Goal: Information Seeking & Learning: Learn about a topic

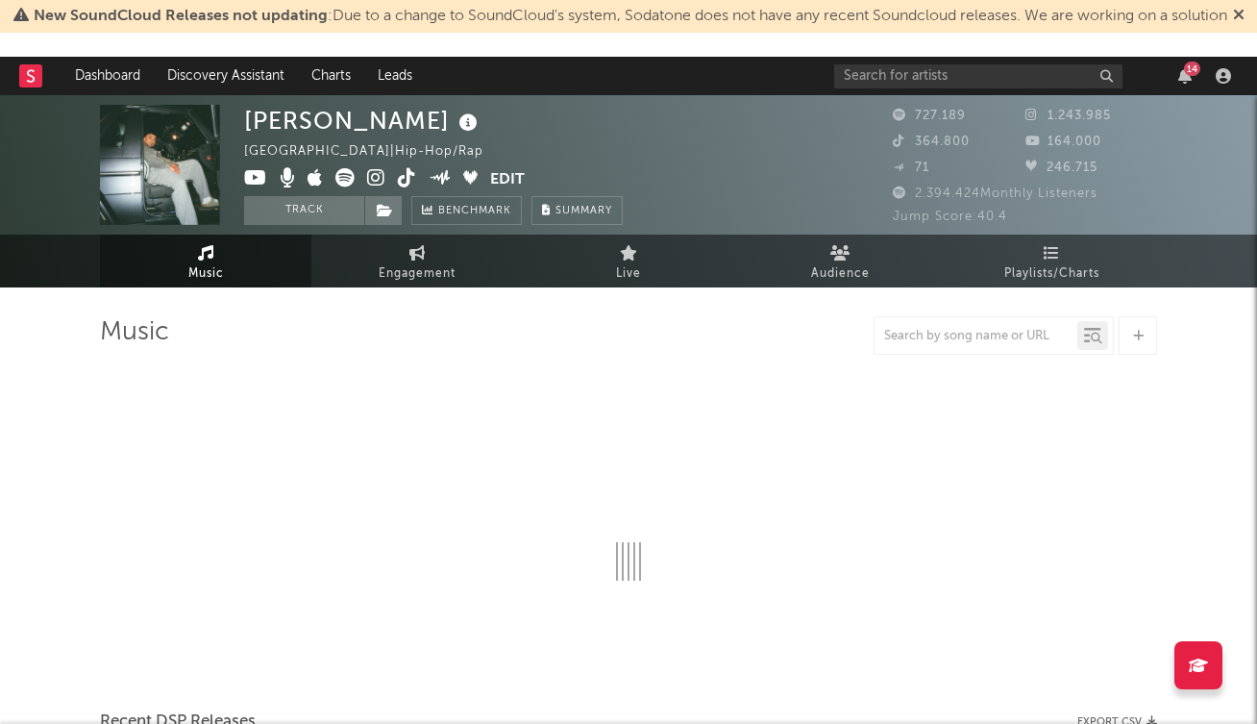
select select "6m"
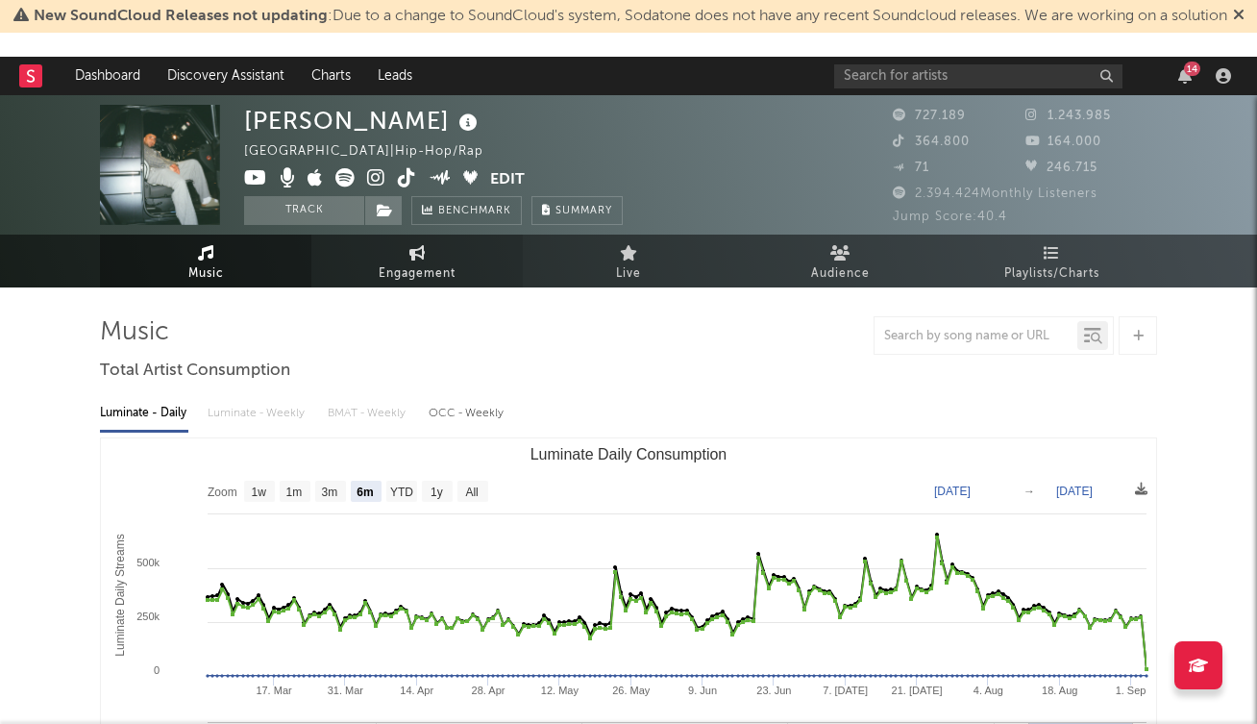
click at [418, 261] on link "Engagement" at bounding box center [416, 261] width 211 height 53
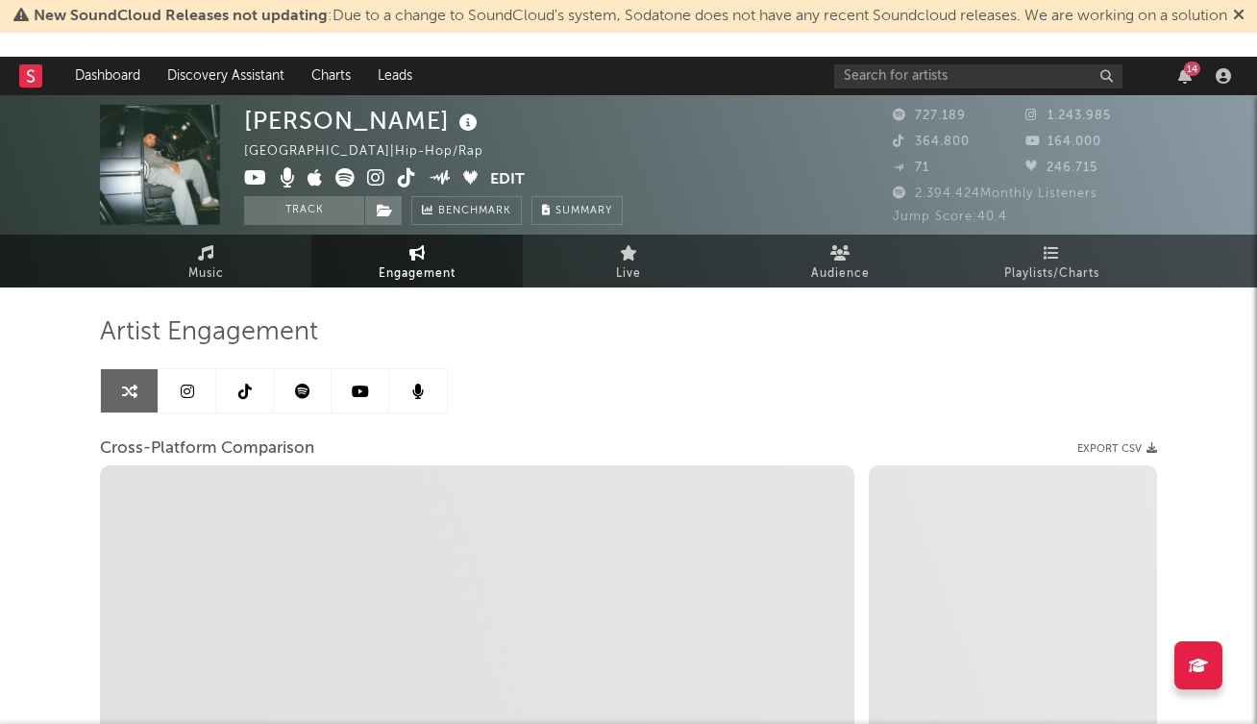
select select "1w"
select select "1m"
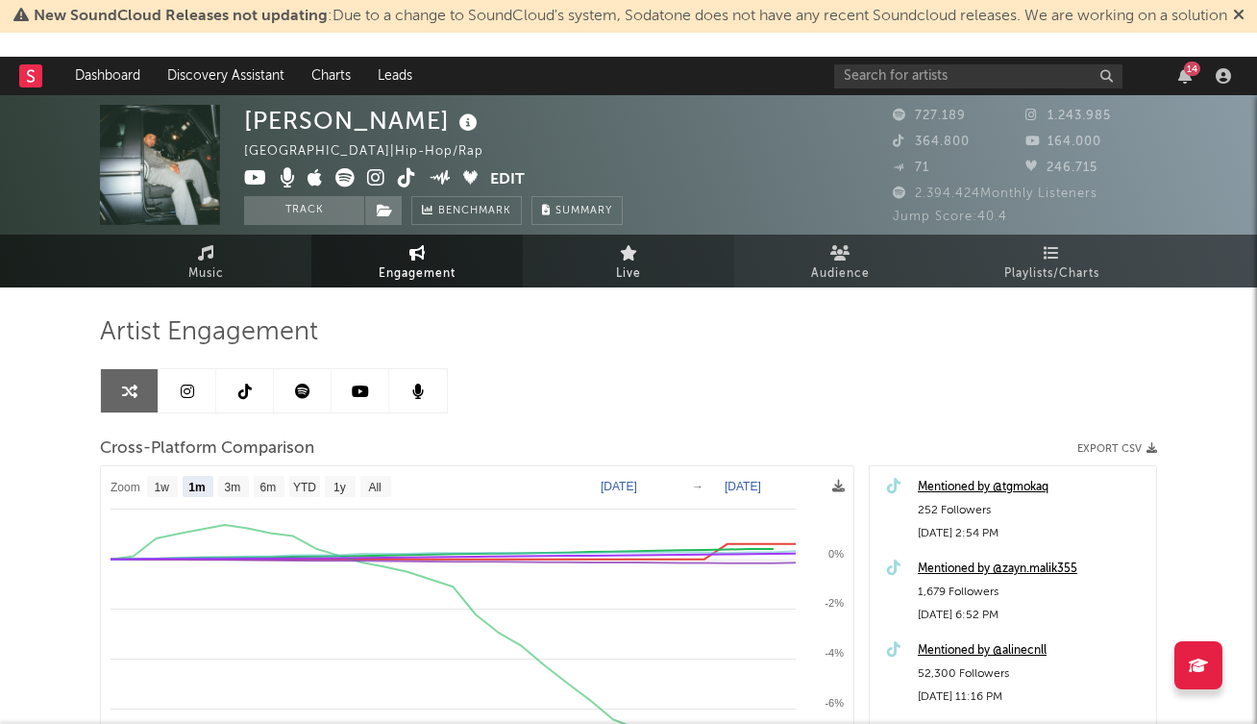
click at [625, 254] on icon at bounding box center [629, 252] width 18 height 15
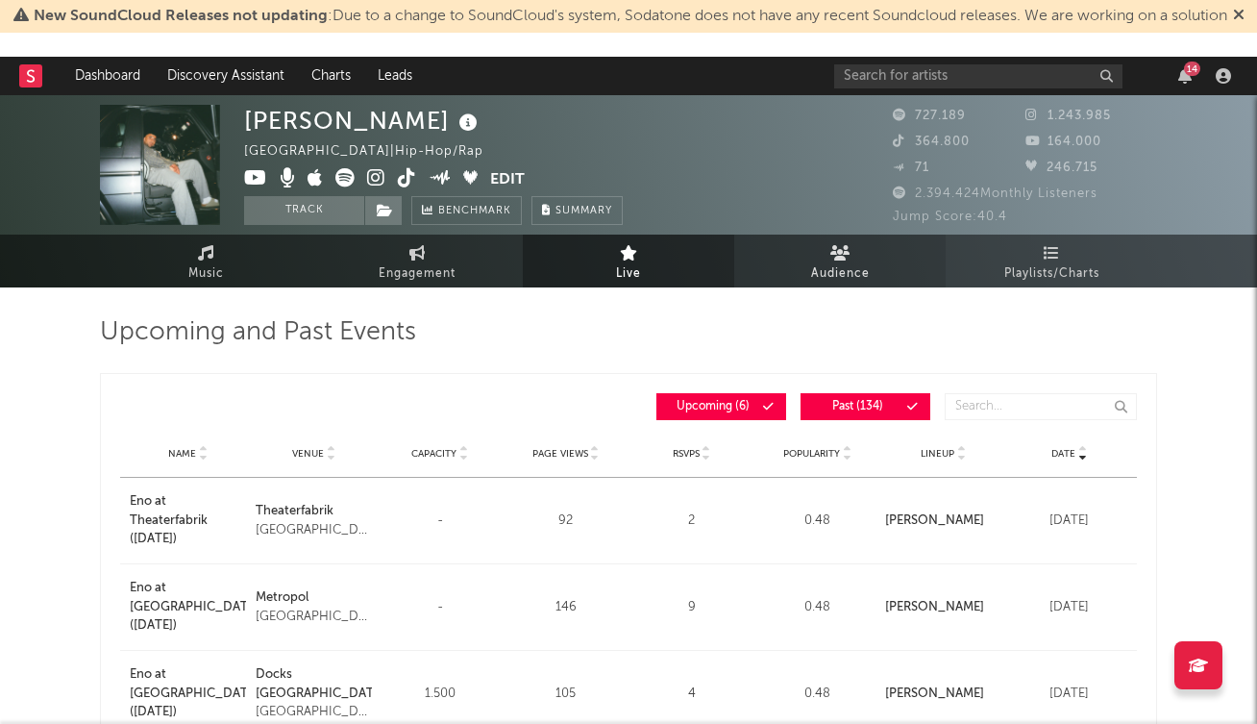
click at [843, 250] on icon at bounding box center [841, 252] width 20 height 15
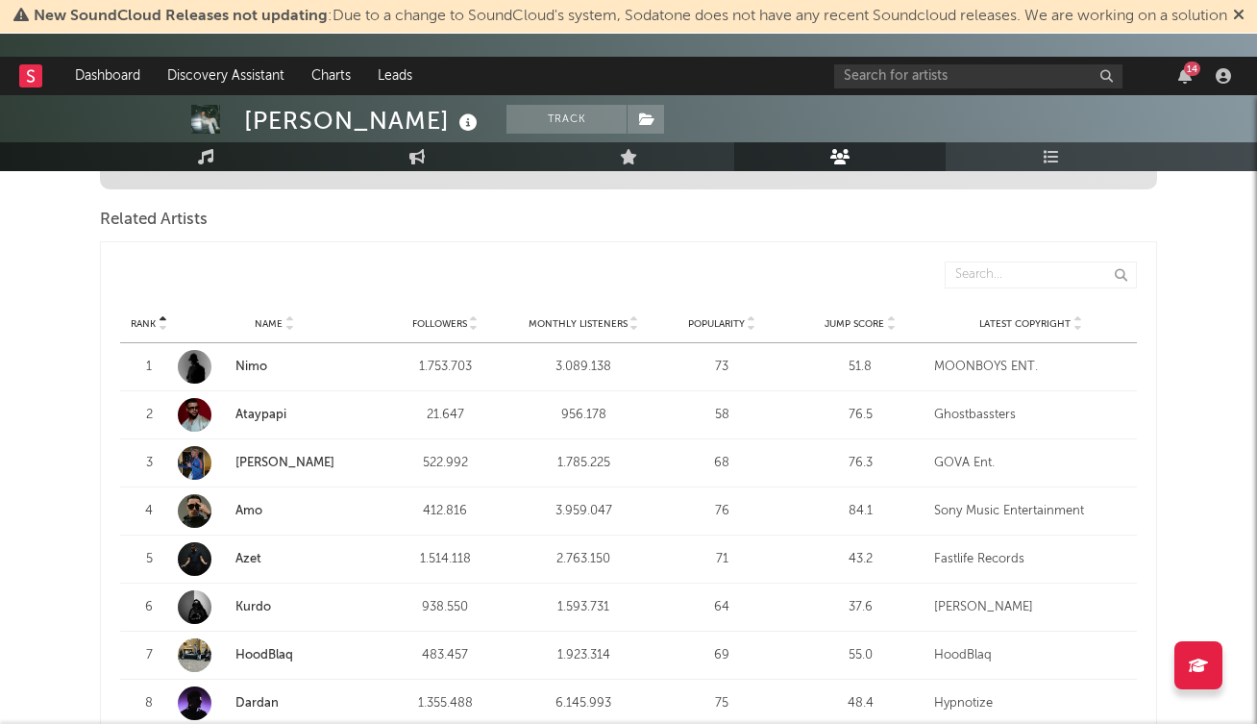
scroll to position [639, 0]
click at [267, 414] on link "Ataypapi" at bounding box center [261, 414] width 51 height 12
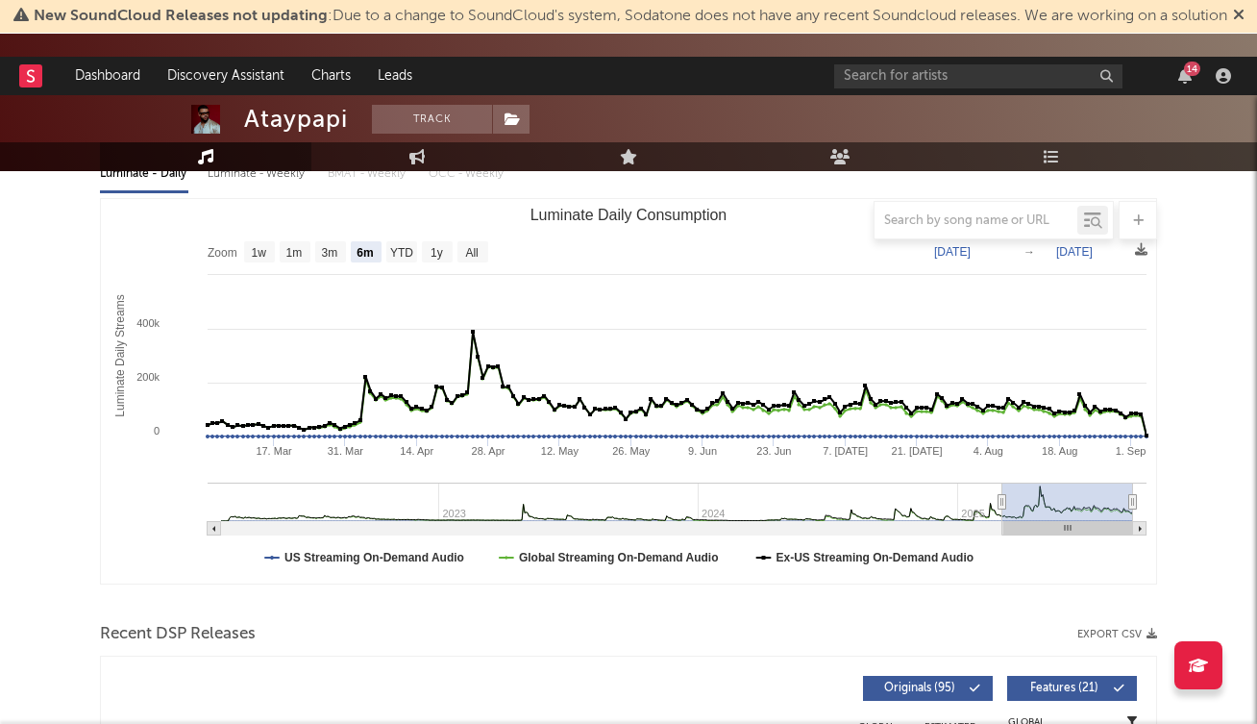
scroll to position [244, 0]
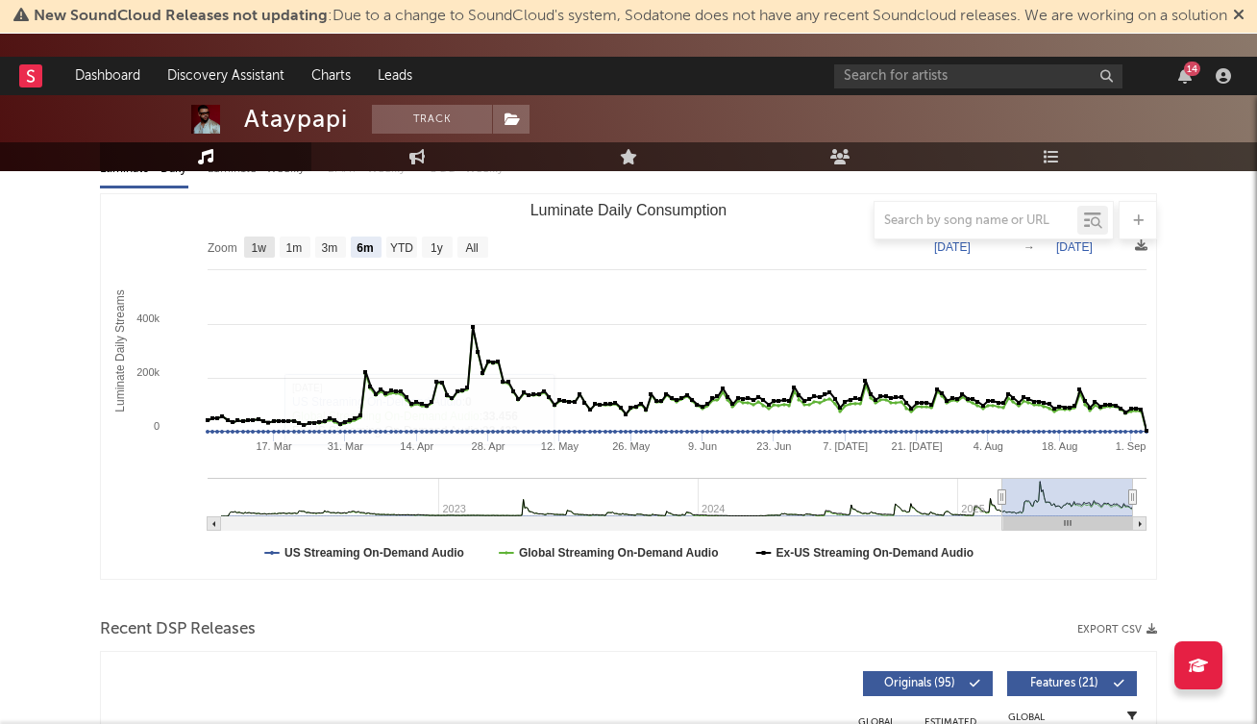
click at [262, 249] on text "1w" at bounding box center [259, 247] width 15 height 13
select select "1w"
type input "2025-08-29"
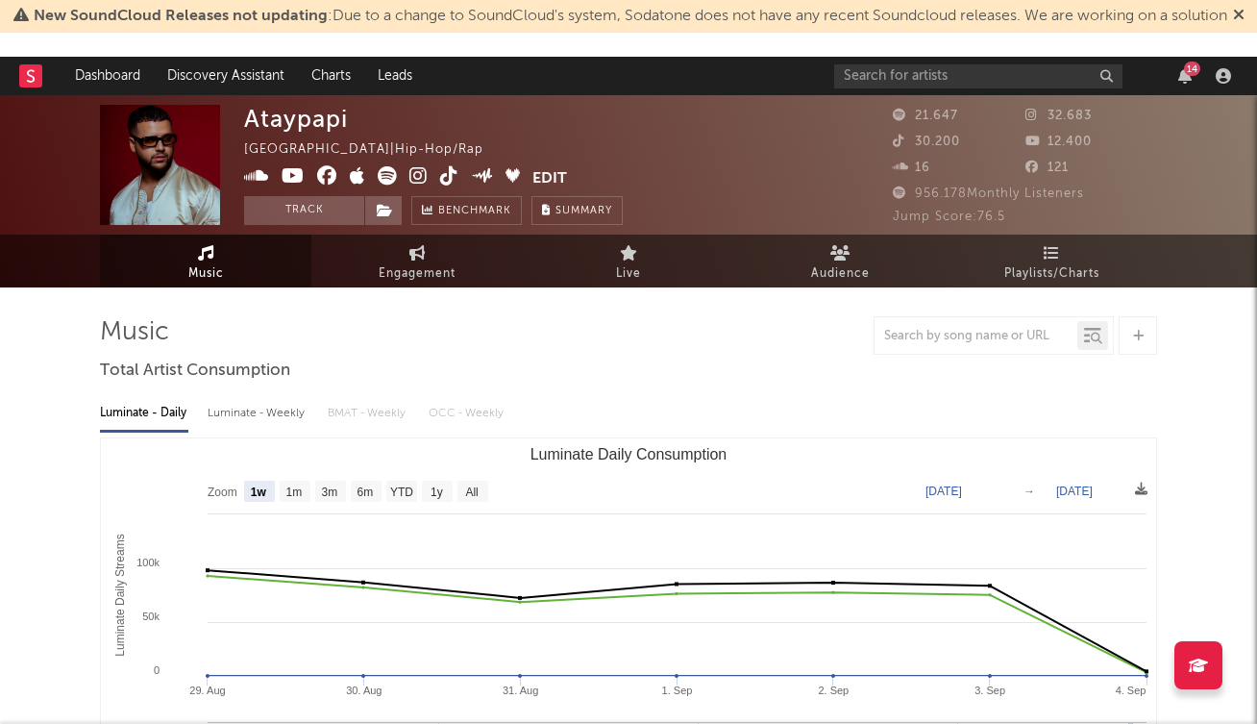
scroll to position [0, 0]
click at [248, 75] on link "Discovery Assistant" at bounding box center [226, 76] width 144 height 38
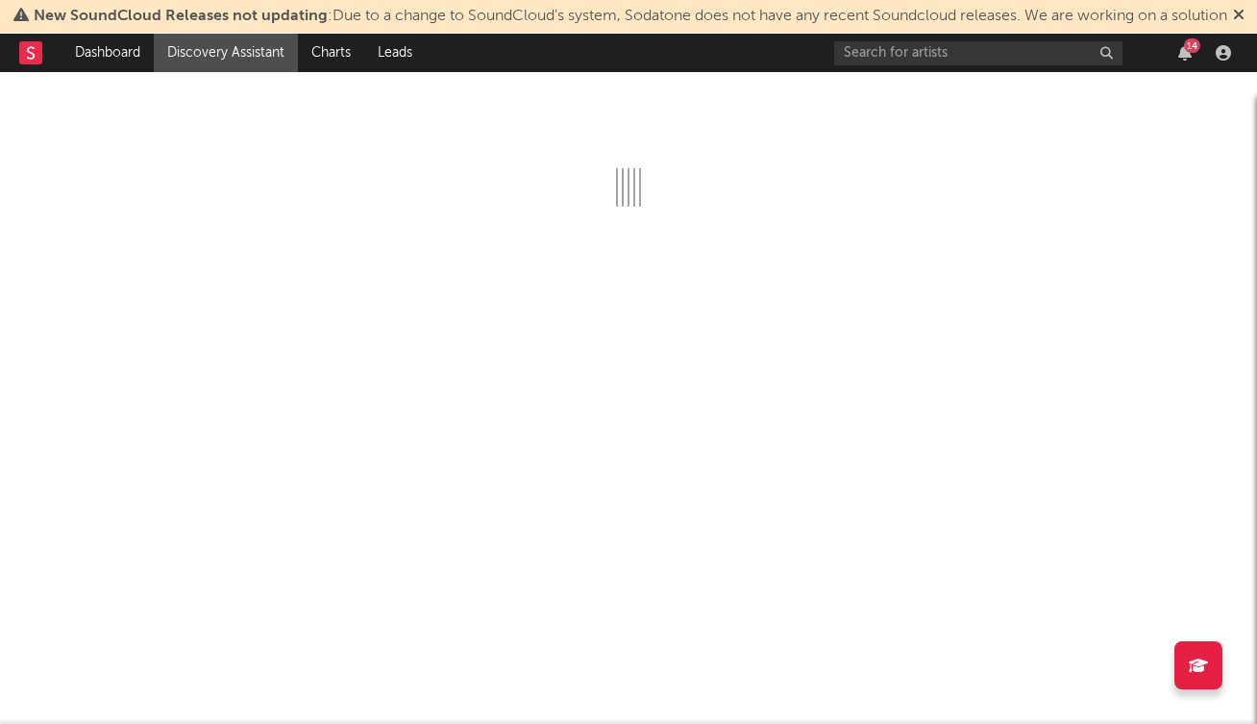
click at [1187, 53] on div "14" at bounding box center [1192, 45] width 16 height 14
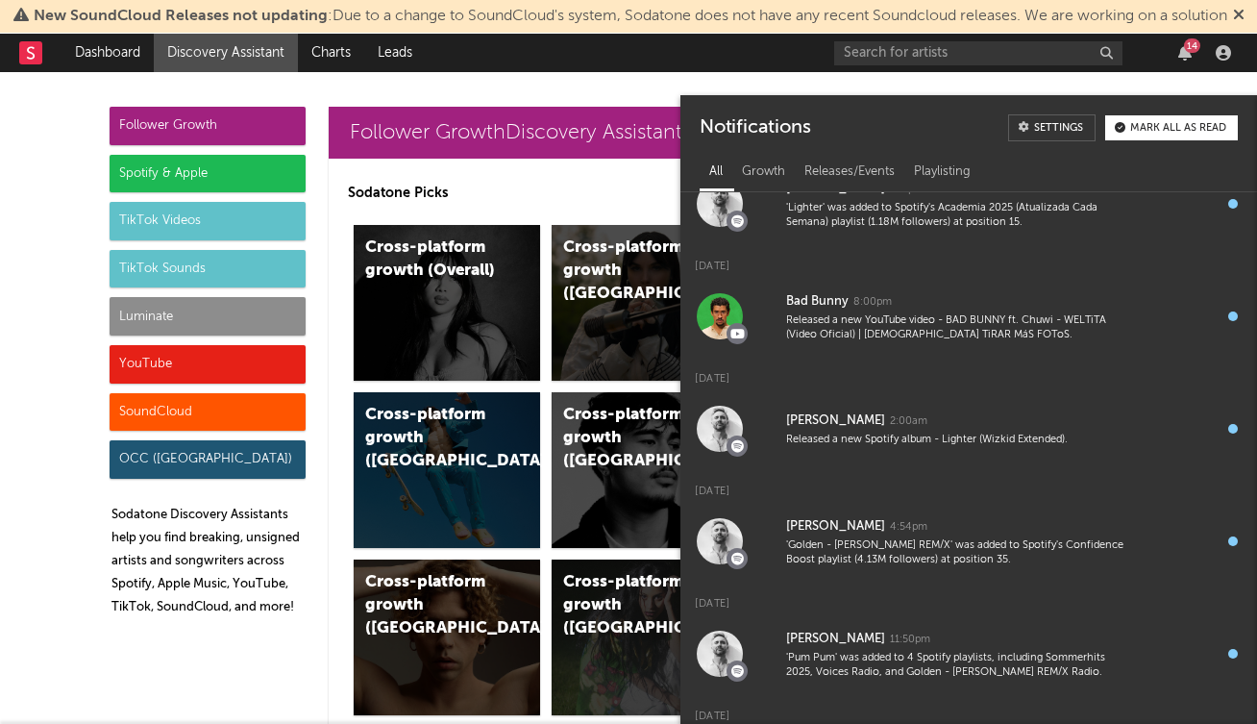
scroll to position [931, 0]
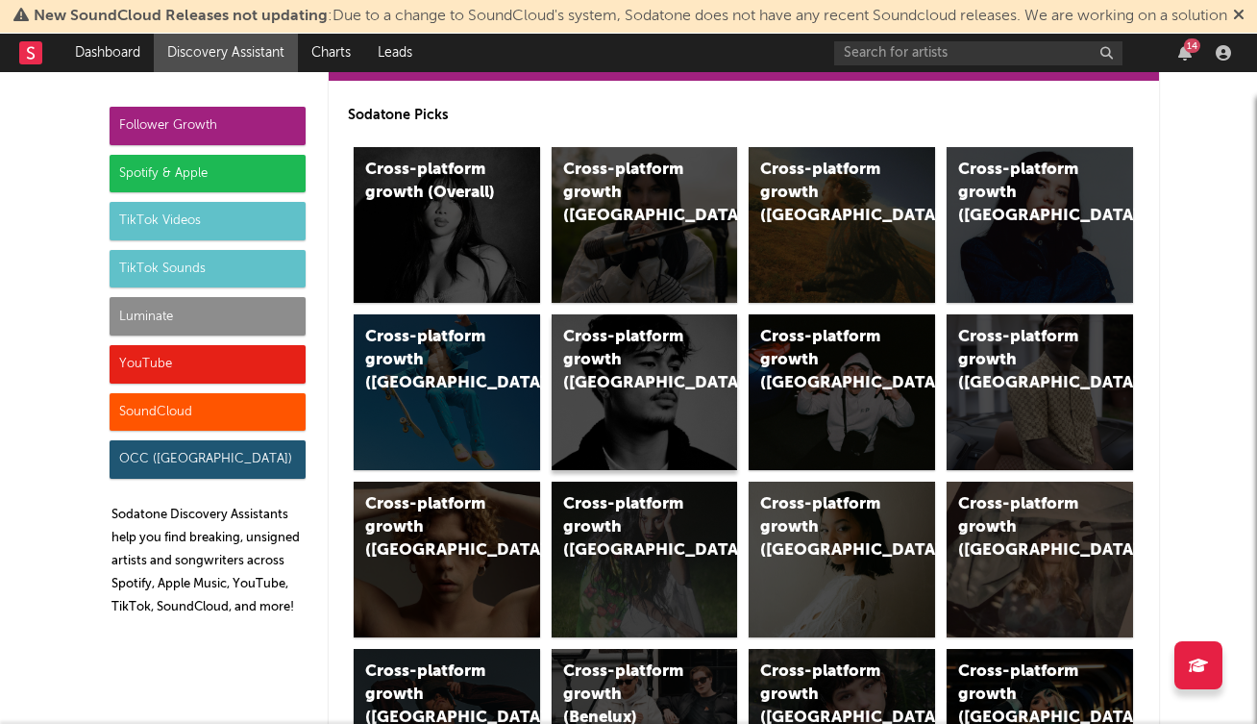
scroll to position [80, 0]
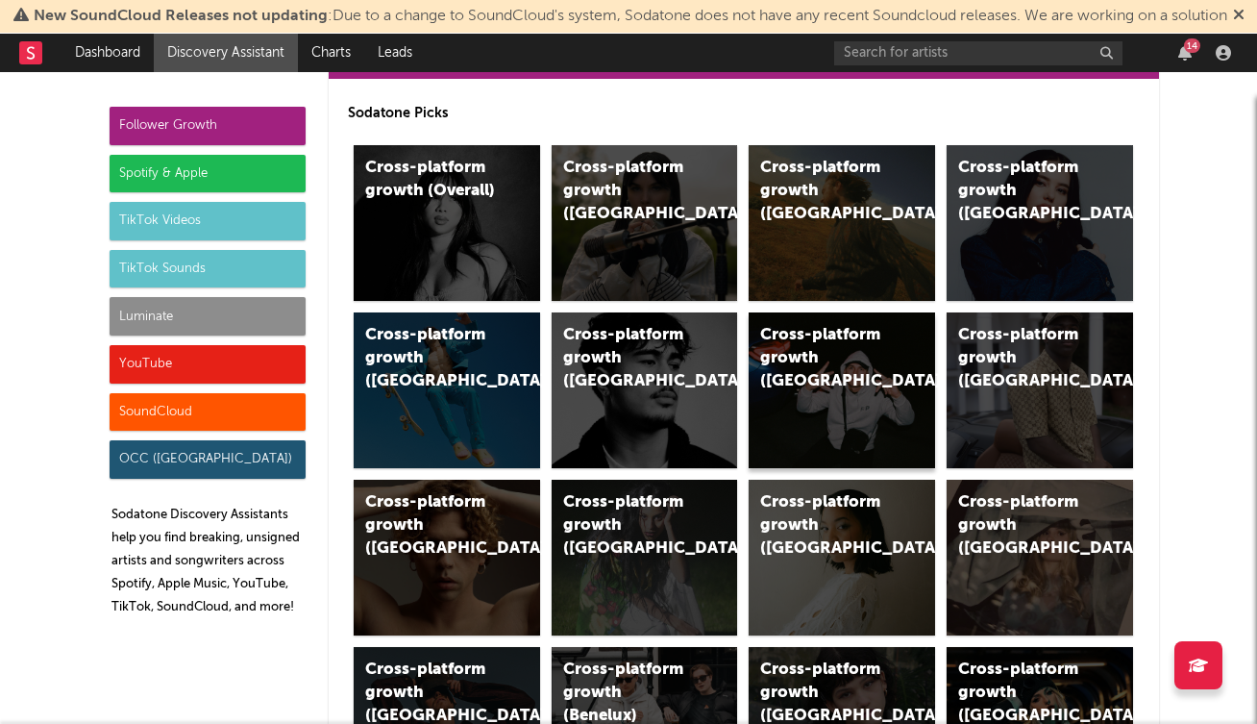
click at [822, 384] on div "Cross-platform growth (Central Europe/GSA)" at bounding box center [825, 358] width 131 height 69
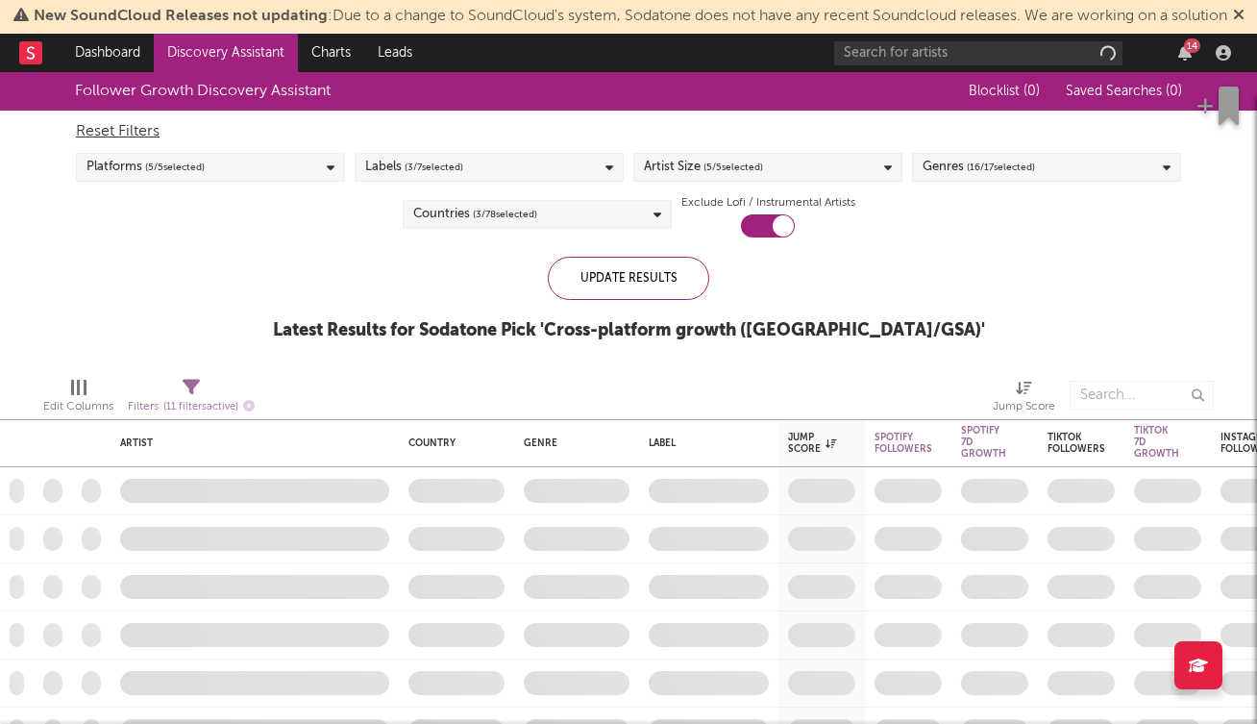
checkbox input "true"
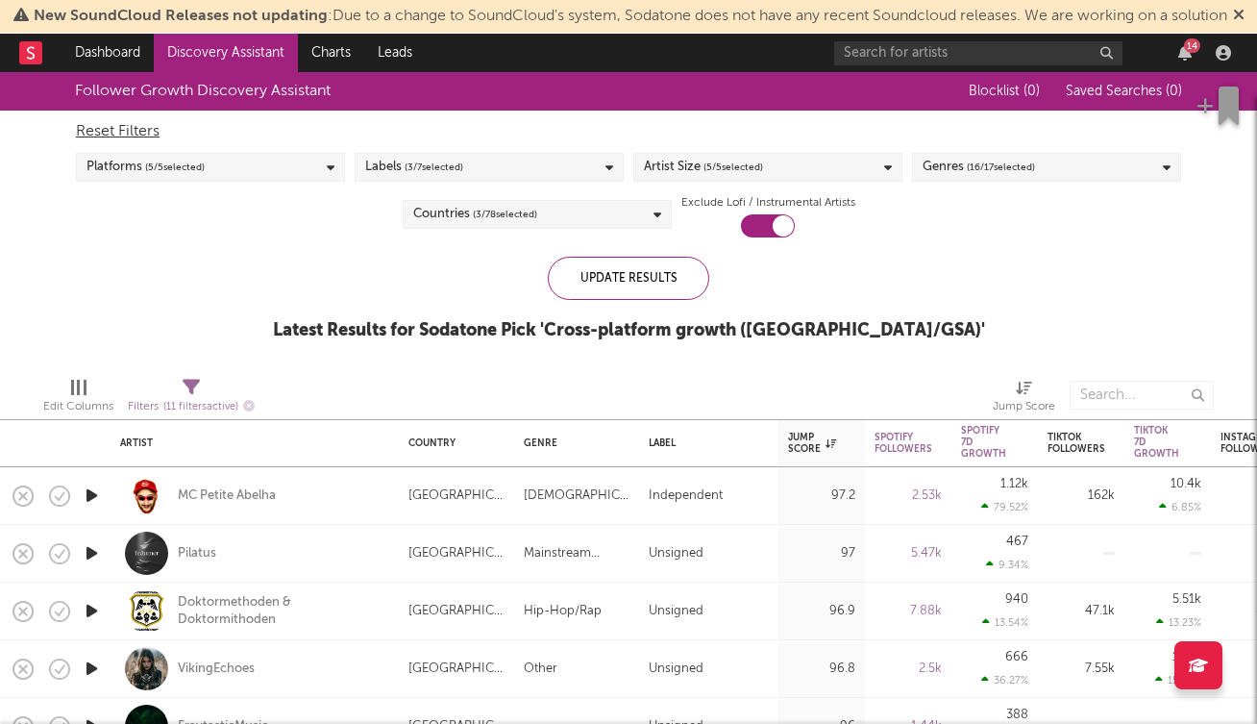
click at [514, 182] on div "Labels ( 3 / 7 selected)" at bounding box center [489, 167] width 269 height 29
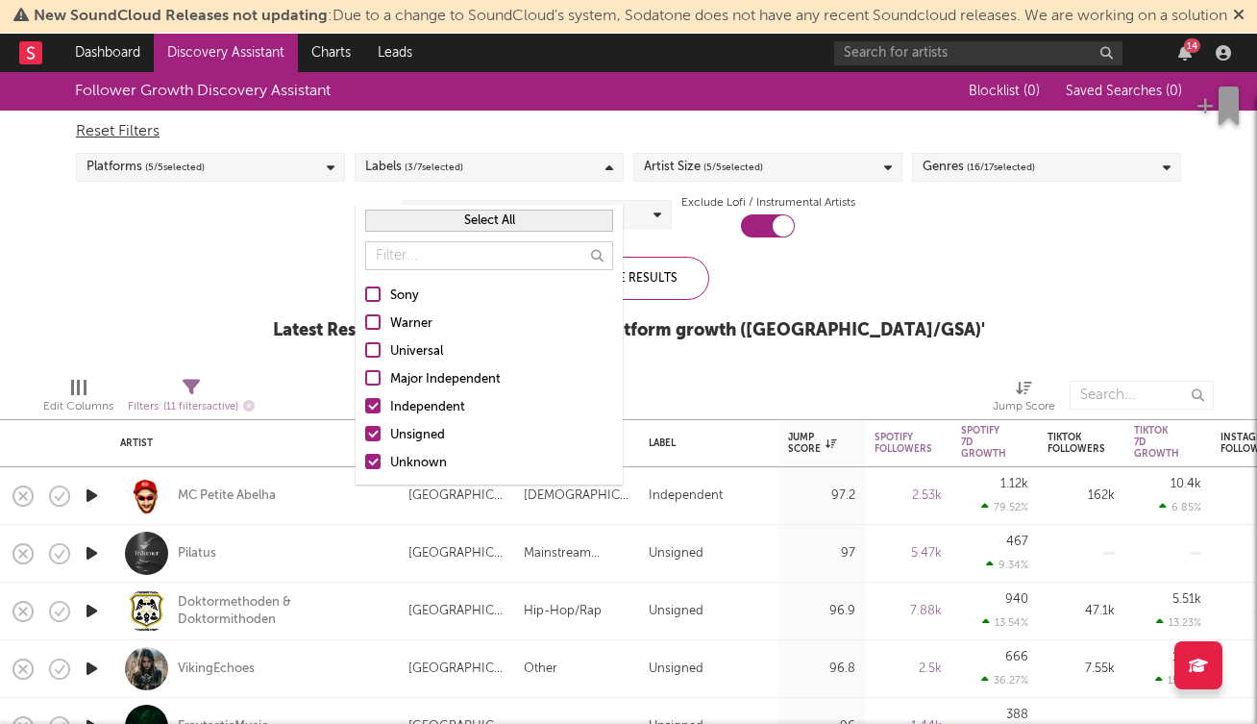
click at [371, 408] on div at bounding box center [372, 405] width 15 height 15
click at [365, 408] on input "Independent" at bounding box center [365, 407] width 0 height 23
click at [374, 460] on div at bounding box center [372, 461] width 15 height 15
click at [365, 460] on input "Unknown" at bounding box center [365, 463] width 0 height 23
click at [373, 431] on div at bounding box center [372, 433] width 15 height 15
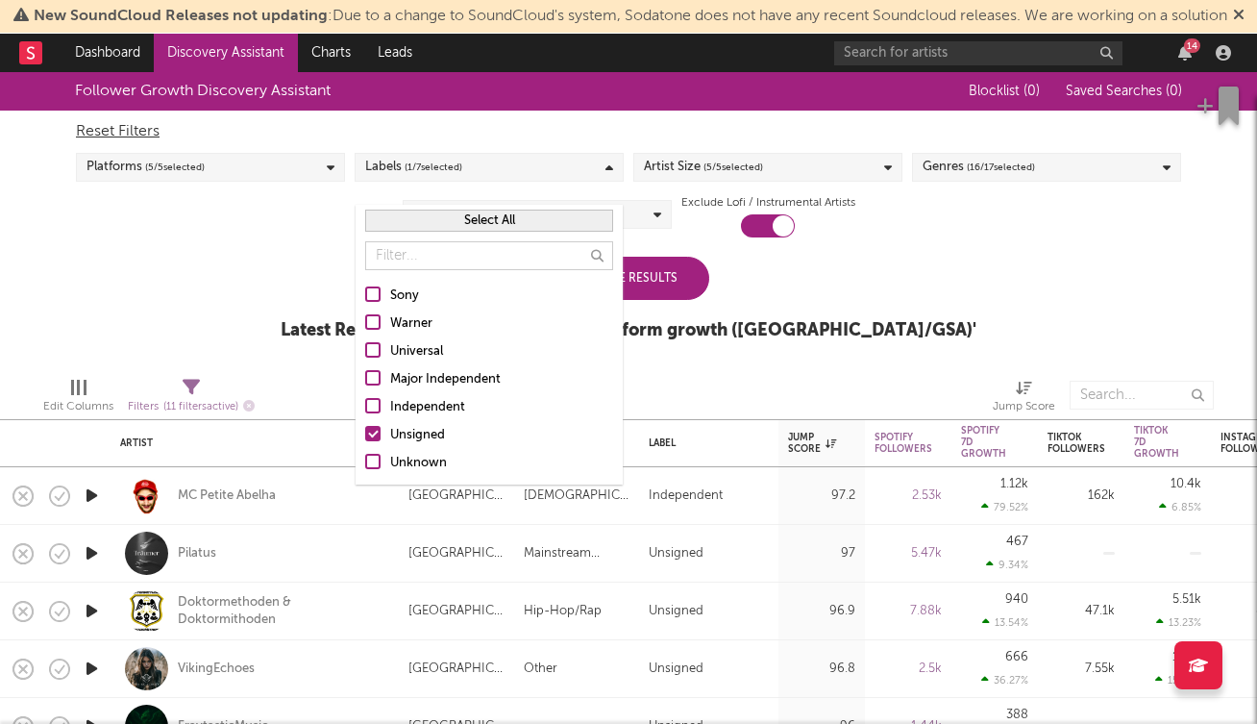
click at [365, 431] on input "Unsigned" at bounding box center [365, 435] width 0 height 23
click at [375, 320] on div at bounding box center [372, 321] width 15 height 15
click at [365, 320] on input "Warner" at bounding box center [365, 323] width 0 height 23
click at [262, 324] on div "Follower Growth Discovery Assistant Blocklist ( 0 ) Saved Searches ( 0 ) Reset …" at bounding box center [628, 216] width 1257 height 289
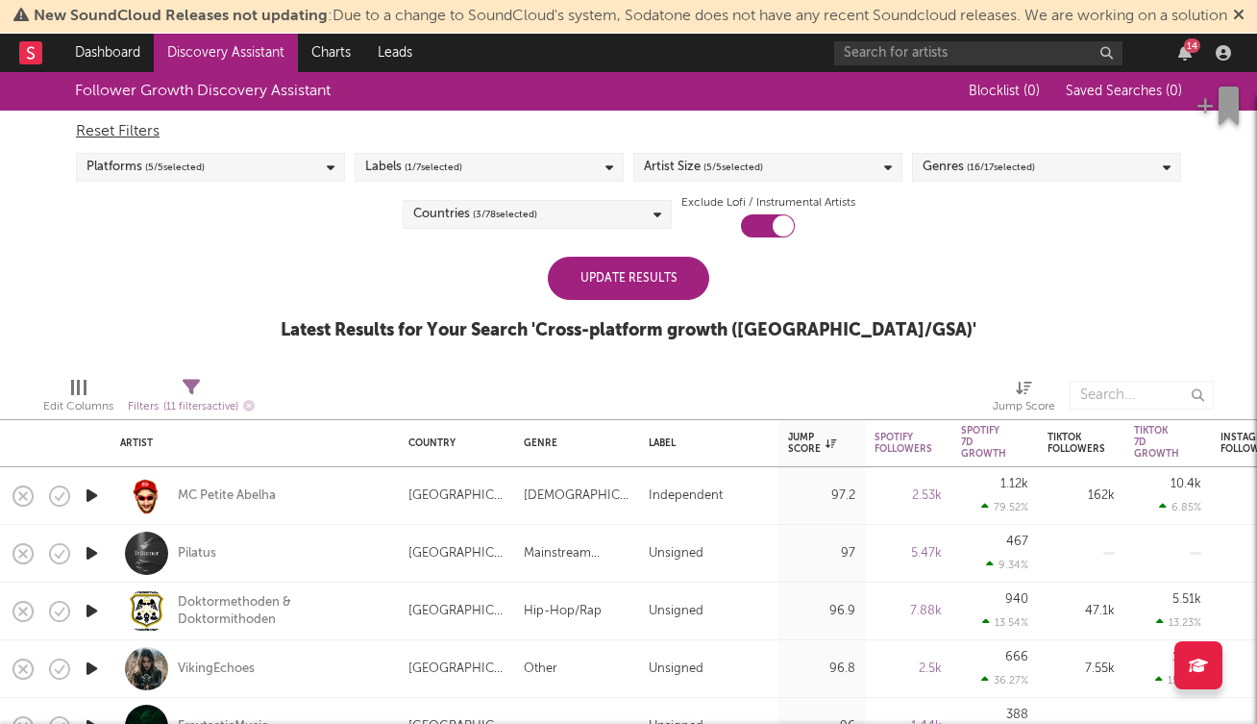
click at [629, 300] on div "Update Results" at bounding box center [629, 278] width 162 height 43
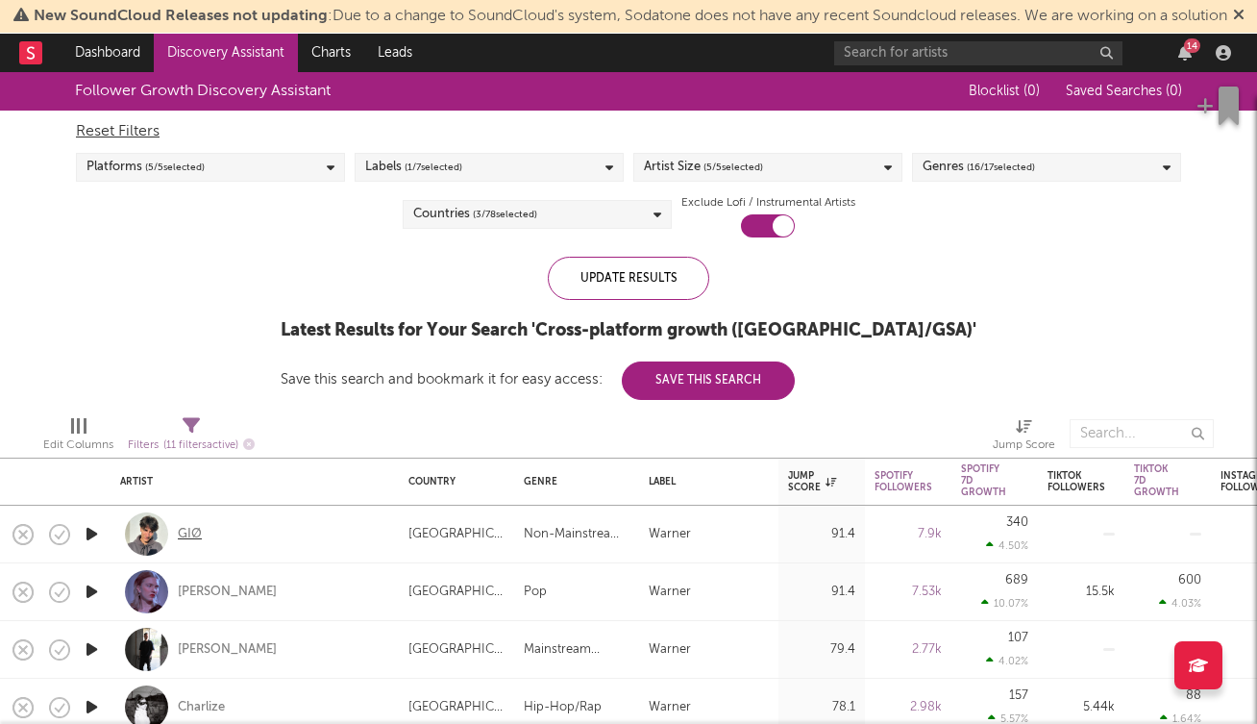
click at [189, 543] on div "GIØ" at bounding box center [190, 534] width 24 height 17
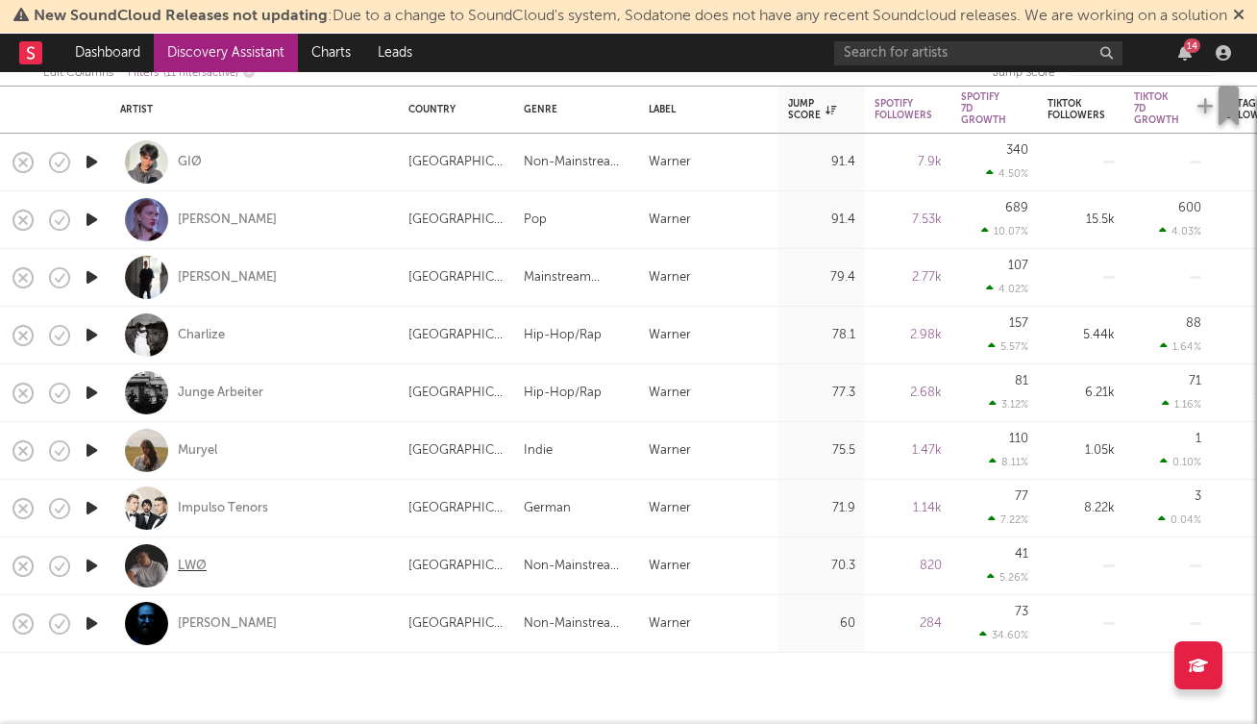
click at [196, 575] on div "LWØ" at bounding box center [192, 566] width 29 height 17
click at [215, 633] on div "Jonas Gottlieb" at bounding box center [227, 623] width 99 height 17
click at [332, 72] on link "Charts" at bounding box center [331, 53] width 66 height 38
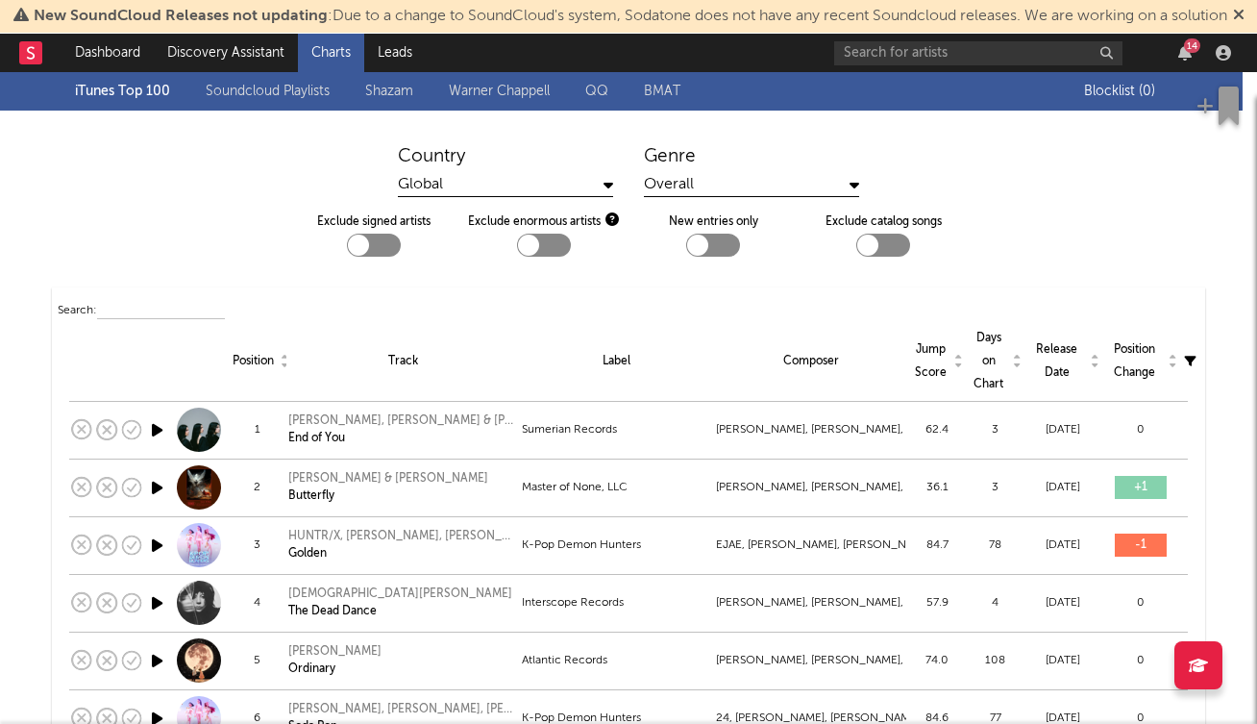
click at [617, 226] on icon "button" at bounding box center [612, 218] width 13 height 13
click at [257, 252] on div "× Artist Size Categories An artist's size is determined by how many followers/s…" at bounding box center [628, 362] width 1257 height 724
click at [610, 192] on icon at bounding box center [609, 184] width 10 height 15
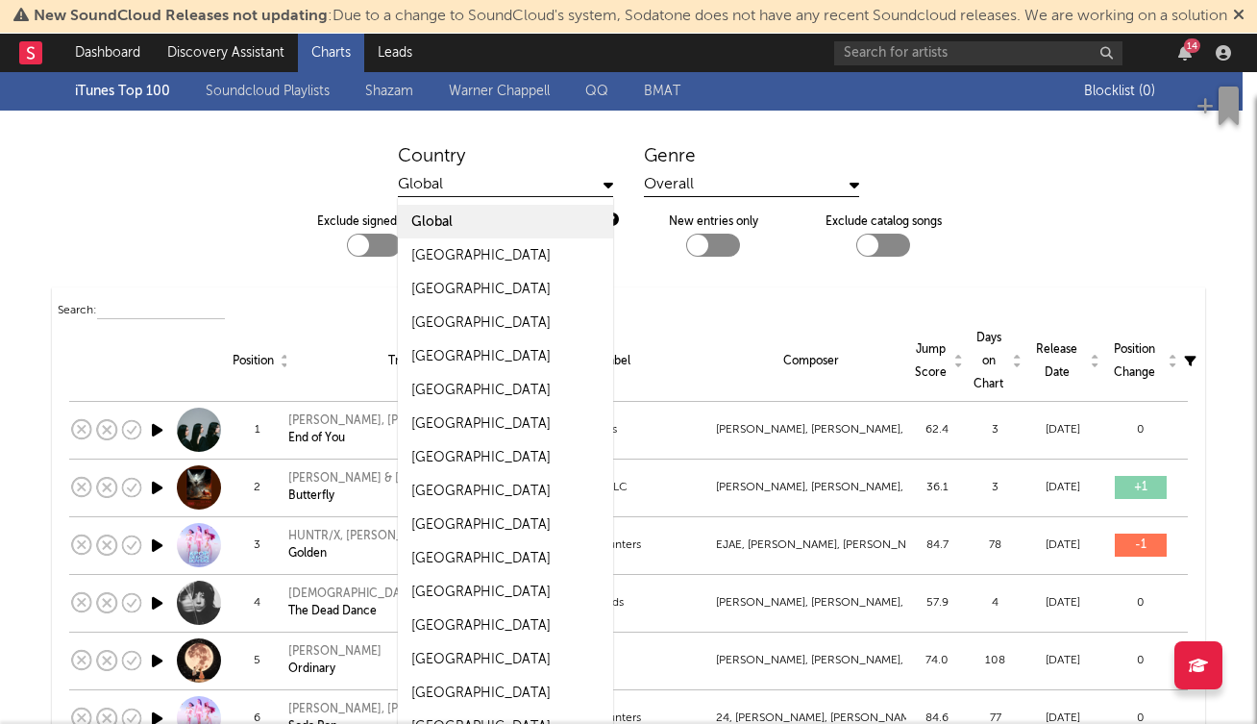
click at [610, 192] on icon at bounding box center [609, 184] width 10 height 15
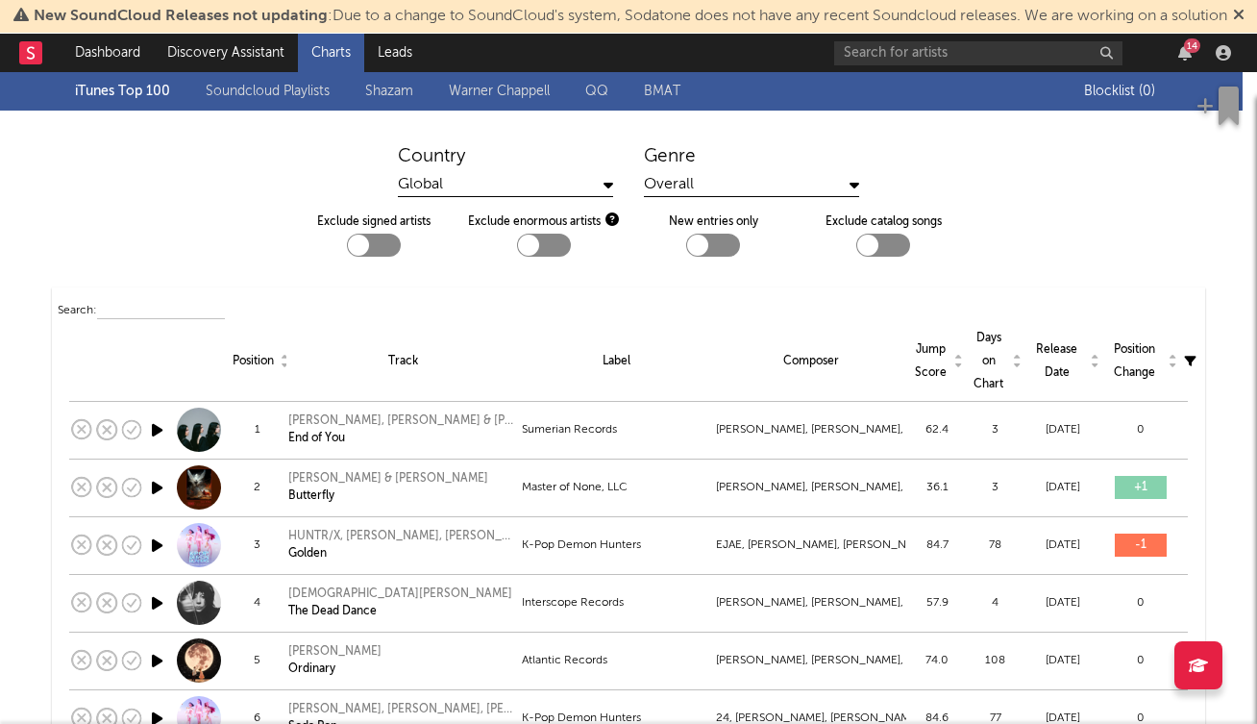
click at [656, 197] on div "Overall" at bounding box center [751, 185] width 215 height 24
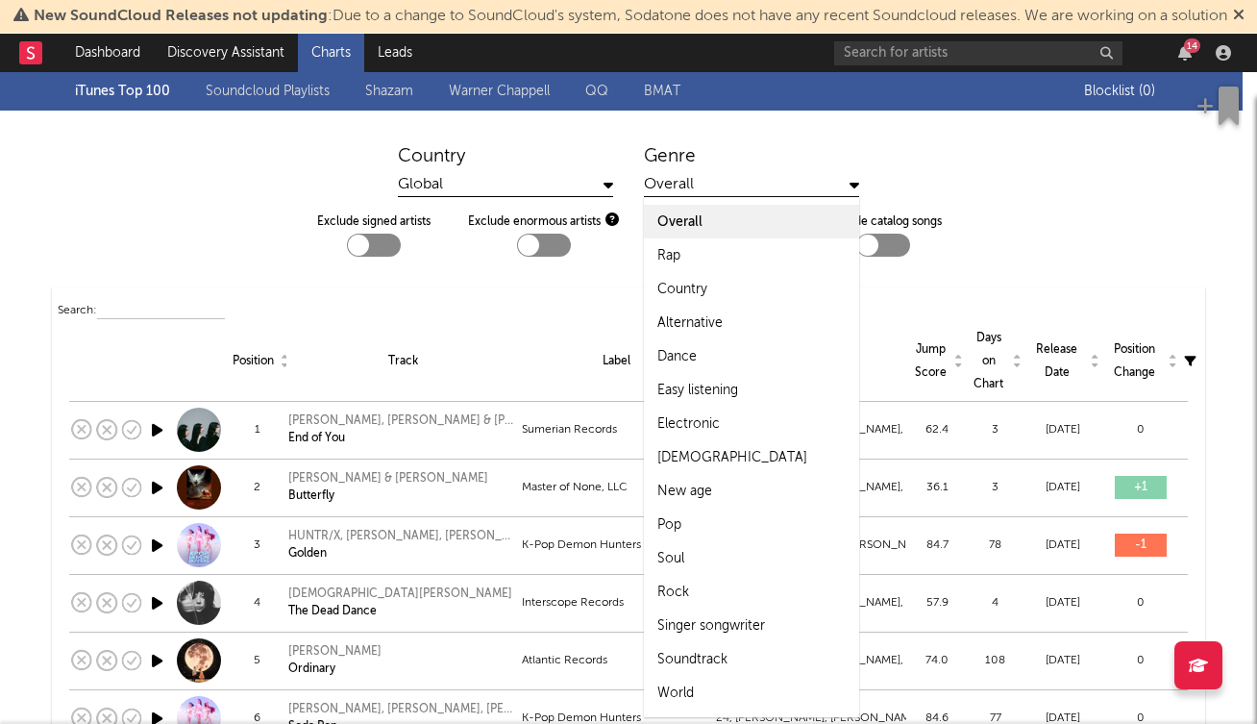
click at [656, 197] on div "Overall" at bounding box center [751, 185] width 215 height 24
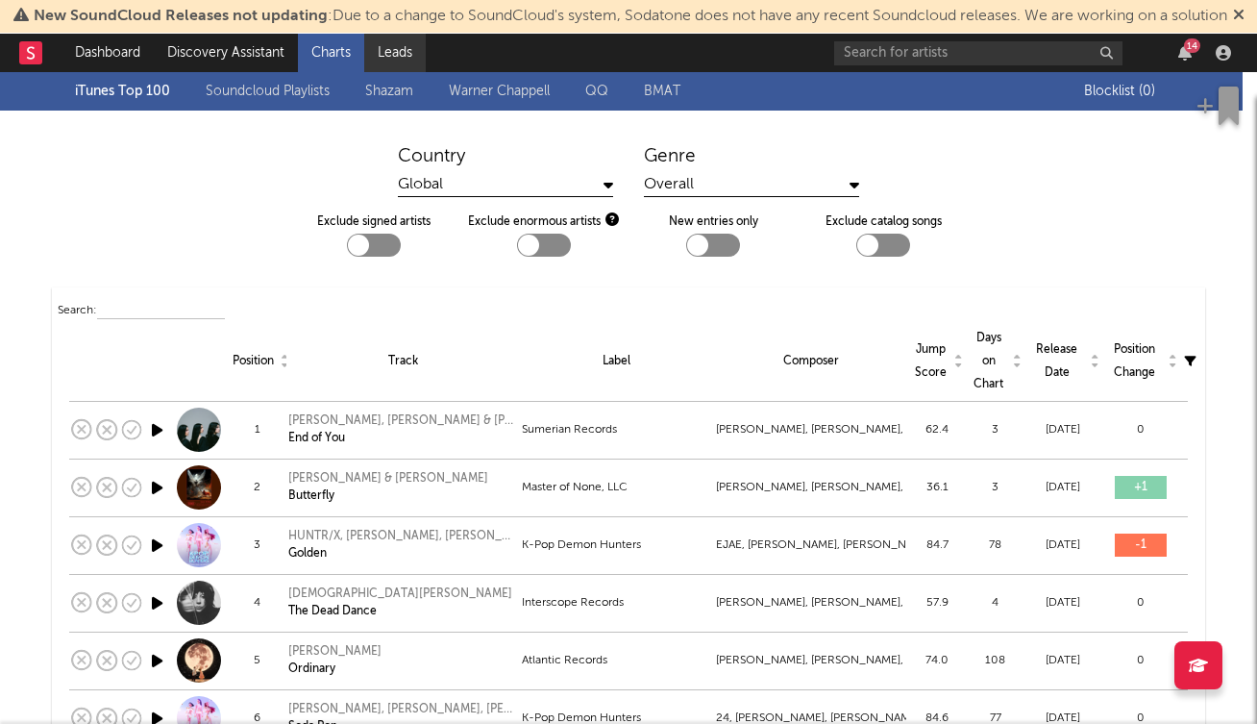
click at [398, 65] on link "Leads" at bounding box center [395, 53] width 62 height 38
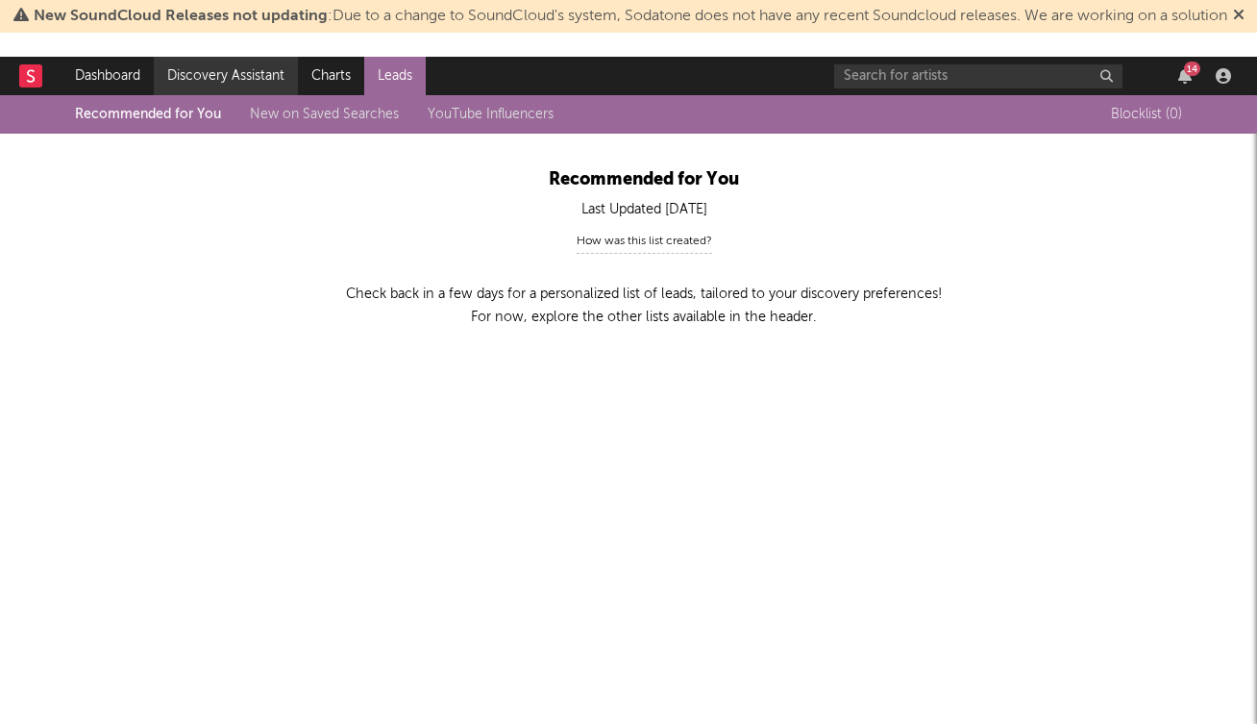
click at [228, 72] on link "Discovery Assistant" at bounding box center [226, 76] width 144 height 38
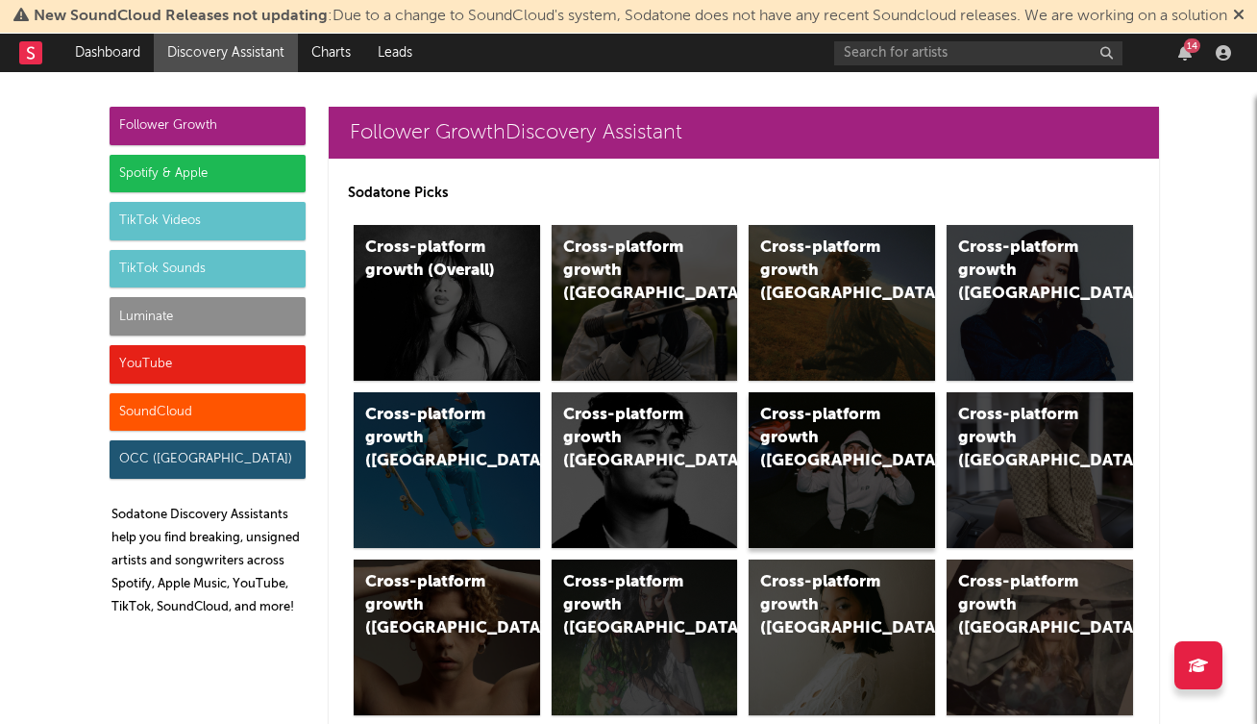
click at [854, 506] on div "Cross-platform growth (Central Europe/GSA)" at bounding box center [842, 470] width 186 height 156
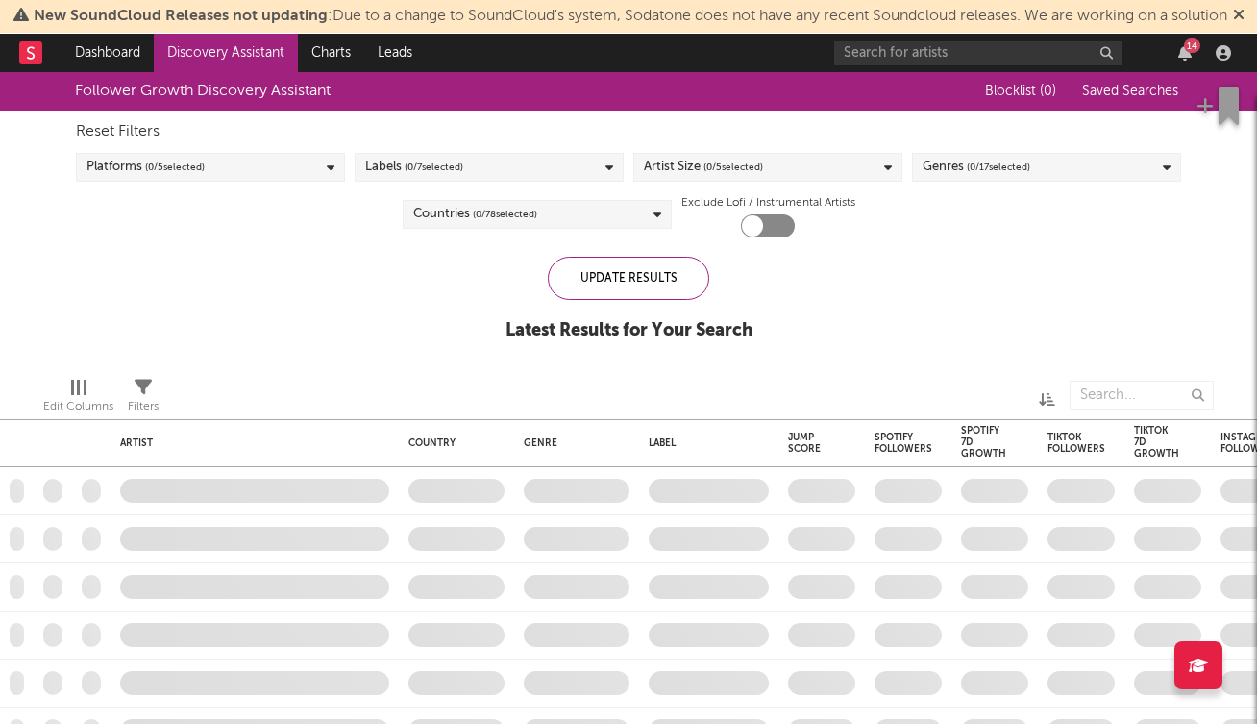
checkbox input "true"
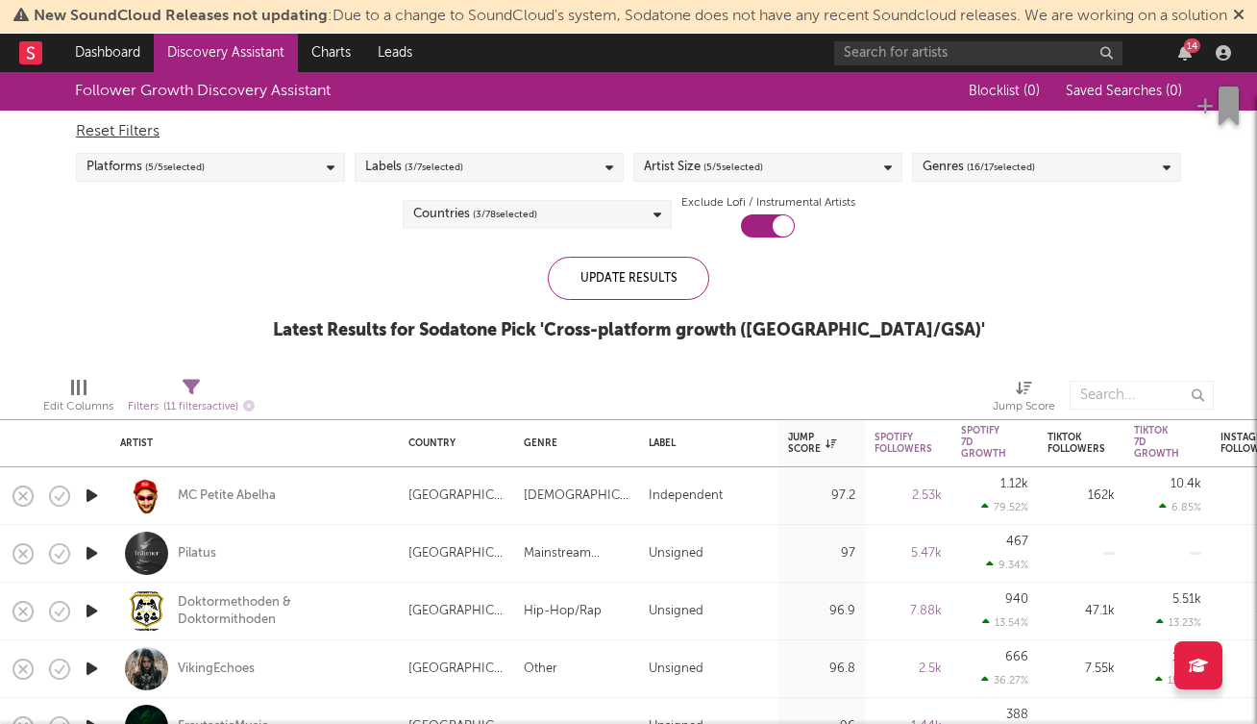
click at [561, 229] on div "Countries ( 3 / 78 selected)" at bounding box center [537, 214] width 269 height 29
click at [301, 283] on div "Update Results Latest Results for Sodatone Pick ' Cross-platform growth (Centra…" at bounding box center [629, 309] width 712 height 105
click at [708, 179] on span "( 5 / 5 selected)" at bounding box center [734, 167] width 60 height 23
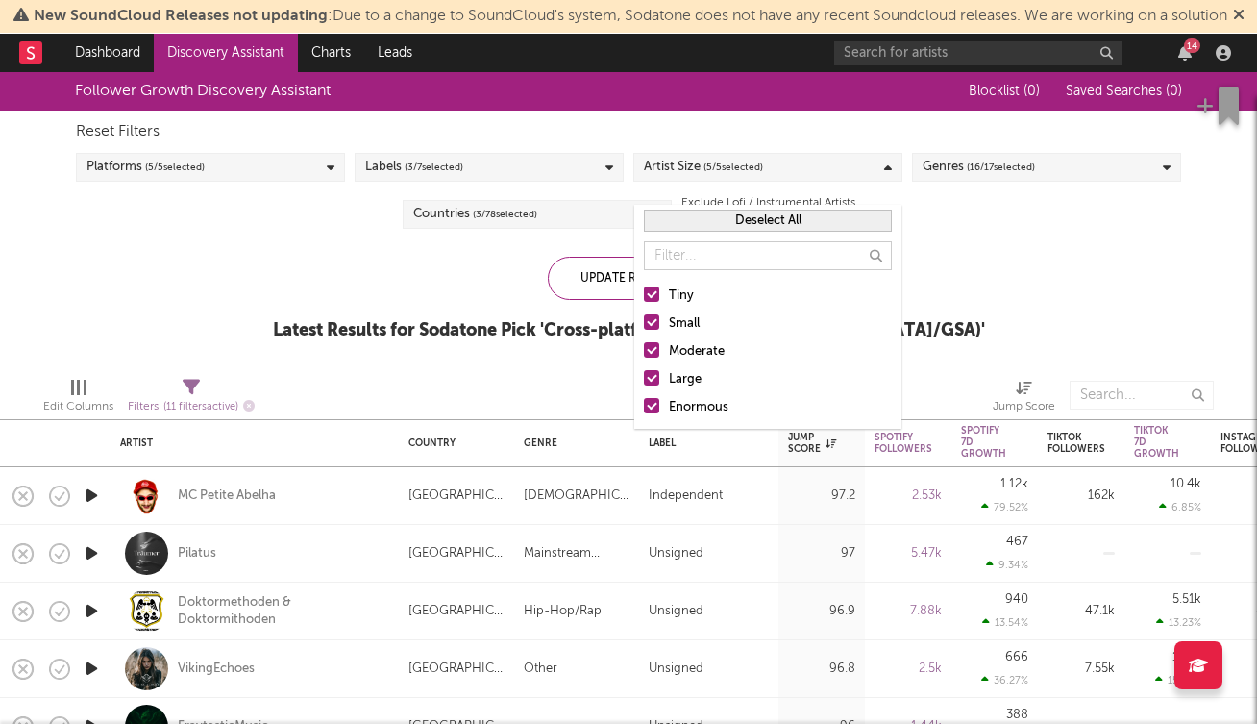
click at [652, 376] on div at bounding box center [651, 377] width 15 height 15
click at [644, 376] on input "Large" at bounding box center [644, 379] width 0 height 23
click at [653, 408] on div at bounding box center [651, 405] width 15 height 15
click at [644, 408] on input "Enormous" at bounding box center [644, 407] width 0 height 23
click at [997, 265] on div "Follower Growth Discovery Assistant Blocklist ( 0 ) Saved Searches ( 0 ) Reset …" at bounding box center [628, 216] width 1257 height 289
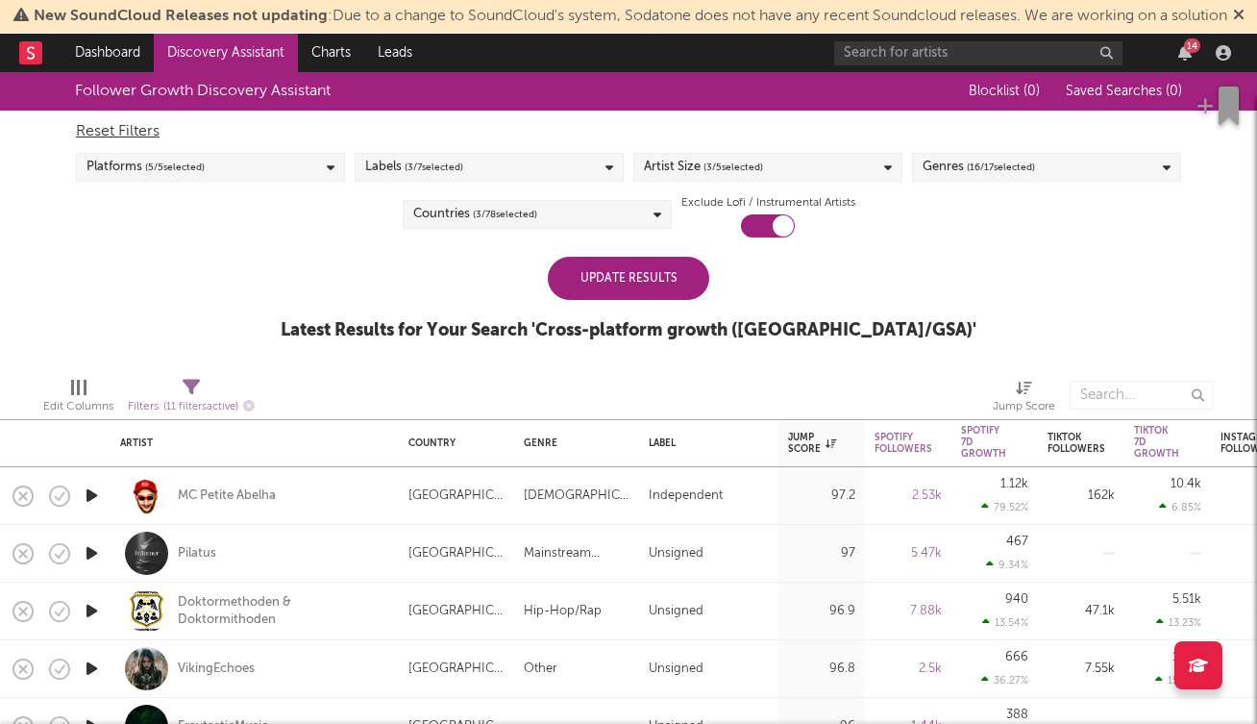
click at [987, 179] on span "( 16 / 17 selected)" at bounding box center [1001, 167] width 68 height 23
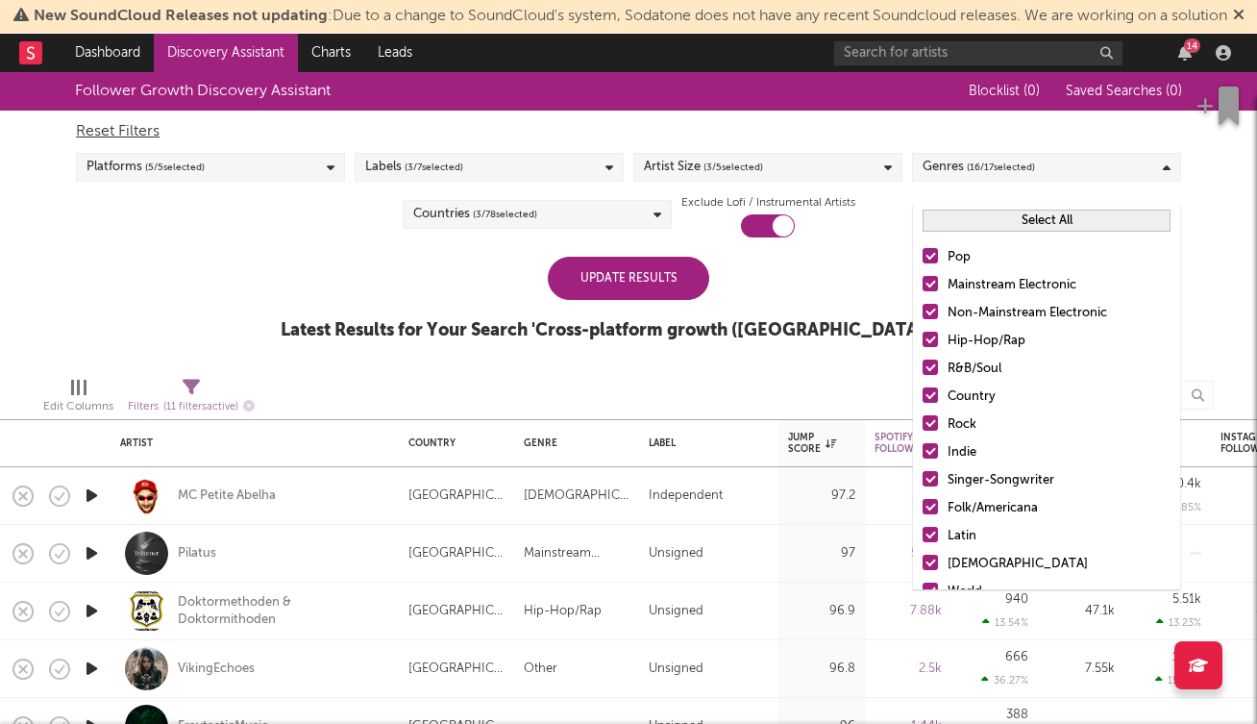
click at [931, 313] on div at bounding box center [930, 311] width 15 height 15
click at [923, 313] on input "Non-Mainstream Electronic" at bounding box center [923, 313] width 0 height 23
click at [930, 425] on div at bounding box center [930, 422] width 15 height 15
click at [923, 425] on input "Rock" at bounding box center [923, 424] width 0 height 23
click at [932, 505] on div at bounding box center [930, 506] width 15 height 15
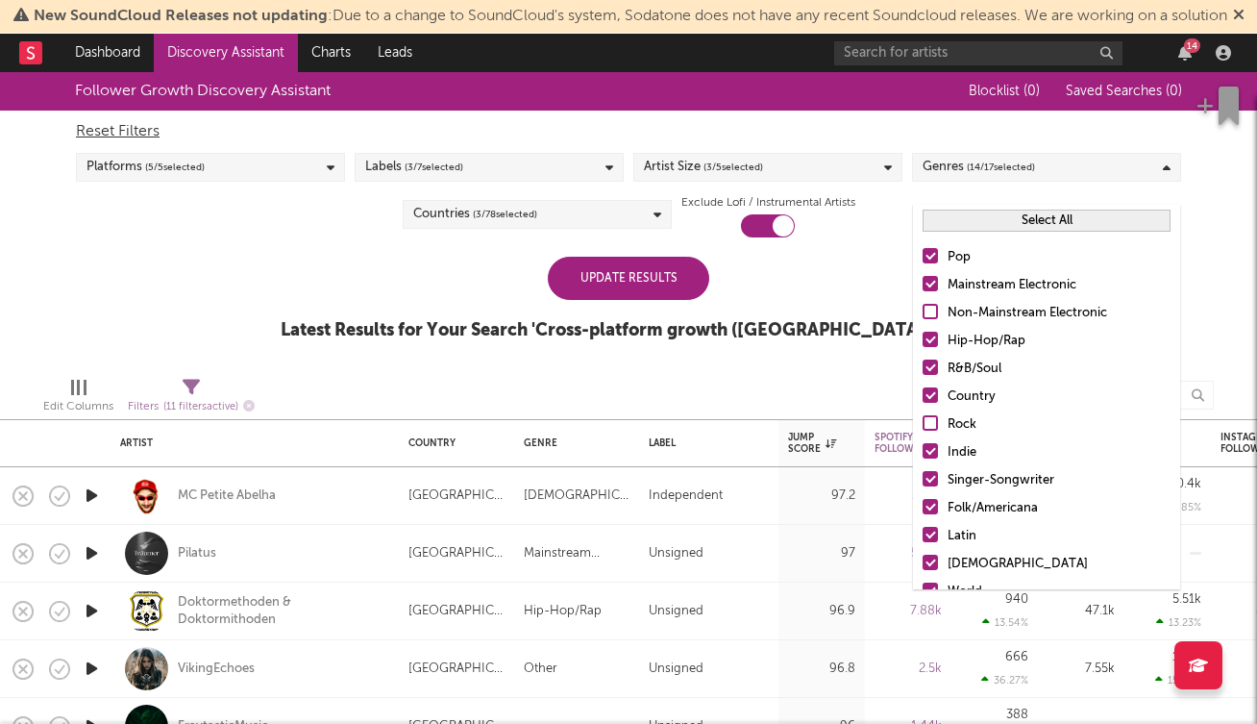
click at [923, 505] on input "Folk/Americana" at bounding box center [923, 508] width 0 height 23
click at [932, 537] on div at bounding box center [930, 534] width 15 height 15
click at [923, 537] on input "Latin" at bounding box center [923, 536] width 0 height 23
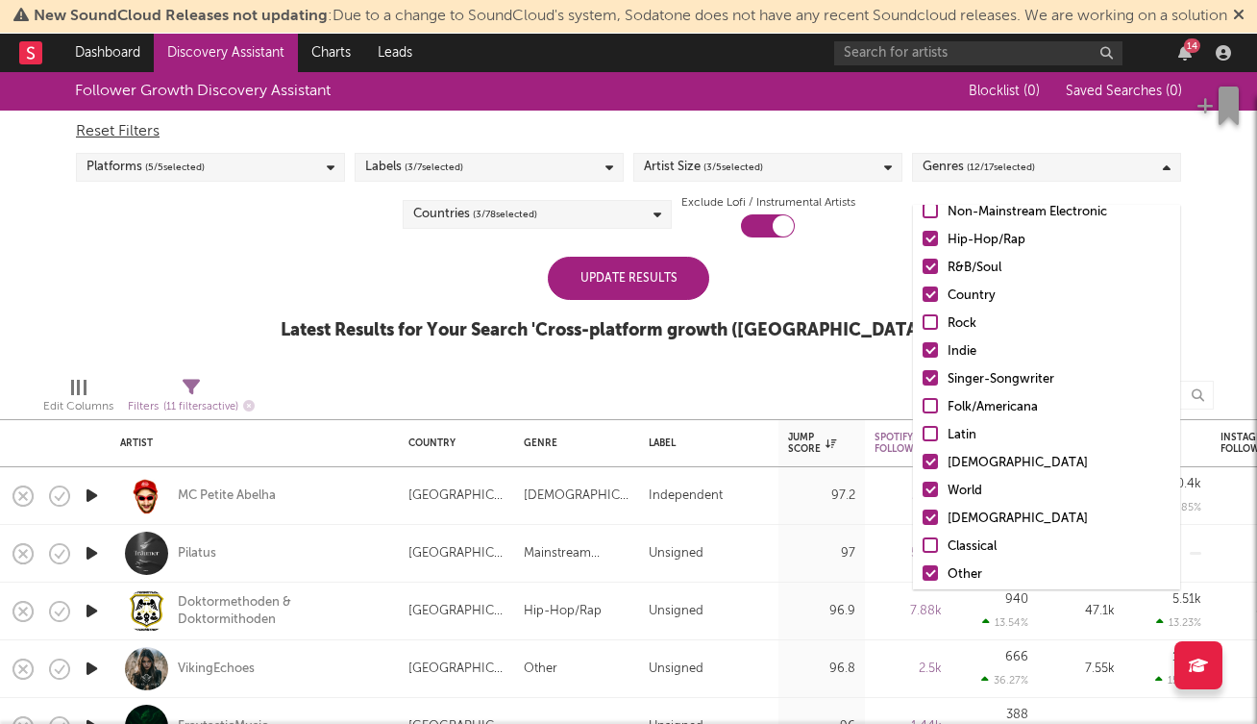
scroll to position [111, 0]
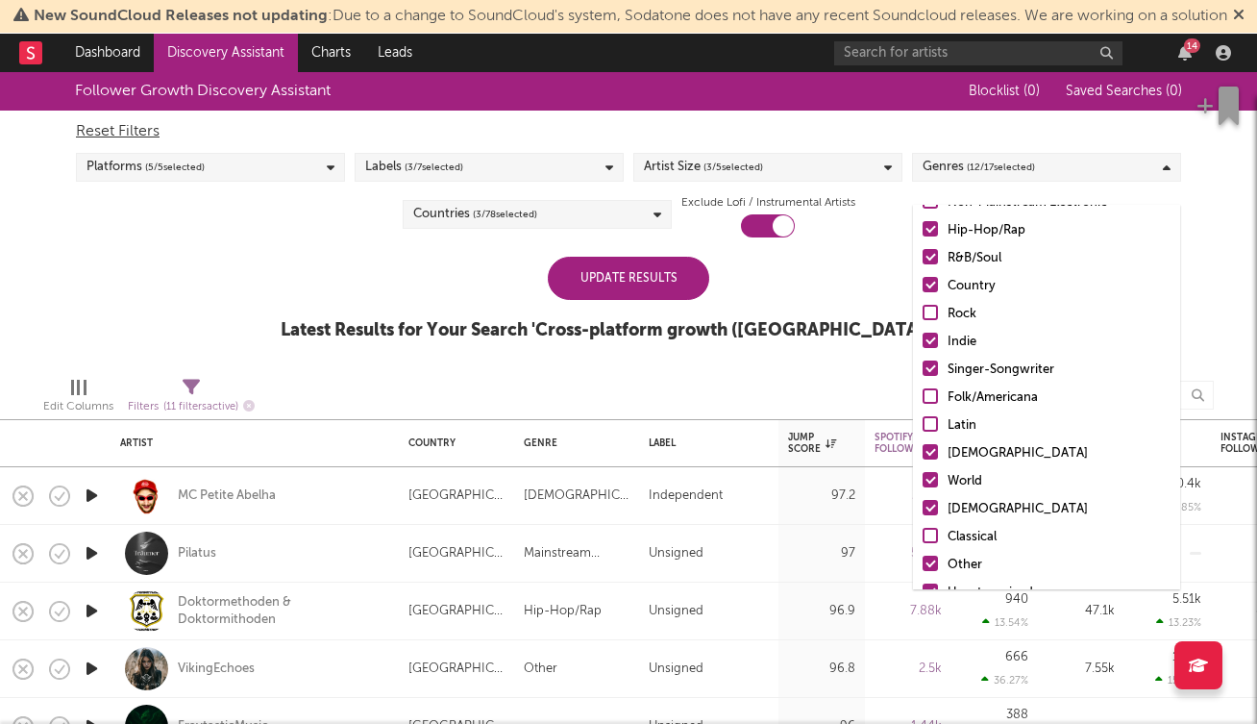
click at [934, 482] on div at bounding box center [930, 479] width 15 height 15
click at [923, 482] on input "World" at bounding box center [923, 481] width 0 height 23
click at [930, 507] on div at bounding box center [930, 507] width 15 height 15
click at [923, 507] on input "Christian" at bounding box center [923, 509] width 0 height 23
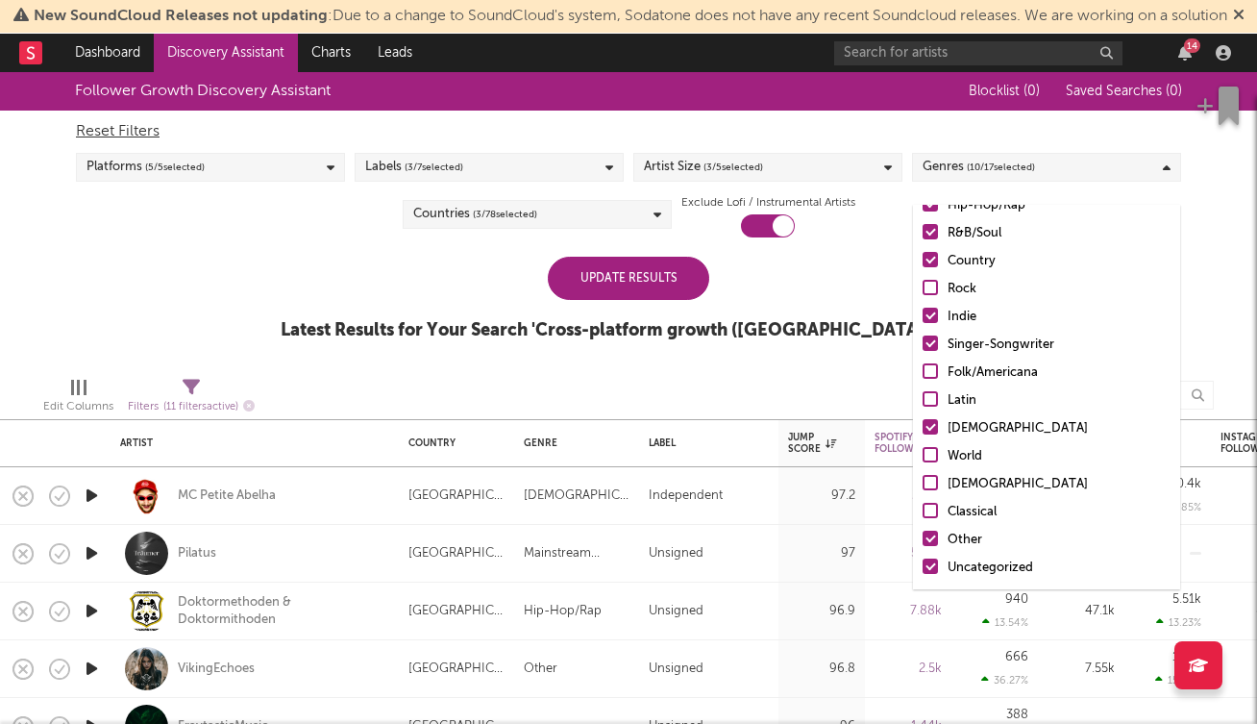
scroll to position [136, 0]
click at [936, 537] on div at bounding box center [930, 538] width 15 height 15
click at [923, 537] on input "Other" at bounding box center [923, 540] width 0 height 23
click at [832, 407] on div at bounding box center [808, 395] width 340 height 48
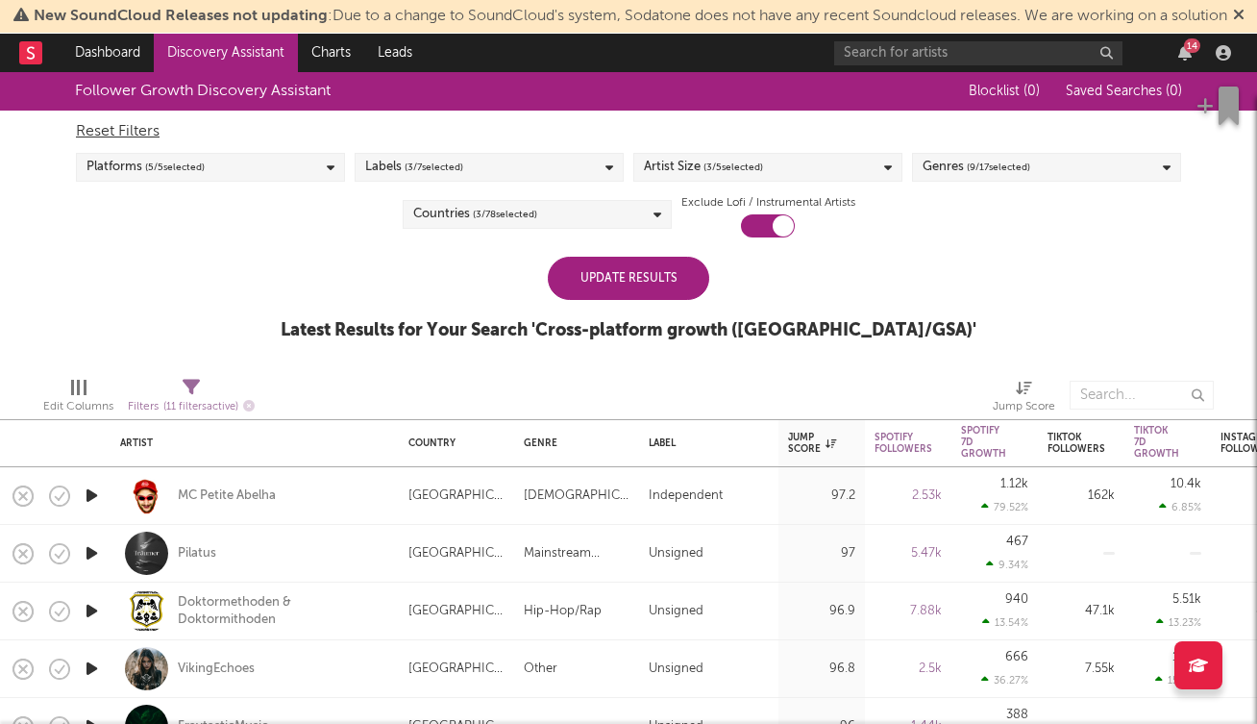
click at [641, 300] on div "Update Results" at bounding box center [629, 278] width 162 height 43
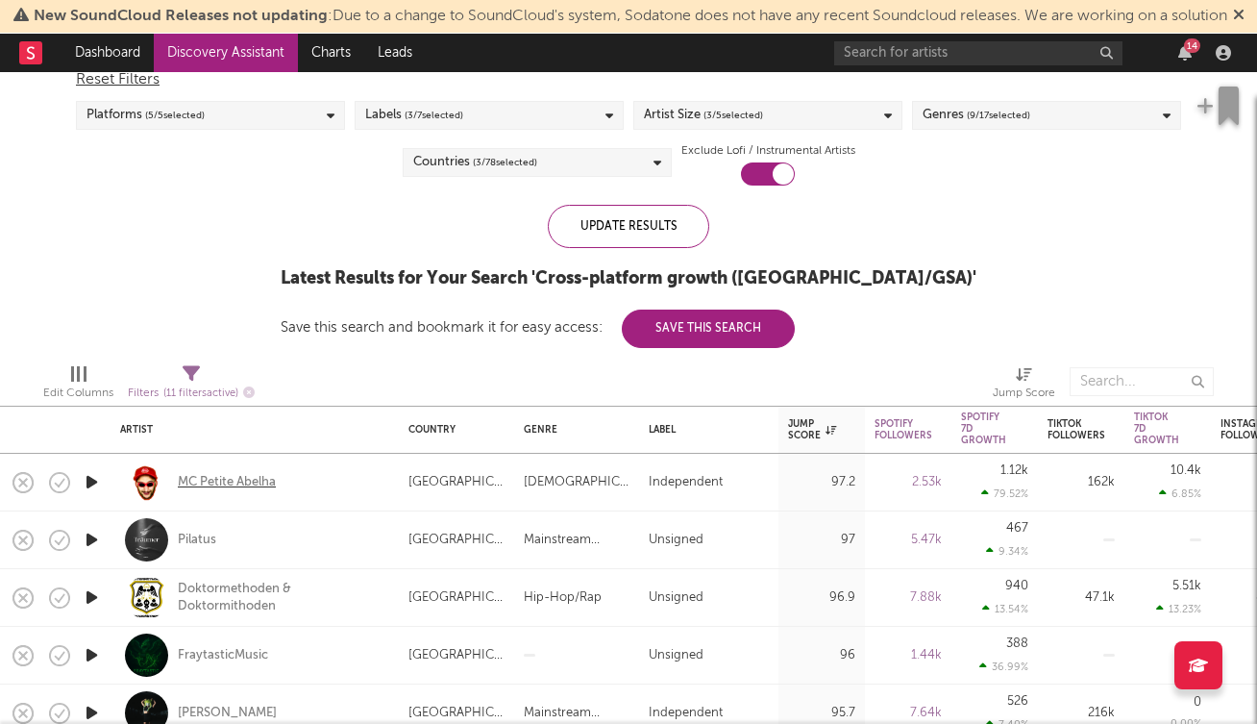
click at [243, 491] on div "MC Petite Abelha" at bounding box center [227, 482] width 98 height 17
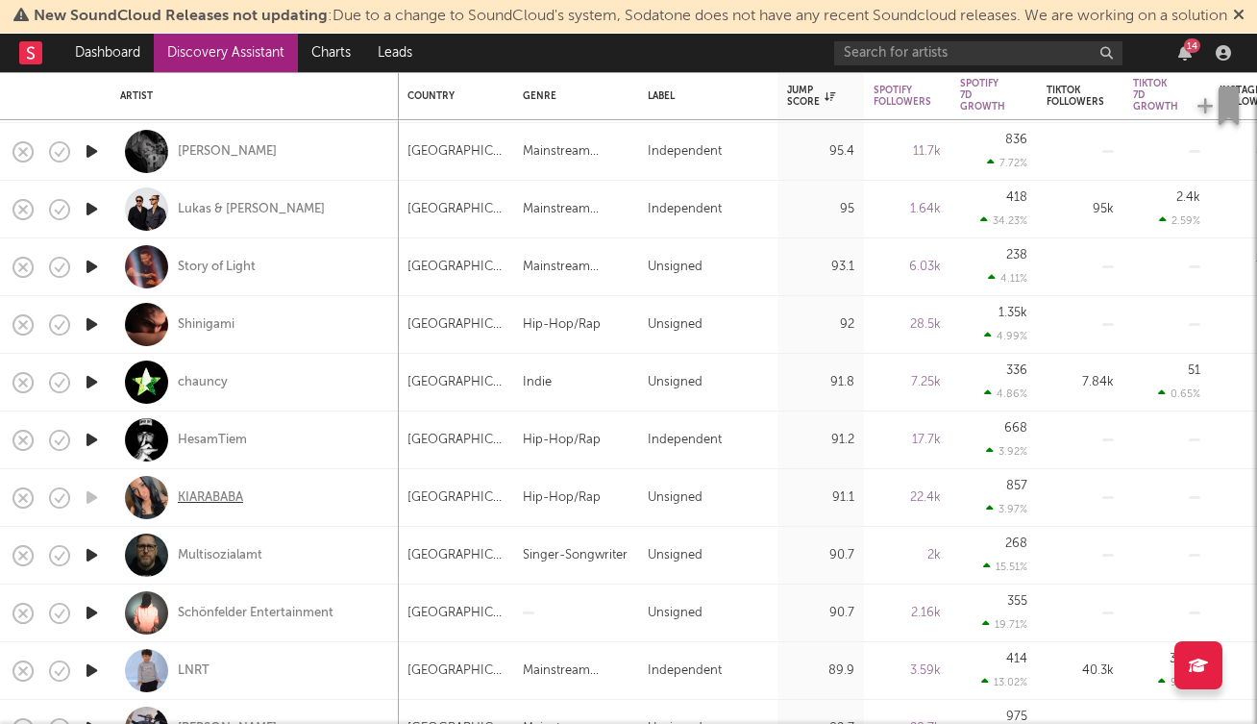
click at [216, 507] on div "KIARABABA" at bounding box center [210, 497] width 65 height 17
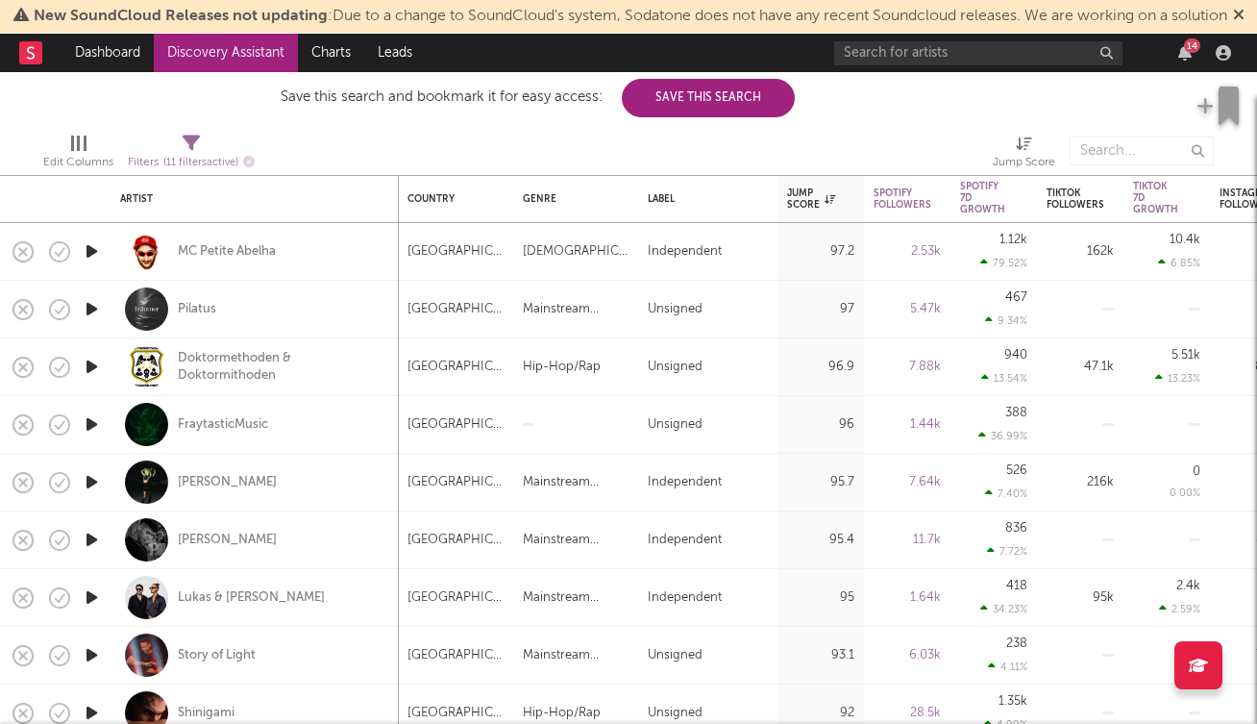
click at [93, 379] on icon "button" at bounding box center [92, 367] width 20 height 24
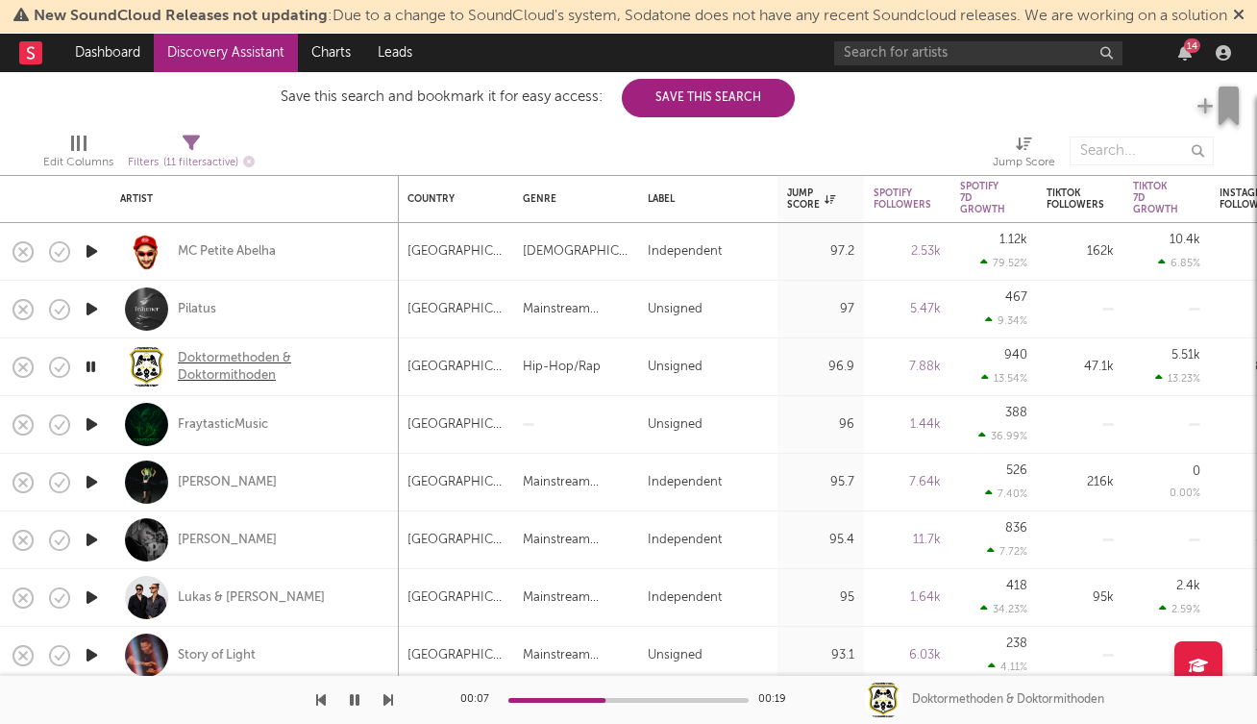
click at [230, 385] on div "Doktormethoden & Doktormithoden" at bounding box center [281, 367] width 207 height 35
click at [91, 321] on icon "button" at bounding box center [92, 309] width 20 height 24
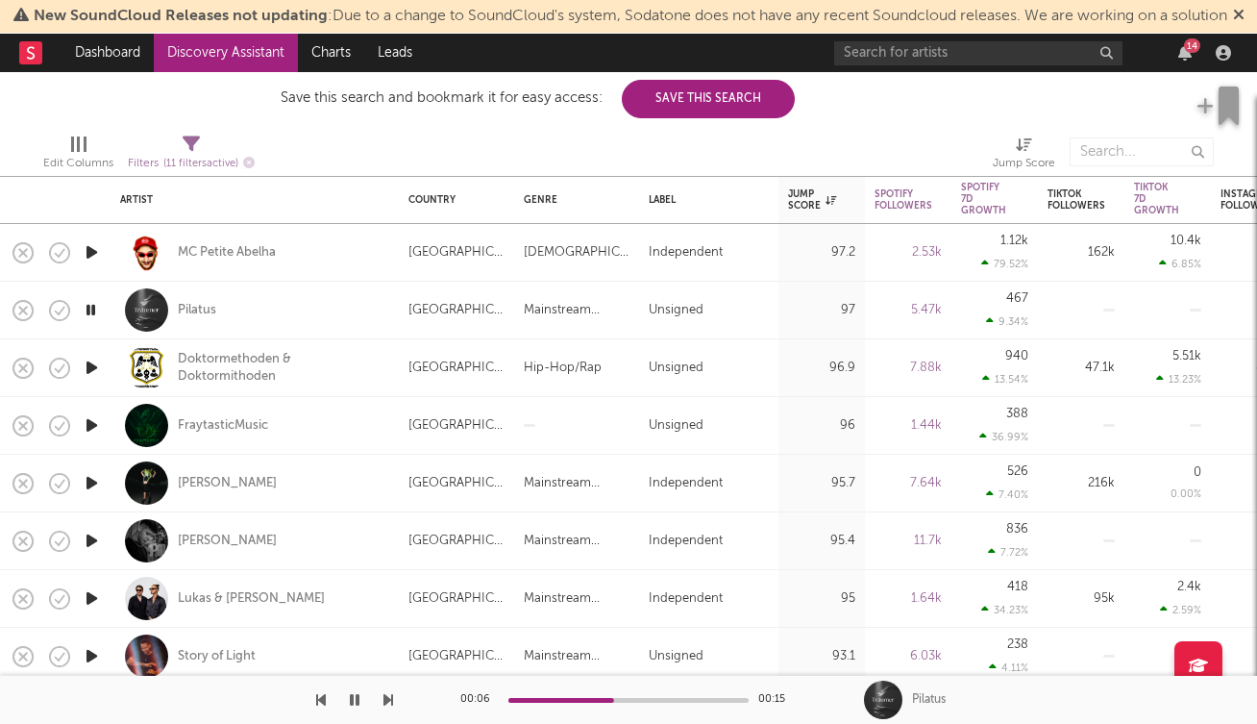
click at [92, 437] on icon "button" at bounding box center [92, 425] width 20 height 24
click at [93, 495] on icon "button" at bounding box center [92, 483] width 20 height 24
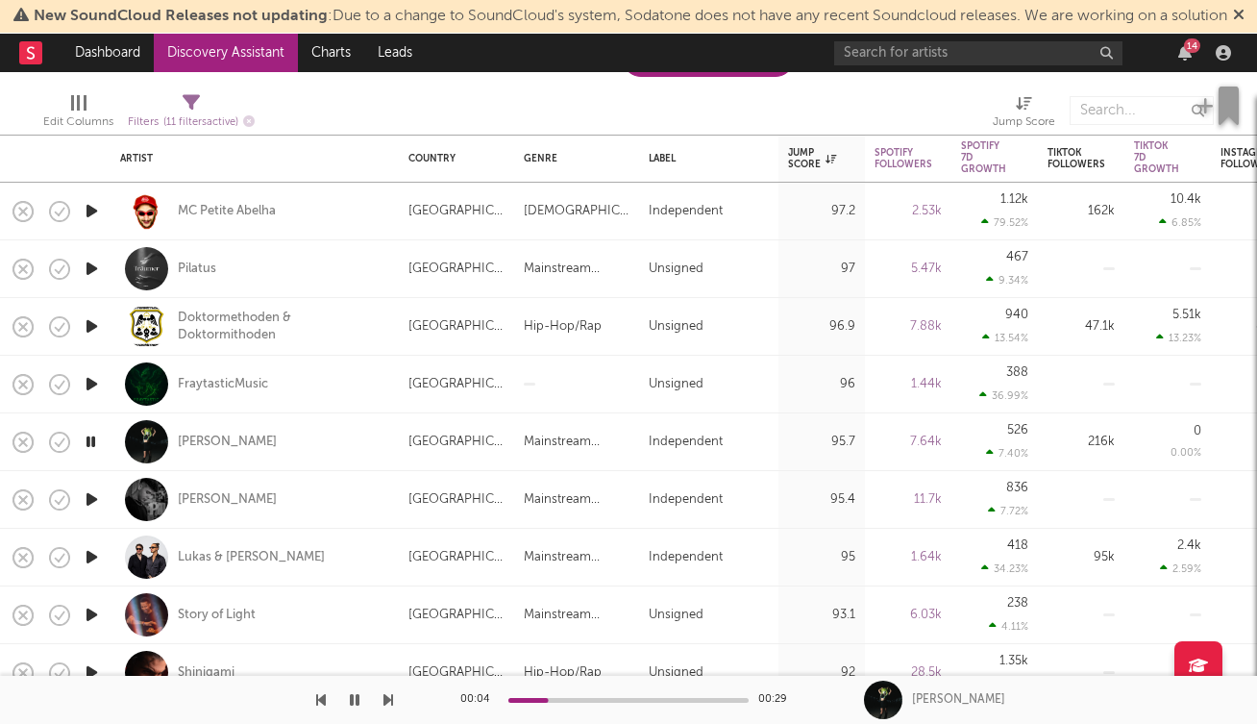
click at [92, 511] on icon "button" at bounding box center [92, 499] width 20 height 24
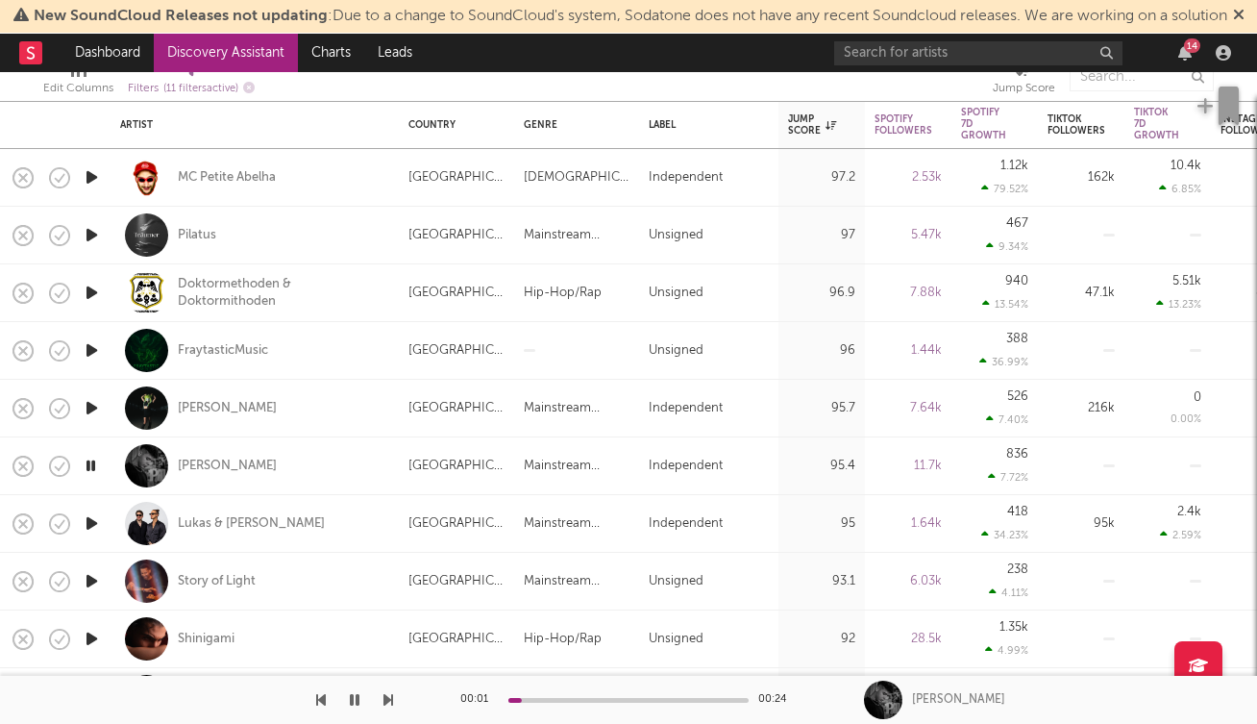
click at [92, 535] on icon "button" at bounding box center [92, 523] width 20 height 24
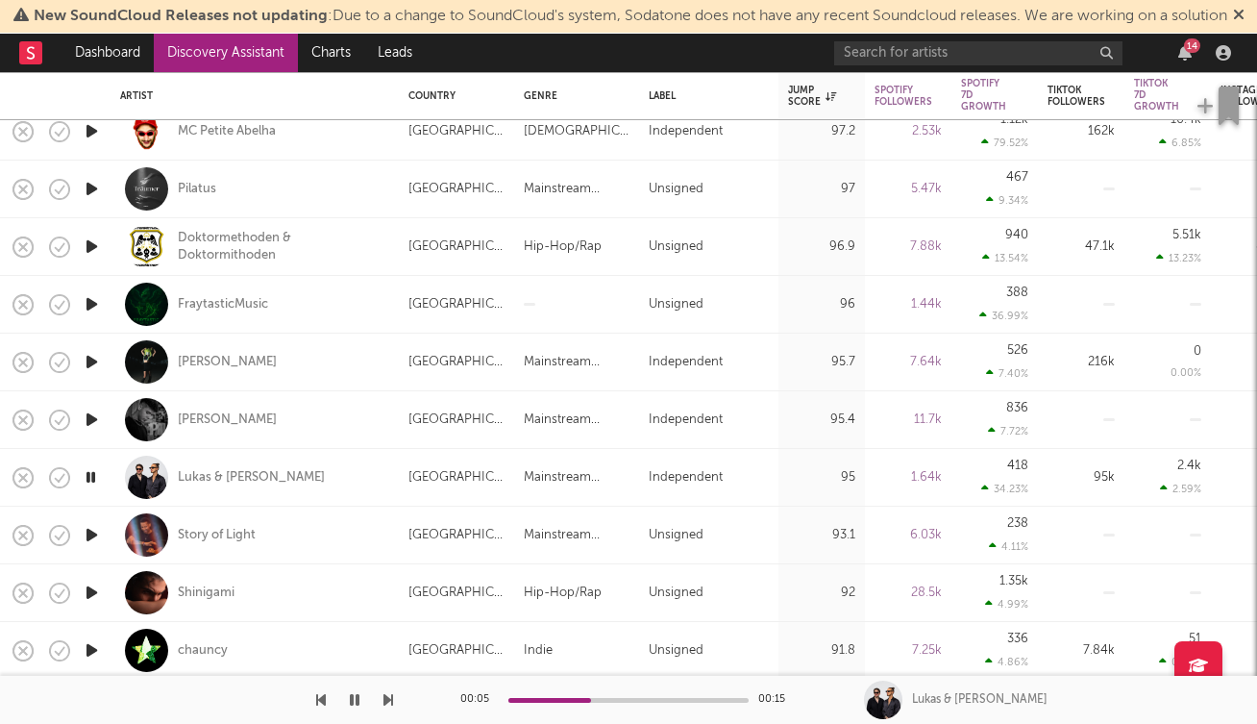
click at [92, 547] on icon "button" at bounding box center [92, 535] width 20 height 24
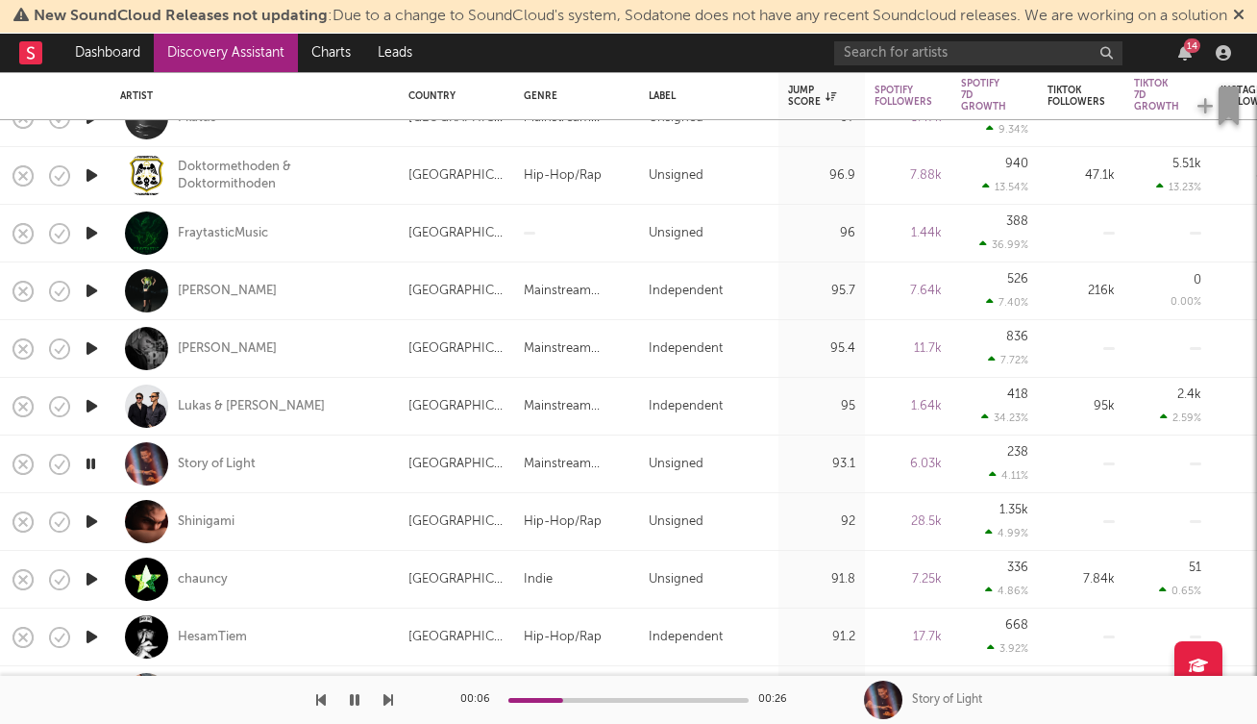
click at [93, 534] on icon "button" at bounding box center [92, 521] width 20 height 24
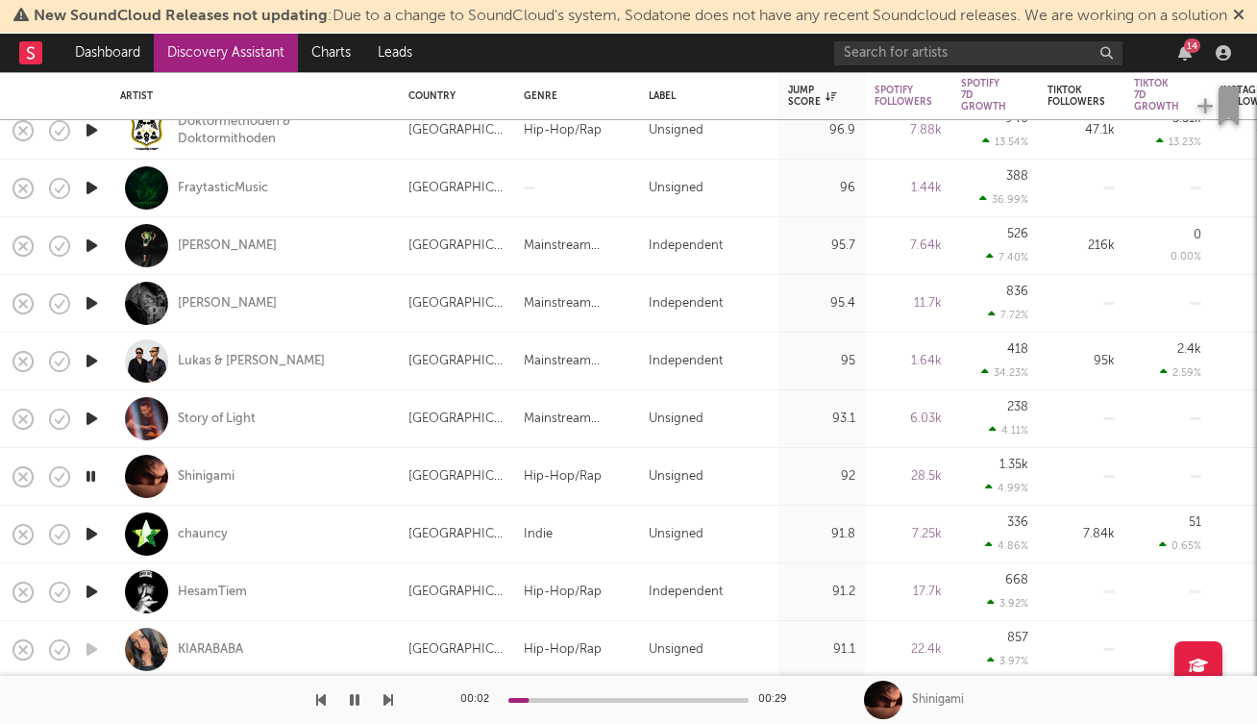
click at [89, 546] on icon "button" at bounding box center [92, 534] width 20 height 24
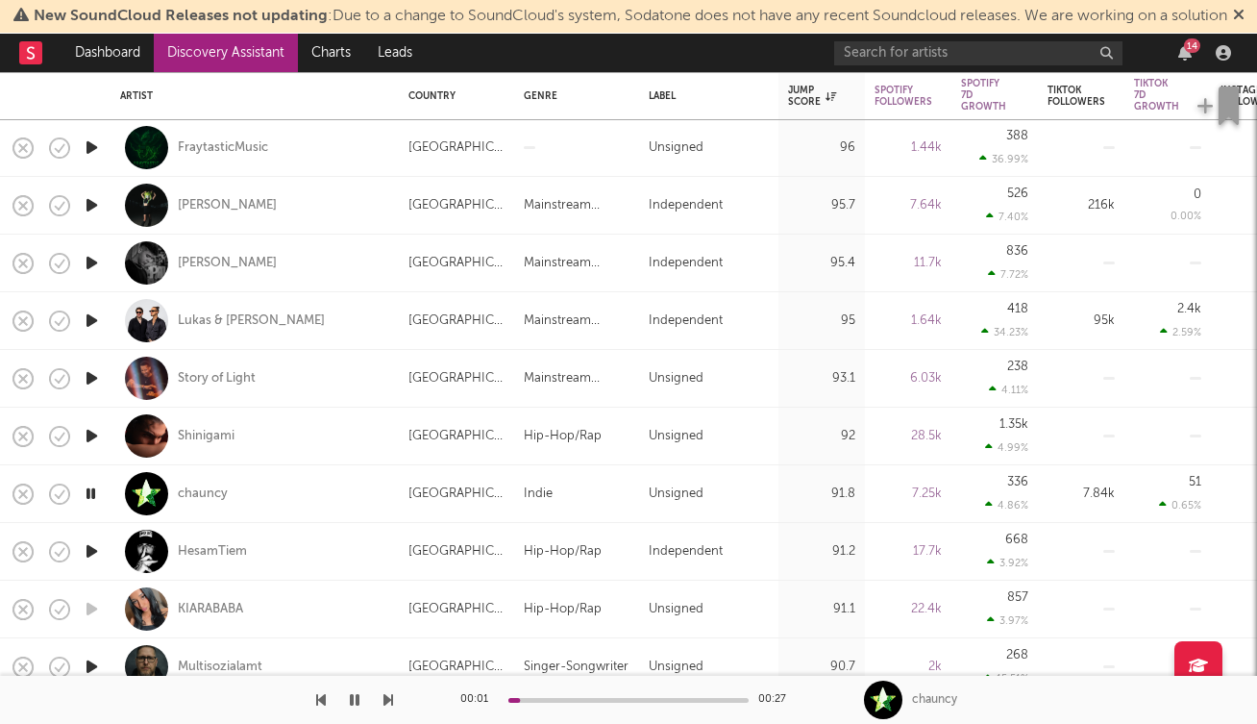
click at [95, 563] on icon "button" at bounding box center [92, 551] width 20 height 24
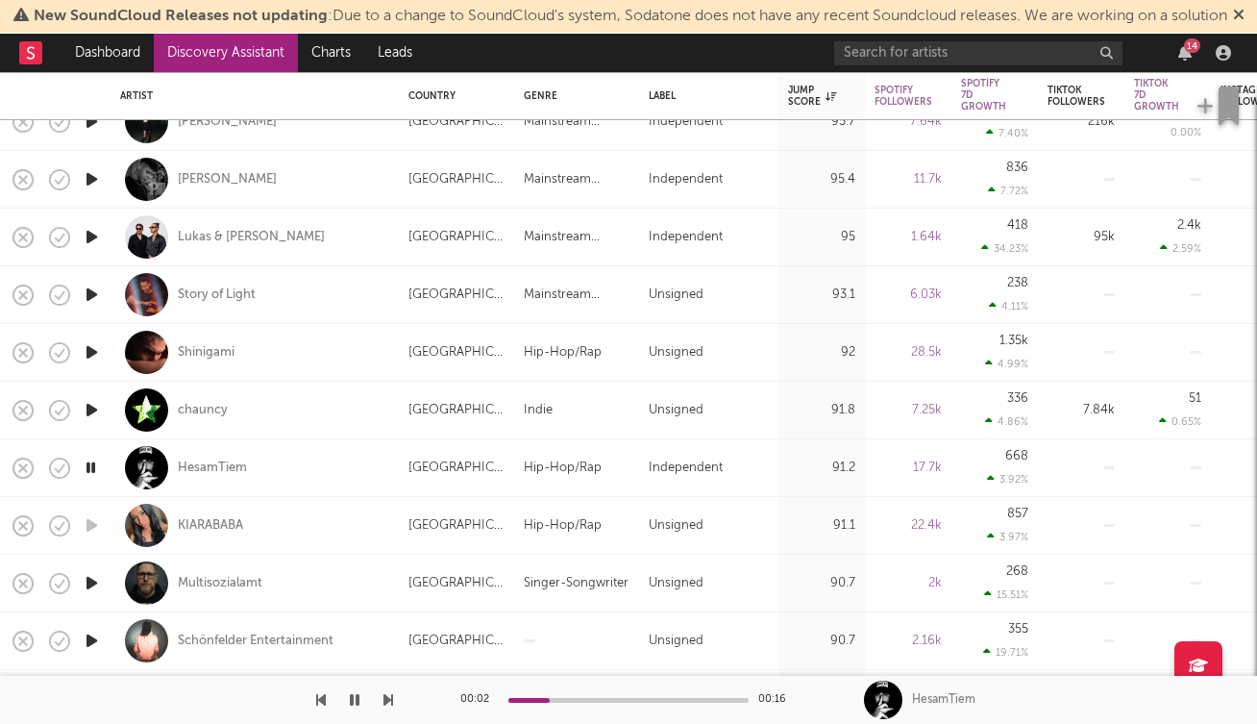
click at [88, 595] on icon "button" at bounding box center [92, 583] width 20 height 24
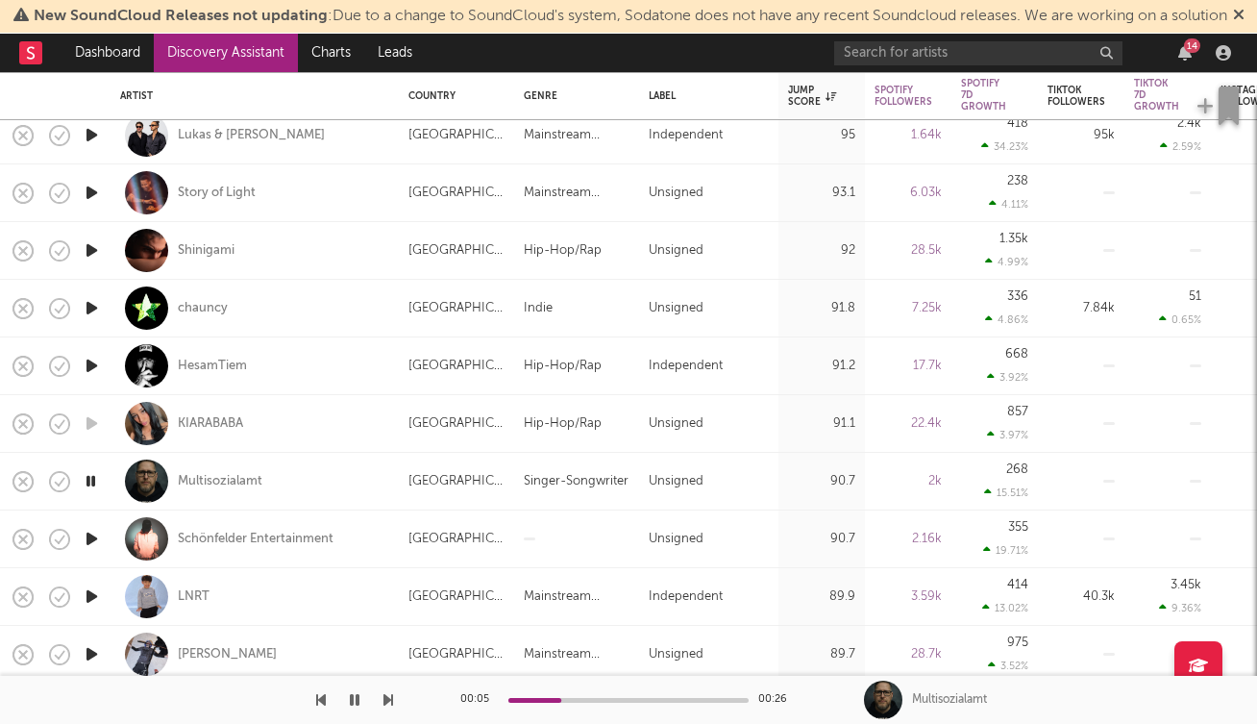
click at [95, 551] on icon "button" at bounding box center [92, 539] width 20 height 24
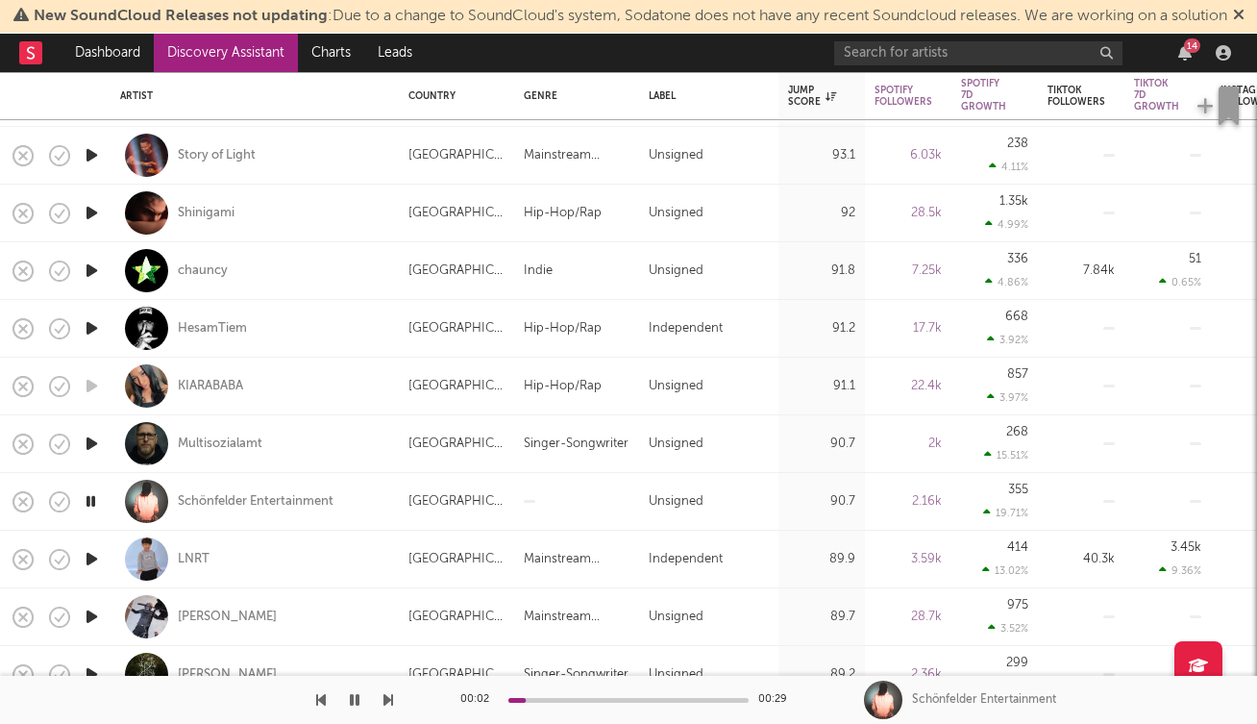
click at [90, 571] on icon "button" at bounding box center [92, 559] width 20 height 24
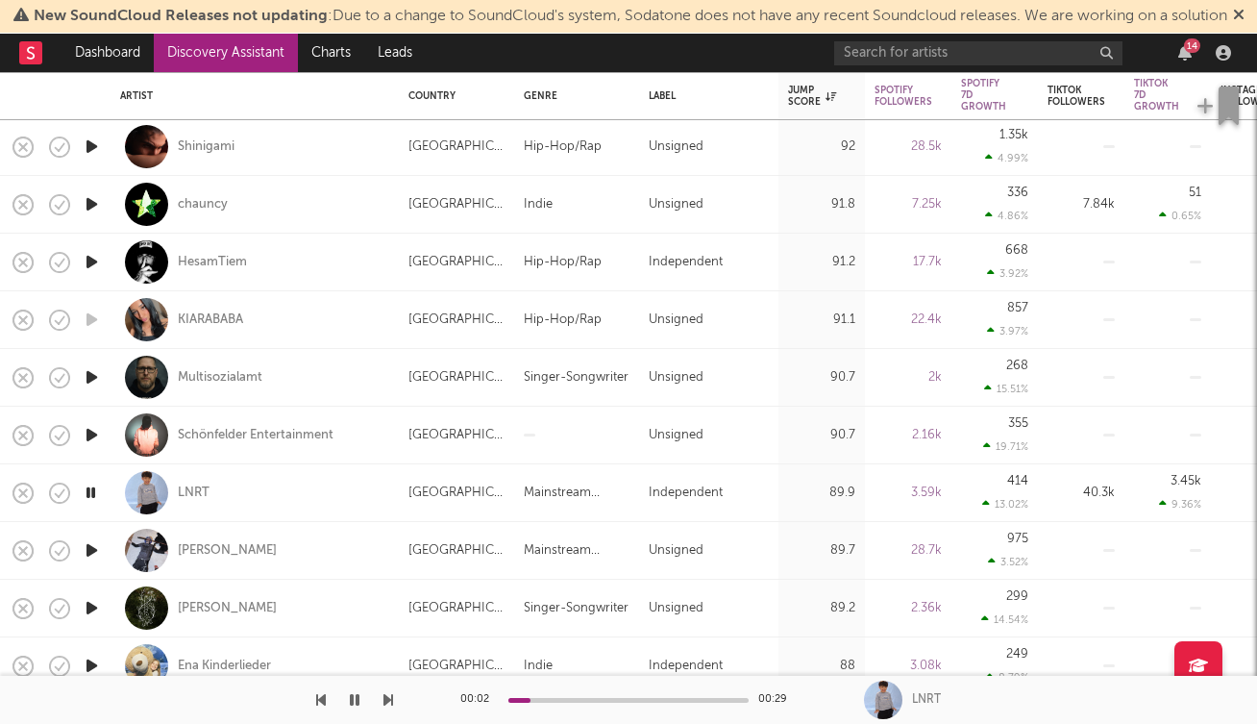
click at [95, 562] on icon "button" at bounding box center [92, 550] width 20 height 24
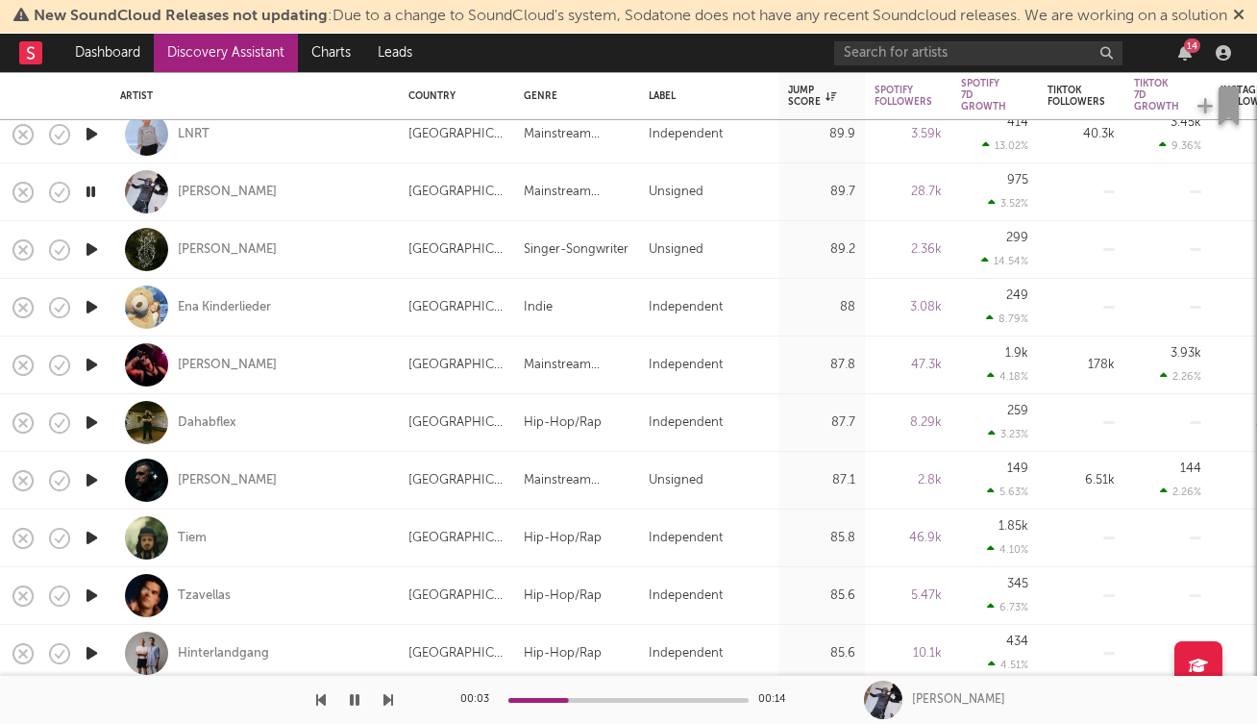
click at [94, 492] on icon "button" at bounding box center [92, 480] width 20 height 24
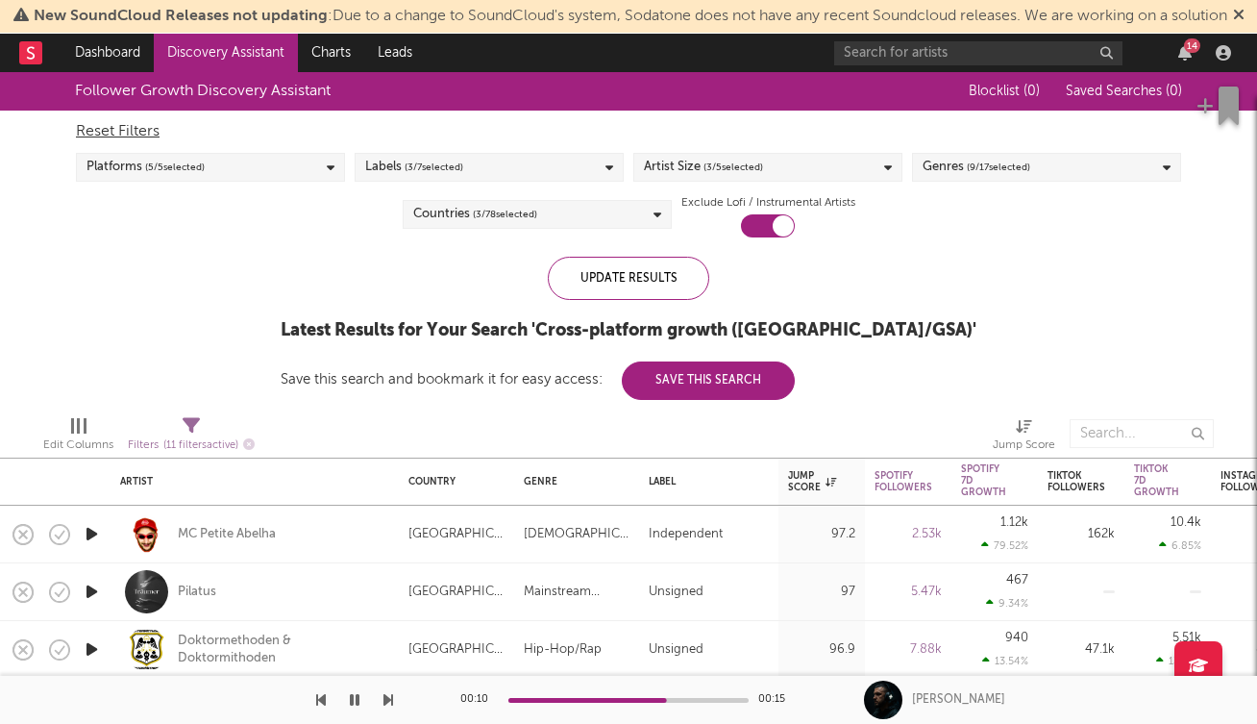
click at [143, 143] on div "Reset Filters" at bounding box center [629, 131] width 1106 height 23
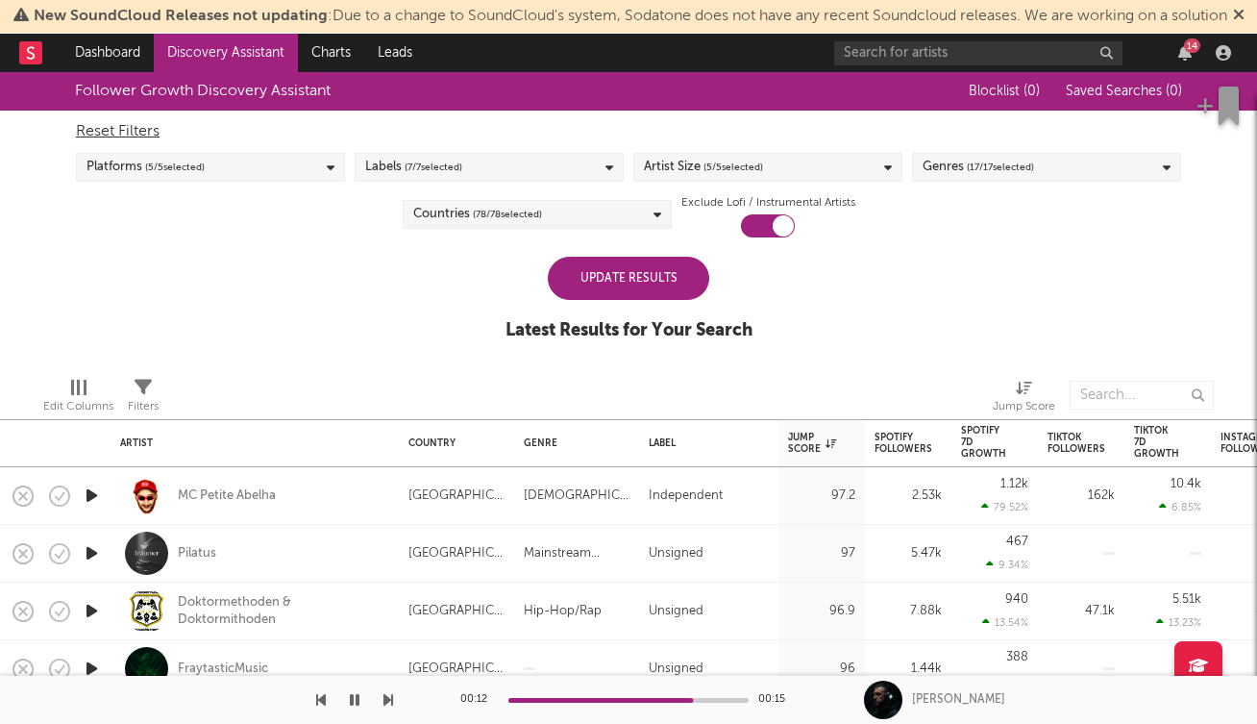
click at [136, 143] on div "Reset Filters" at bounding box center [629, 131] width 1106 height 23
click at [129, 72] on link "Dashboard" at bounding box center [108, 53] width 92 height 38
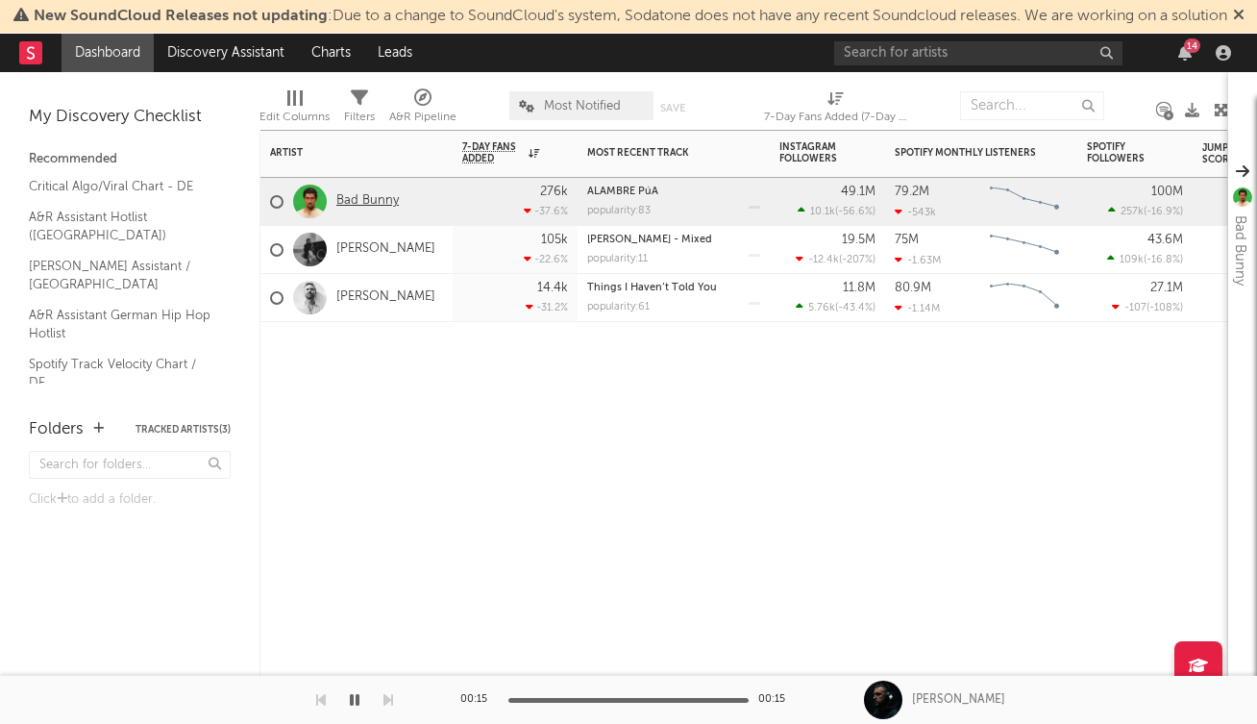
click at [375, 210] on link "Bad Bunny" at bounding box center [367, 201] width 62 height 16
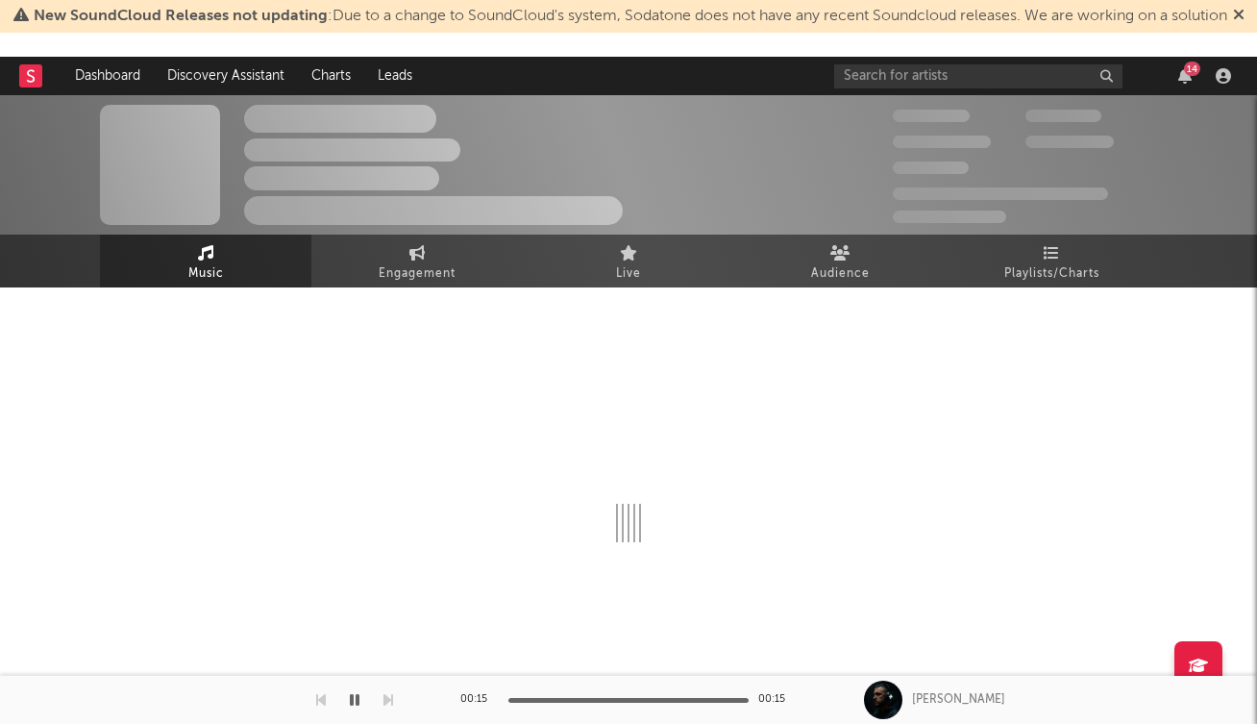
select select "6m"
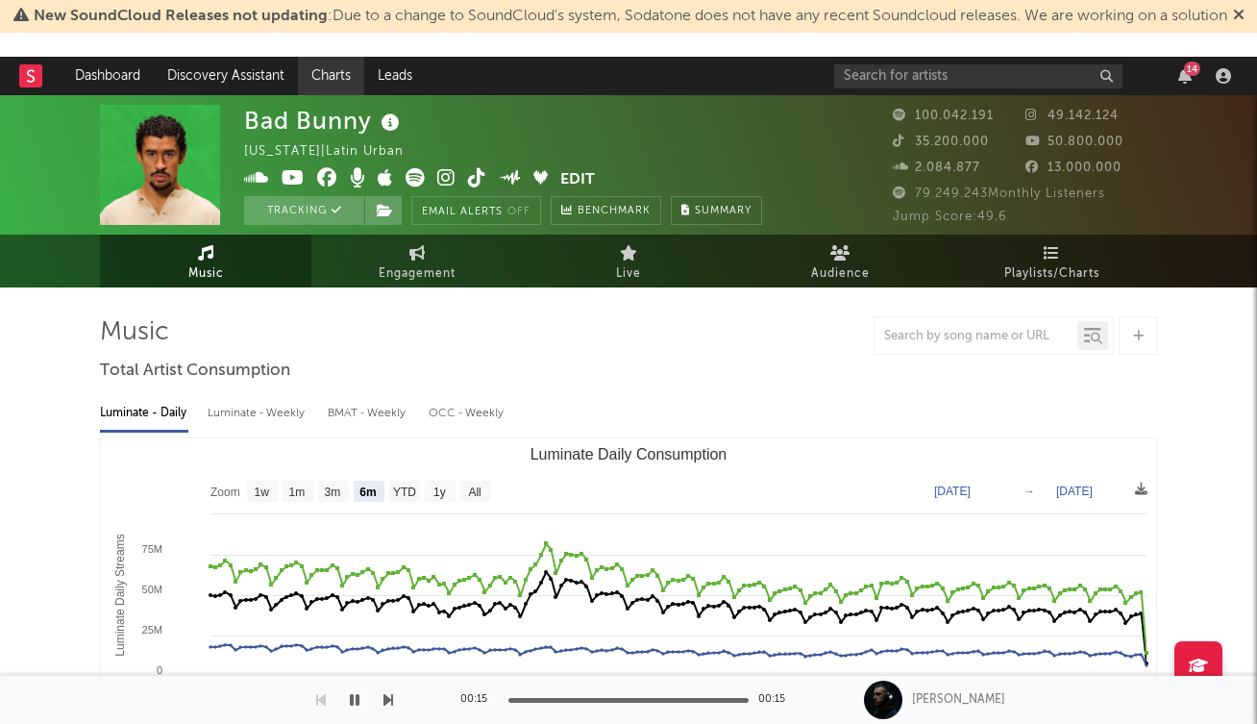
click at [339, 73] on link "Charts" at bounding box center [331, 76] width 66 height 38
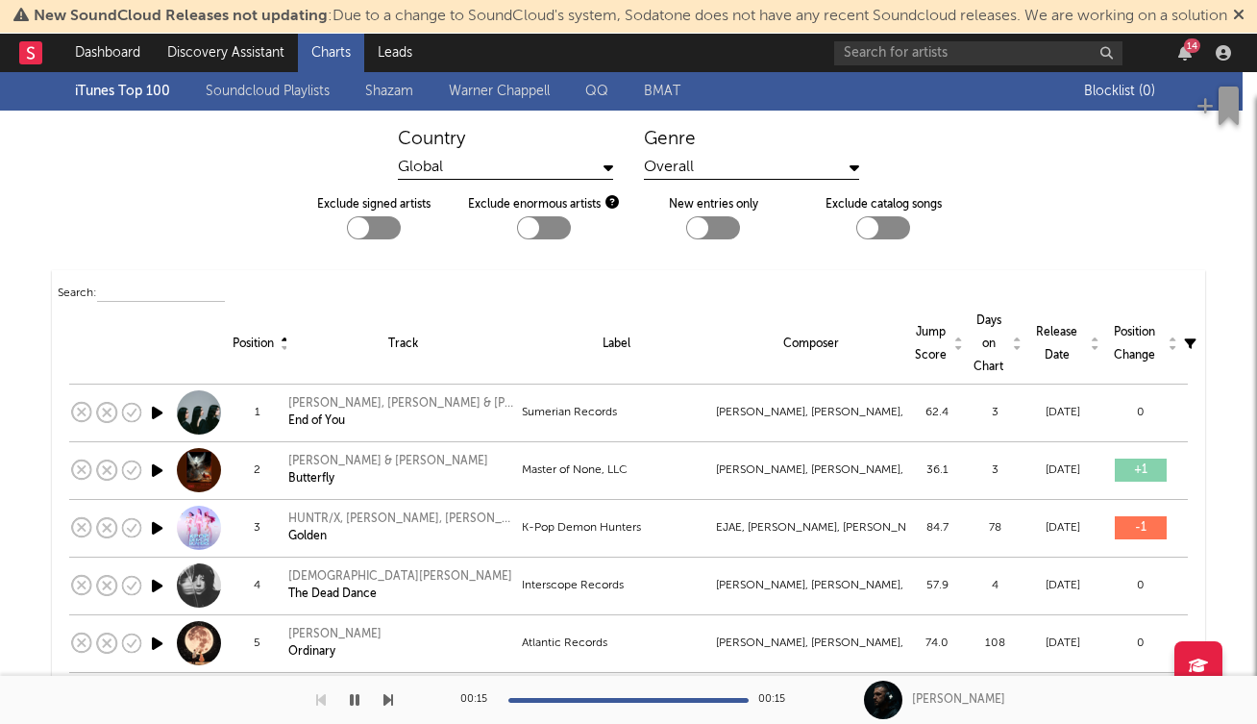
scroll to position [23, 0]
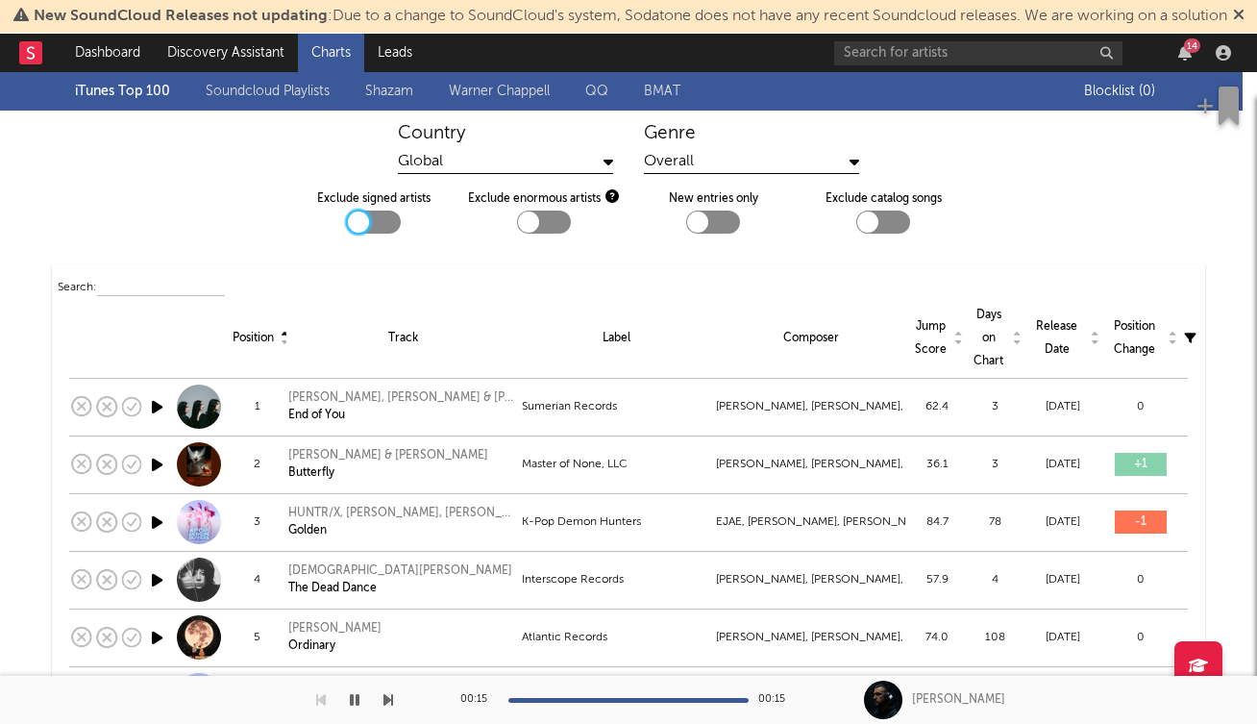
click at [361, 233] on div at bounding box center [358, 221] width 21 height 21
checkbox input "true"
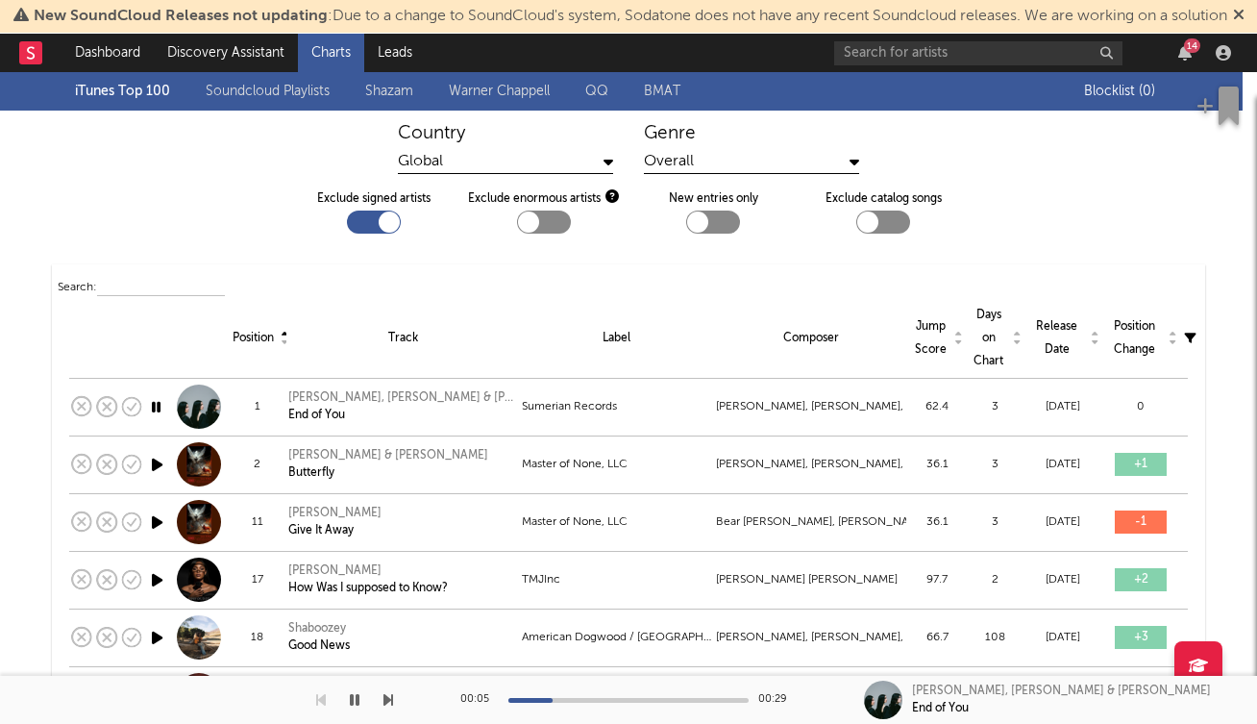
click at [357, 697] on icon "button" at bounding box center [355, 699] width 10 height 15
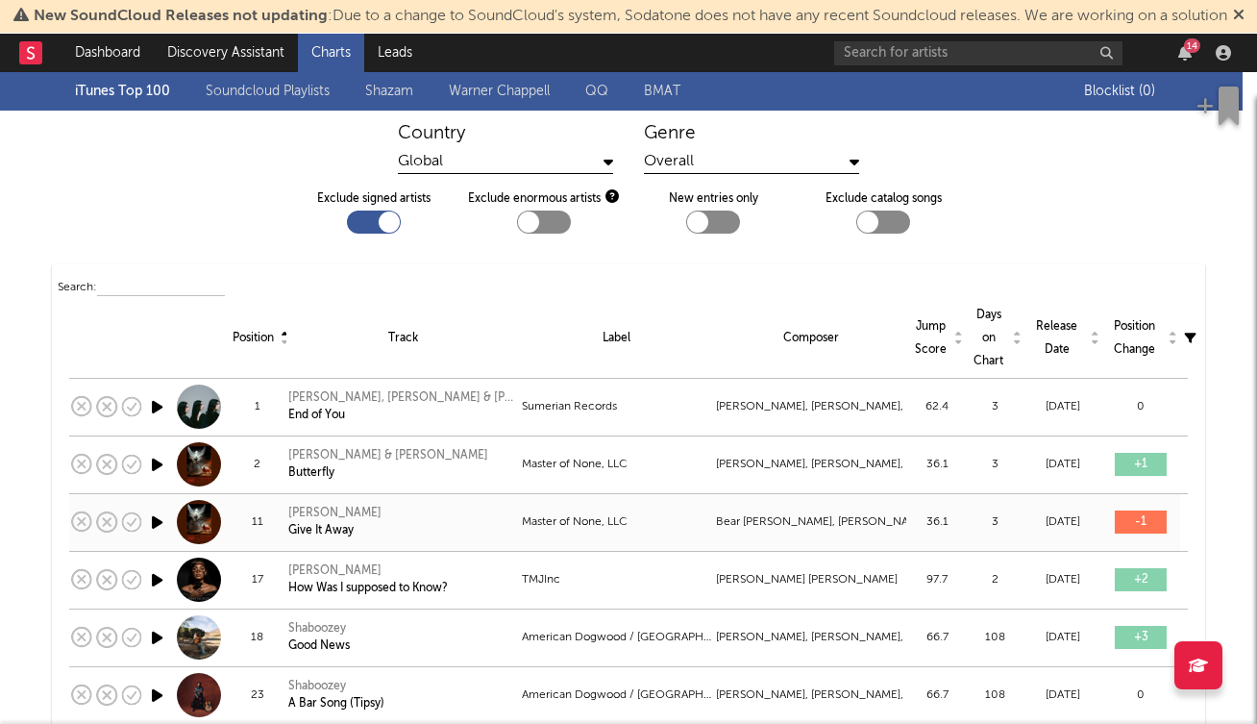
scroll to position [24, 0]
click at [702, 232] on div at bounding box center [697, 221] width 21 height 21
checkbox input "true"
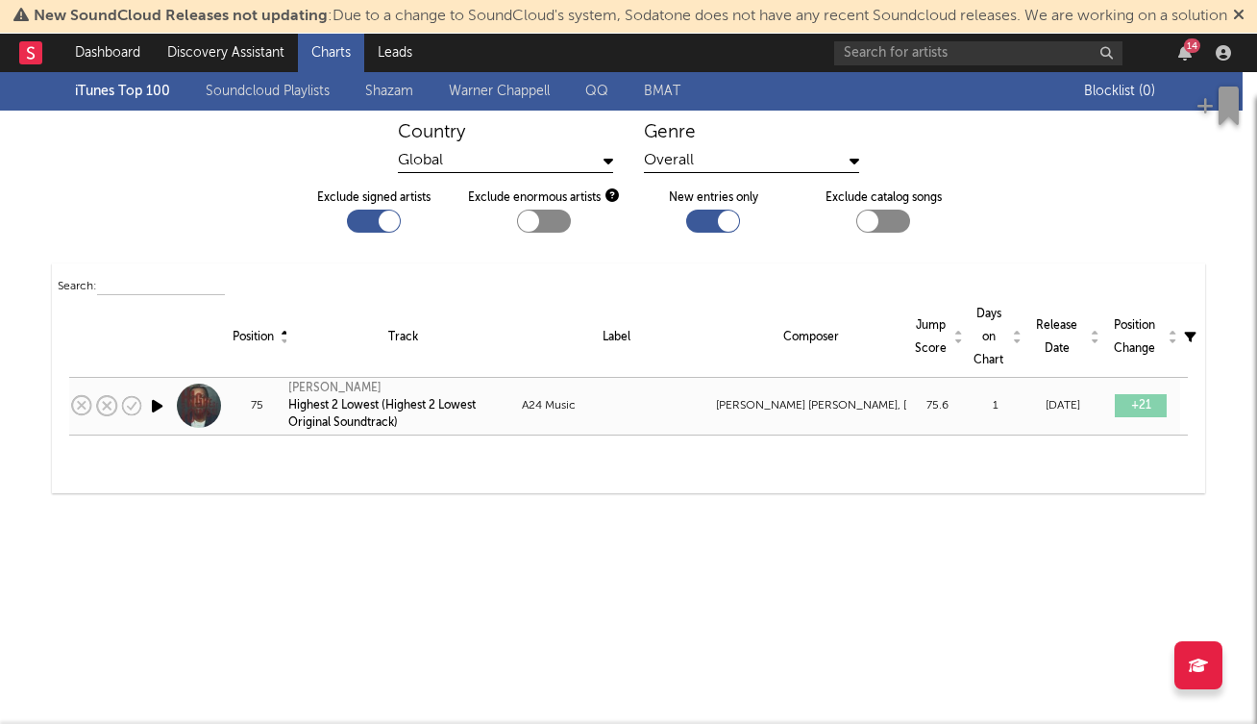
click at [154, 418] on icon "button" at bounding box center [157, 406] width 20 height 24
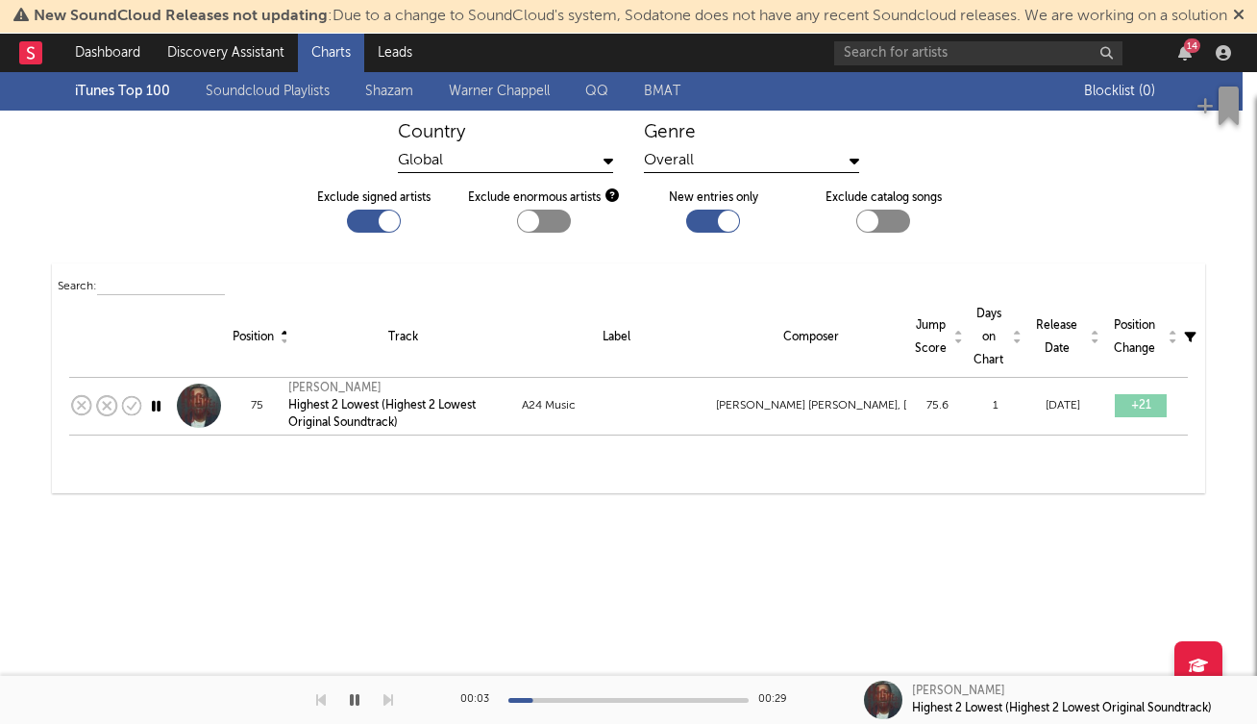
click at [576, 698] on div at bounding box center [629, 700] width 240 height 5
click at [355, 703] on icon "button" at bounding box center [355, 699] width 10 height 15
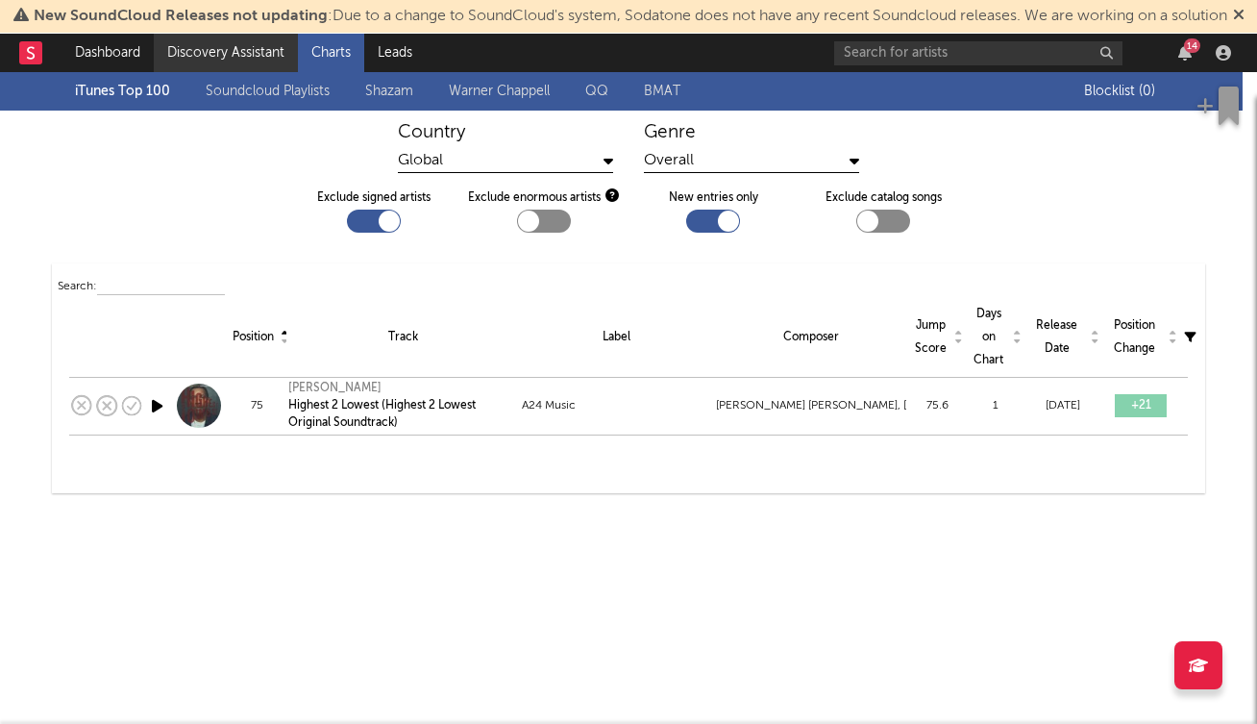
click at [219, 72] on link "Discovery Assistant" at bounding box center [226, 53] width 144 height 38
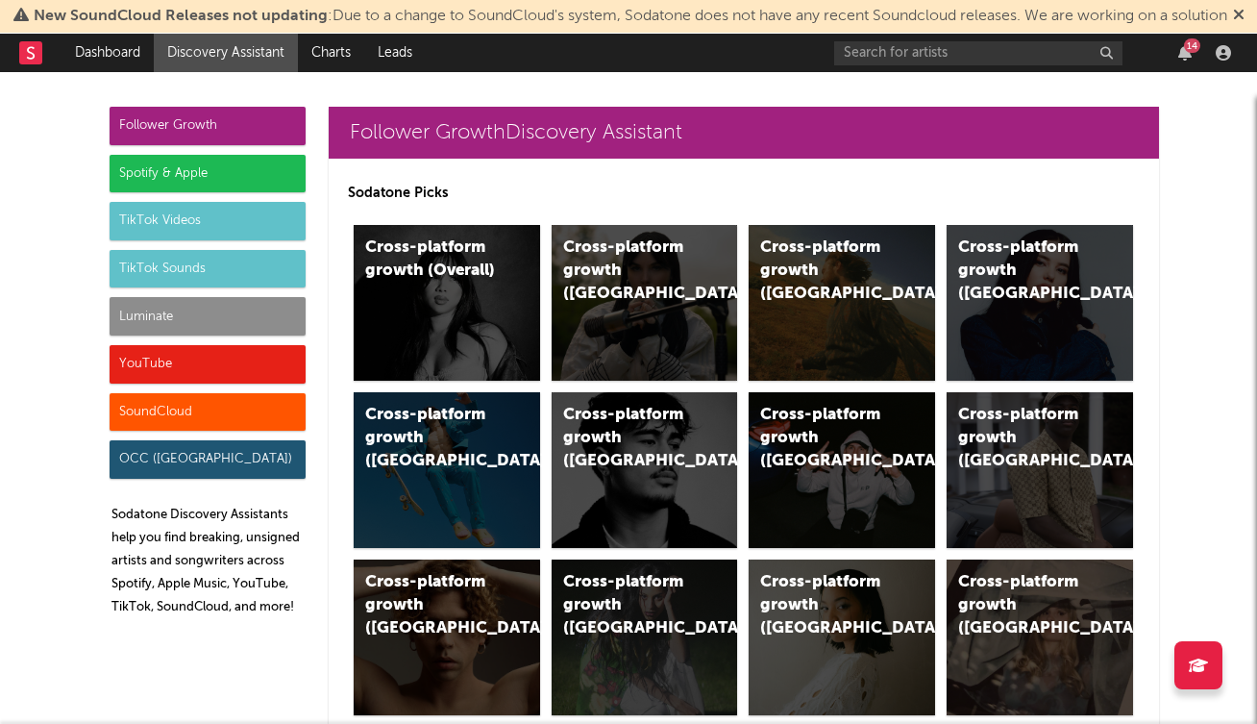
click at [189, 145] on div "Follower Growth" at bounding box center [208, 126] width 196 height 38
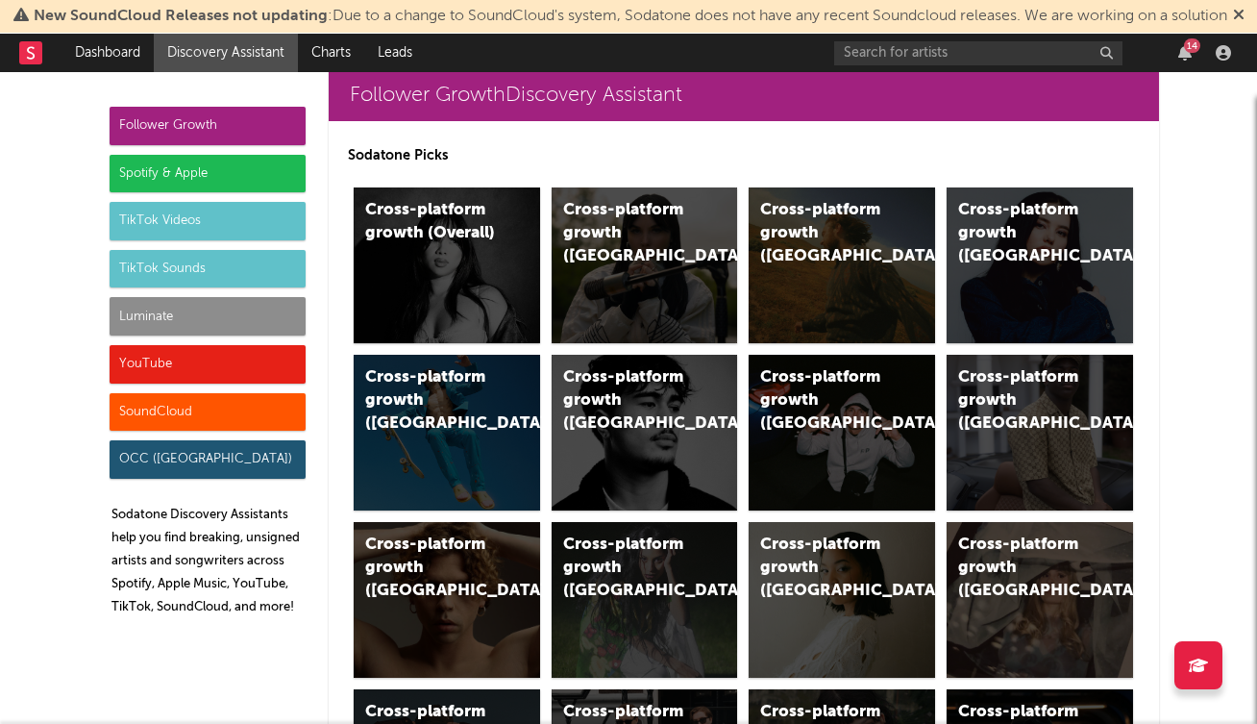
scroll to position [38, 0]
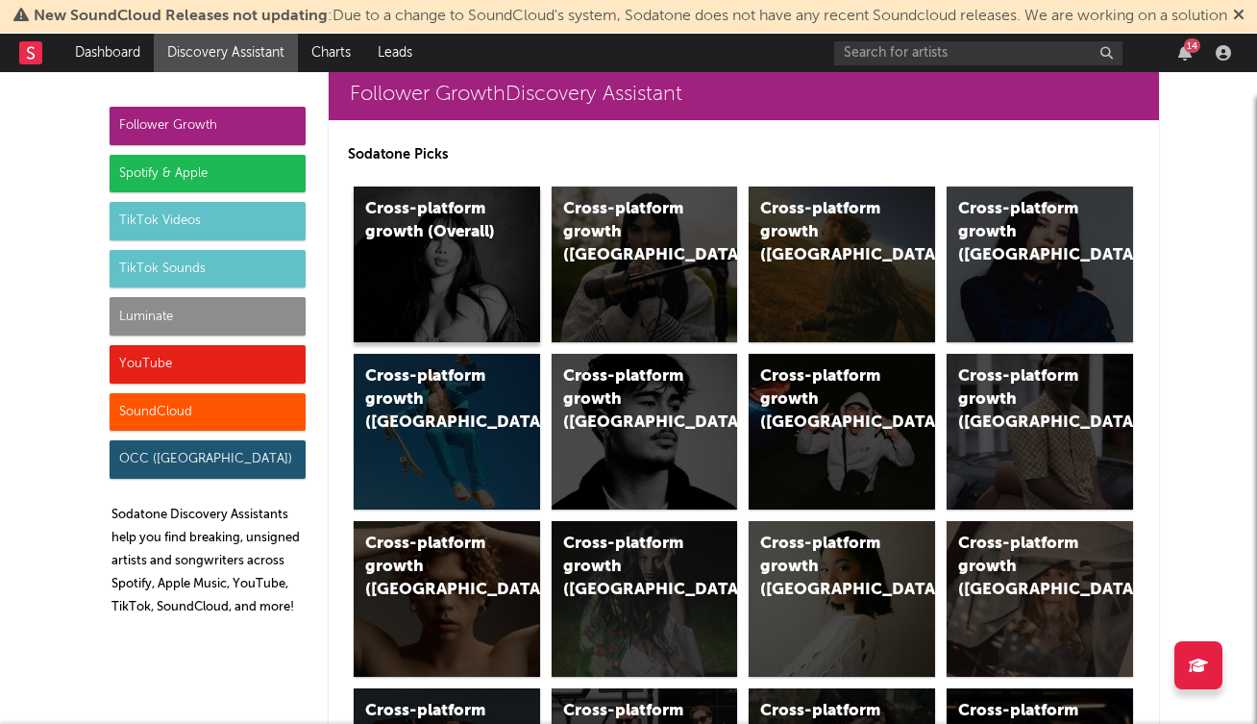
click at [448, 309] on div "Cross-platform growth (Overall)" at bounding box center [447, 264] width 186 height 156
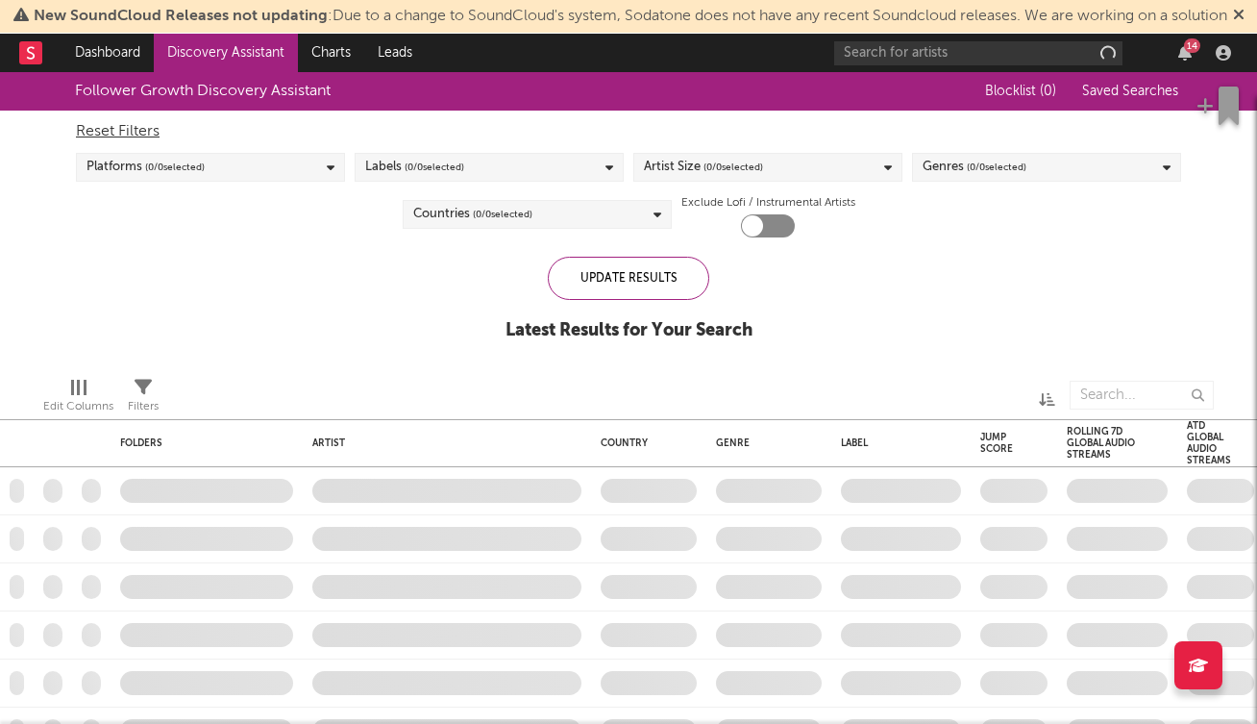
checkbox input "true"
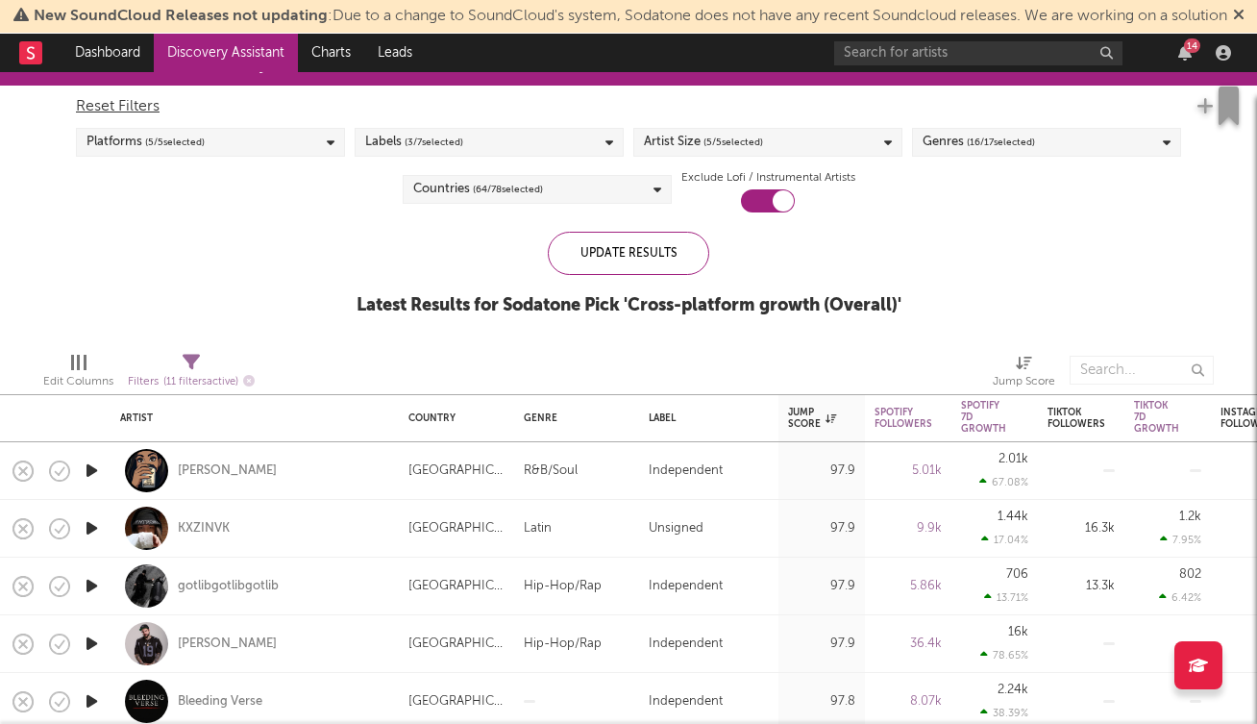
click at [482, 157] on div "Labels ( 3 / 7 selected)" at bounding box center [489, 142] width 269 height 29
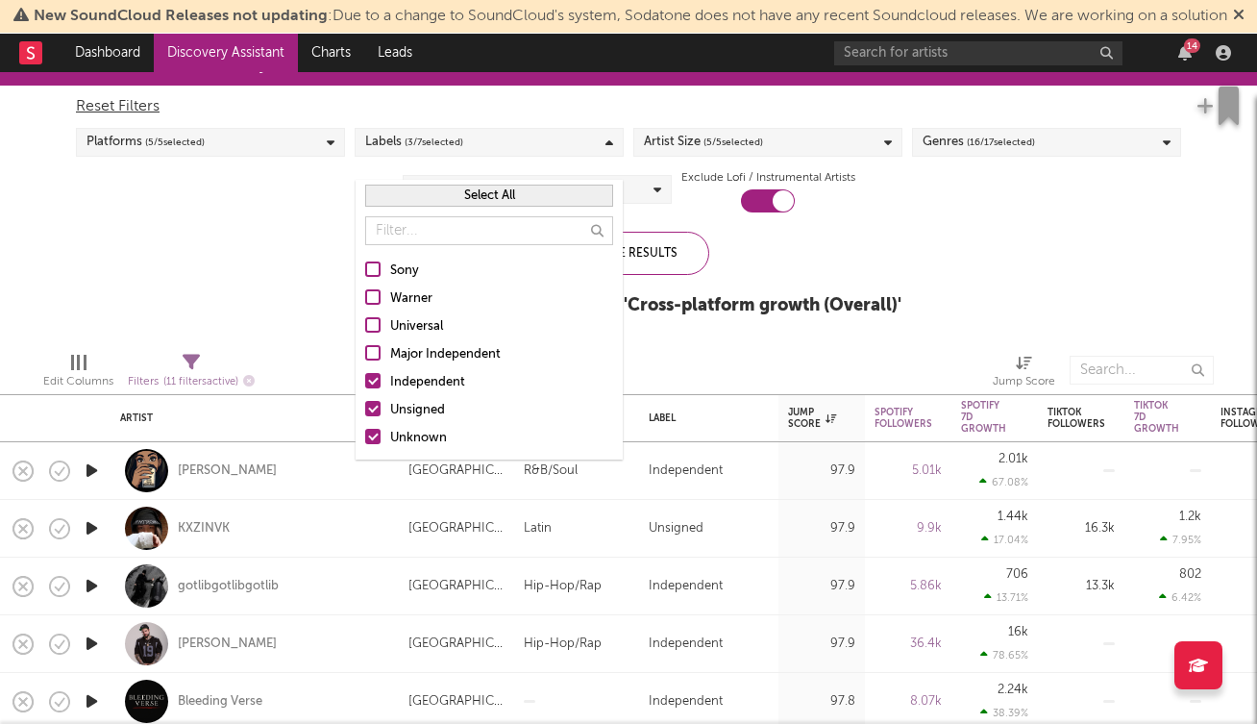
click at [373, 381] on div at bounding box center [372, 380] width 15 height 15
click at [365, 381] on input "Independent" at bounding box center [365, 382] width 0 height 23
click at [272, 296] on div "Follower Growth Discovery Assistant Blocklist ( 0 ) Saved Searches ( 0 ) Reset …" at bounding box center [628, 191] width 1257 height 289
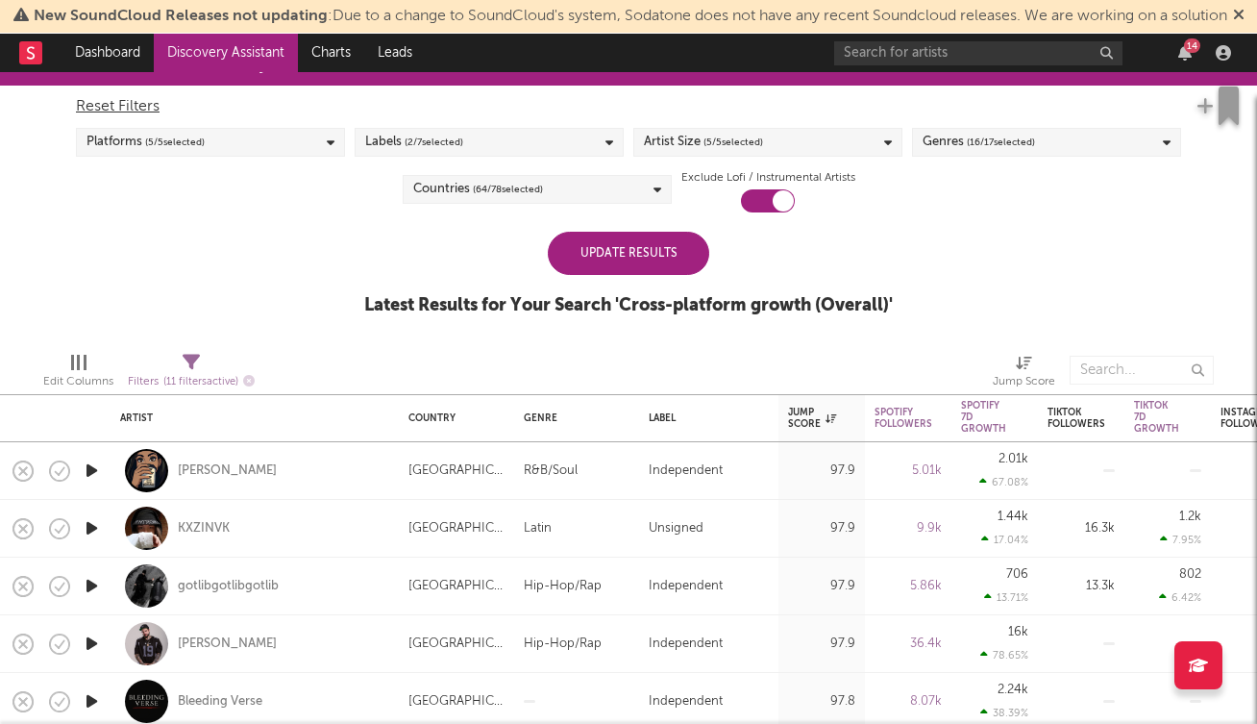
click at [622, 275] on div "Update Results" at bounding box center [629, 253] width 162 height 43
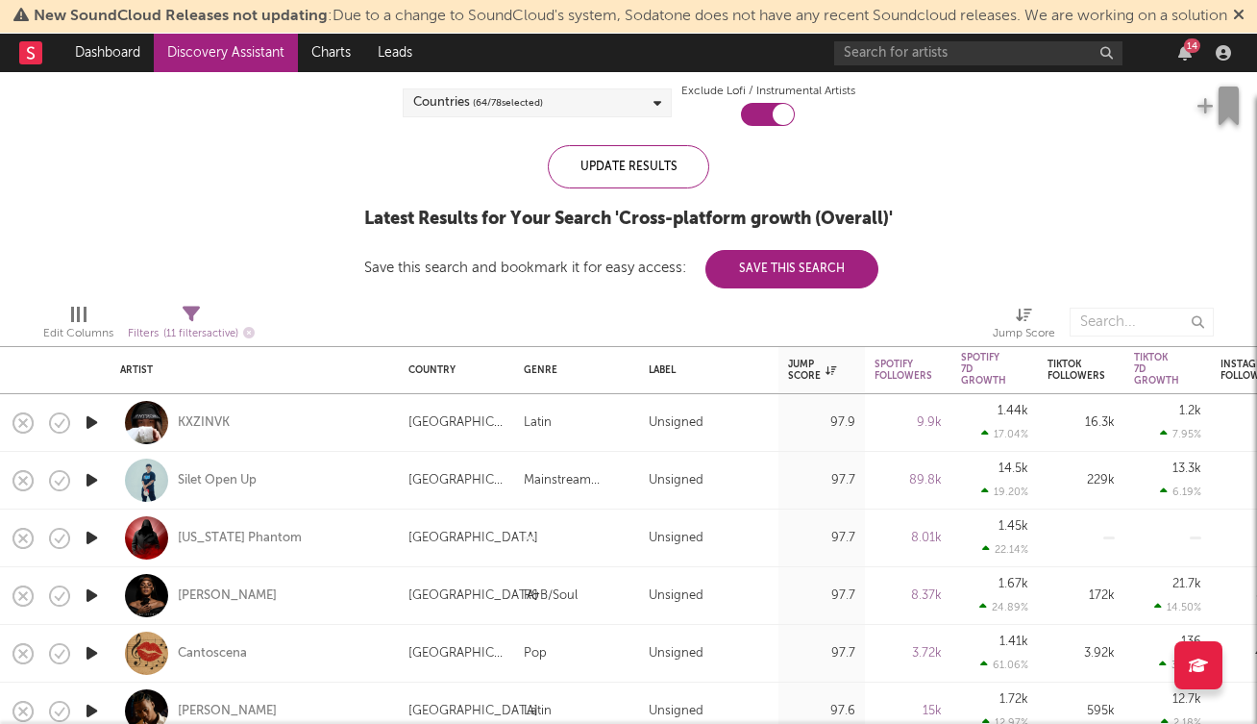
click at [94, 435] on icon "button" at bounding box center [92, 422] width 20 height 24
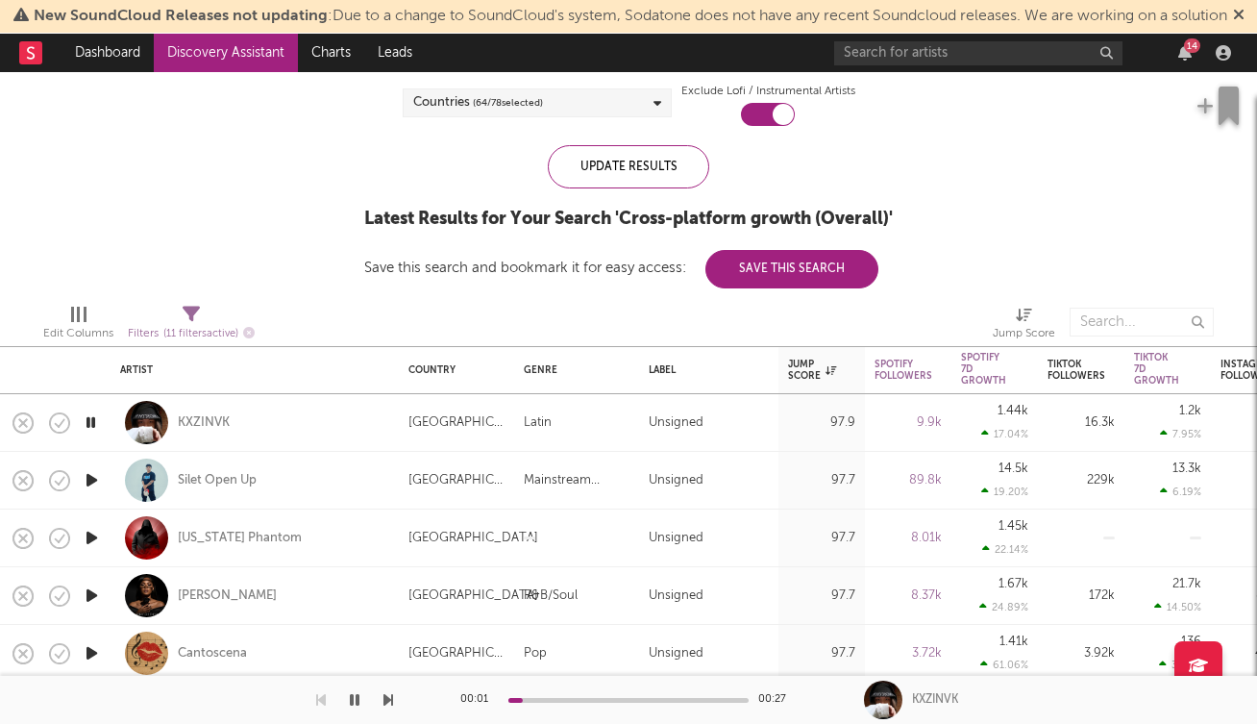
click at [94, 435] on icon "button" at bounding box center [91, 422] width 18 height 24
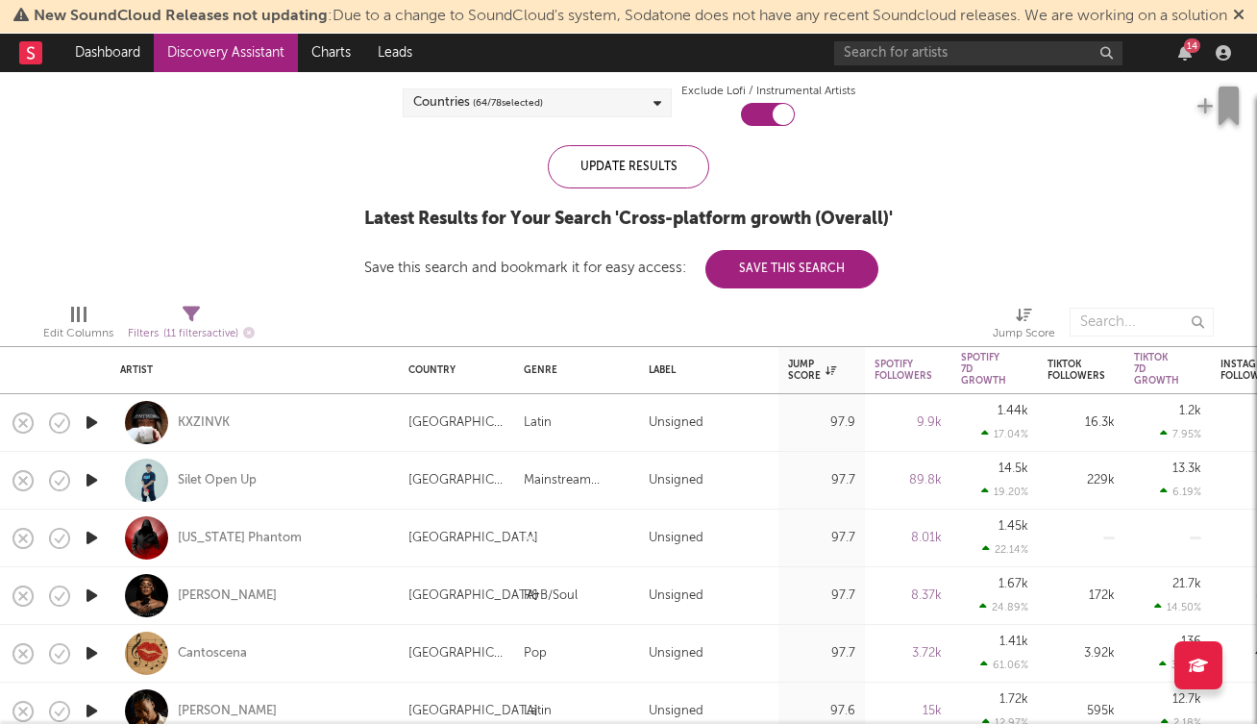
click at [106, 504] on div at bounding box center [91, 481] width 38 height 58
select select "1w"
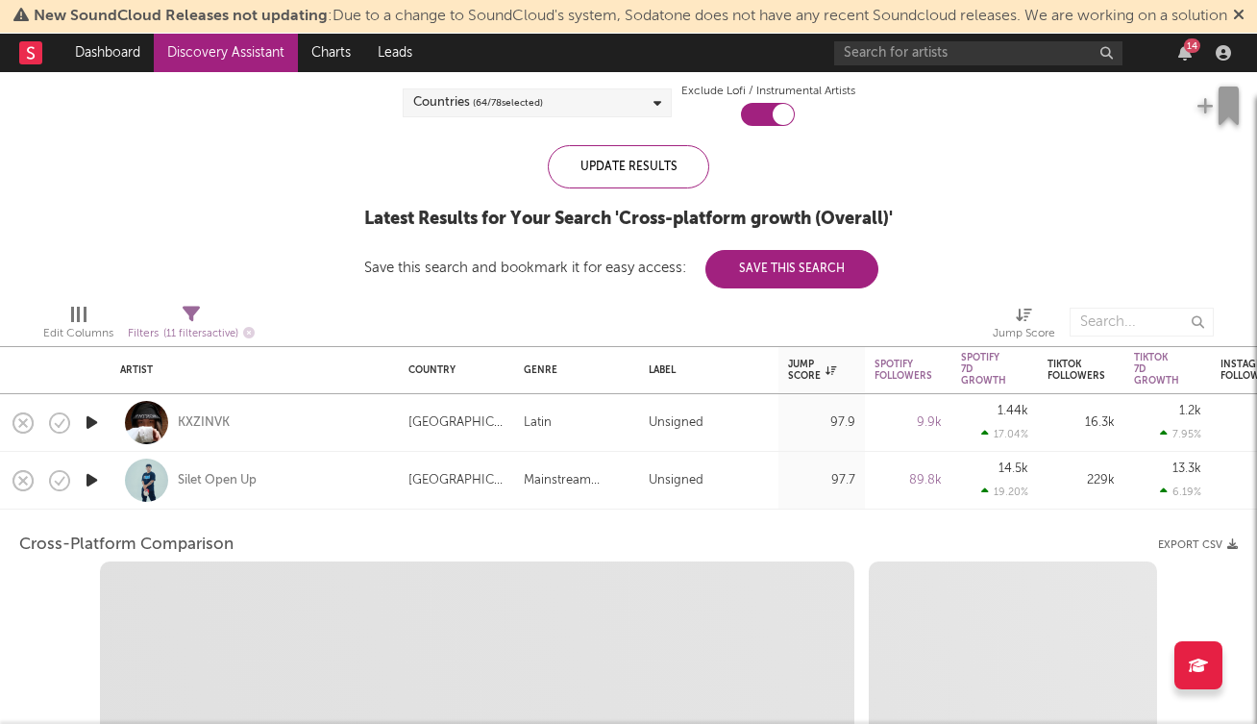
select select "6m"
click at [91, 492] on icon "button" at bounding box center [92, 480] width 20 height 24
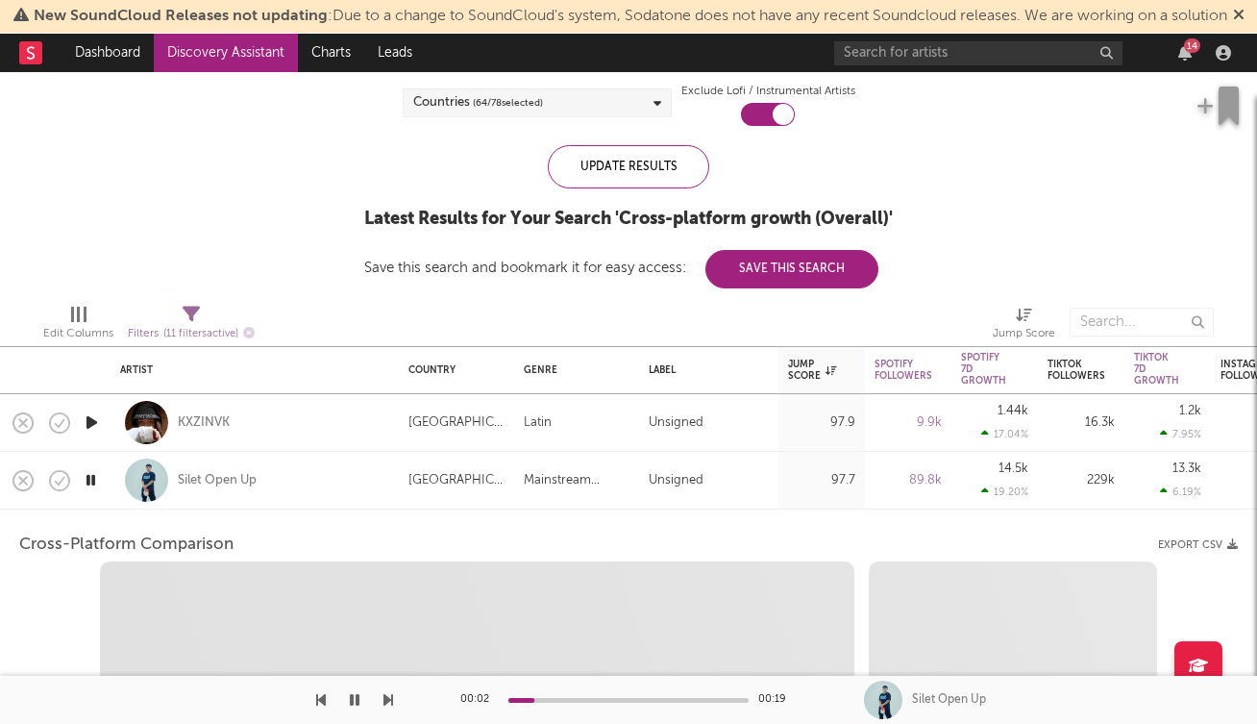
click at [91, 492] on icon "button" at bounding box center [91, 480] width 18 height 24
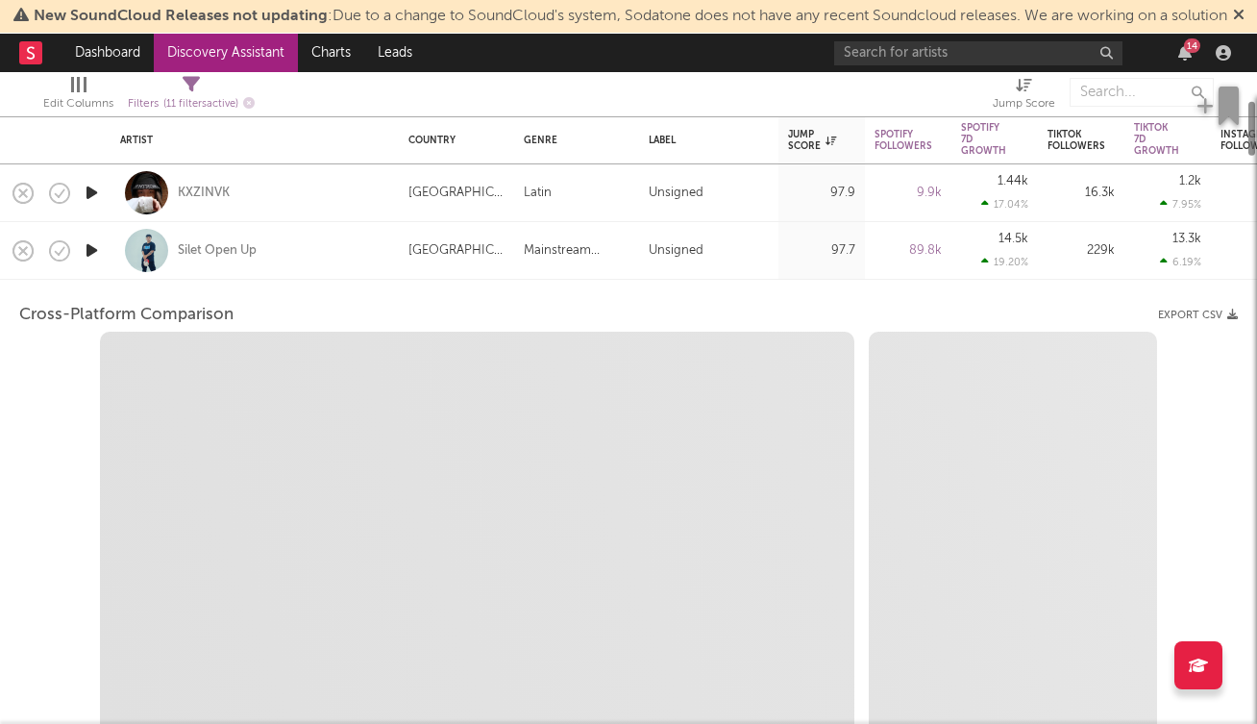
select select "1m"
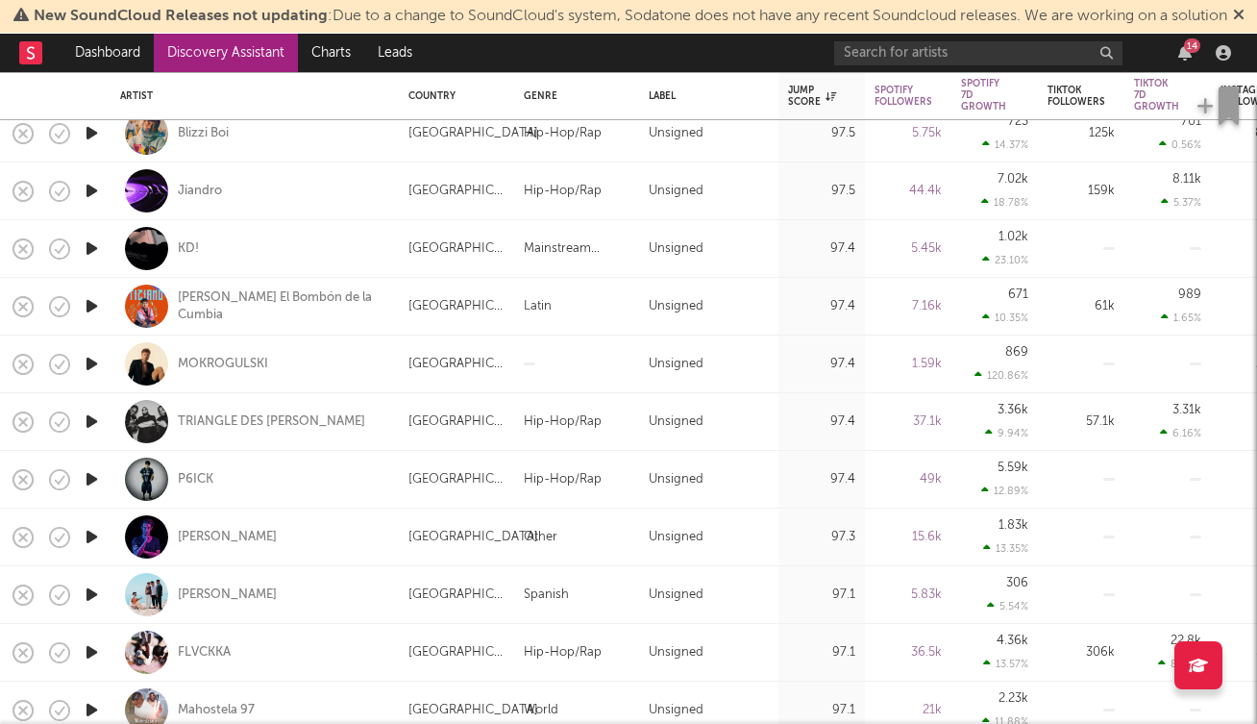
click at [92, 549] on icon "button" at bounding box center [92, 537] width 20 height 24
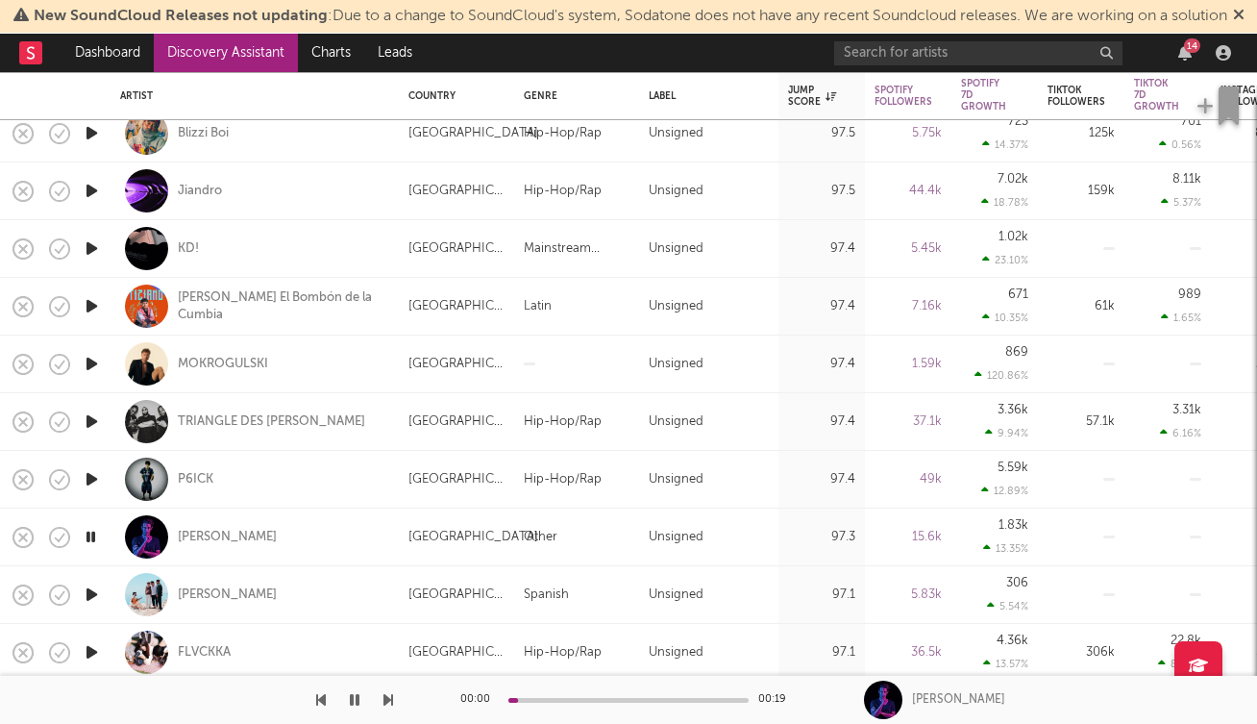
click at [92, 549] on icon "button" at bounding box center [91, 537] width 18 height 24
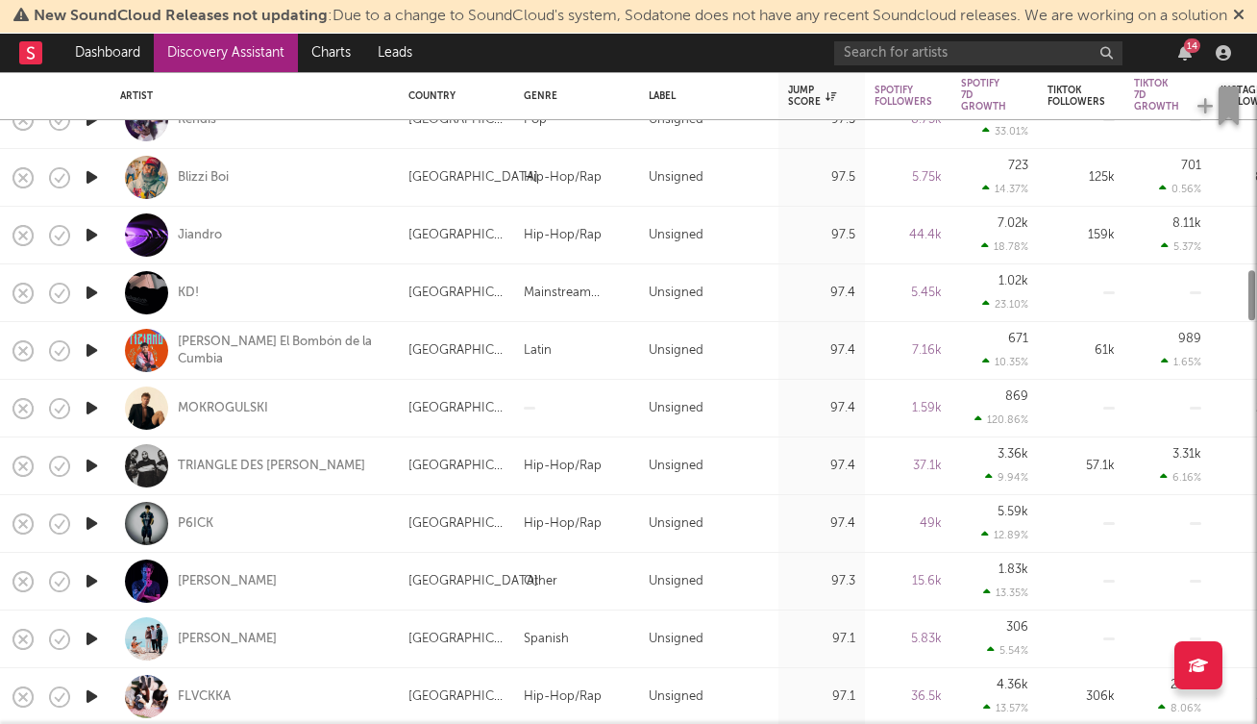
select select "6m"
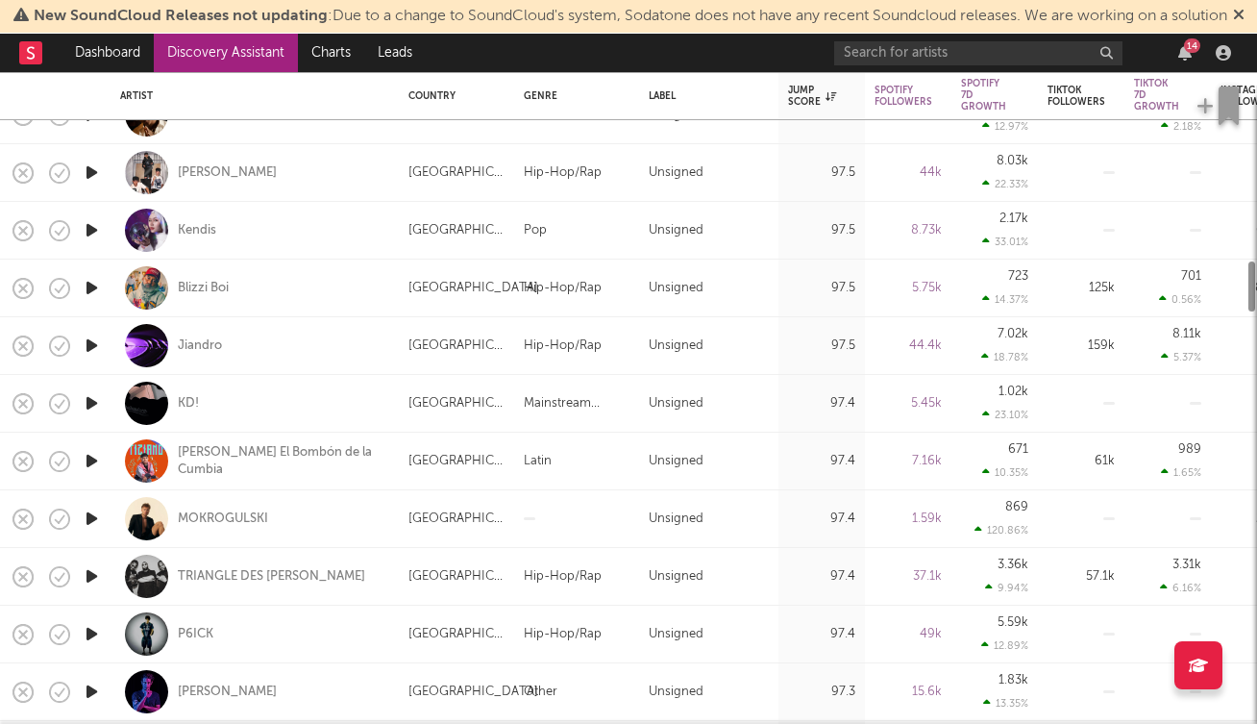
select select "1m"
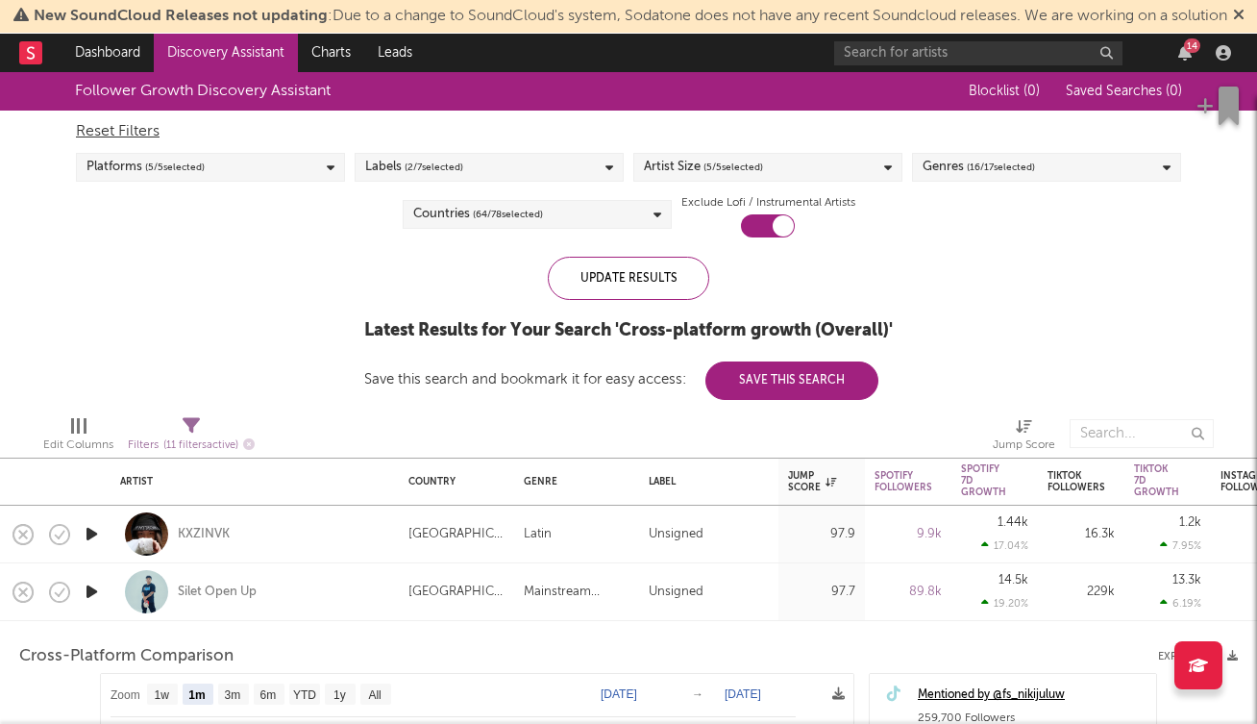
click at [453, 226] on div "Countries ( 64 / 78 selected)" at bounding box center [478, 214] width 130 height 23
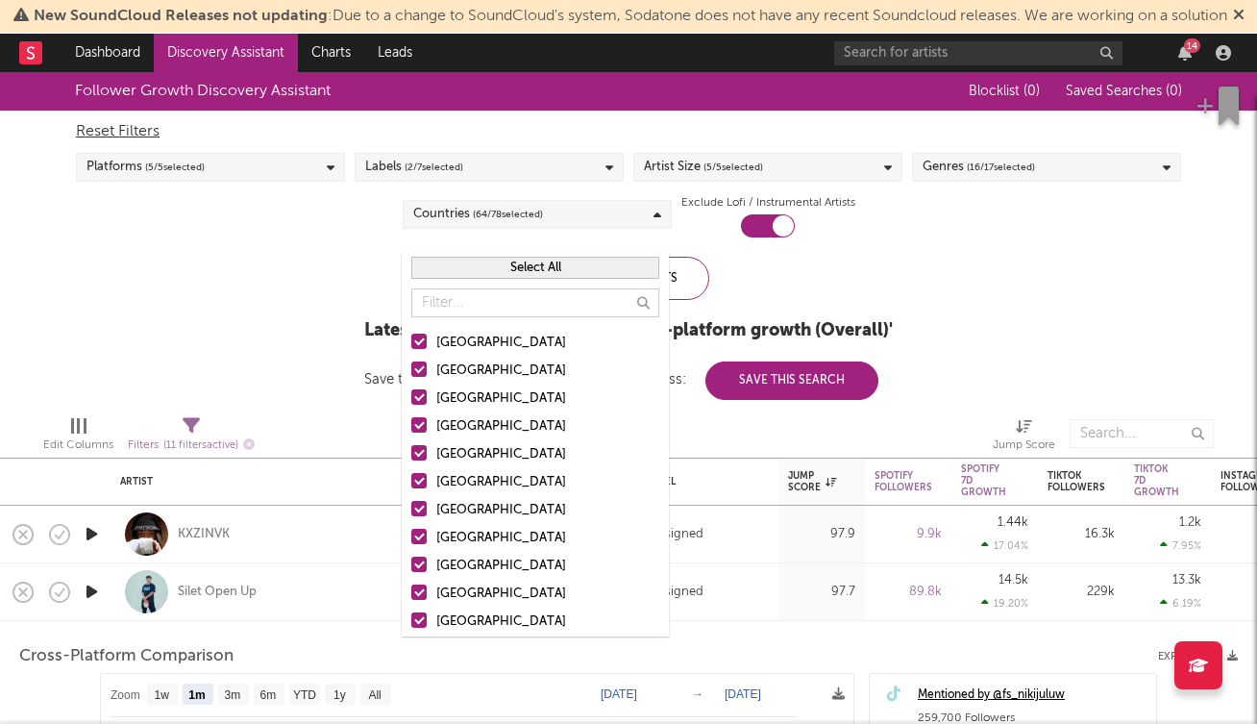
click at [418, 338] on div at bounding box center [418, 341] width 15 height 15
click at [411, 338] on input "United States" at bounding box center [411, 343] width 0 height 23
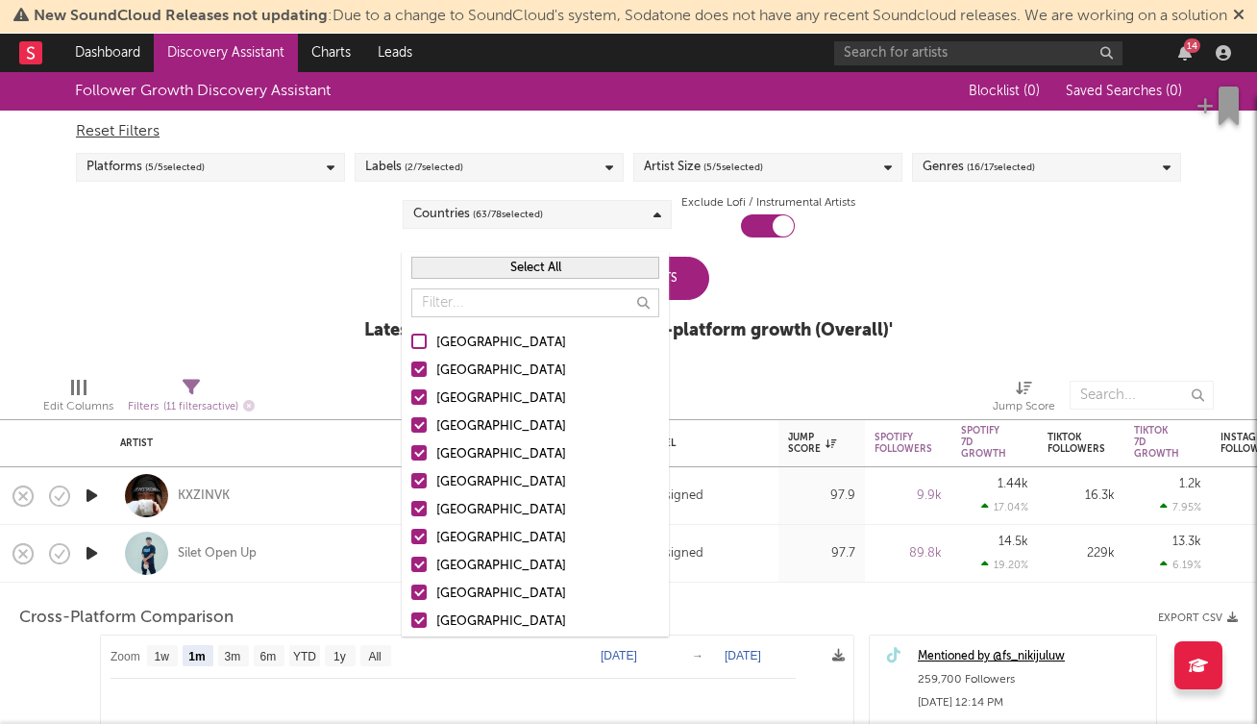
click at [419, 364] on div at bounding box center [418, 368] width 15 height 15
click at [411, 364] on input "Australia" at bounding box center [411, 371] width 0 height 23
click at [419, 364] on div at bounding box center [418, 368] width 15 height 15
click at [411, 364] on input "Australia" at bounding box center [411, 371] width 0 height 23
click at [419, 402] on div at bounding box center [418, 396] width 15 height 15
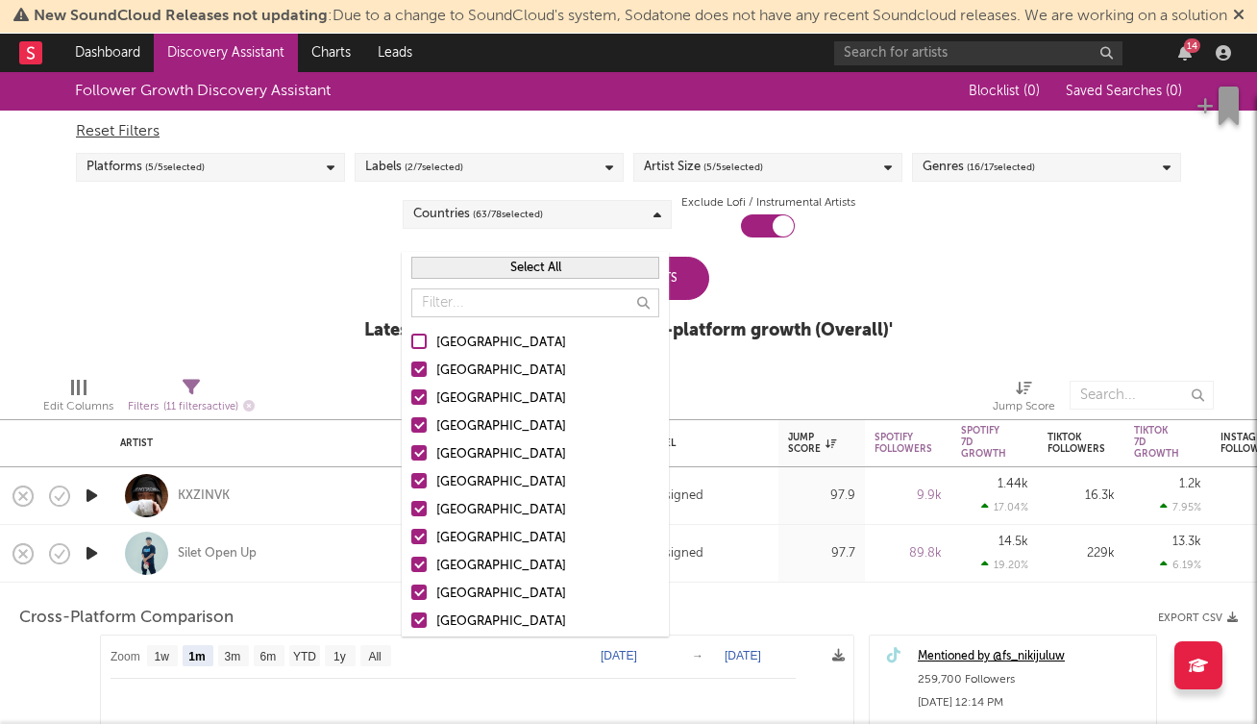
click at [411, 402] on input "Canada" at bounding box center [411, 398] width 0 height 23
click at [420, 423] on div at bounding box center [418, 424] width 15 height 15
click at [411, 423] on input "United Kingdom" at bounding box center [411, 426] width 0 height 23
click at [422, 480] on div at bounding box center [418, 480] width 15 height 15
click at [411, 480] on input "Belgium" at bounding box center [411, 482] width 0 height 23
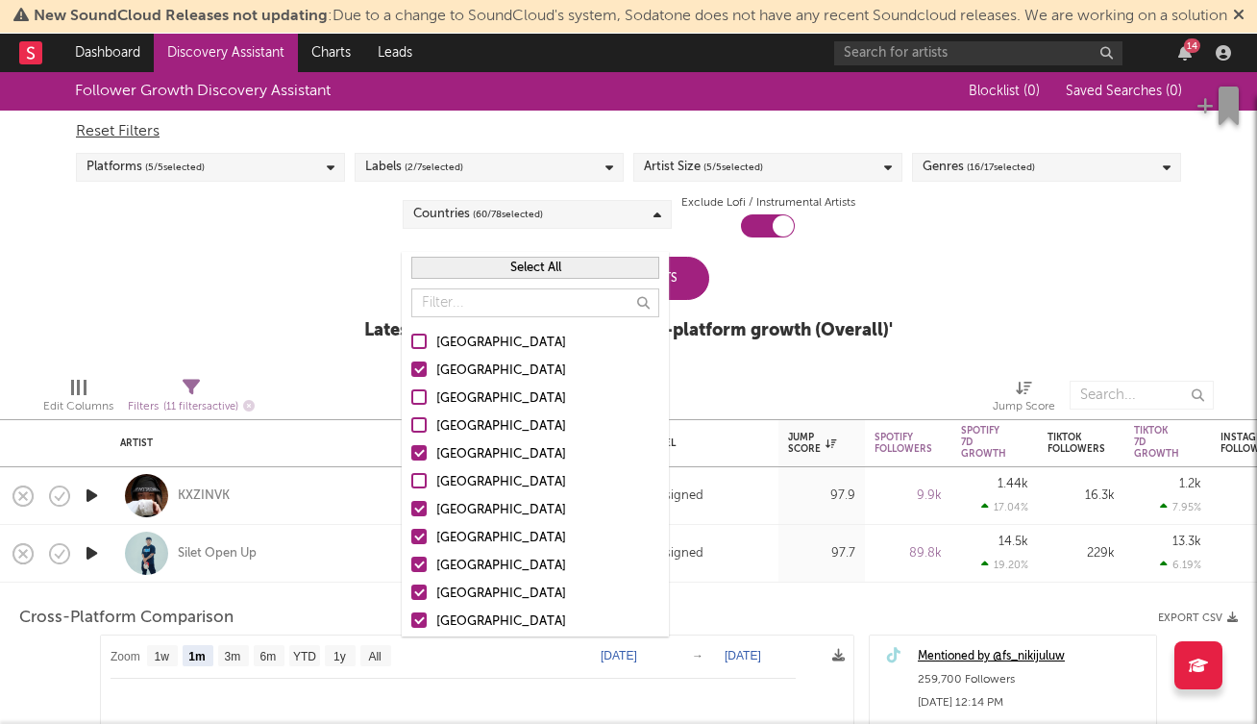
click at [421, 509] on div at bounding box center [418, 508] width 15 height 15
click at [411, 509] on input "France" at bounding box center [411, 510] width 0 height 23
click at [420, 536] on div at bounding box center [418, 536] width 15 height 15
click at [411, 536] on input "Netherlands" at bounding box center [411, 538] width 0 height 23
click at [419, 620] on div at bounding box center [418, 619] width 15 height 15
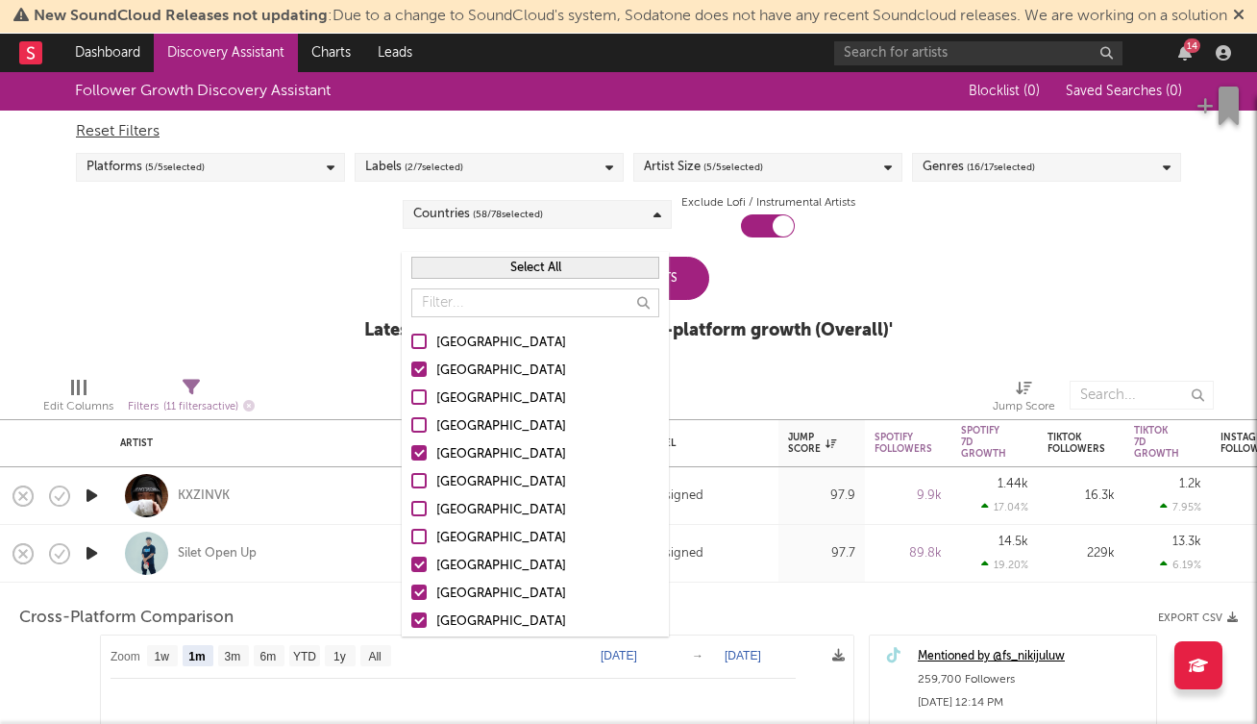
click at [411, 620] on input "Brazil" at bounding box center [411, 621] width 0 height 23
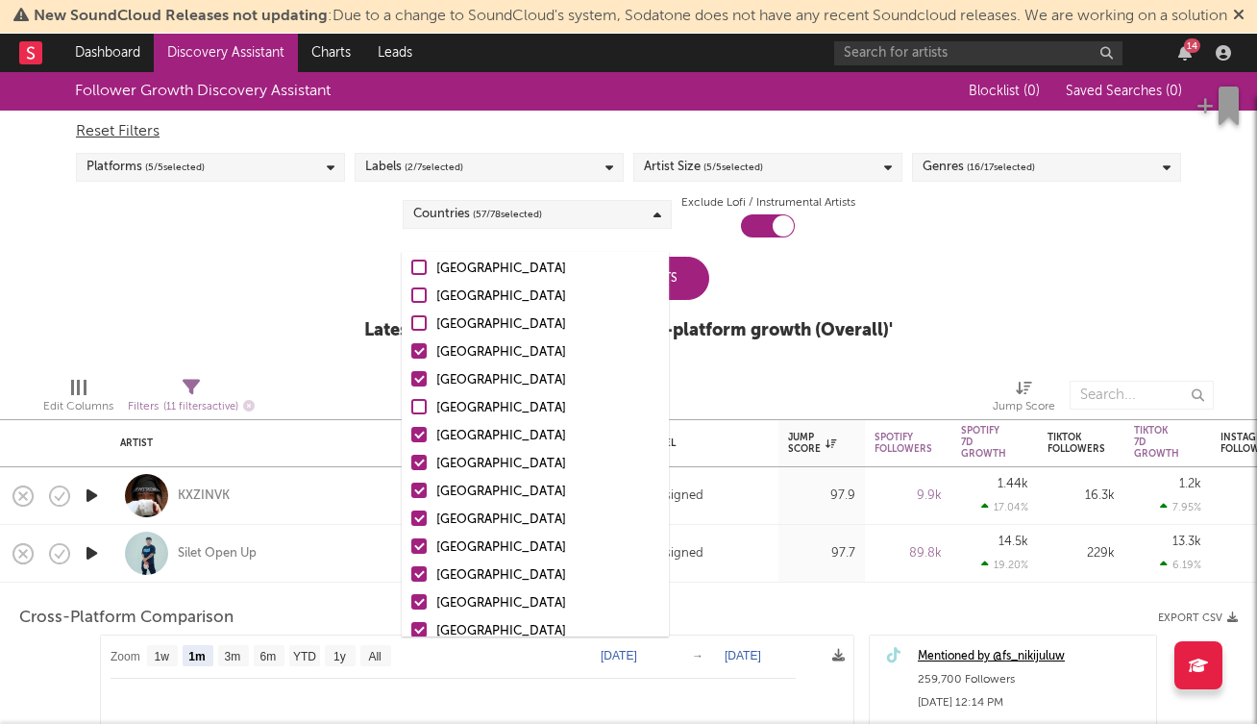
scroll to position [229, 0]
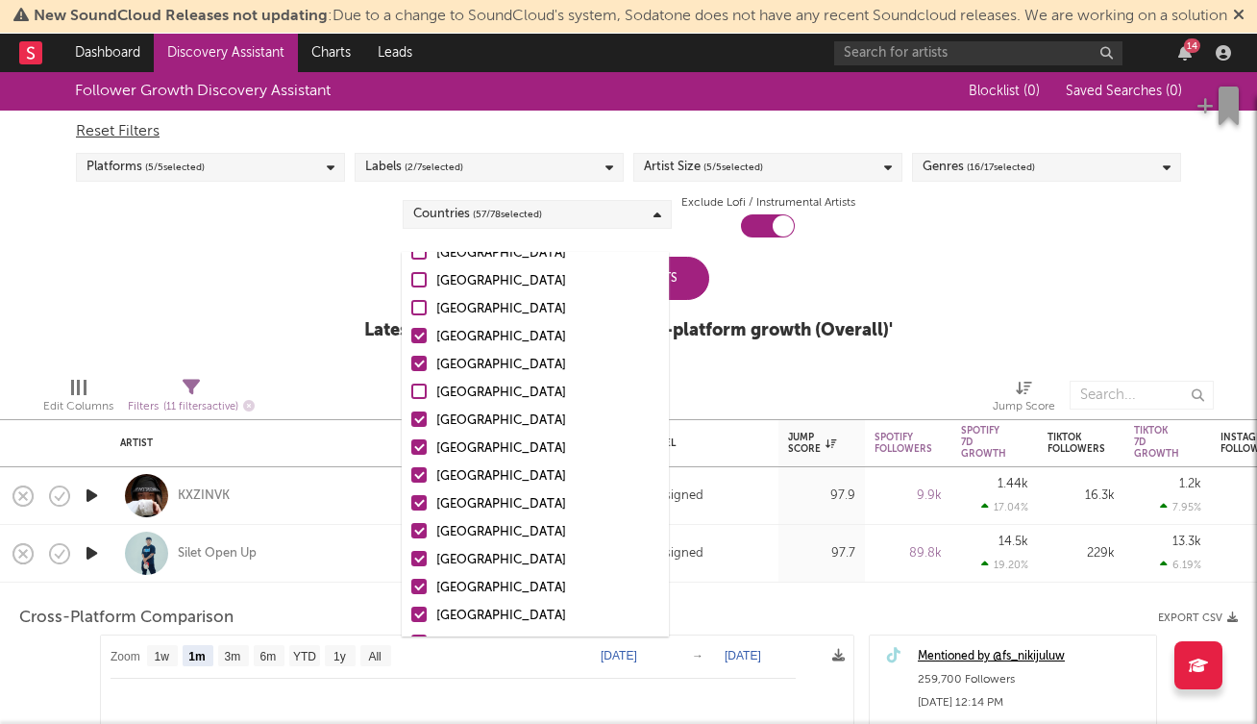
click at [419, 418] on div at bounding box center [418, 418] width 15 height 15
click at [411, 418] on input "Mexico" at bounding box center [411, 421] width 0 height 23
click at [419, 445] on div at bounding box center [418, 446] width 15 height 15
click at [411, 445] on input "Argentina" at bounding box center [411, 448] width 0 height 23
click at [419, 478] on div at bounding box center [418, 474] width 15 height 15
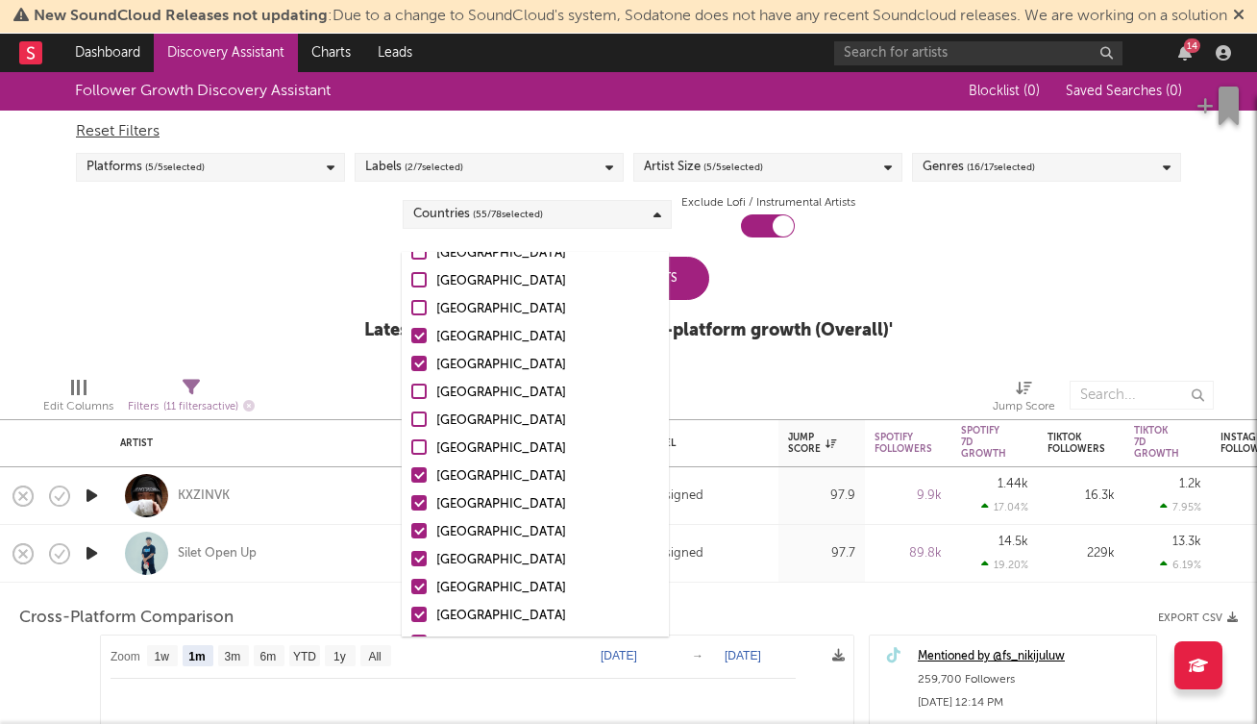
click at [411, 478] on input "Chile" at bounding box center [411, 476] width 0 height 23
click at [419, 504] on div at bounding box center [418, 502] width 15 height 15
click at [411, 504] on input "Italy" at bounding box center [411, 504] width 0 height 23
click at [422, 534] on div at bounding box center [418, 530] width 15 height 15
click at [411, 534] on input "Spain" at bounding box center [411, 532] width 0 height 23
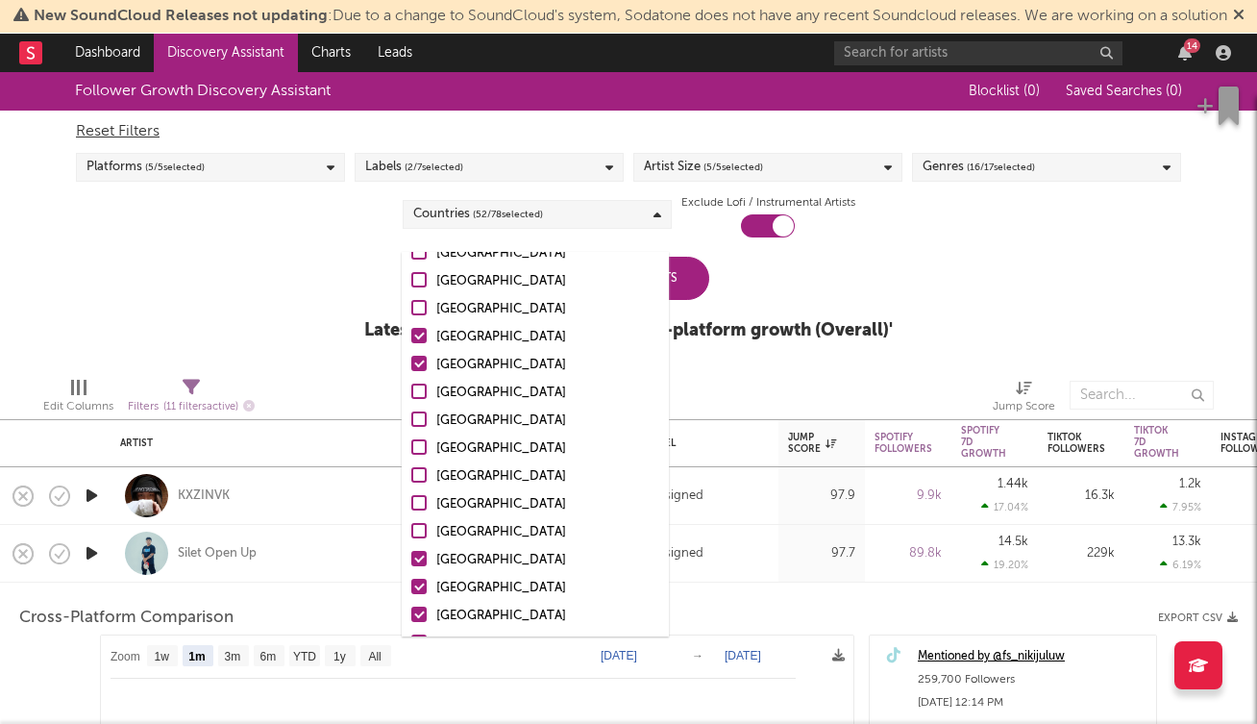
click at [422, 559] on div at bounding box center [418, 558] width 15 height 15
click at [411, 559] on input "Sweden" at bounding box center [411, 560] width 0 height 23
click at [422, 587] on div at bounding box center [418, 586] width 15 height 15
click at [411, 587] on input "Russia" at bounding box center [411, 588] width 0 height 23
click at [424, 613] on div at bounding box center [418, 614] width 15 height 15
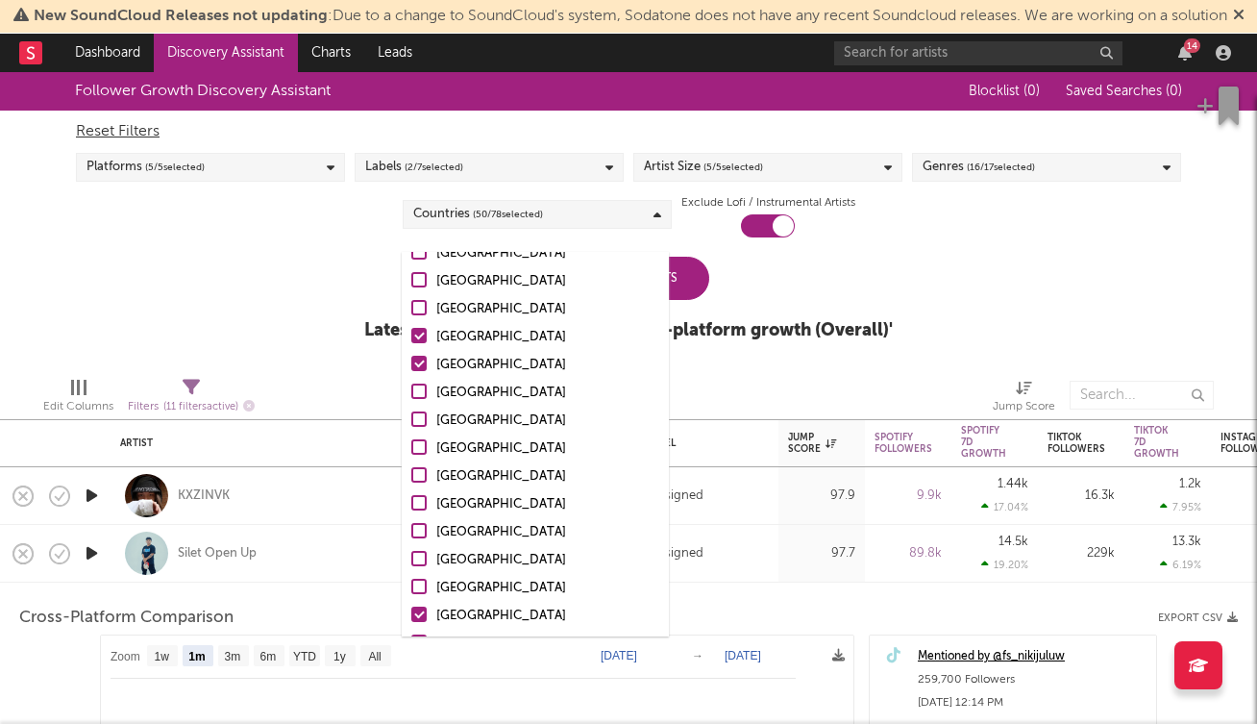
click at [411, 613] on input "China" at bounding box center [411, 616] width 0 height 23
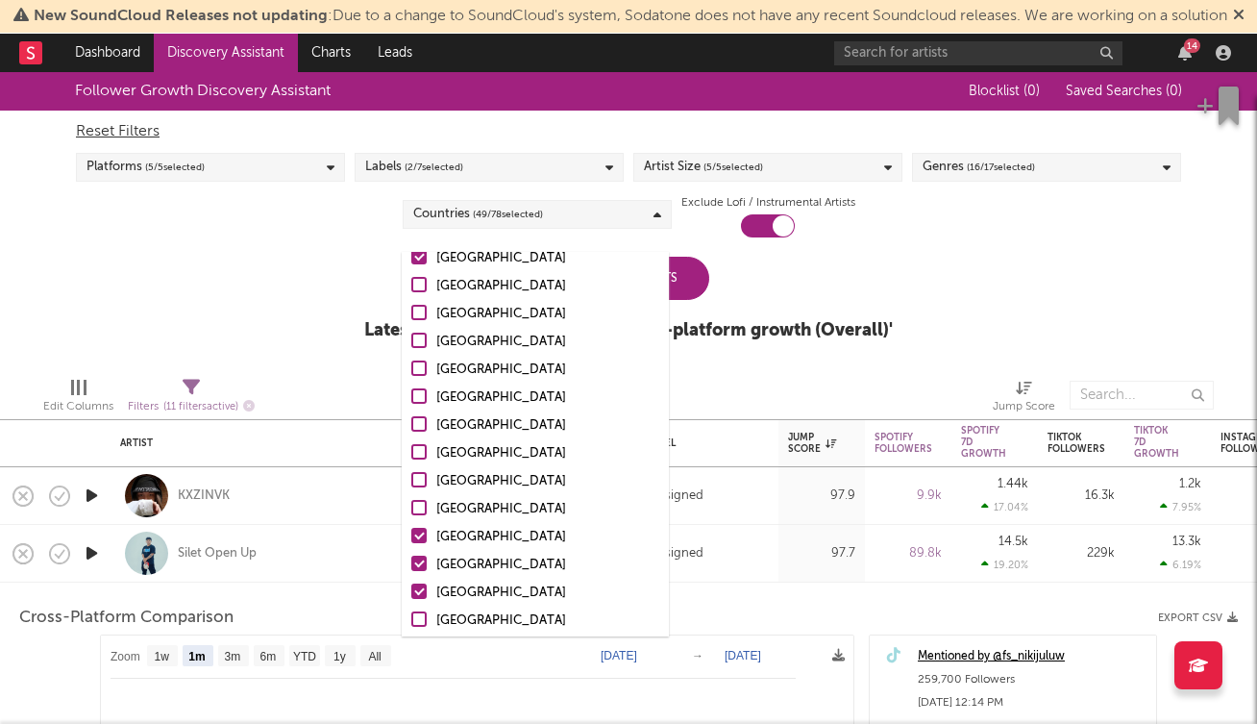
click at [418, 534] on div at bounding box center [418, 535] width 15 height 15
click at [411, 534] on input "Taiwan" at bounding box center [411, 537] width 0 height 23
click at [419, 564] on div at bounding box center [418, 563] width 15 height 15
click at [411, 564] on input "Hong Kong" at bounding box center [411, 565] width 0 height 23
click at [419, 586] on div at bounding box center [418, 591] width 15 height 15
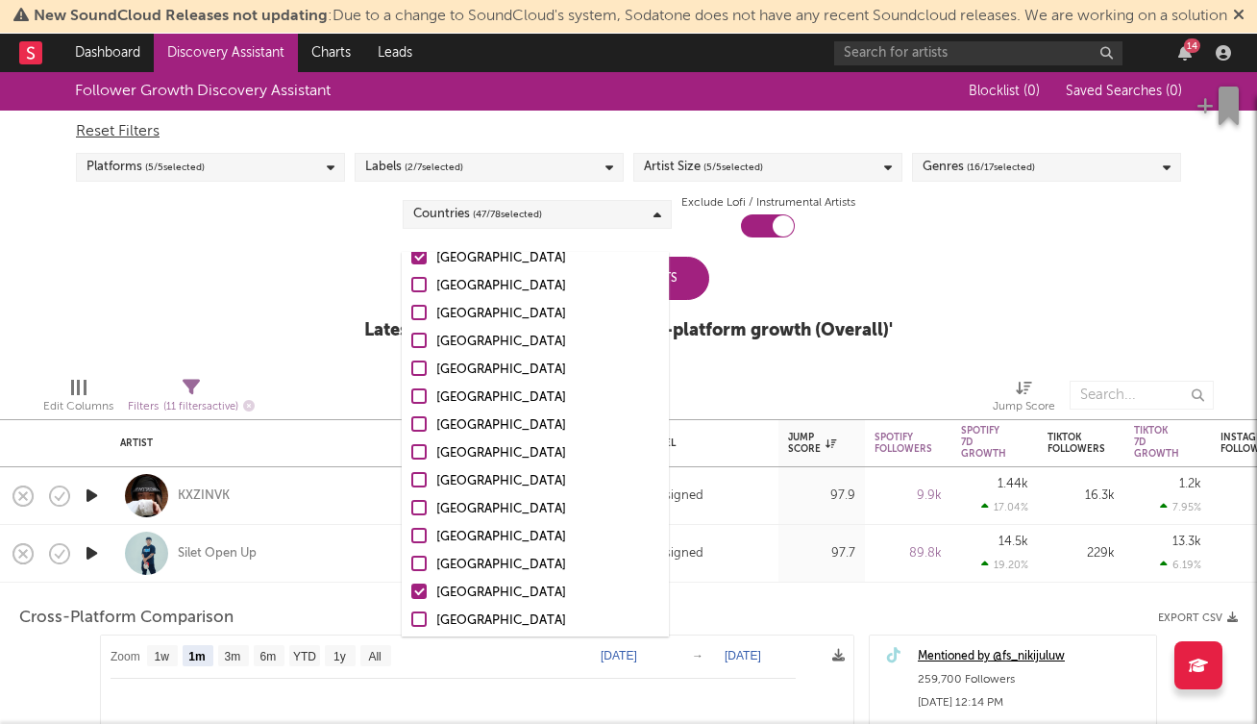
click at [411, 586] on input "South Korea" at bounding box center [411, 593] width 0 height 23
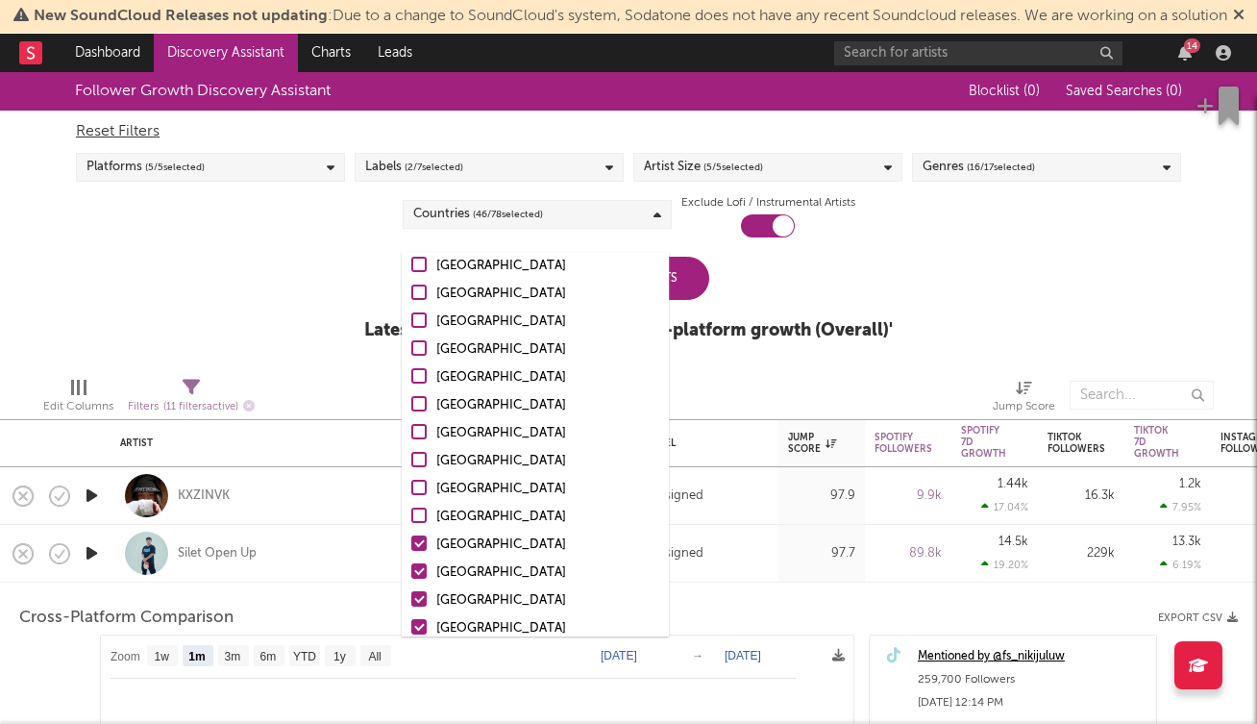
scroll to position [440, 0]
click at [415, 540] on div at bounding box center [418, 541] width 15 height 15
click at [411, 540] on input "Norway" at bounding box center [411, 544] width 0 height 23
click at [421, 568] on div at bounding box center [418, 569] width 15 height 15
click at [411, 568] on input "Denmark" at bounding box center [411, 571] width 0 height 23
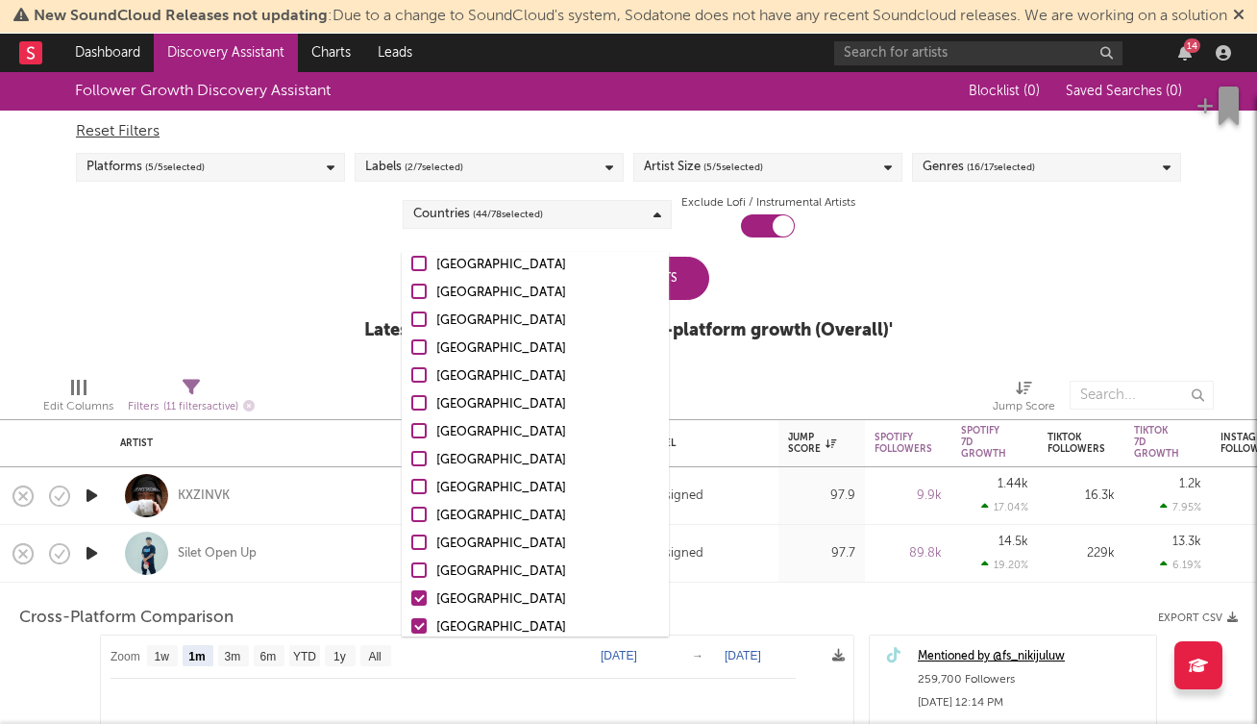
click at [421, 603] on div at bounding box center [418, 597] width 15 height 15
click at [411, 603] on input "Japan" at bounding box center [411, 599] width 0 height 23
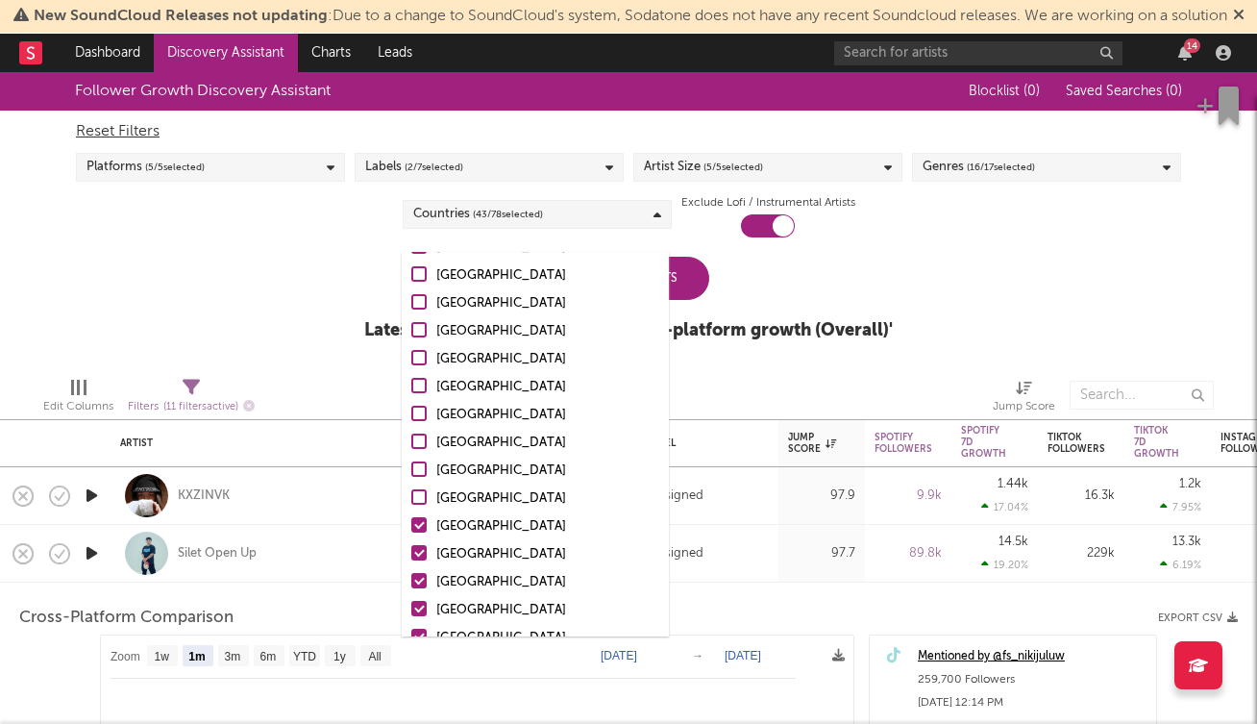
scroll to position [545, 0]
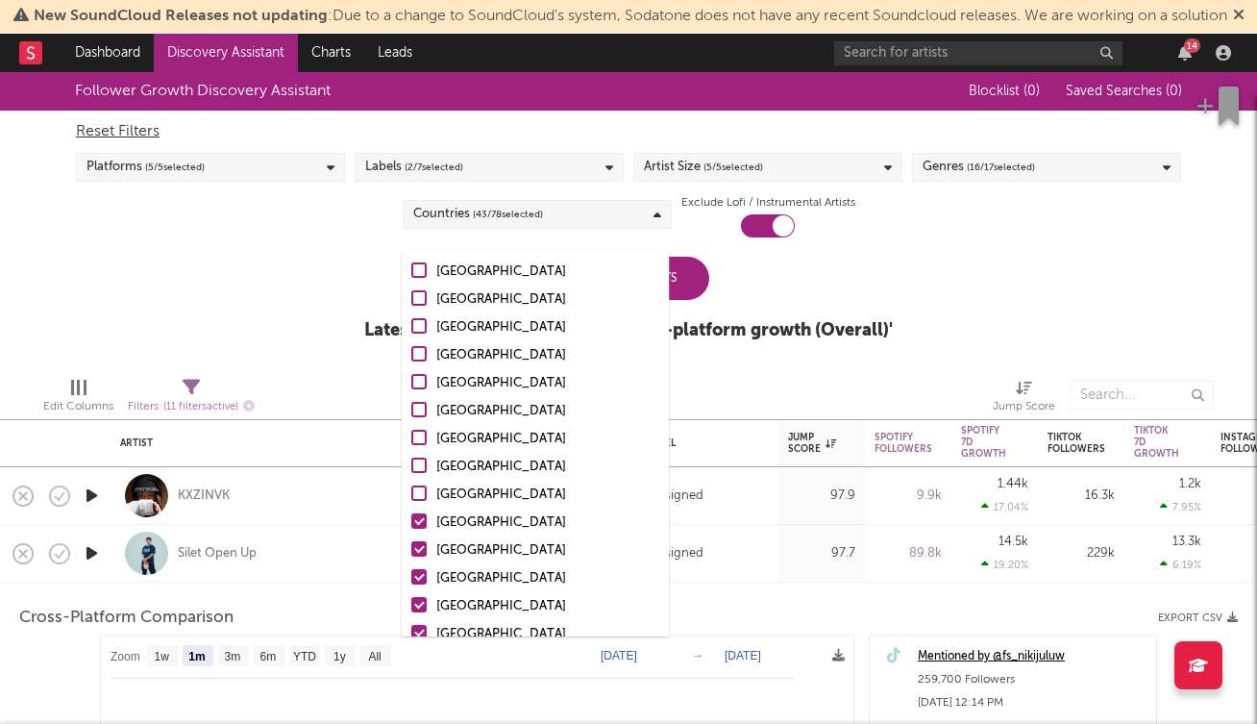
click at [418, 517] on div at bounding box center [418, 520] width 15 height 15
click at [411, 517] on input "India" at bounding box center [411, 522] width 0 height 23
click at [422, 549] on div at bounding box center [418, 548] width 15 height 15
click at [411, 549] on input "Turkey" at bounding box center [411, 550] width 0 height 23
click at [421, 573] on div at bounding box center [418, 576] width 15 height 15
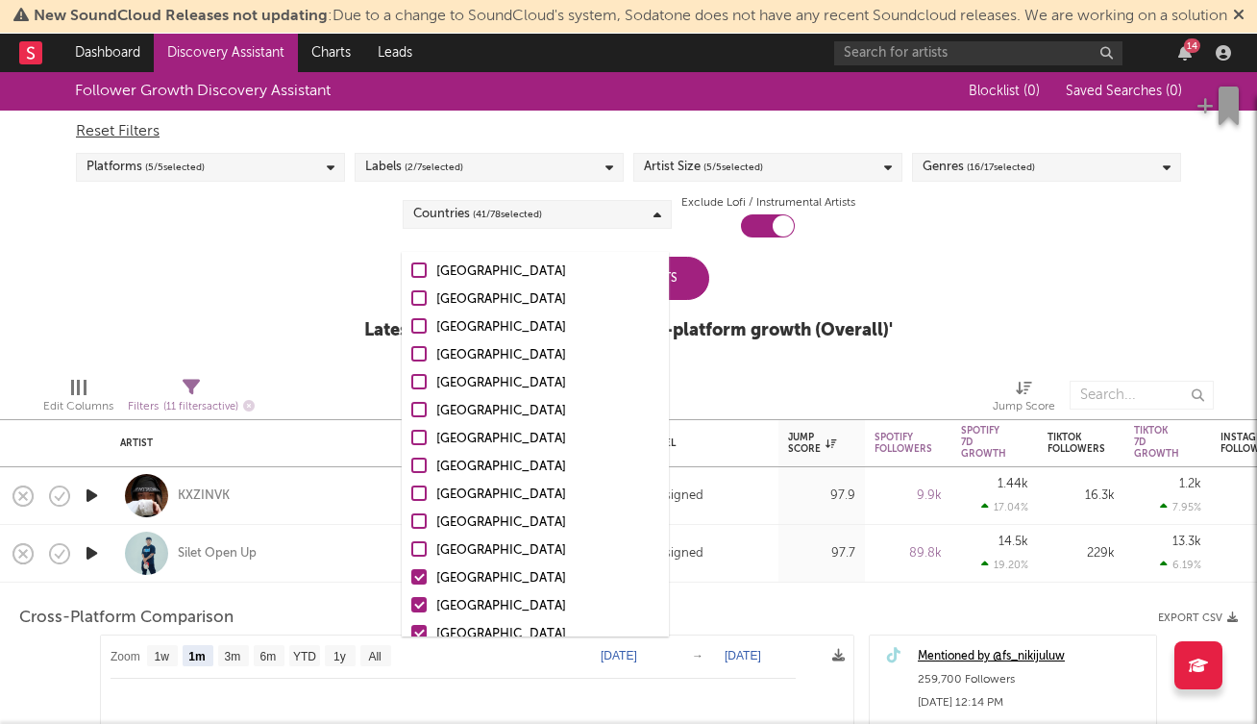
click at [411, 573] on input "Finland" at bounding box center [411, 578] width 0 height 23
click at [421, 605] on div at bounding box center [418, 604] width 15 height 15
click at [411, 605] on input "Poland" at bounding box center [411, 606] width 0 height 23
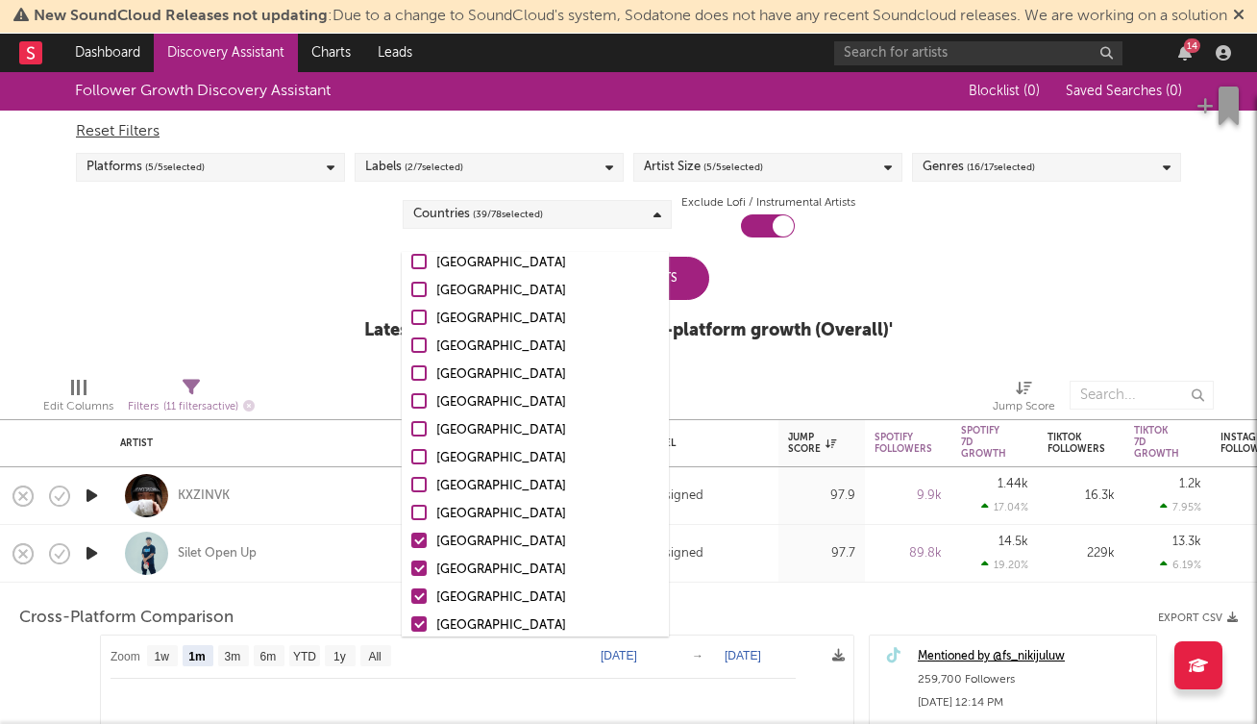
scroll to position [640, 0]
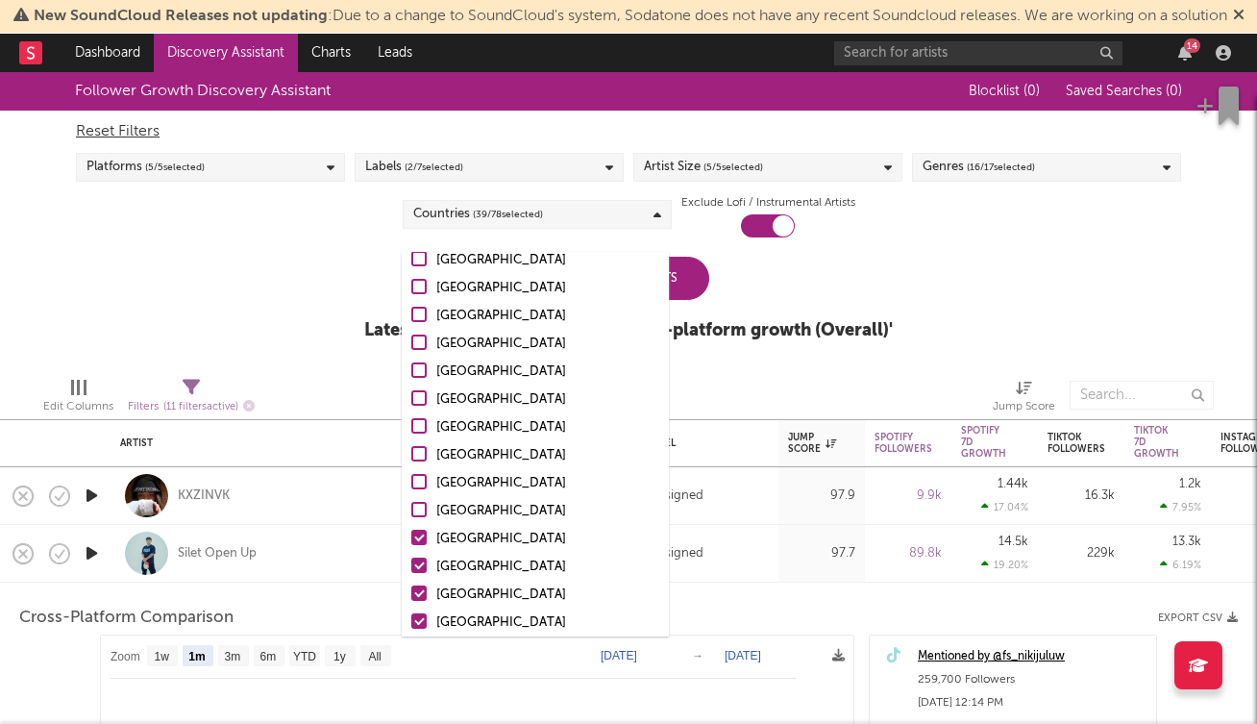
click at [420, 539] on div at bounding box center [418, 537] width 15 height 15
click at [411, 539] on input "Colombia" at bounding box center [411, 539] width 0 height 23
click at [418, 563] on div at bounding box center [418, 565] width 15 height 15
click at [411, 563] on input "Indonesia" at bounding box center [411, 567] width 0 height 23
click at [422, 587] on div at bounding box center [418, 592] width 15 height 15
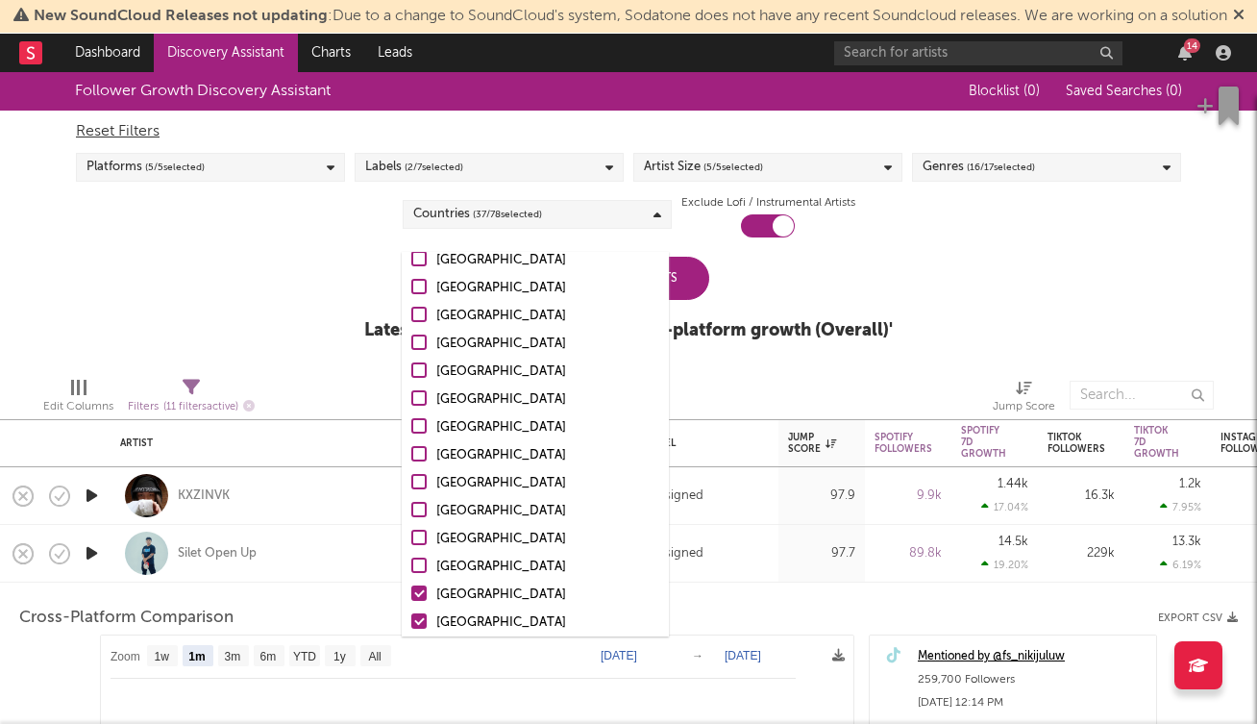
click at [411, 587] on input "South Africa" at bounding box center [411, 595] width 0 height 23
click at [423, 617] on div at bounding box center [418, 620] width 15 height 15
click at [411, 617] on input "Philippines" at bounding box center [411, 622] width 0 height 23
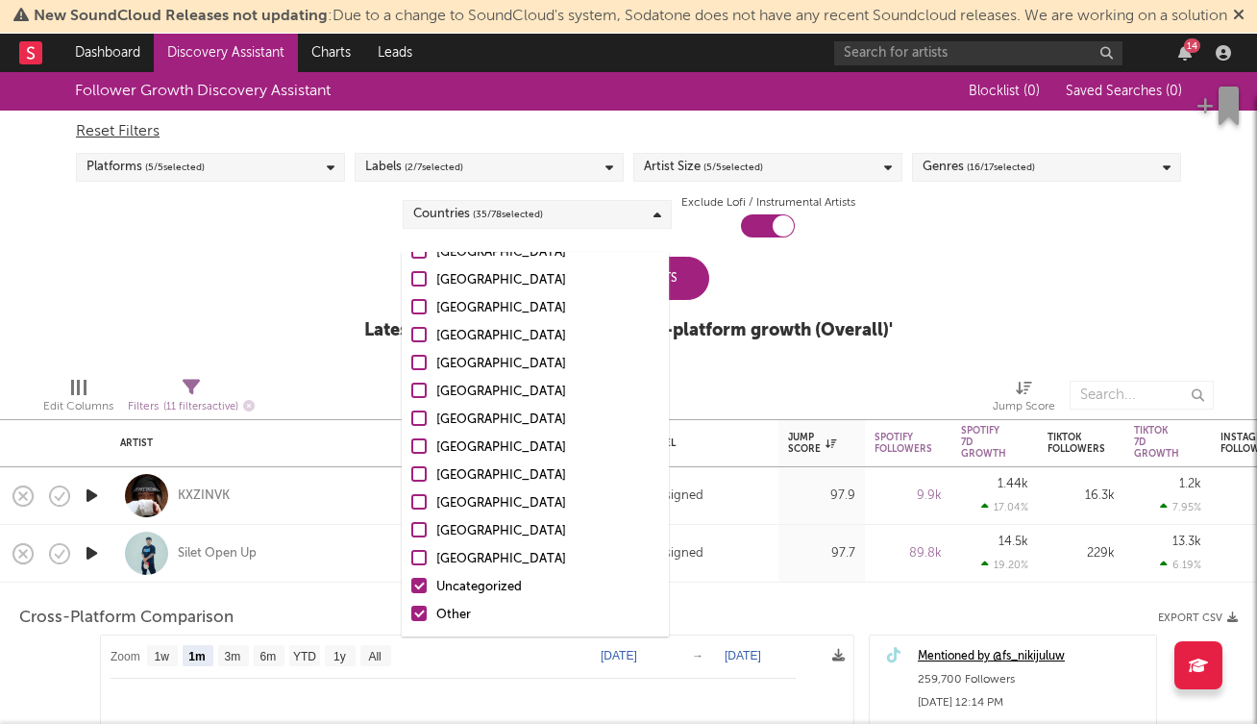
scroll to position [1875, 0]
click at [417, 584] on div at bounding box center [418, 585] width 15 height 15
click at [411, 584] on input "Uncategorized" at bounding box center [411, 587] width 0 height 23
click at [420, 610] on div at bounding box center [418, 613] width 15 height 15
click at [411, 610] on input "Other" at bounding box center [411, 615] width 0 height 23
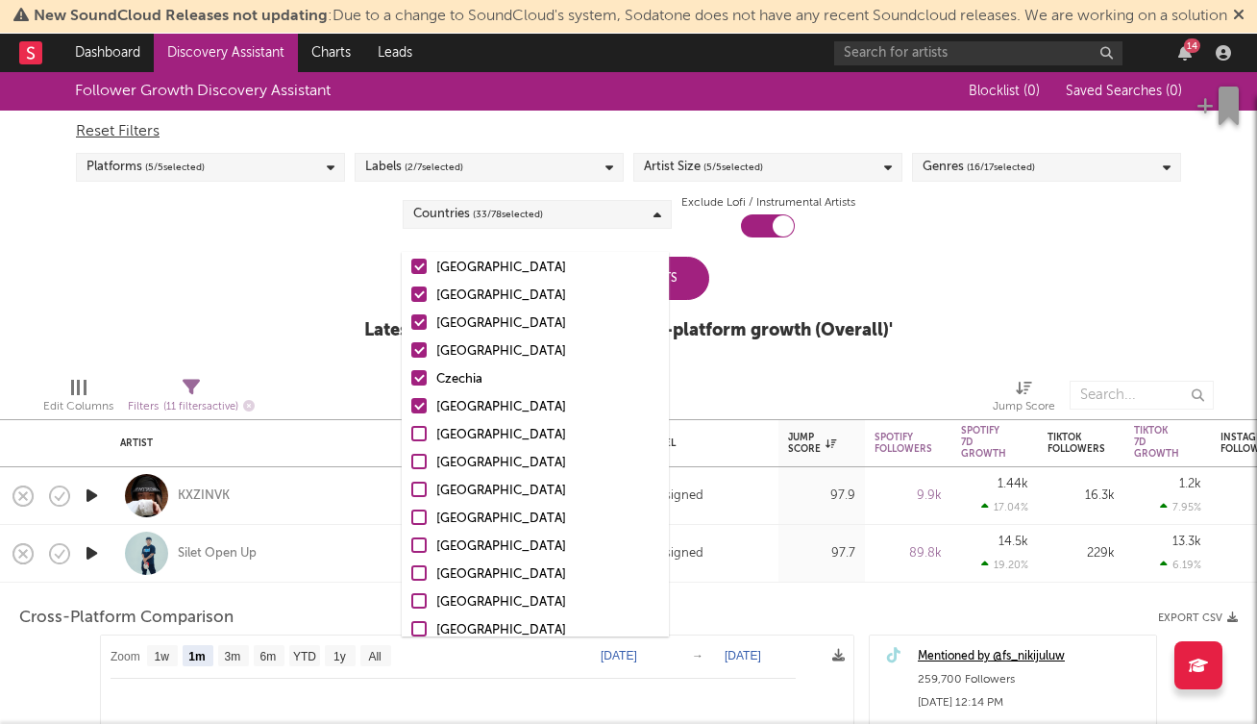
scroll to position [1578, 0]
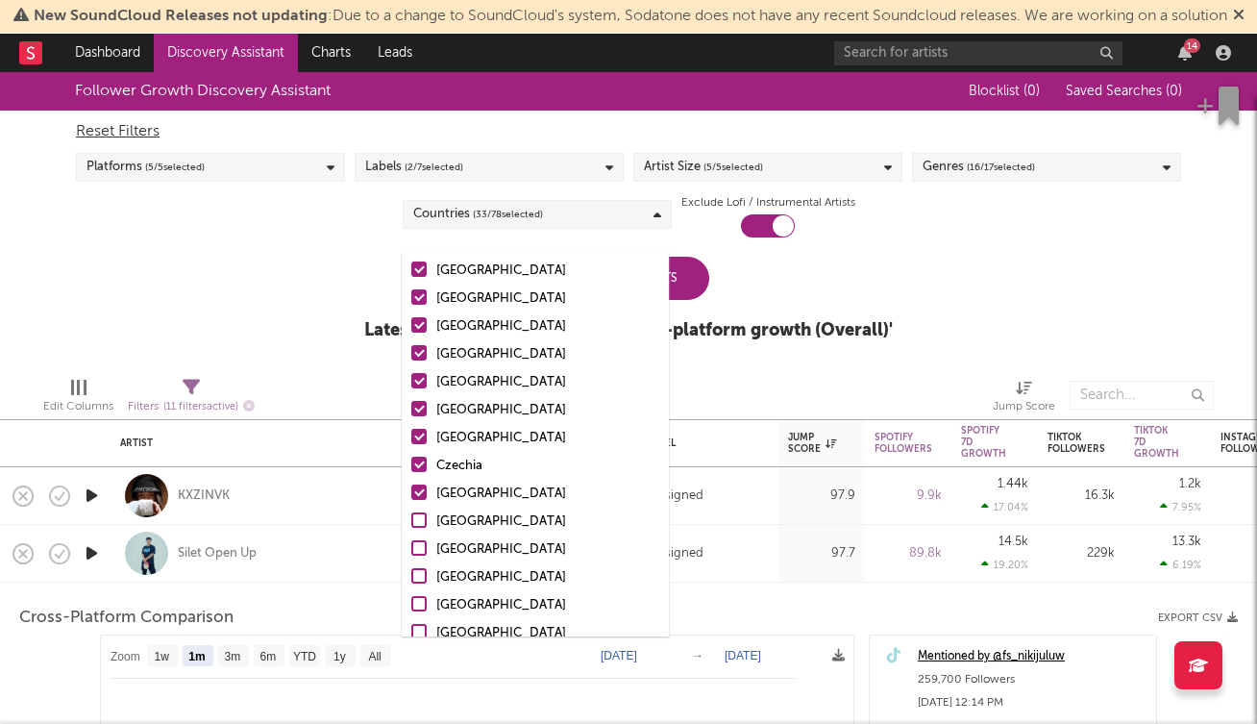
click at [420, 489] on div at bounding box center [418, 492] width 15 height 15
click at [411, 489] on input "Luxembourg" at bounding box center [411, 494] width 0 height 23
click at [424, 464] on div at bounding box center [418, 464] width 15 height 15
click at [411, 464] on input "Czechia" at bounding box center [411, 466] width 0 height 23
click at [422, 435] on div at bounding box center [418, 436] width 15 height 15
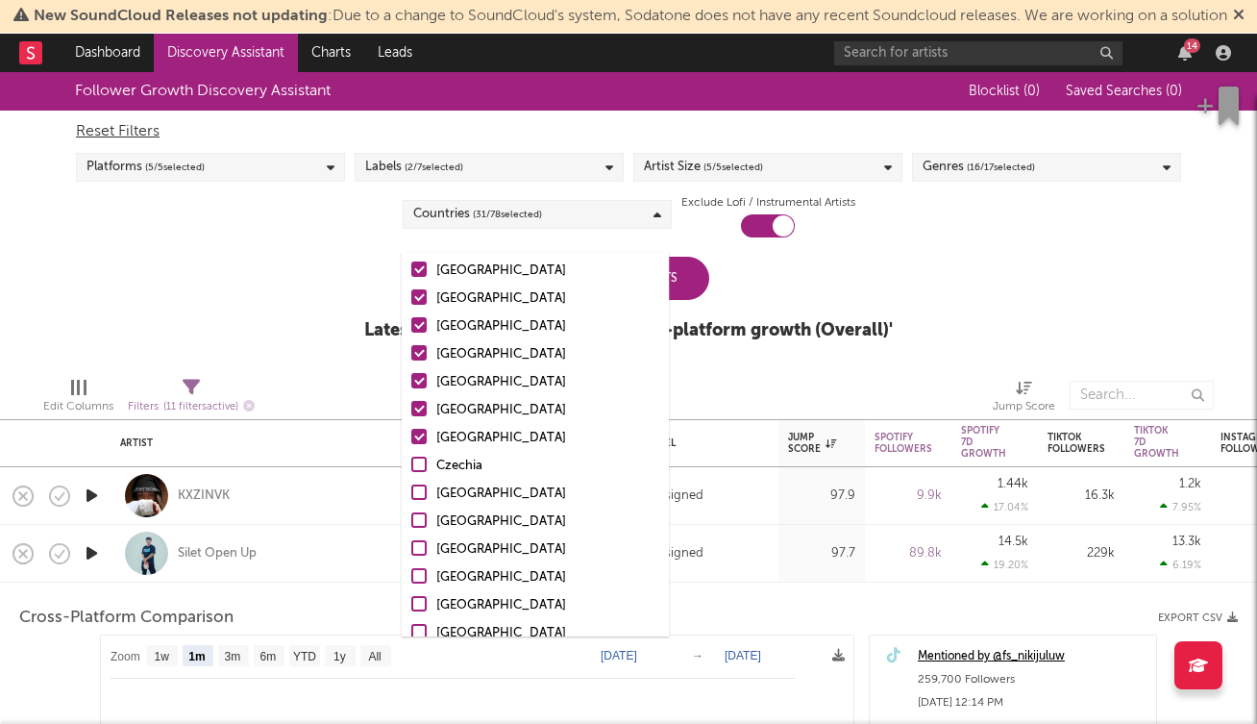
click at [411, 435] on input "Ghana" at bounding box center [411, 438] width 0 height 23
click at [420, 408] on div at bounding box center [418, 408] width 15 height 15
click at [411, 408] on input "Lithuania" at bounding box center [411, 410] width 0 height 23
click at [419, 375] on div at bounding box center [418, 380] width 15 height 15
click at [411, 375] on input "Latvia" at bounding box center [411, 382] width 0 height 23
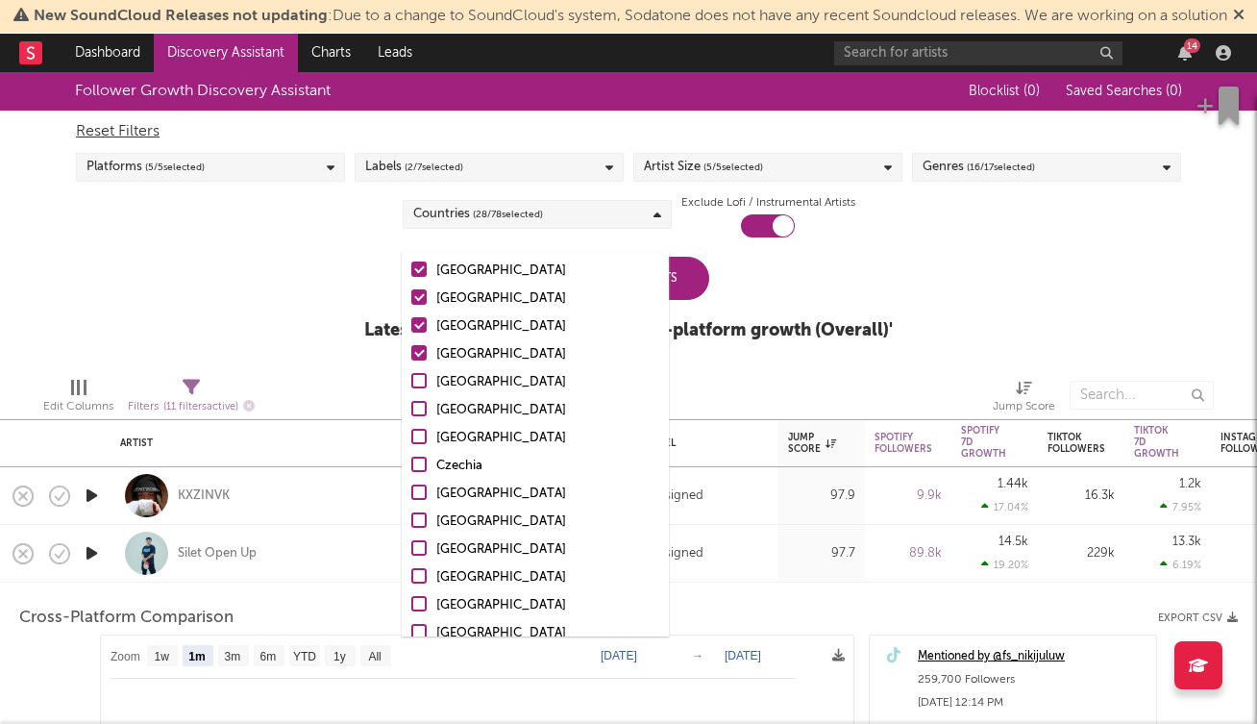
click at [419, 348] on div at bounding box center [418, 352] width 15 height 15
click at [411, 348] on input "Slovakia" at bounding box center [411, 354] width 0 height 23
click at [420, 324] on div at bounding box center [418, 324] width 15 height 15
click at [411, 324] on input "Croatia" at bounding box center [411, 326] width 0 height 23
click at [418, 290] on div at bounding box center [418, 296] width 15 height 15
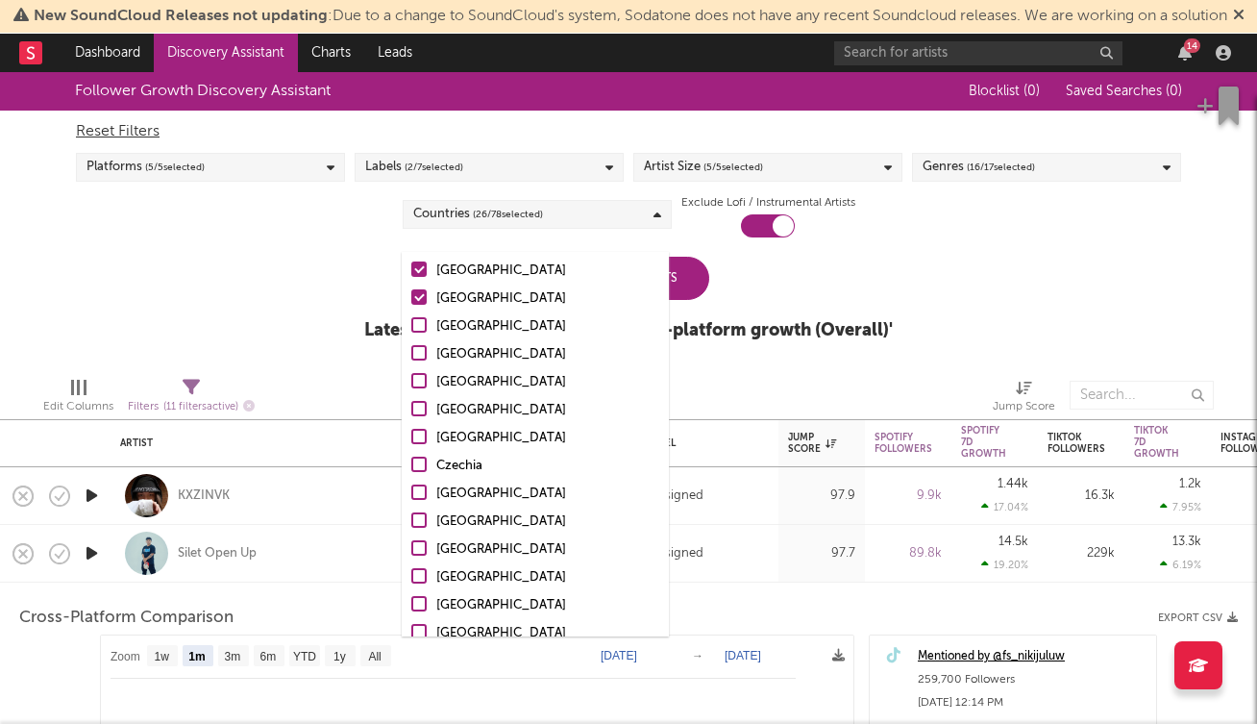
click at [411, 290] on input "Venezuela" at bounding box center [411, 298] width 0 height 23
click at [418, 271] on div at bounding box center [418, 268] width 15 height 15
click at [411, 271] on input "Ecuador" at bounding box center [411, 271] width 0 height 23
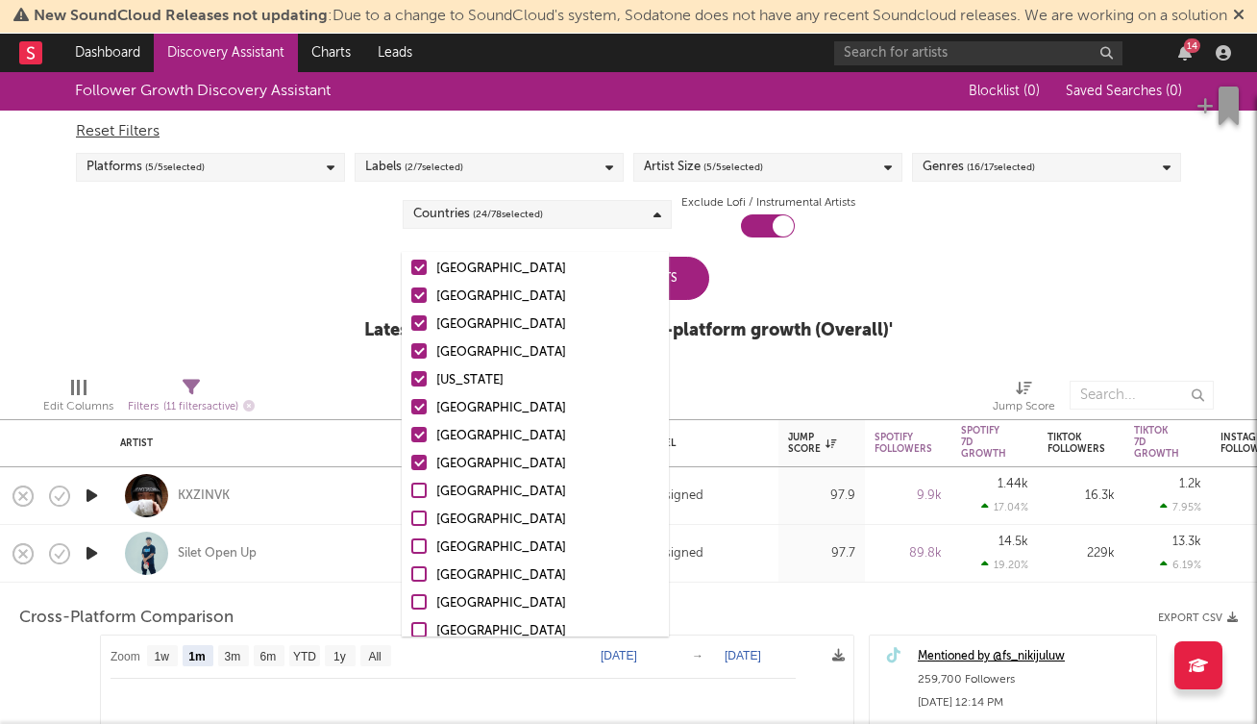
scroll to position [1337, 0]
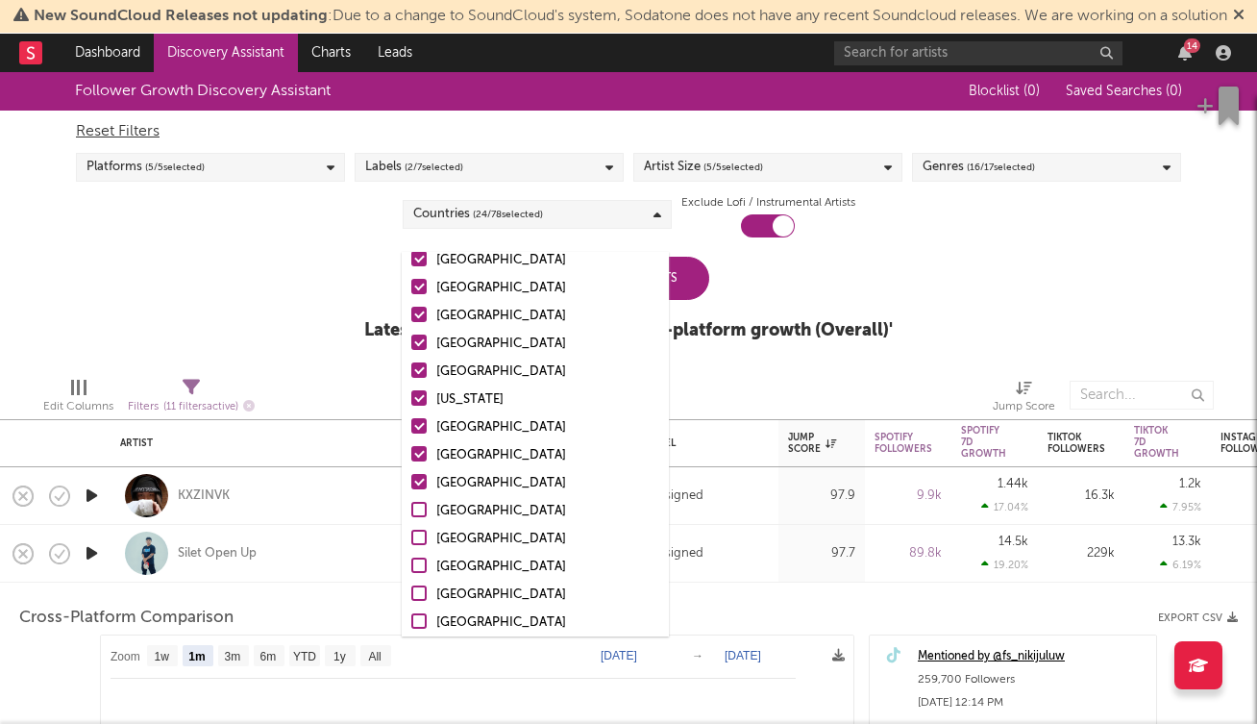
click at [418, 477] on div at bounding box center [418, 481] width 15 height 15
click at [411, 477] on input "Singapore" at bounding box center [411, 483] width 0 height 23
click at [418, 445] on label "Serbia" at bounding box center [535, 455] width 248 height 23
click at [411, 445] on input "Serbia" at bounding box center [411, 455] width 0 height 23
click at [418, 419] on div at bounding box center [418, 425] width 15 height 15
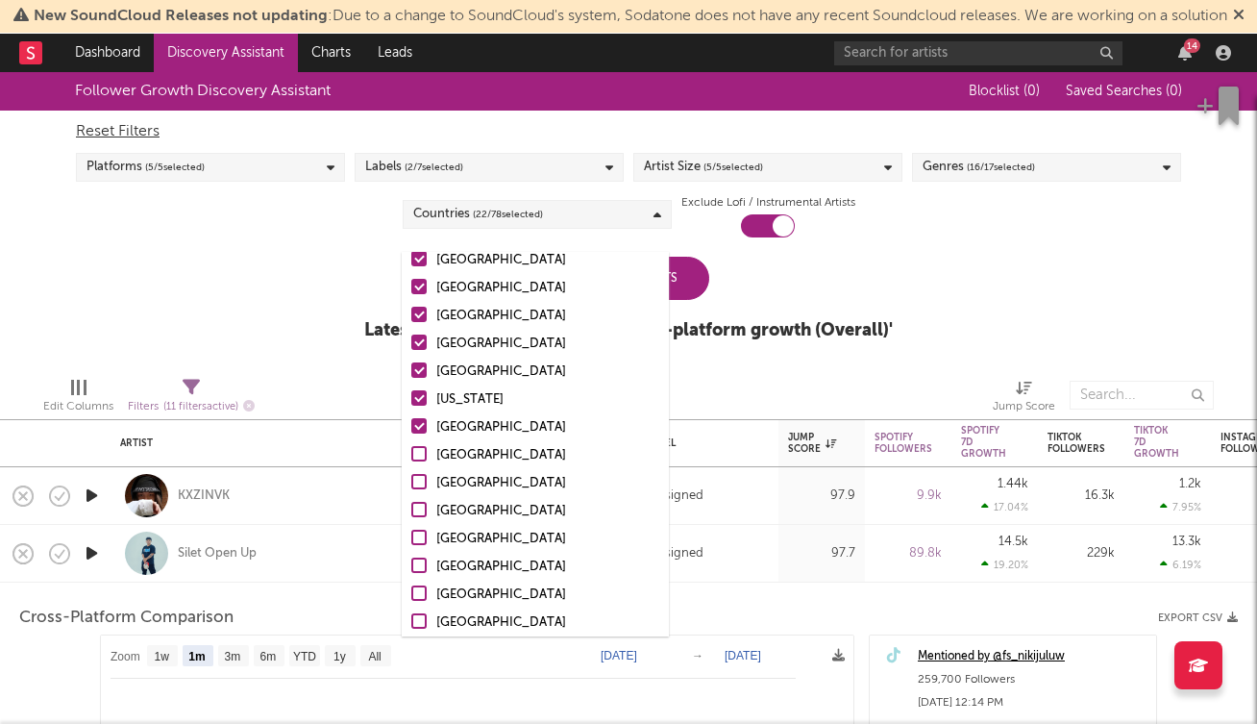
click at [411, 419] on input "Bulgaria" at bounding box center [411, 427] width 0 height 23
click at [418, 388] on label "Puerto Rico" at bounding box center [535, 399] width 248 height 23
click at [411, 388] on input "Puerto Rico" at bounding box center [411, 399] width 0 height 23
click at [417, 367] on div at bounding box center [418, 369] width 15 height 15
click at [411, 367] on input "Vietnam" at bounding box center [411, 371] width 0 height 23
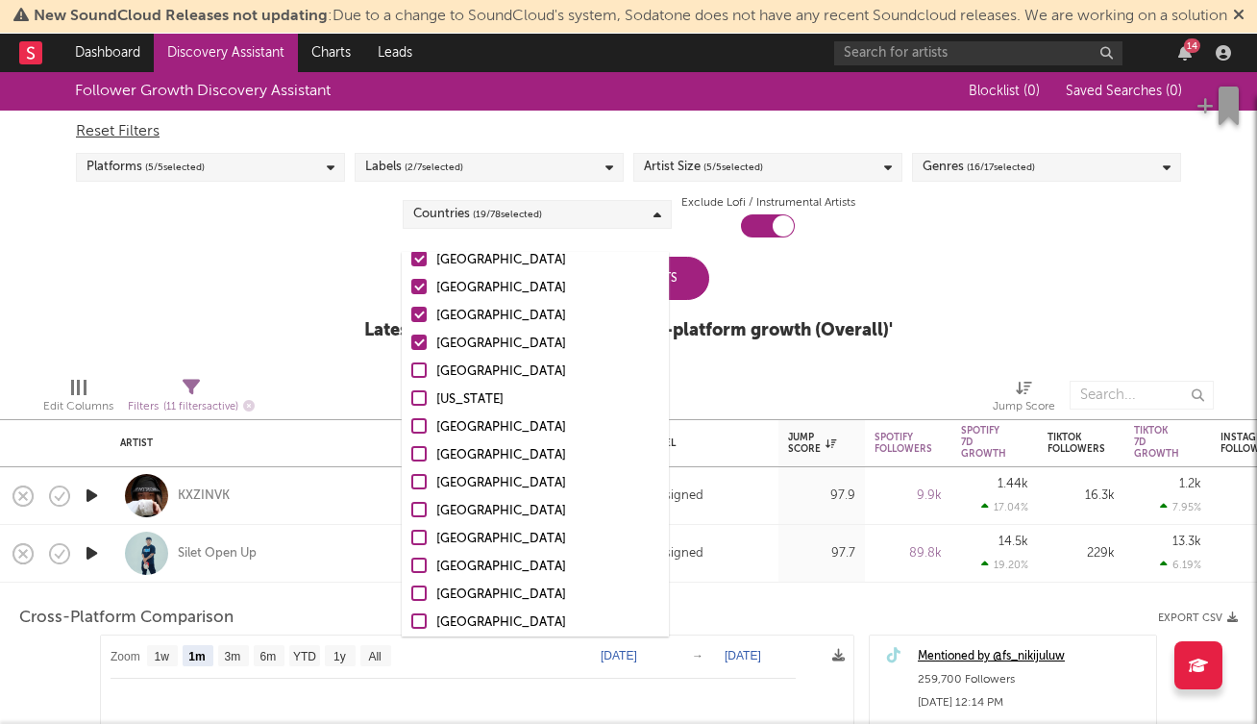
click at [417, 339] on div at bounding box center [418, 342] width 15 height 15
click at [411, 339] on input "Ukraine" at bounding box center [411, 344] width 0 height 23
click at [417, 311] on div at bounding box center [418, 314] width 15 height 15
click at [411, 311] on input "Jamaica" at bounding box center [411, 316] width 0 height 23
click at [417, 286] on div at bounding box center [418, 286] width 15 height 15
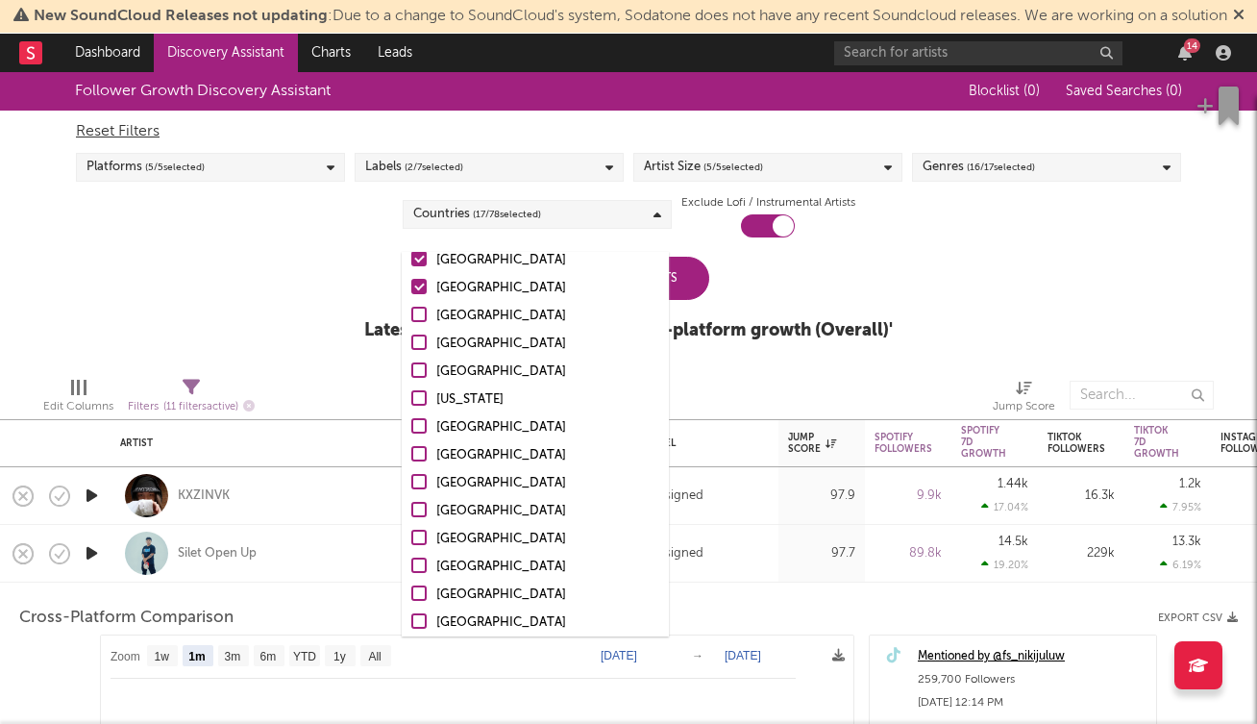
click at [411, 286] on input "Dominican Republic" at bounding box center [411, 288] width 0 height 23
click at [419, 258] on div at bounding box center [418, 258] width 15 height 15
click at [411, 258] on input "Romania" at bounding box center [411, 260] width 0 height 23
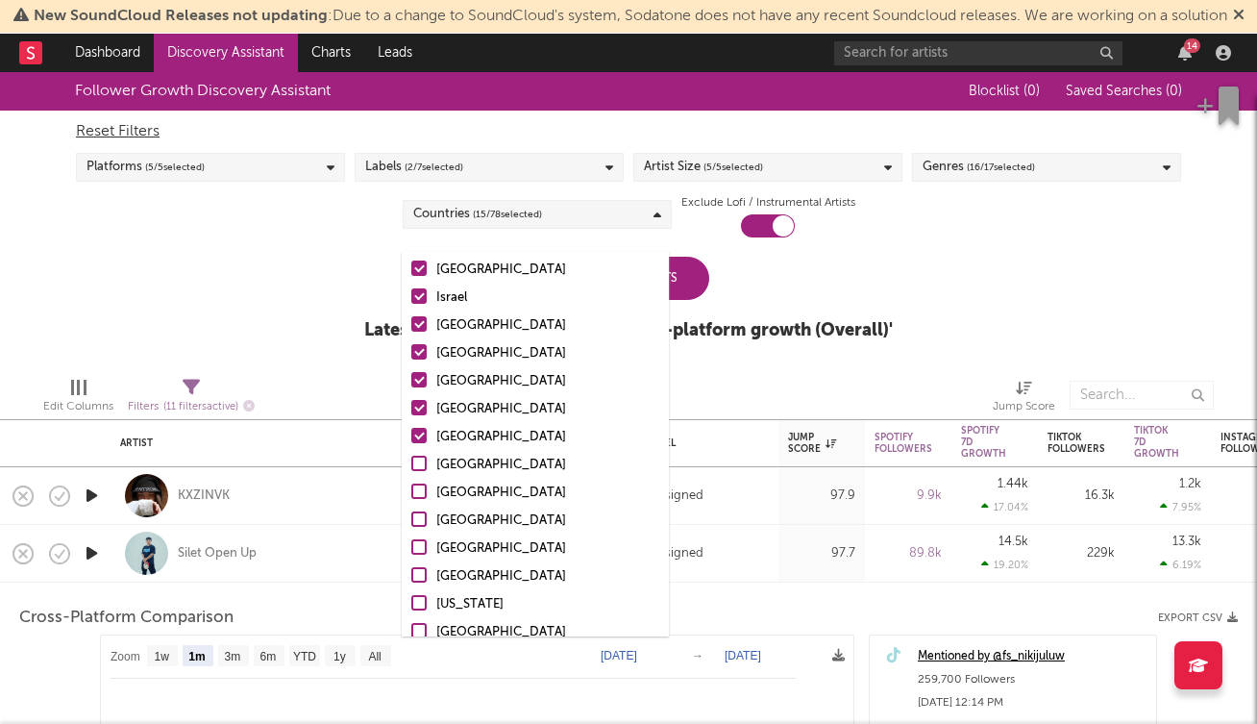
scroll to position [1124, 0]
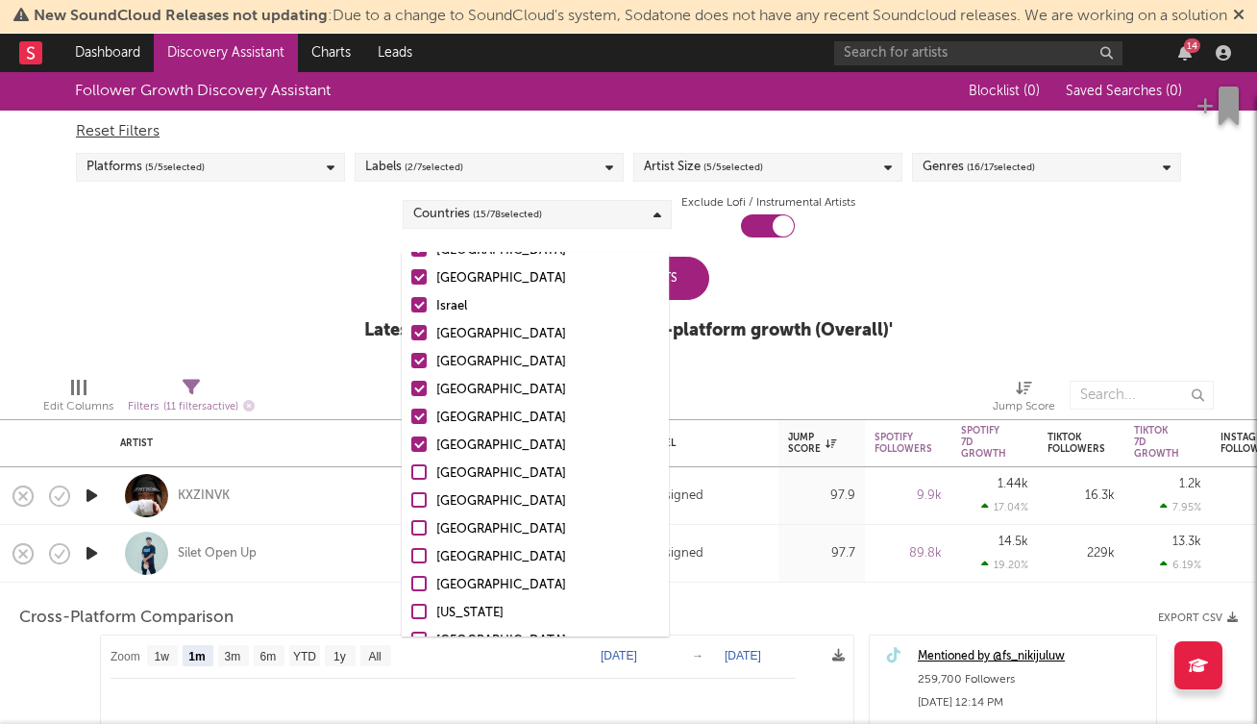
click at [418, 441] on div at bounding box center [418, 443] width 15 height 15
click at [411, 441] on input "Iceland" at bounding box center [411, 446] width 0 height 23
click at [420, 411] on div at bounding box center [418, 416] width 15 height 15
click at [411, 411] on input "Nigeria" at bounding box center [411, 418] width 0 height 23
click at [420, 380] on label "Malaysia" at bounding box center [535, 390] width 248 height 23
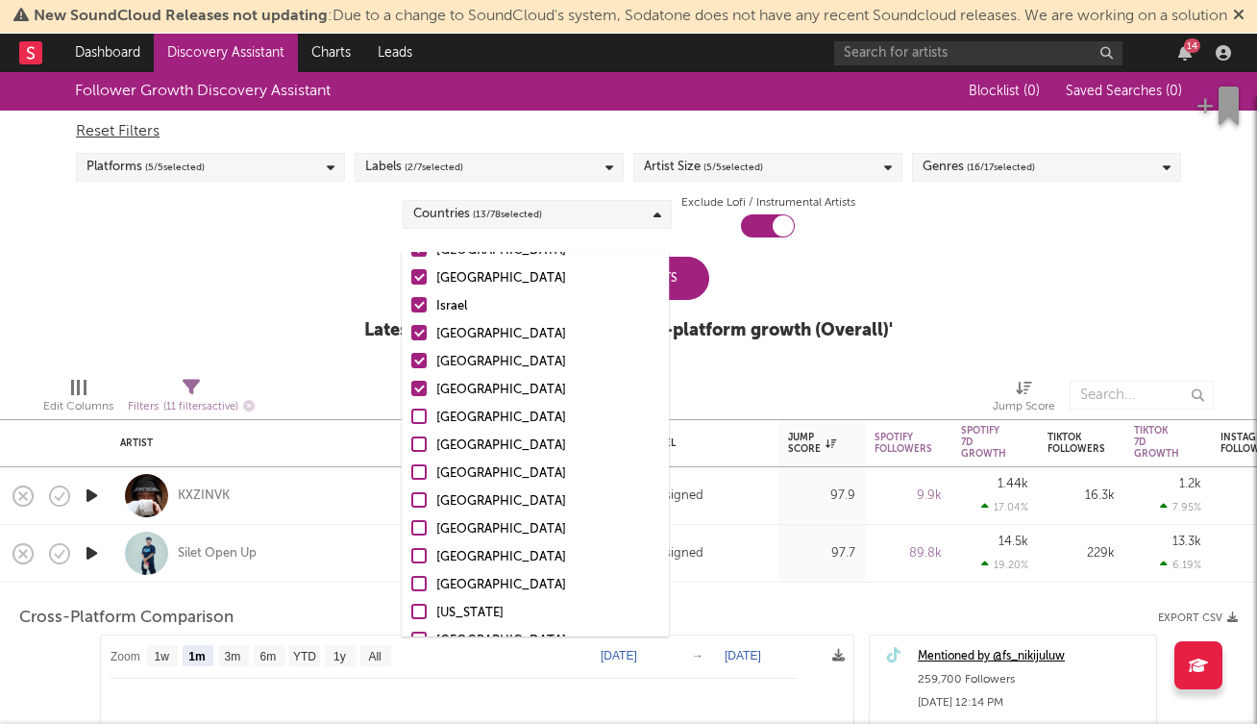
click at [411, 380] on input "Malaysia" at bounding box center [411, 390] width 0 height 23
click at [419, 351] on label "Thailand" at bounding box center [535, 362] width 248 height 23
click at [411, 351] on input "Thailand" at bounding box center [411, 362] width 0 height 23
click at [417, 320] on div "United States Australia Canada United Kingdom Germany Belgium France Netherland…" at bounding box center [535, 292] width 267 height 2189
click at [419, 333] on div at bounding box center [418, 332] width 15 height 15
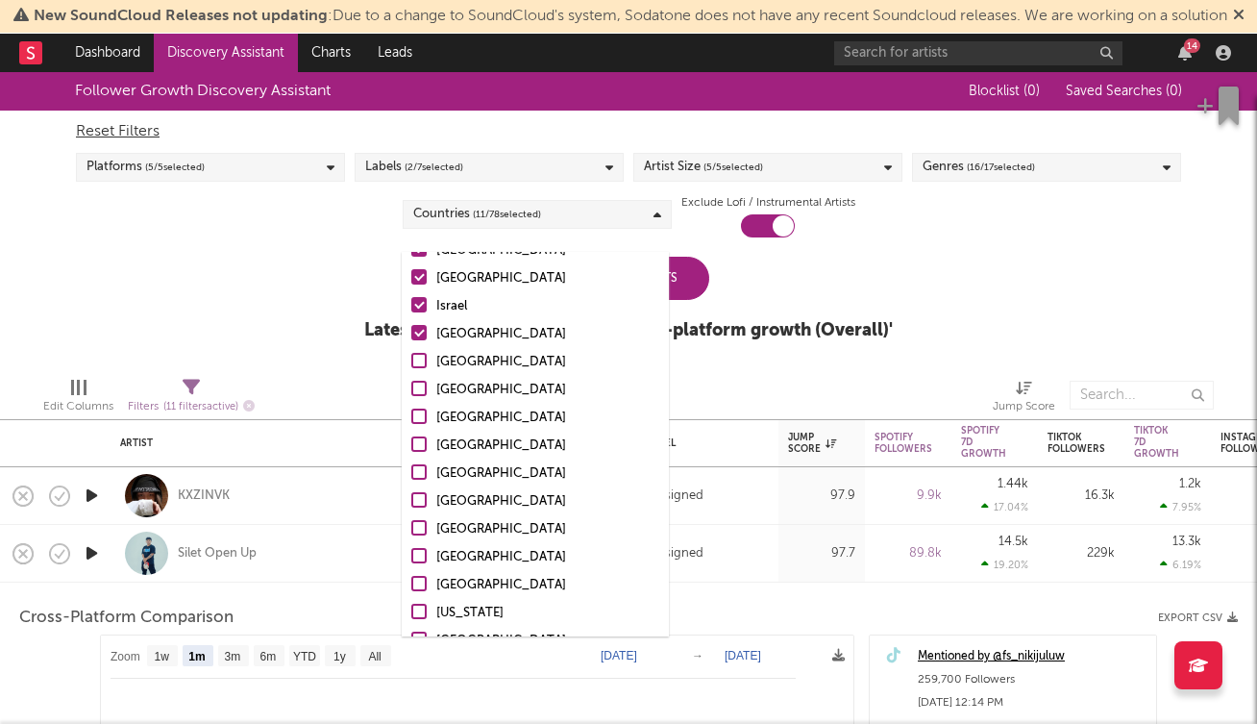
click at [411, 333] on input "Peru" at bounding box center [411, 334] width 0 height 23
click at [419, 303] on div at bounding box center [418, 304] width 15 height 15
click at [411, 303] on input "Israel" at bounding box center [411, 306] width 0 height 23
click at [421, 273] on div at bounding box center [418, 276] width 15 height 15
click at [411, 273] on input "Czech Republic" at bounding box center [411, 278] width 0 height 23
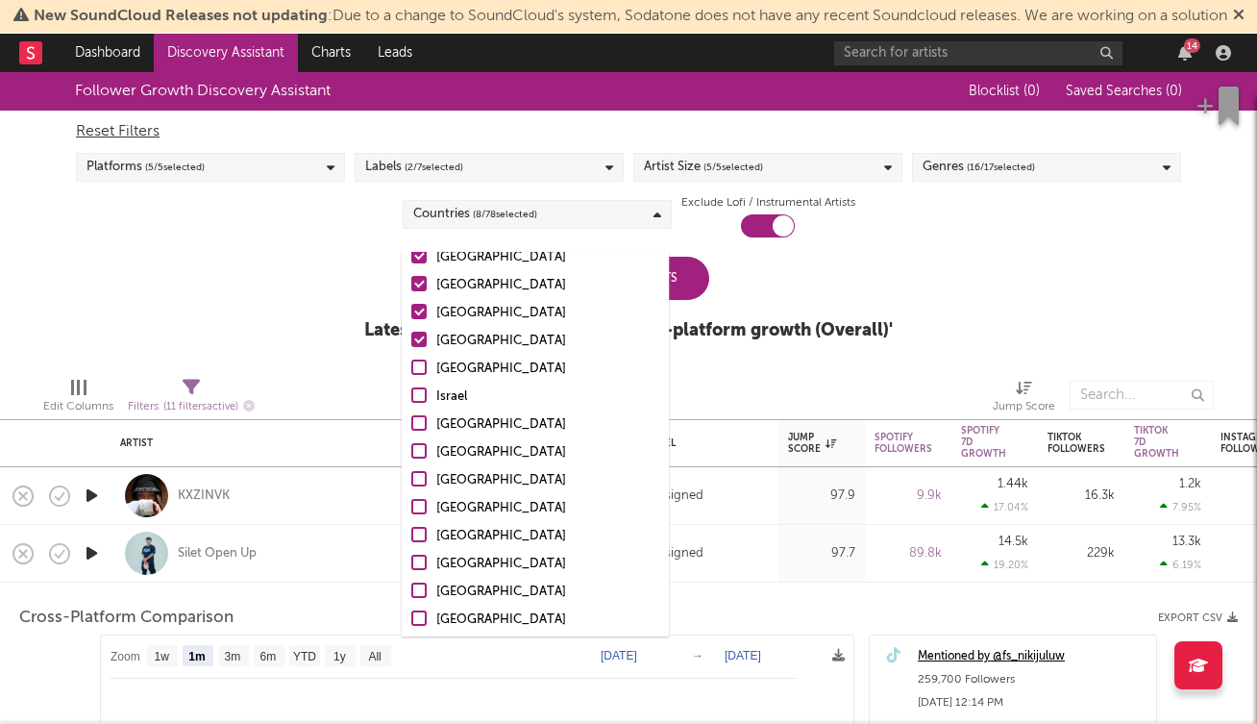
scroll to position [1029, 0]
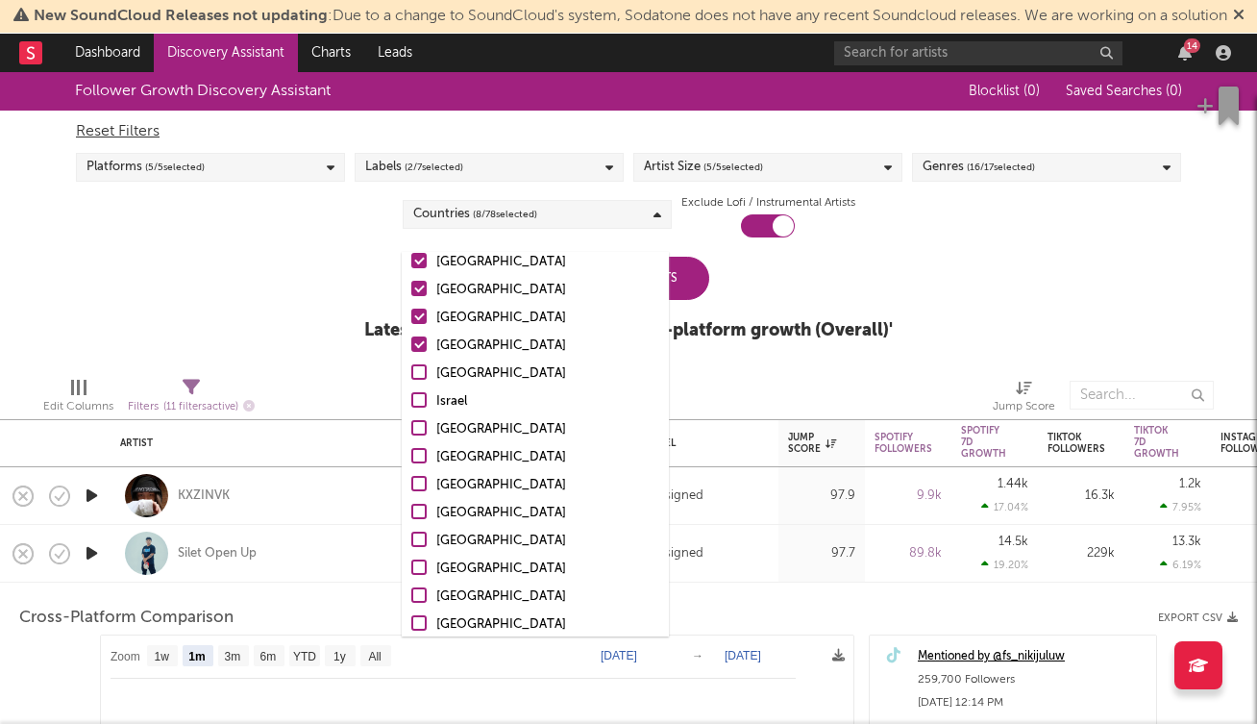
click at [423, 337] on div at bounding box center [418, 343] width 15 height 15
click at [411, 337] on input "Hungary" at bounding box center [411, 346] width 0 height 23
click at [421, 307] on label "Greece" at bounding box center [535, 318] width 248 height 23
click at [411, 307] on input "Greece" at bounding box center [411, 318] width 0 height 23
click at [417, 286] on div at bounding box center [418, 288] width 15 height 15
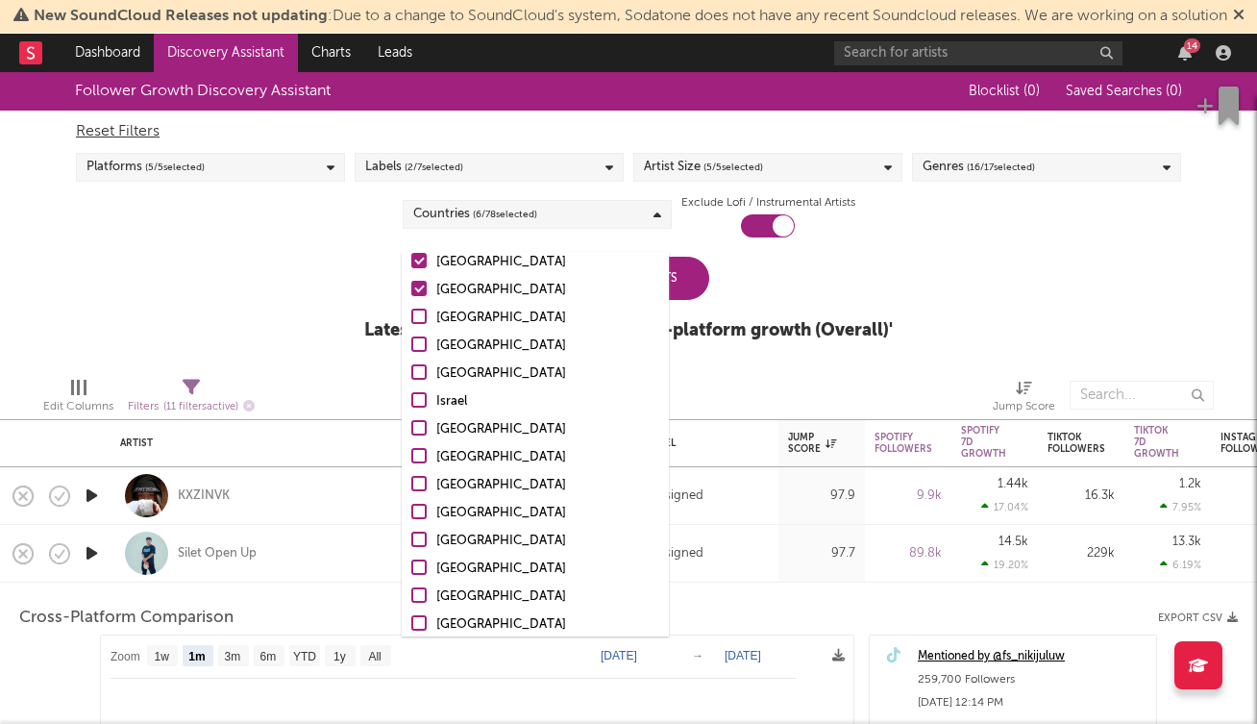
click at [411, 286] on input "New Zealand" at bounding box center [411, 290] width 0 height 23
click at [417, 264] on div at bounding box center [418, 260] width 15 height 15
click at [411, 264] on input "Portugal" at bounding box center [411, 262] width 0 height 23
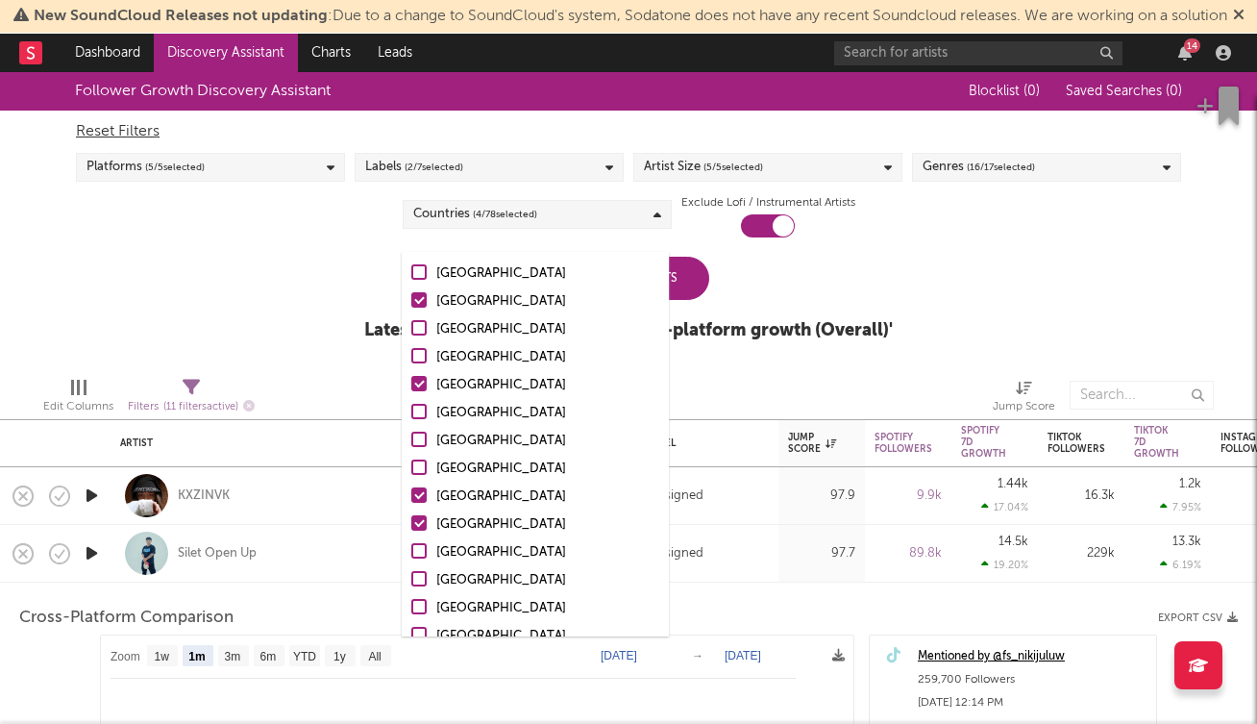
scroll to position [67, 0]
click at [416, 300] on div at bounding box center [418, 301] width 15 height 15
click at [411, 300] on input "Australia" at bounding box center [411, 303] width 0 height 23
click at [309, 321] on div "Follower Growth Discovery Assistant Blocklist ( 0 ) Saved Searches ( 0 ) Reset …" at bounding box center [628, 216] width 1257 height 289
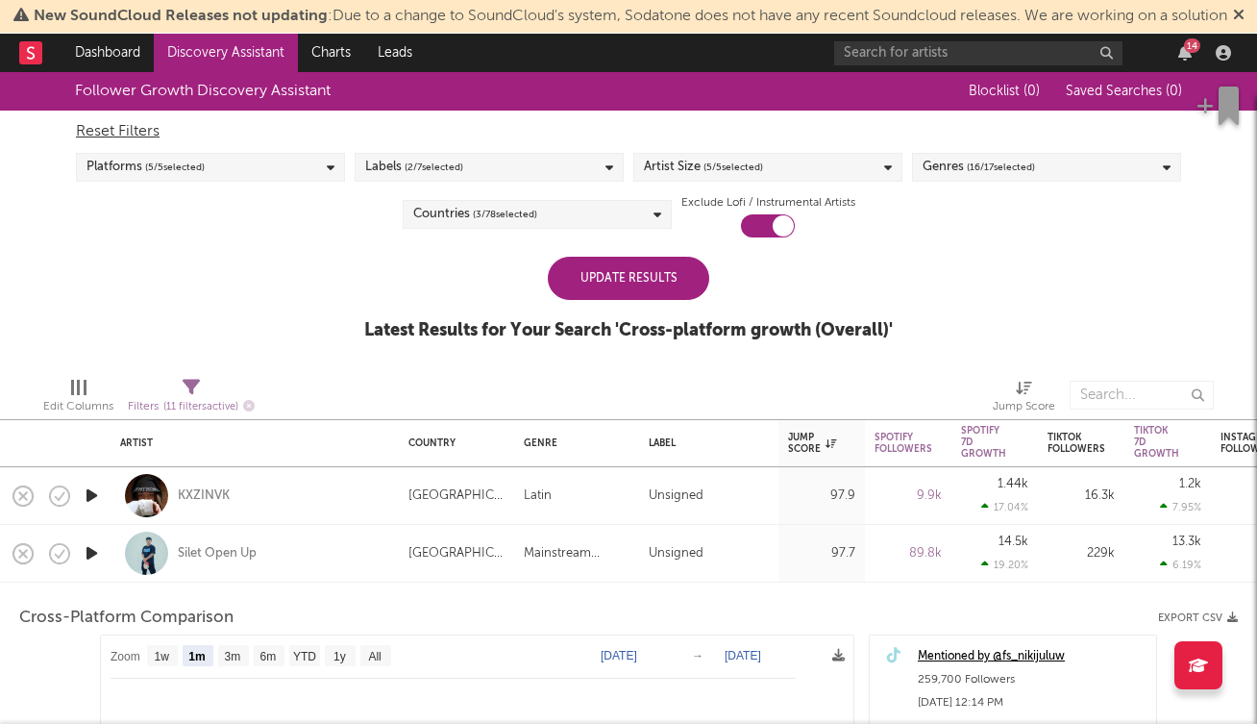
click at [629, 300] on div "Update Results" at bounding box center [629, 278] width 162 height 43
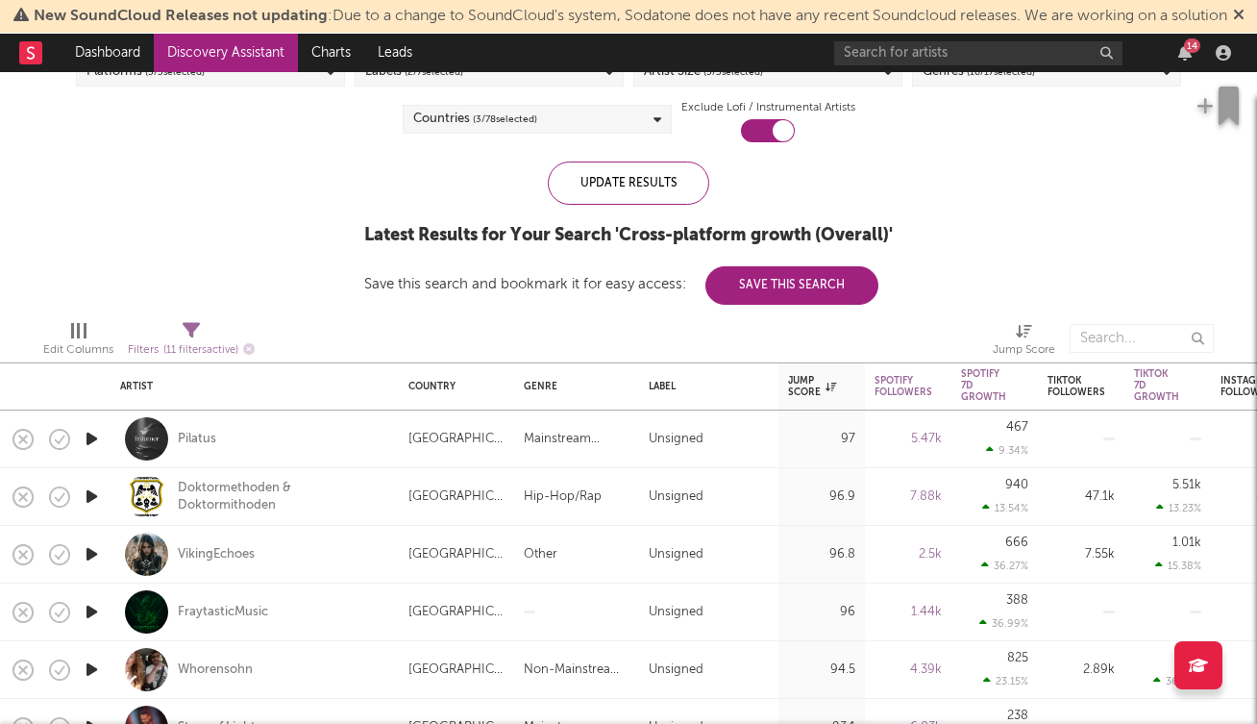
click at [90, 451] on icon "button" at bounding box center [92, 439] width 20 height 24
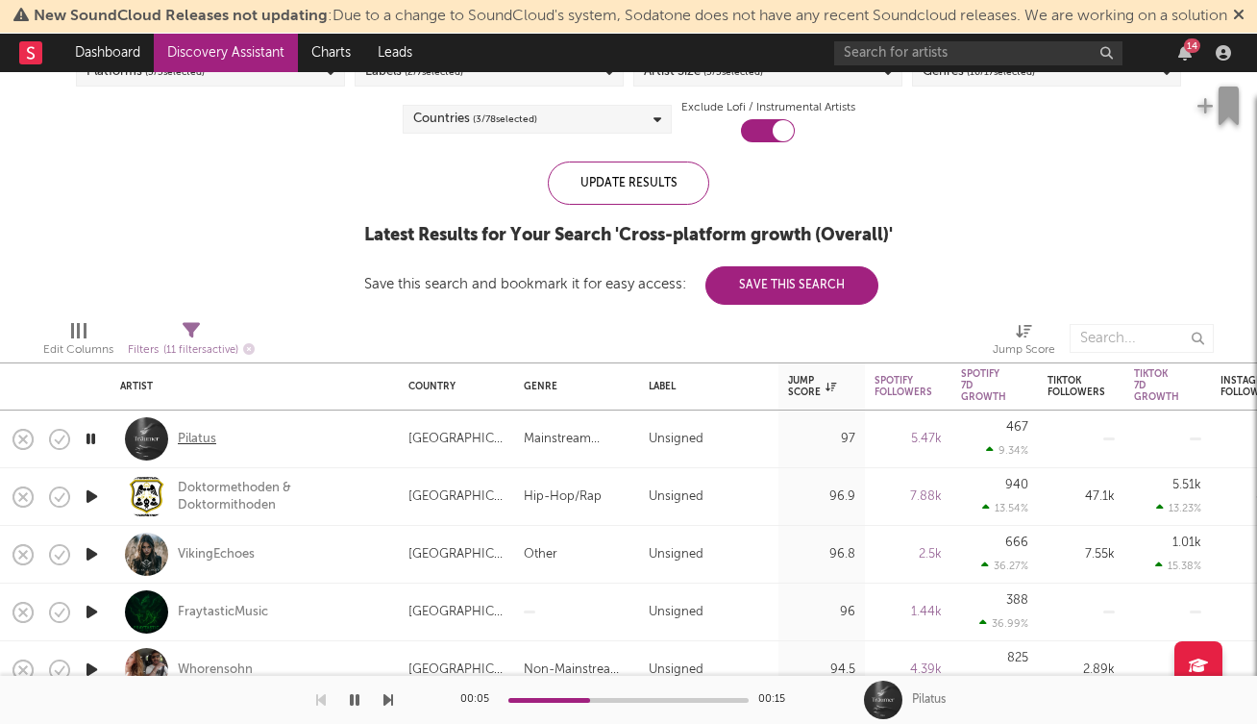
click at [189, 448] on div "Pilatus" at bounding box center [197, 439] width 38 height 17
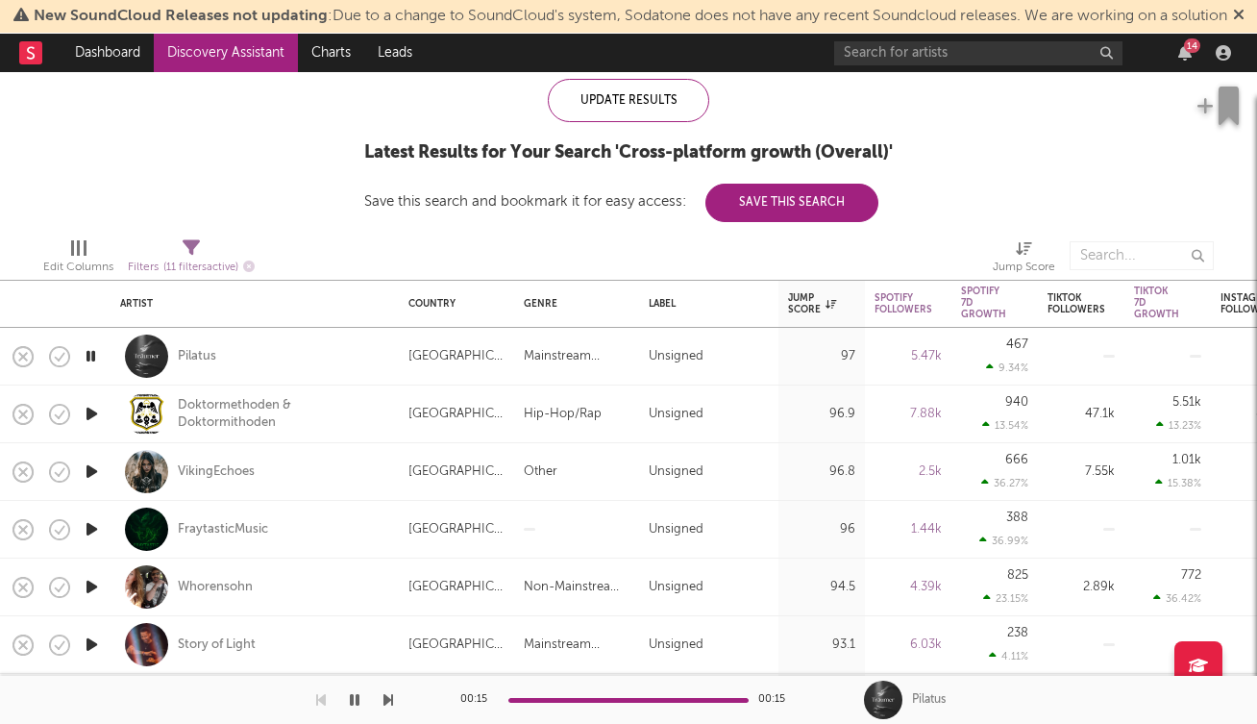
click at [91, 484] on icon "button" at bounding box center [92, 472] width 20 height 24
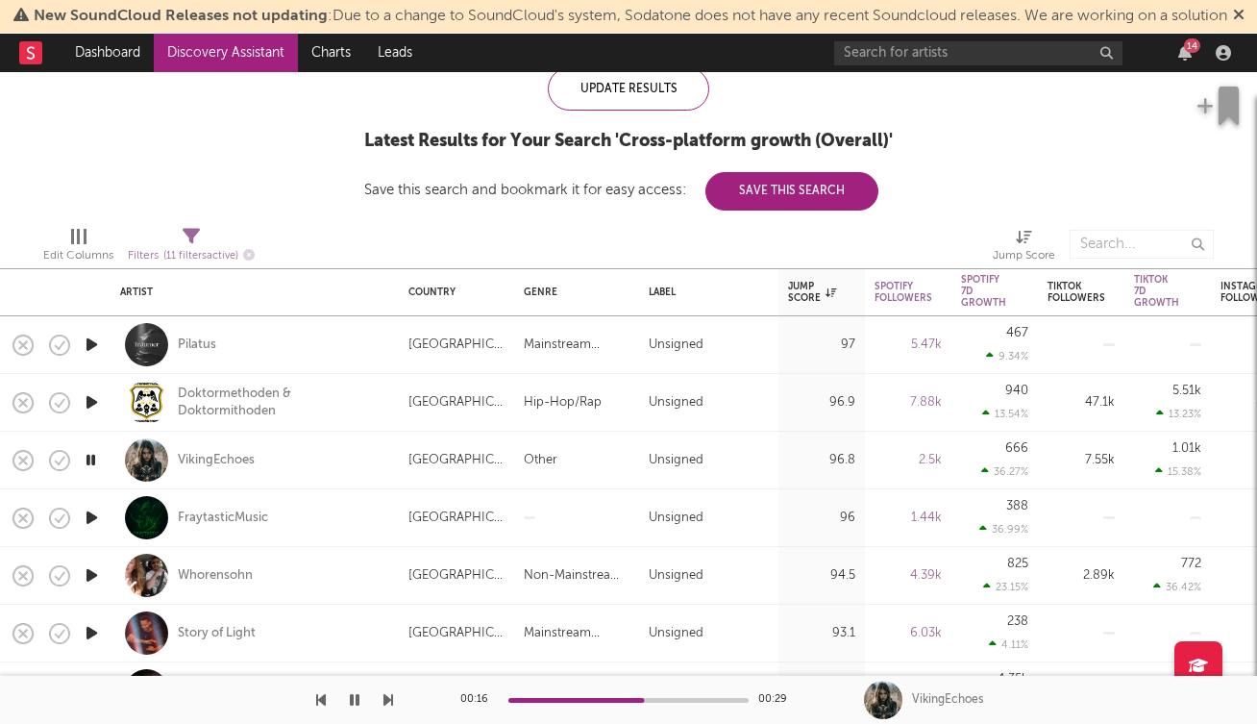
click at [94, 587] on icon "button" at bounding box center [92, 575] width 20 height 24
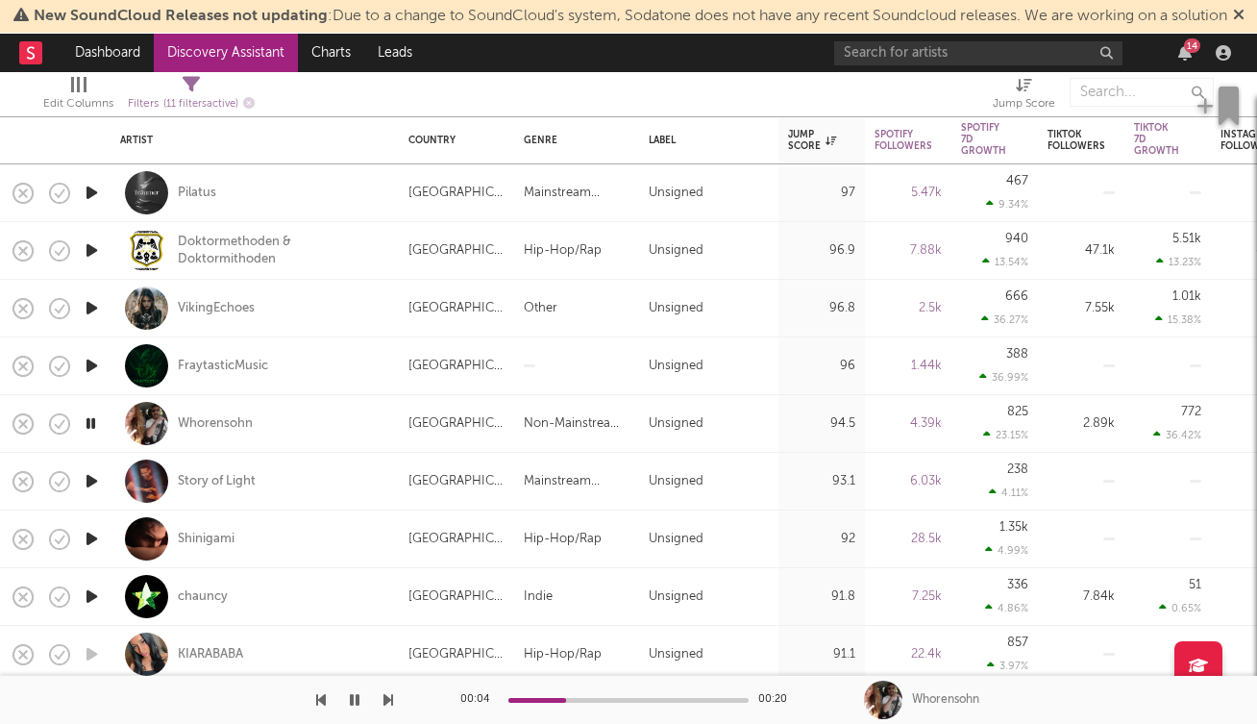
click at [93, 493] on icon "button" at bounding box center [92, 481] width 20 height 24
click at [98, 551] on icon "button" at bounding box center [92, 539] width 20 height 24
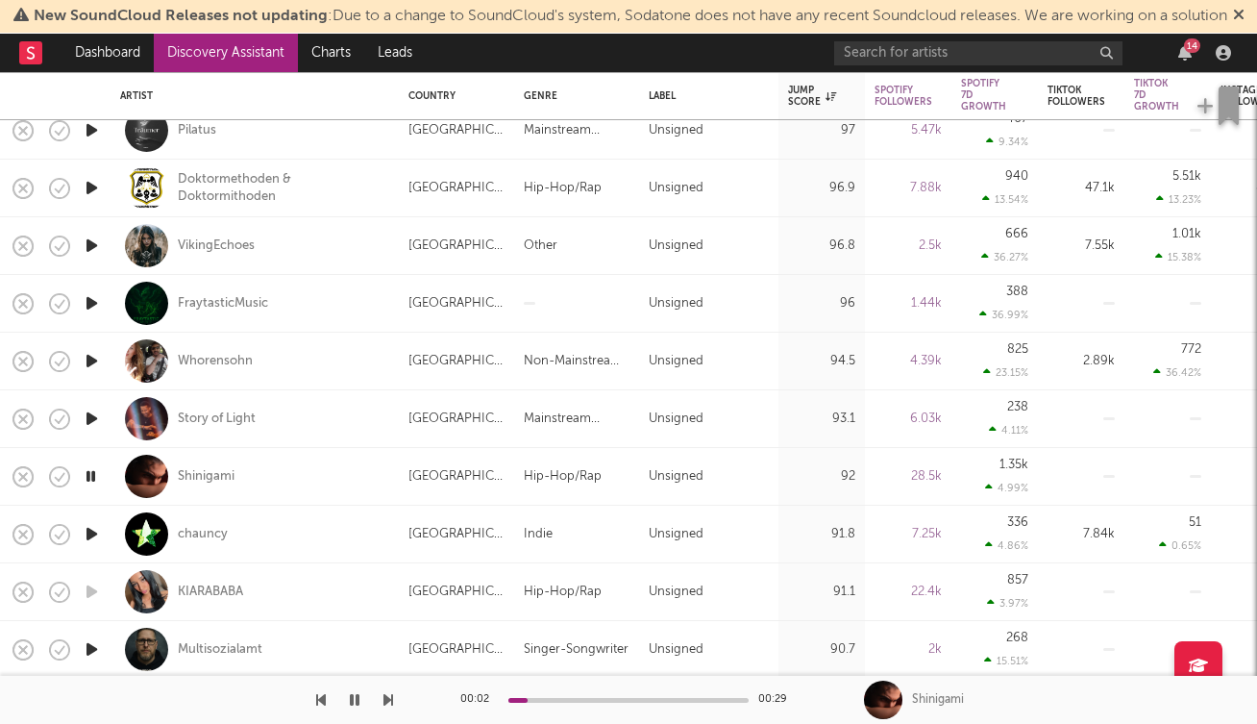
click at [96, 546] on icon "button" at bounding box center [92, 534] width 20 height 24
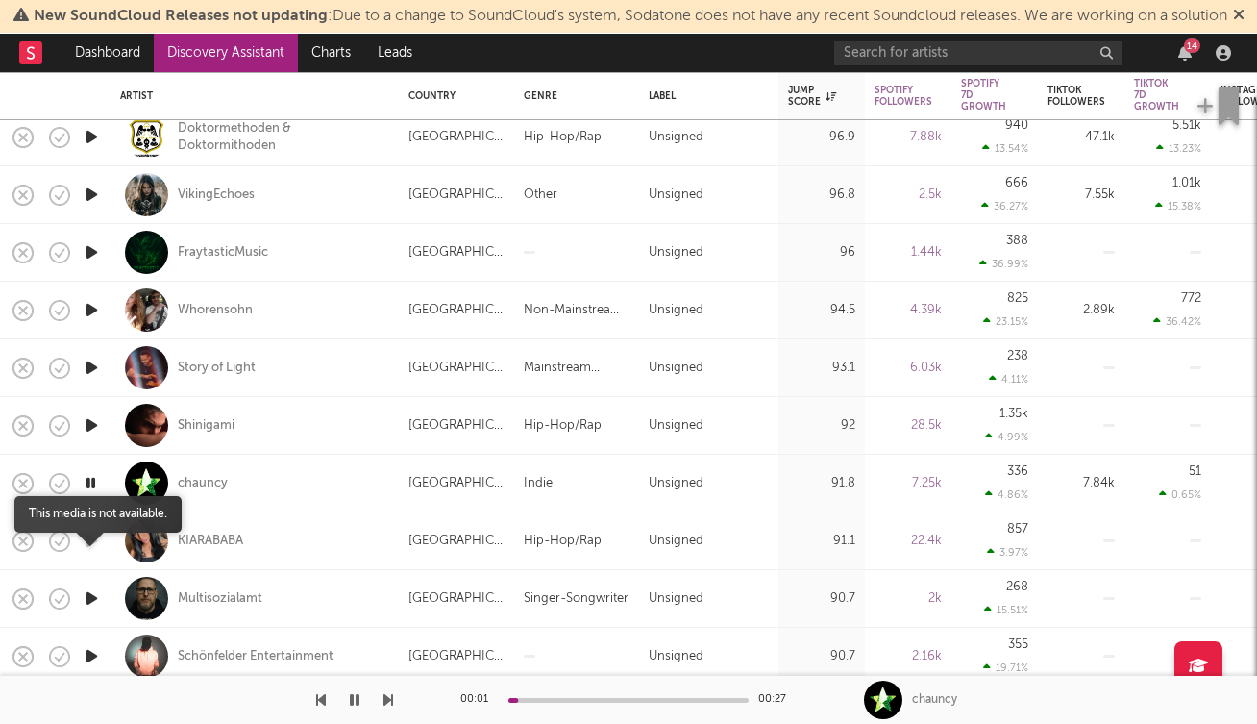
click at [94, 553] on icon "button" at bounding box center [92, 541] width 20 height 24
click at [98, 610] on icon "button" at bounding box center [92, 598] width 20 height 24
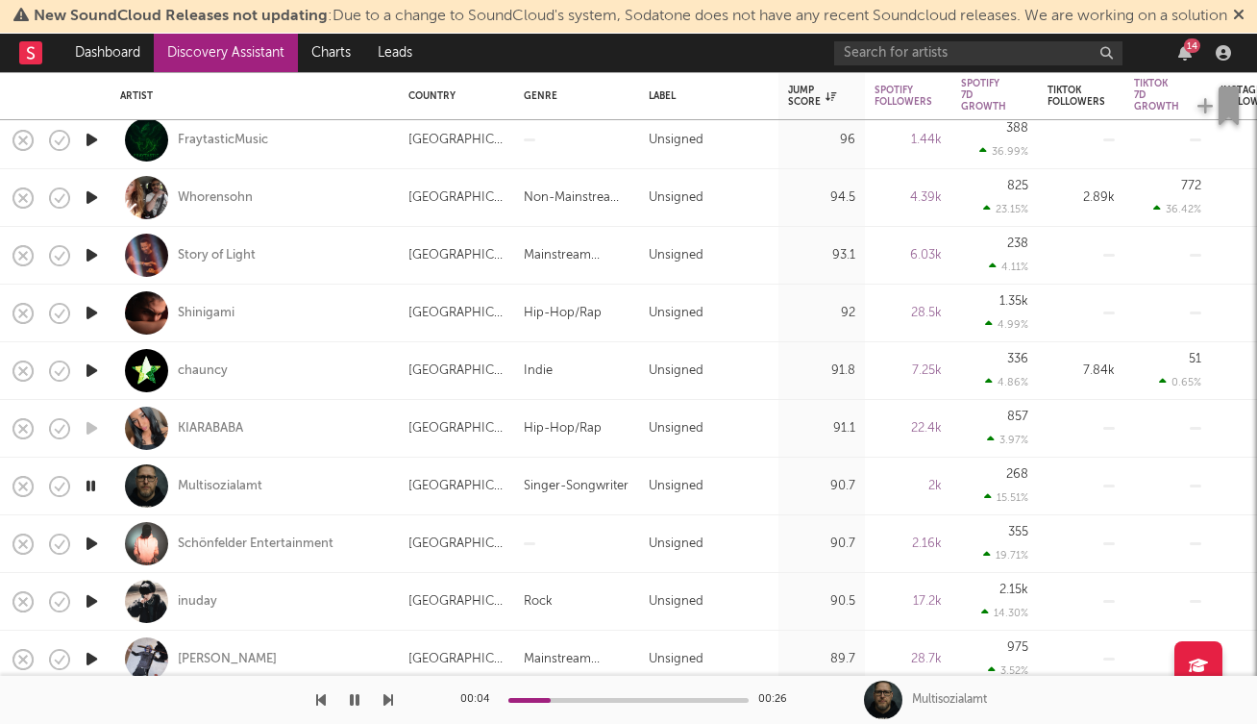
click at [92, 556] on icon "button" at bounding box center [92, 544] width 20 height 24
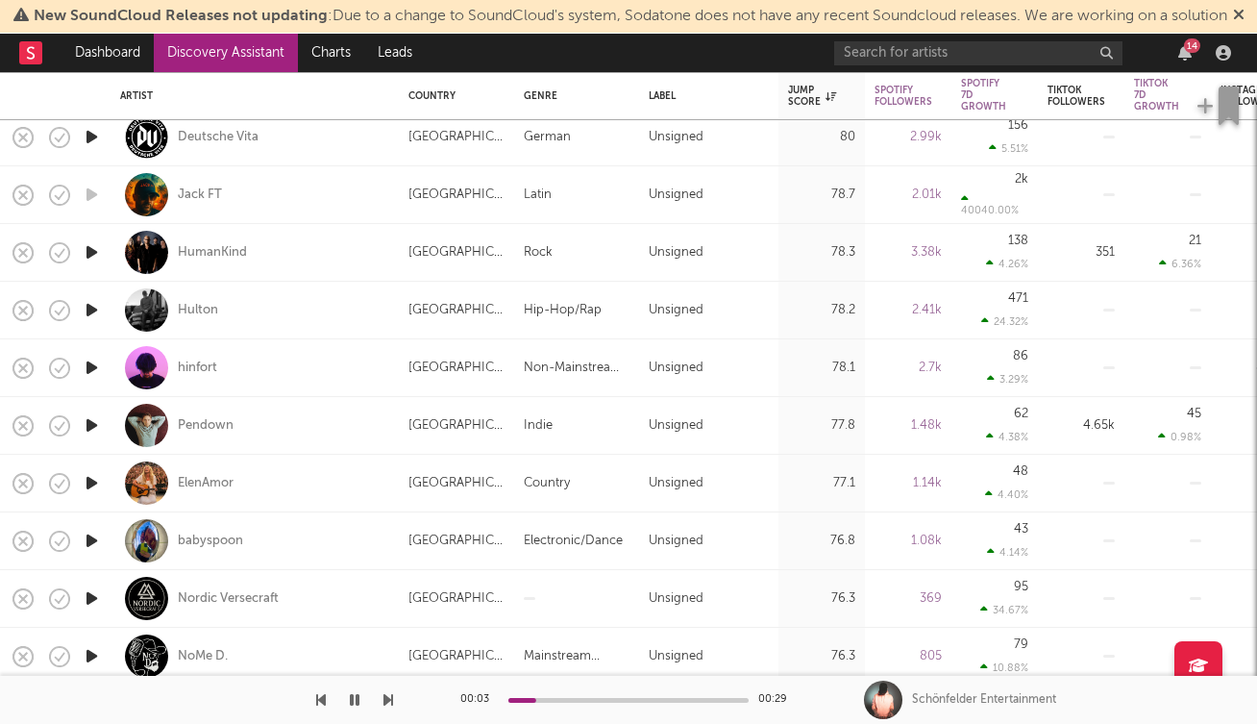
click at [91, 380] on icon "button" at bounding box center [92, 368] width 20 height 24
click at [89, 437] on icon "button" at bounding box center [92, 425] width 20 height 24
click at [92, 495] on icon "button" at bounding box center [92, 483] width 20 height 24
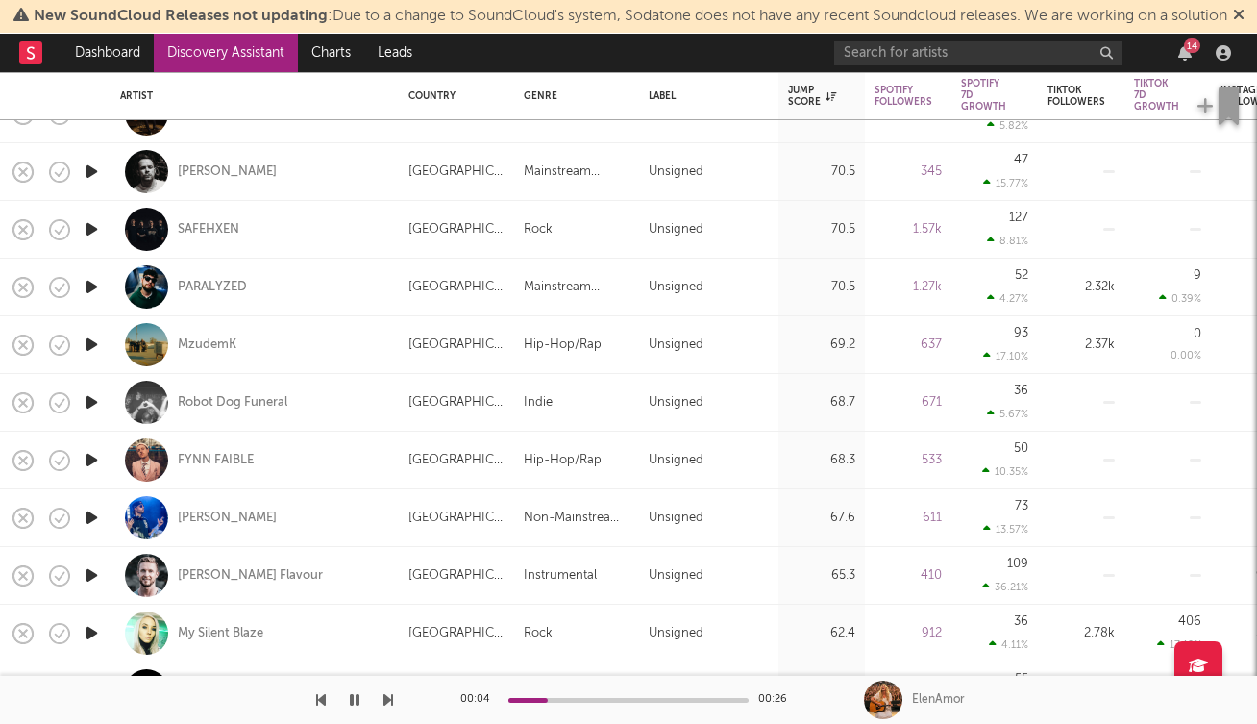
click at [95, 472] on icon "button" at bounding box center [92, 460] width 20 height 24
click at [201, 469] on div "FYNN FAIBLE" at bounding box center [216, 460] width 76 height 17
click at [93, 530] on icon "button" at bounding box center [92, 518] width 20 height 24
click at [94, 587] on icon "button" at bounding box center [92, 575] width 20 height 24
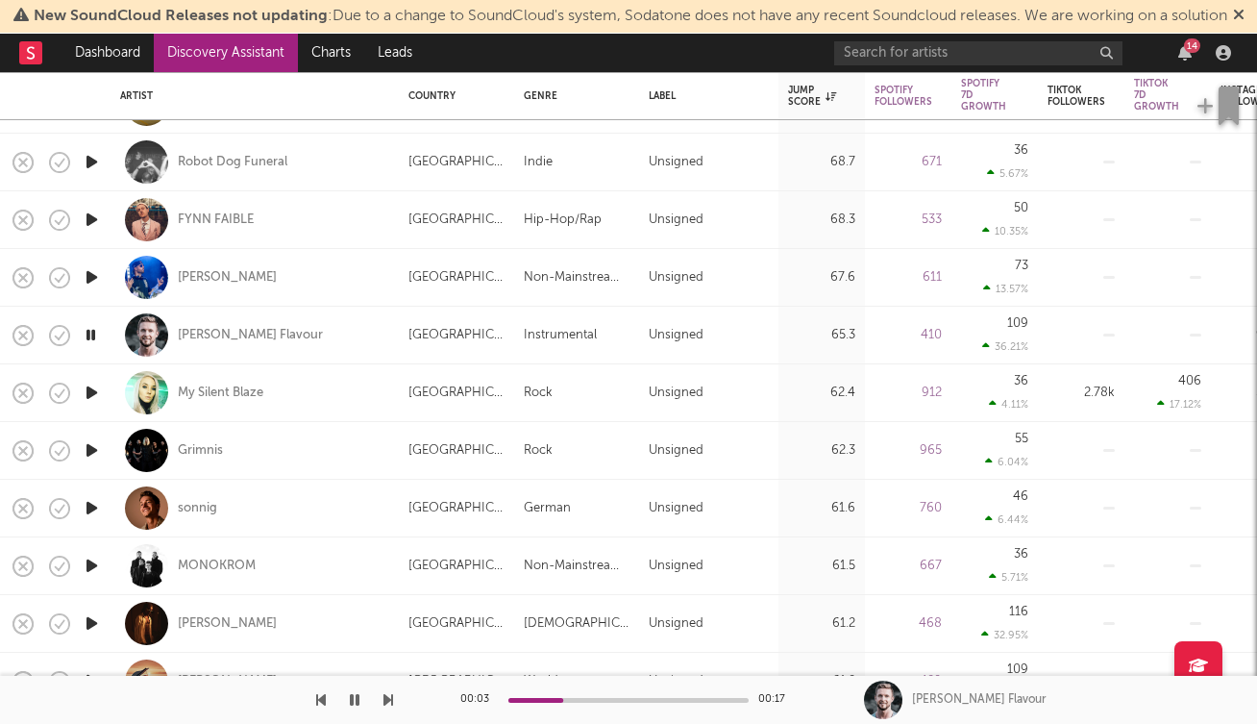
click at [96, 520] on icon "button" at bounding box center [92, 508] width 20 height 24
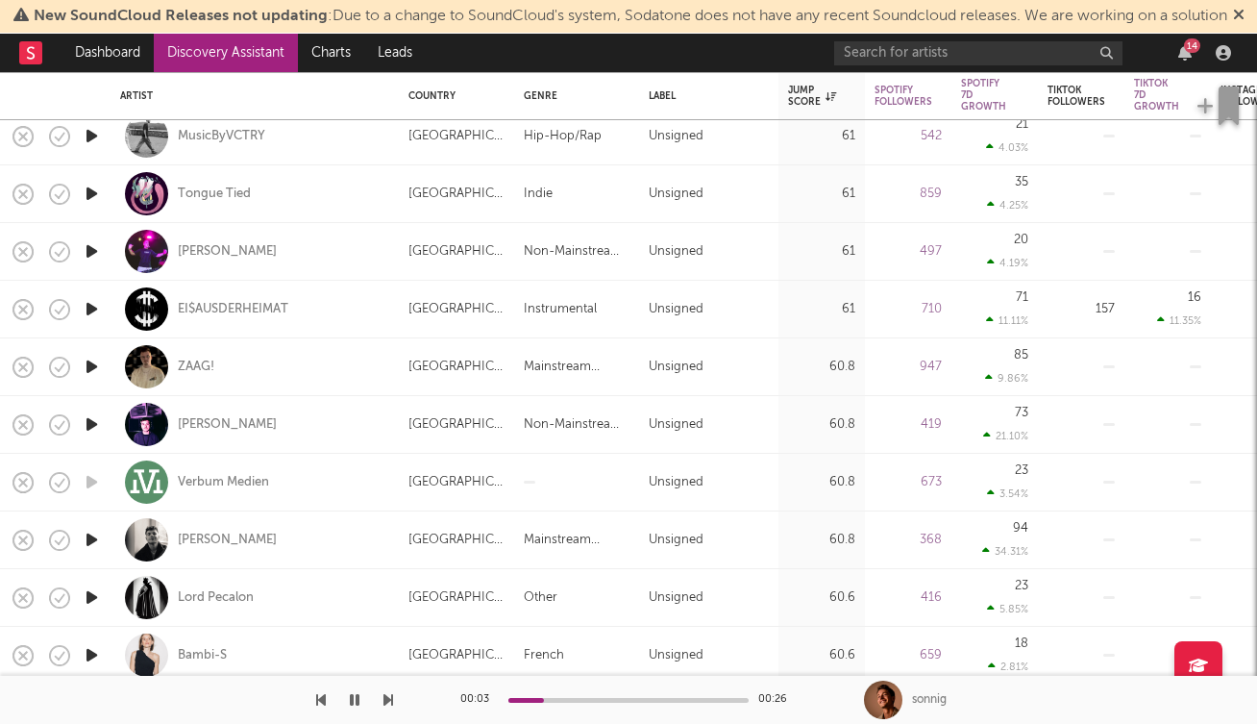
click at [87, 552] on icon "button" at bounding box center [92, 540] width 20 height 24
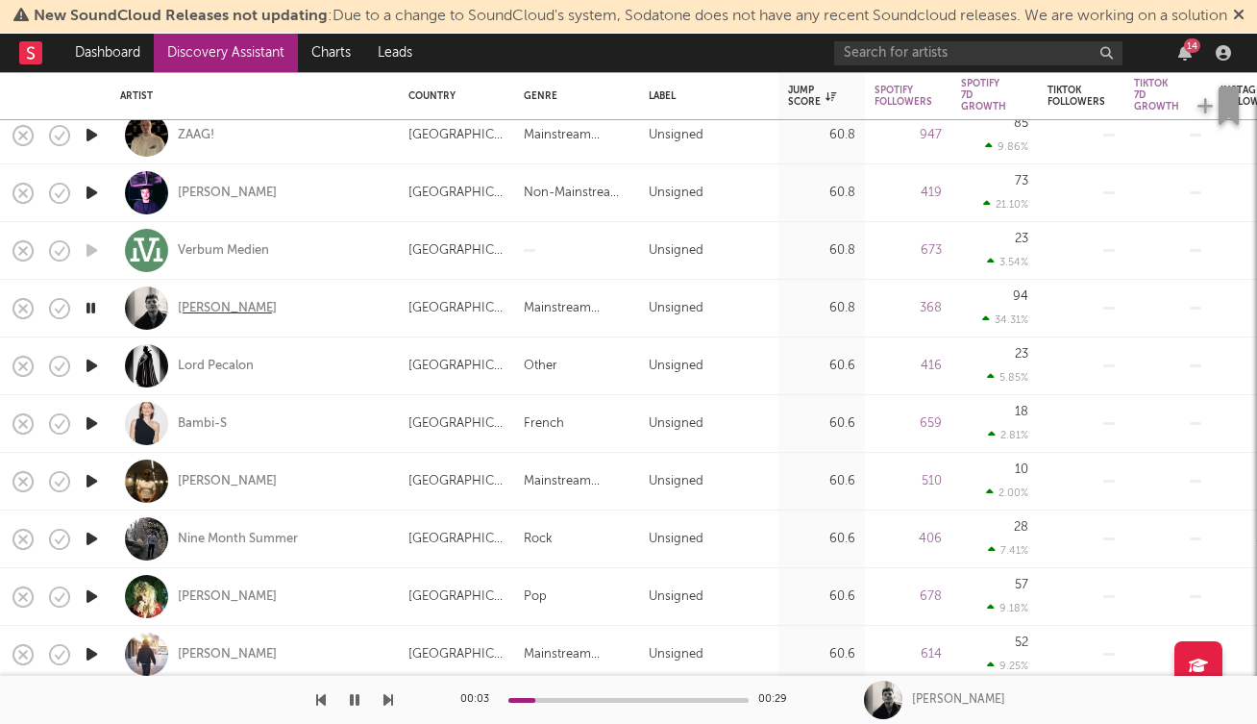
click at [229, 317] on div "[PERSON_NAME]" at bounding box center [227, 308] width 99 height 17
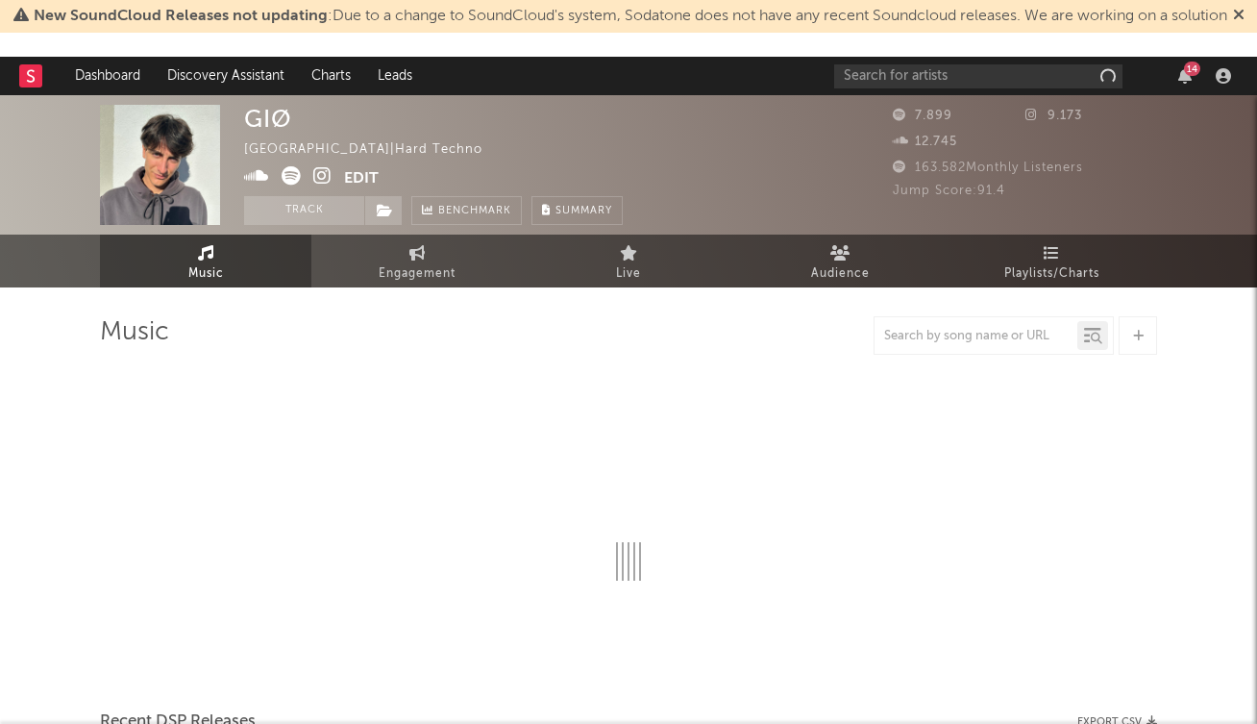
select select "1w"
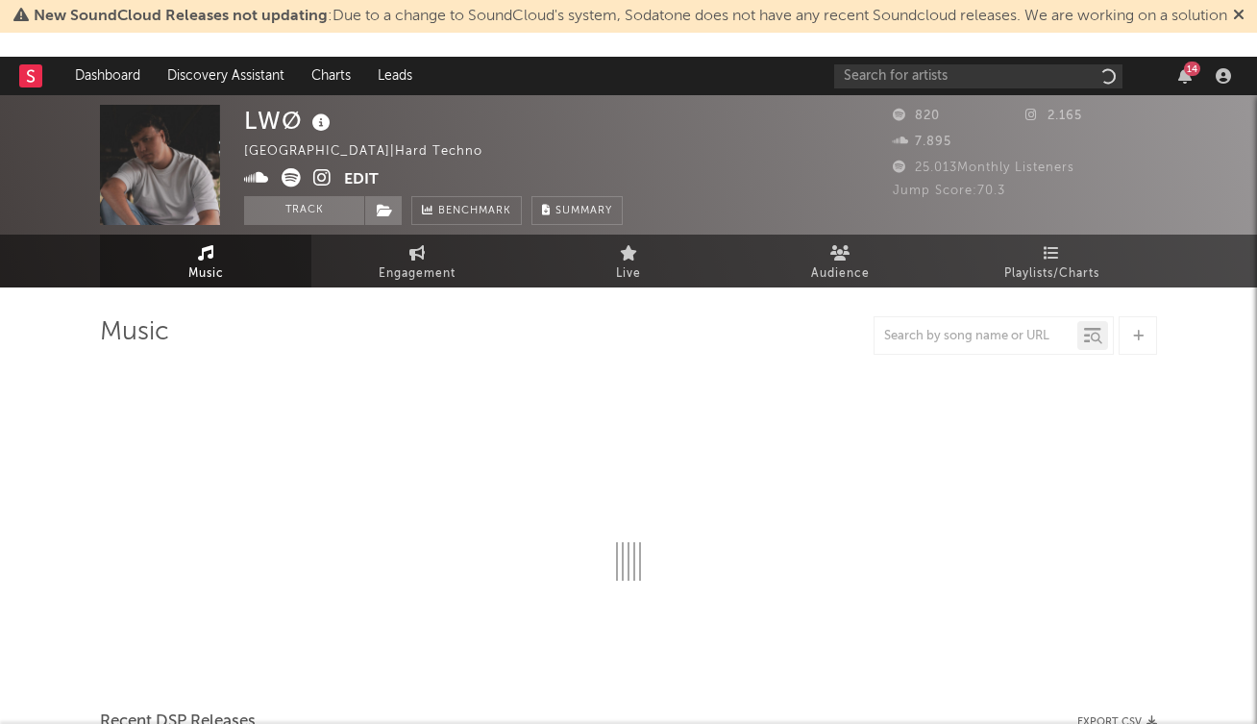
select select "1w"
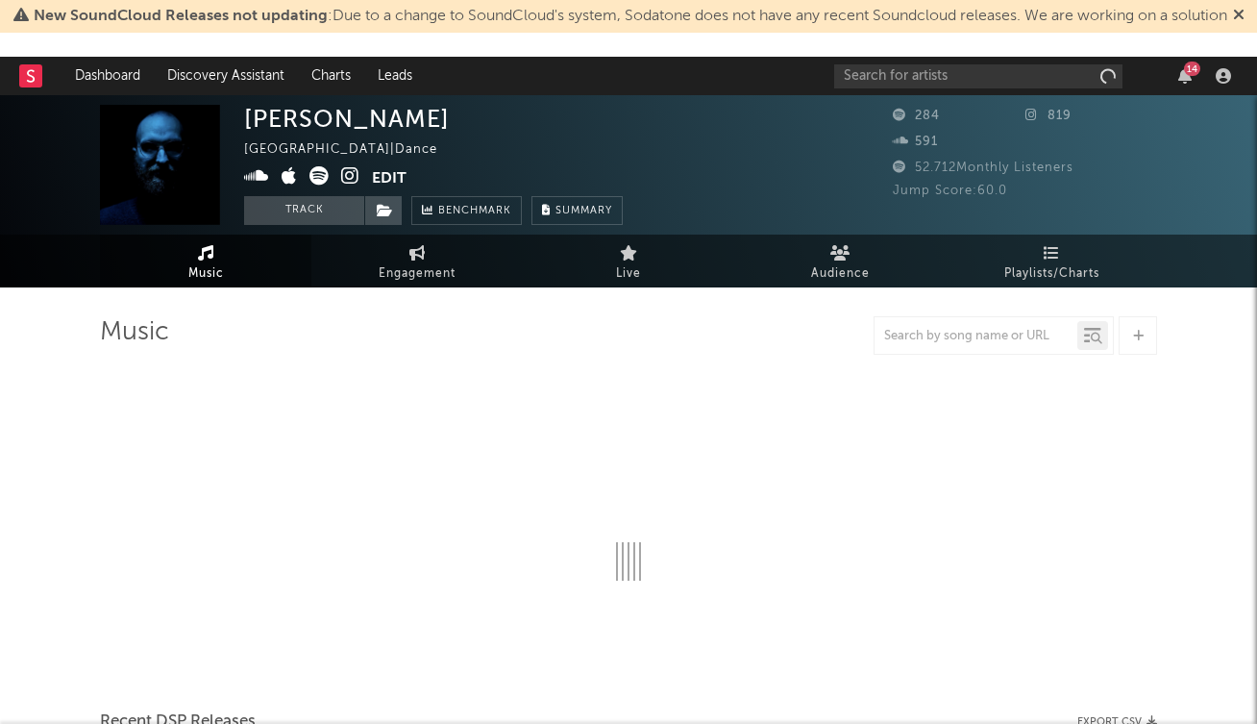
select select "6m"
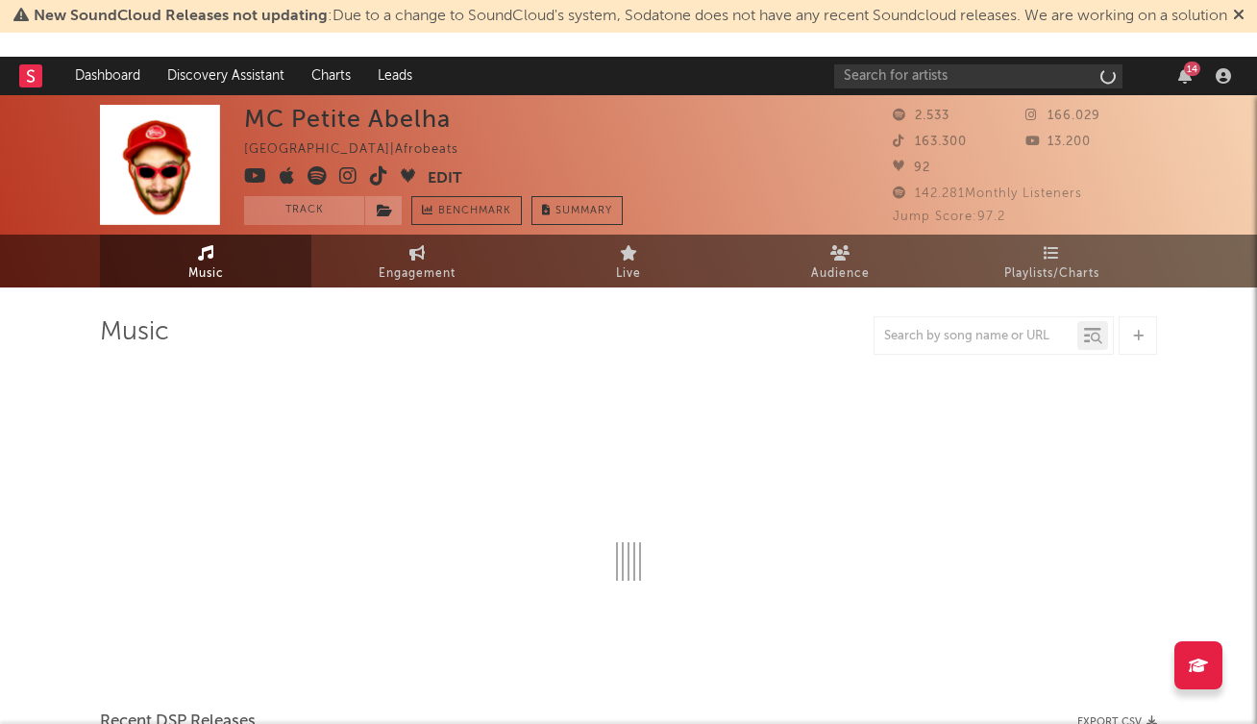
select select "1w"
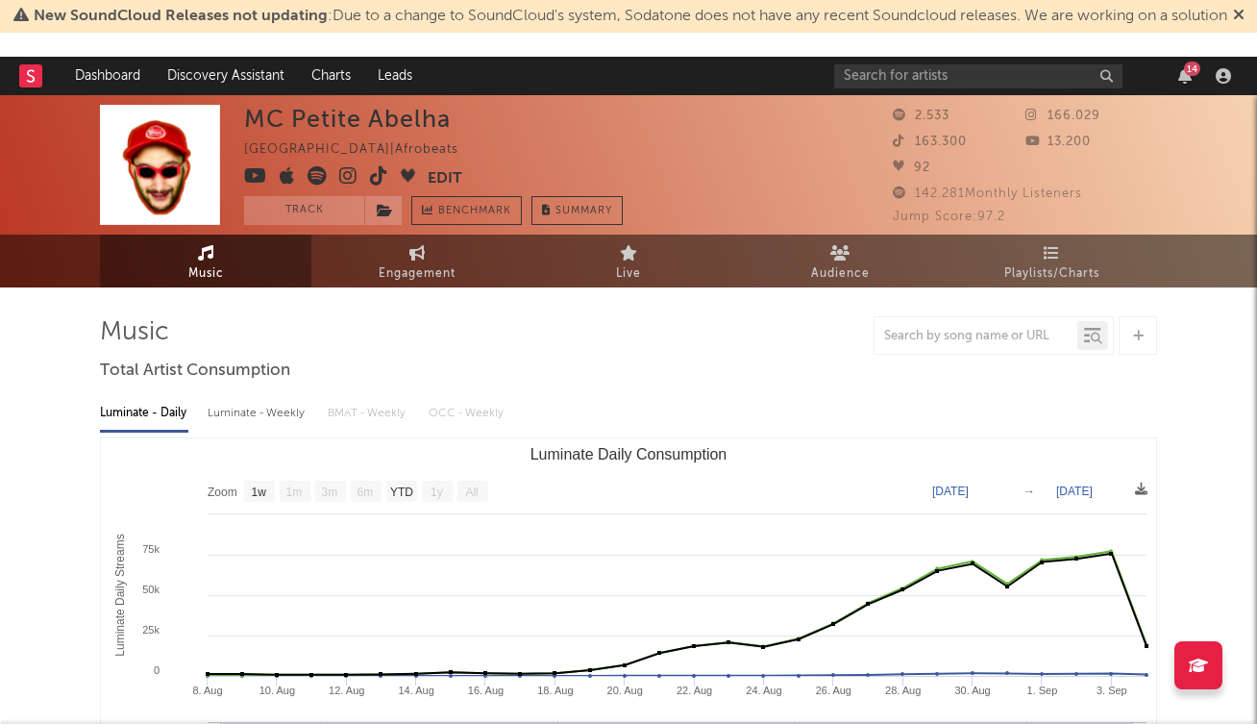
click at [349, 176] on icon at bounding box center [348, 175] width 18 height 19
click at [316, 174] on icon at bounding box center [317, 175] width 19 height 19
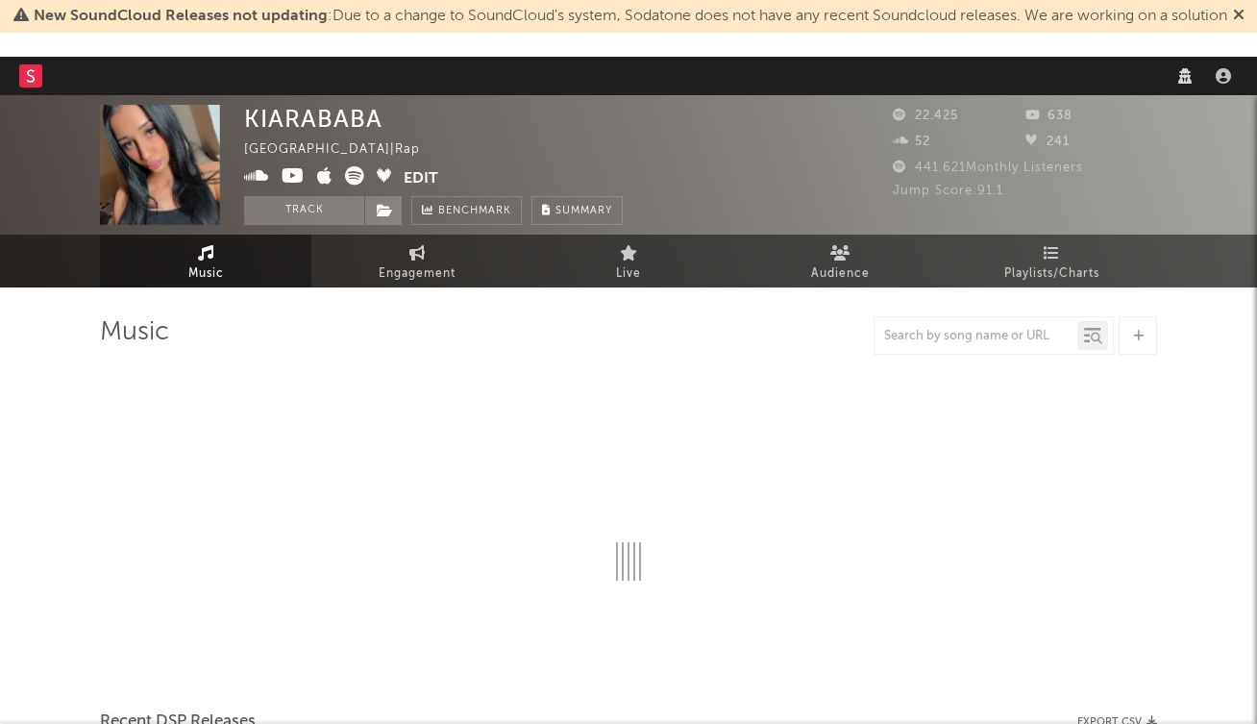
select select "1w"
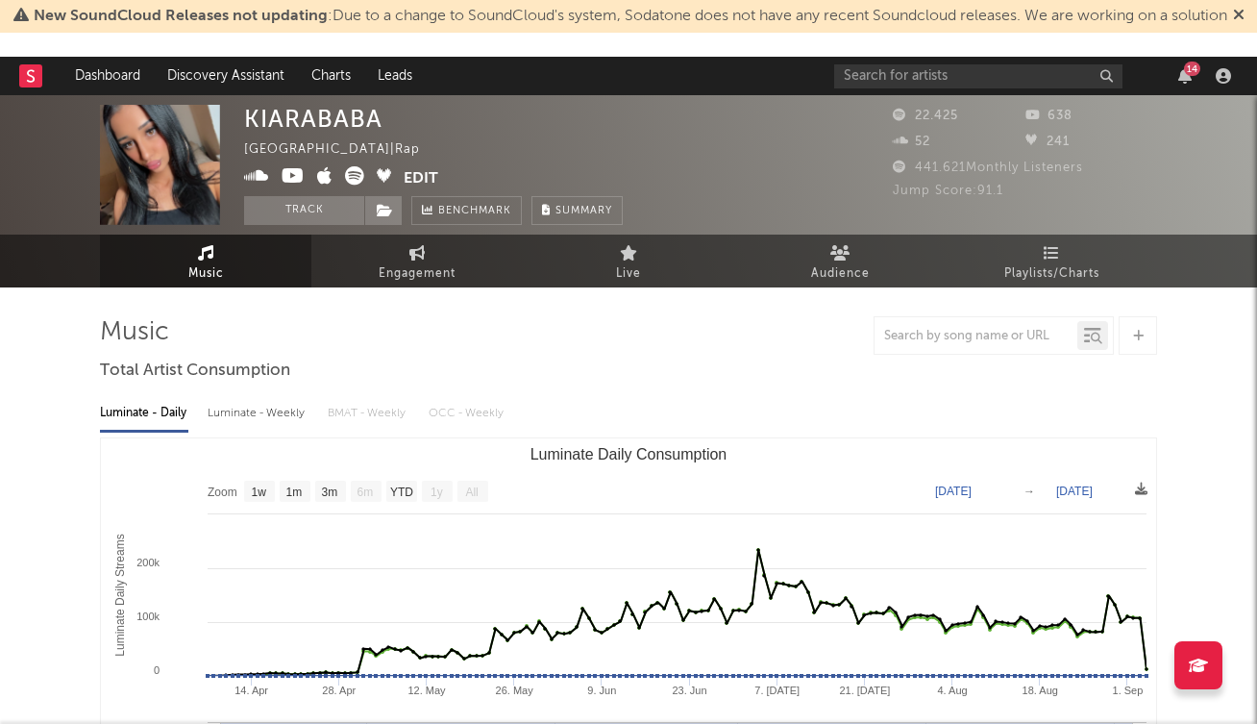
click at [353, 169] on icon at bounding box center [354, 175] width 19 height 19
click at [355, 176] on icon at bounding box center [354, 175] width 19 height 19
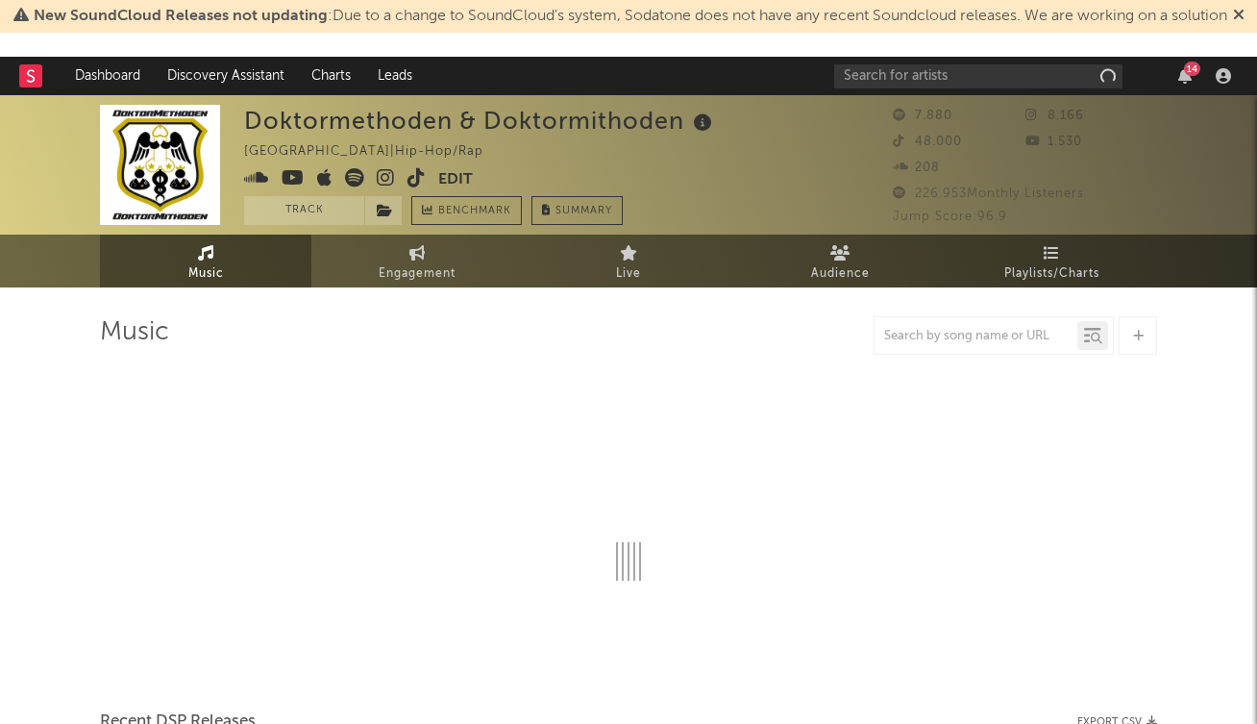
select select "1w"
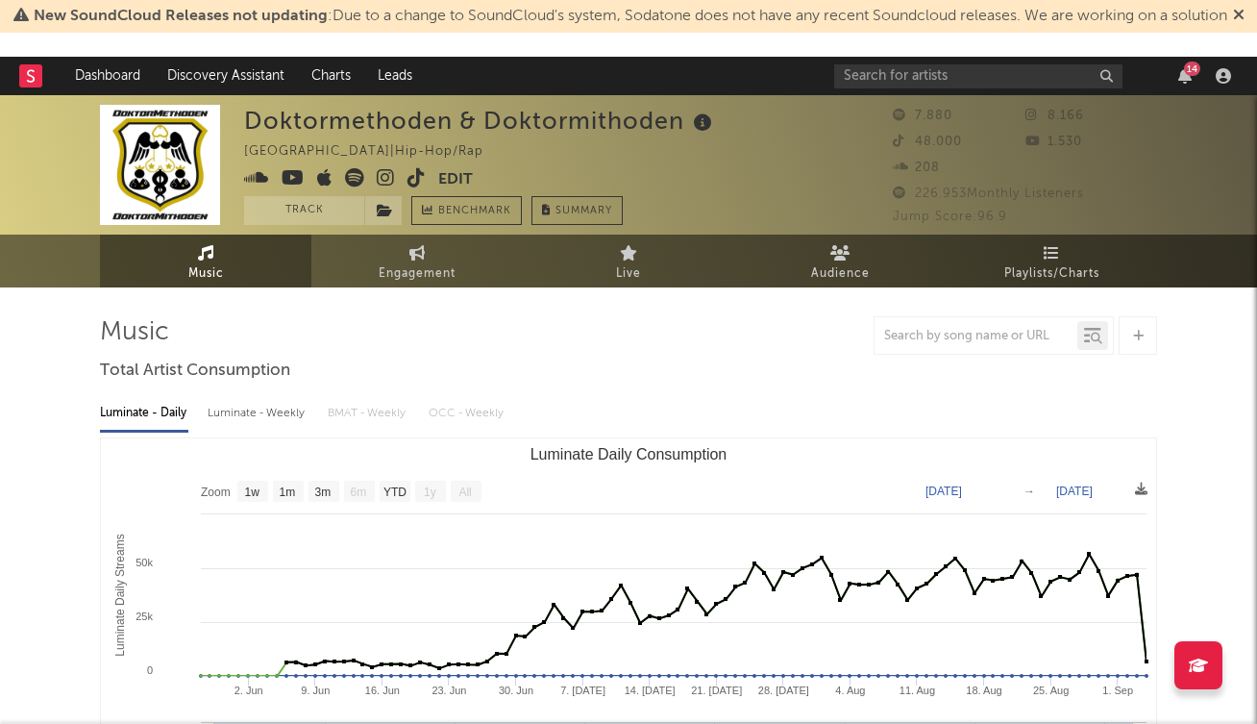
click at [351, 175] on icon at bounding box center [354, 177] width 19 height 19
click at [745, 215] on div "Doktormethoden & Doktormithoden Germany | Hip-Hop/Rap Edit Track Benchmark Summ…" at bounding box center [556, 165] width 625 height 120
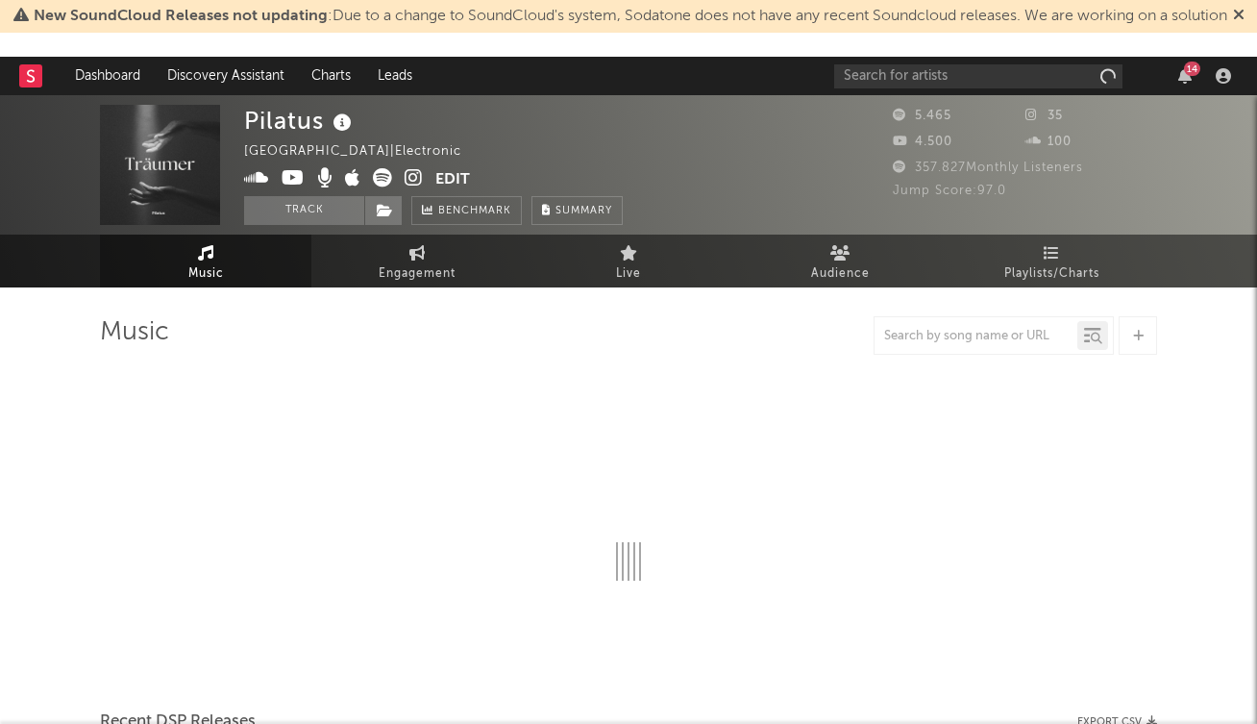
select select "6m"
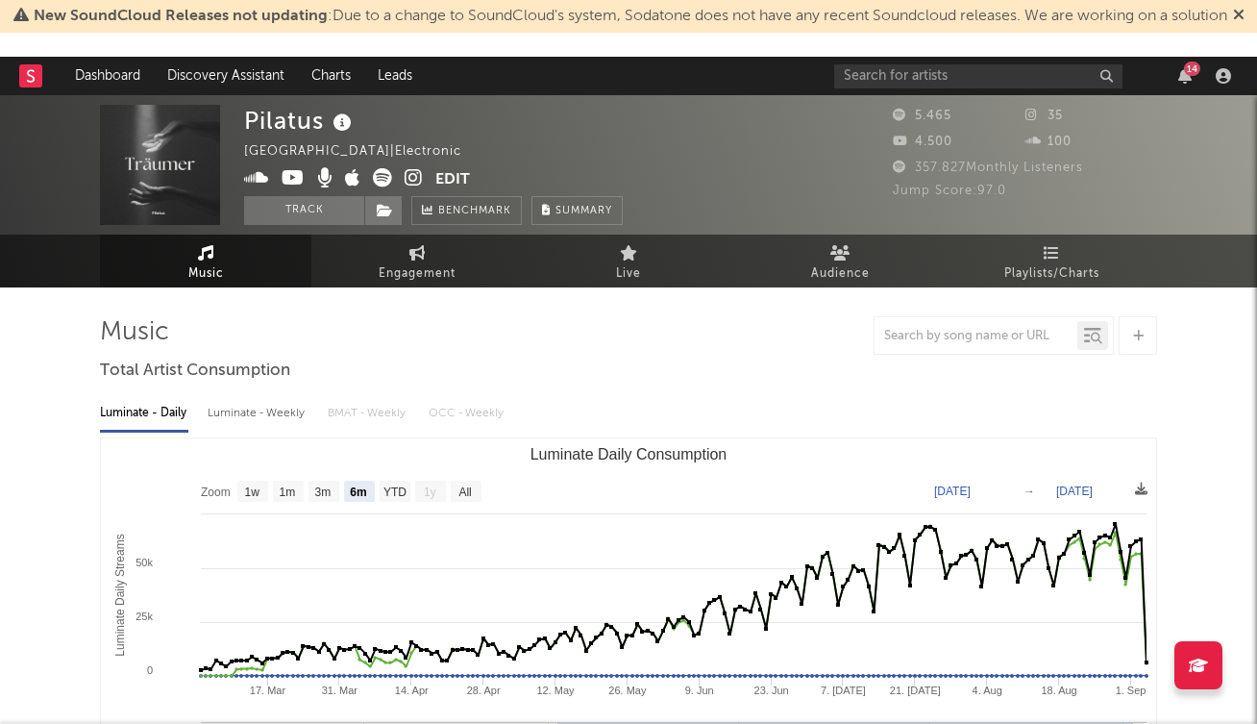
click at [381, 177] on icon at bounding box center [382, 177] width 19 height 19
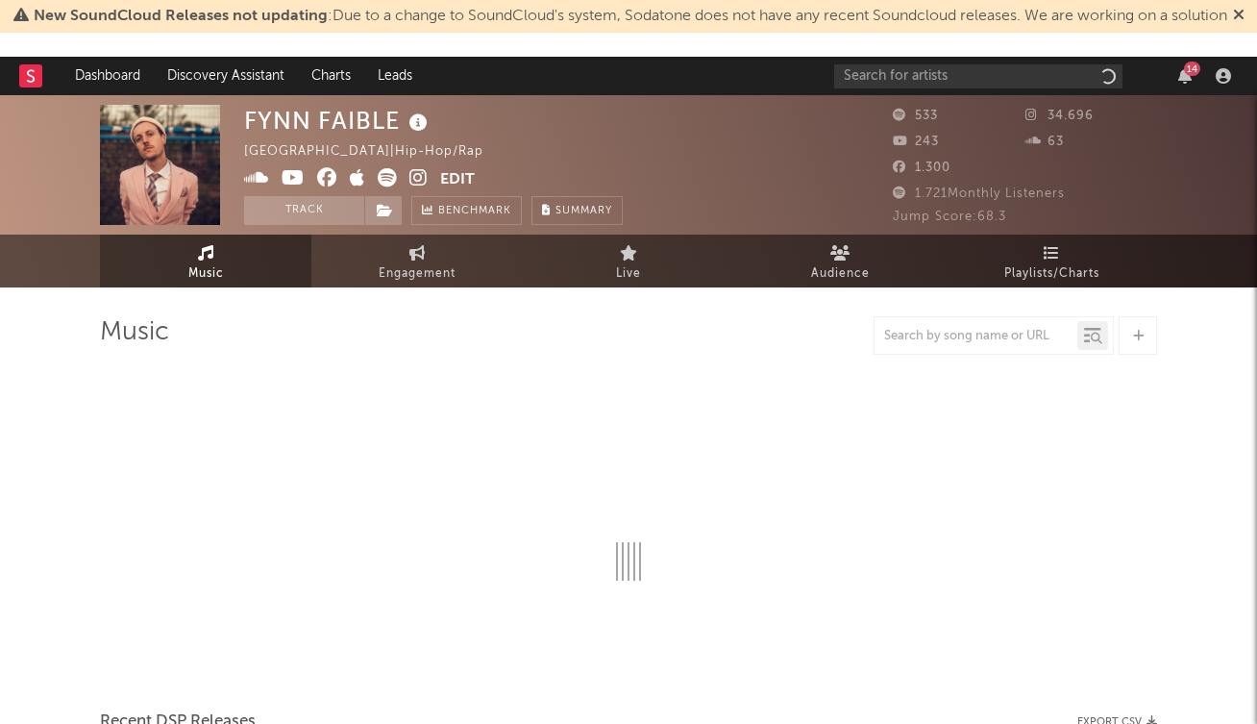
select select "1w"
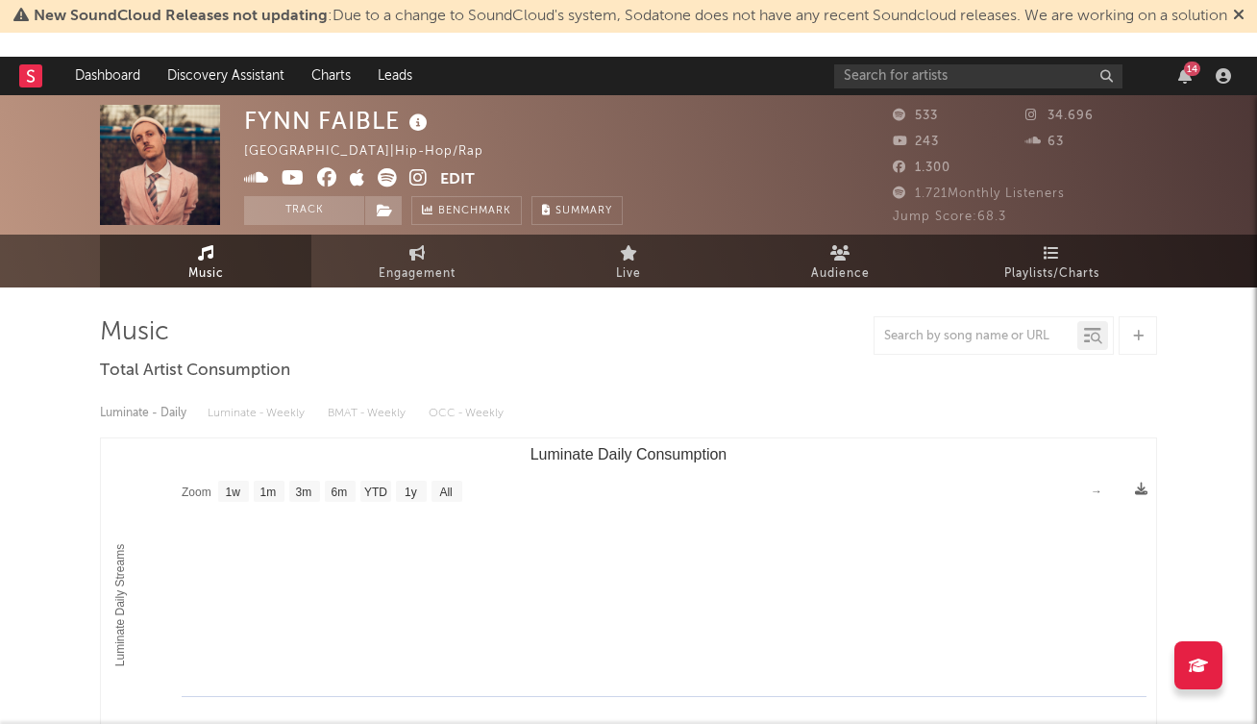
click at [386, 173] on icon at bounding box center [387, 177] width 19 height 19
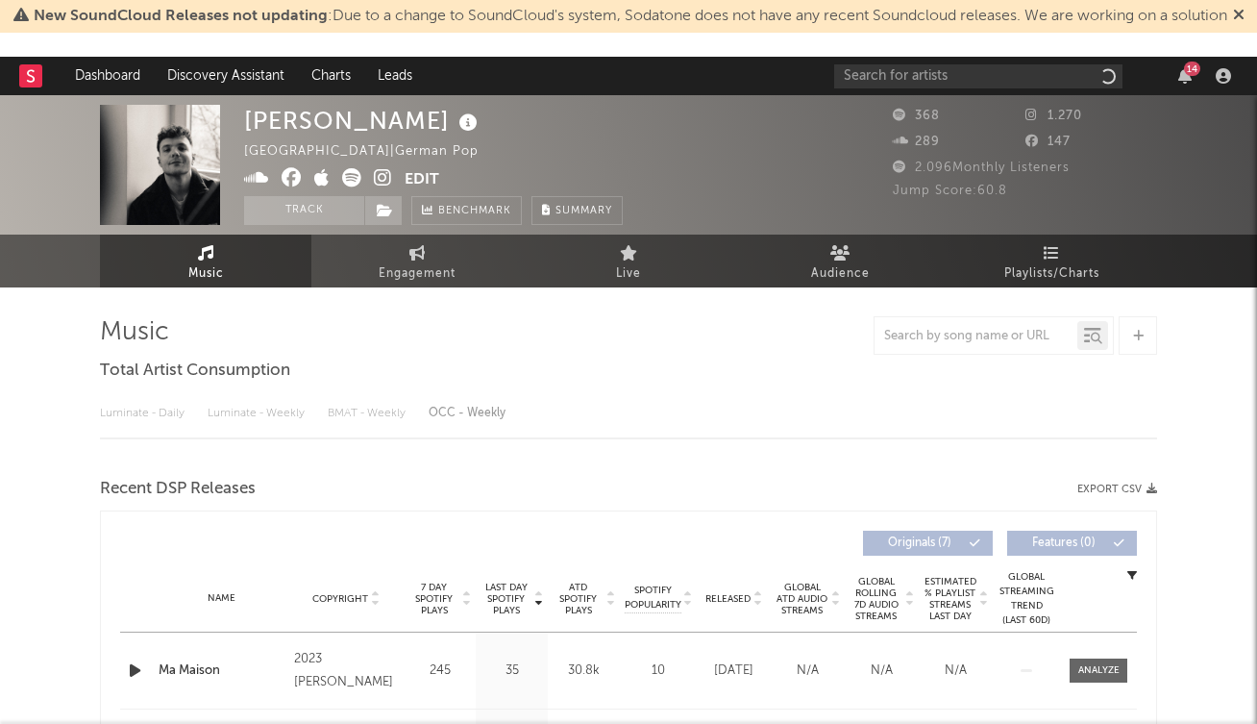
select select "1w"
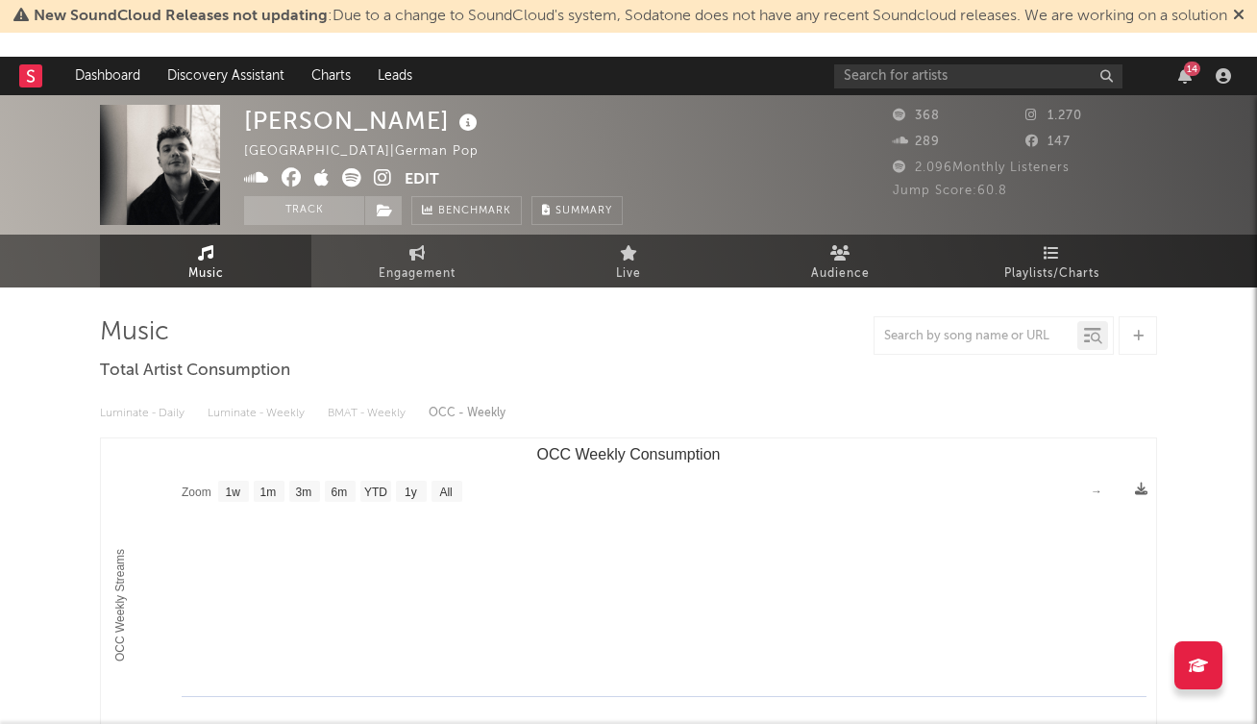
click at [354, 170] on icon at bounding box center [351, 177] width 19 height 19
